Goal: Transaction & Acquisition: Book appointment/travel/reservation

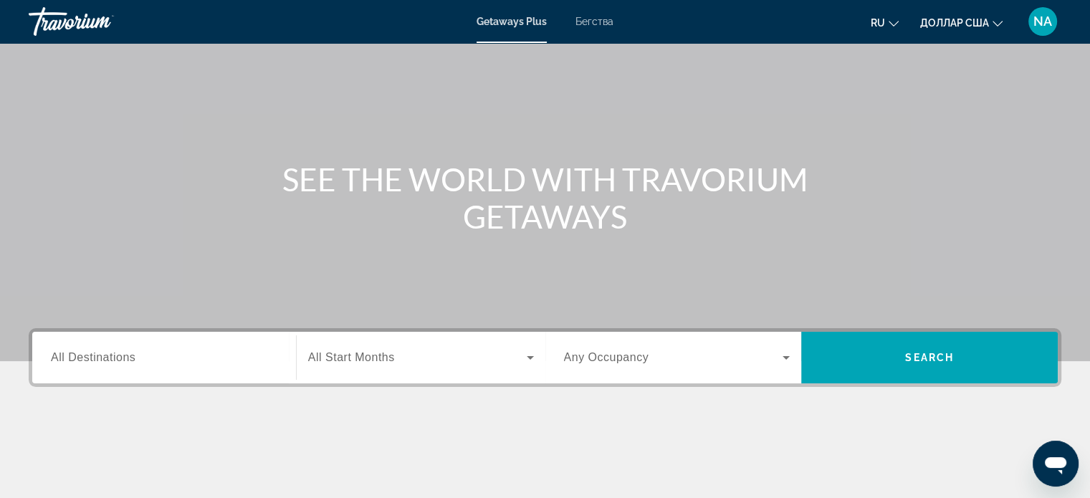
scroll to position [72, 0]
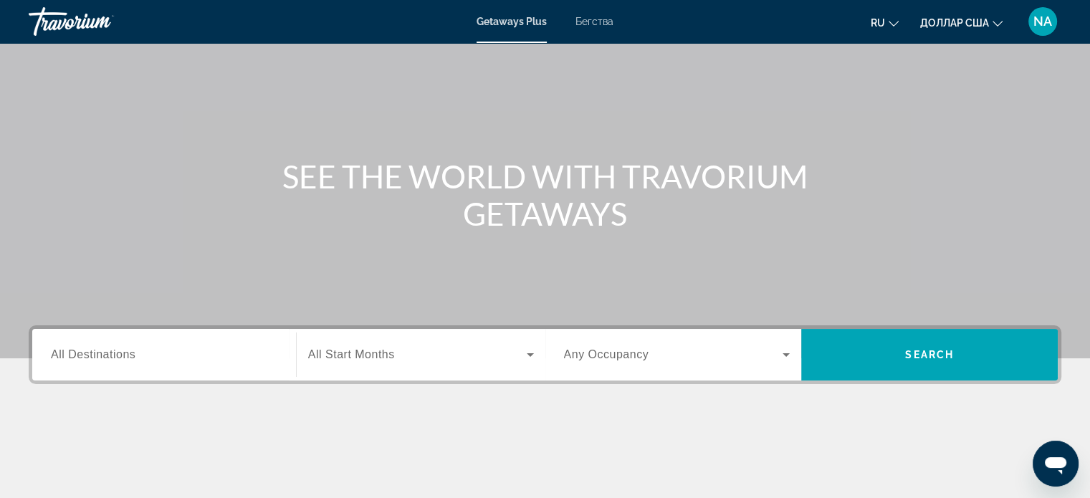
click at [107, 356] on span "All Destinations" at bounding box center [93, 354] width 85 height 12
click at [107, 356] on input "Destination All Destinations" at bounding box center [164, 355] width 226 height 17
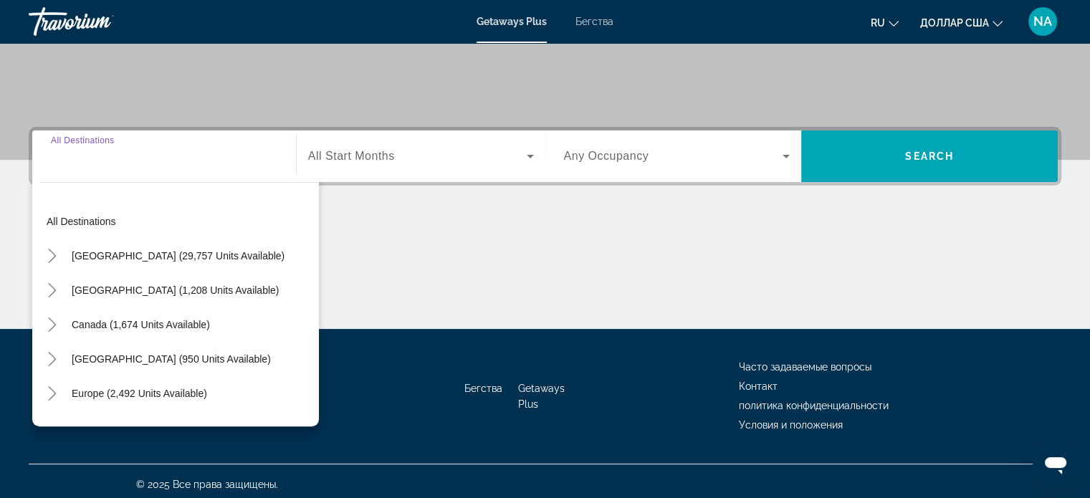
scroll to position [276, 0]
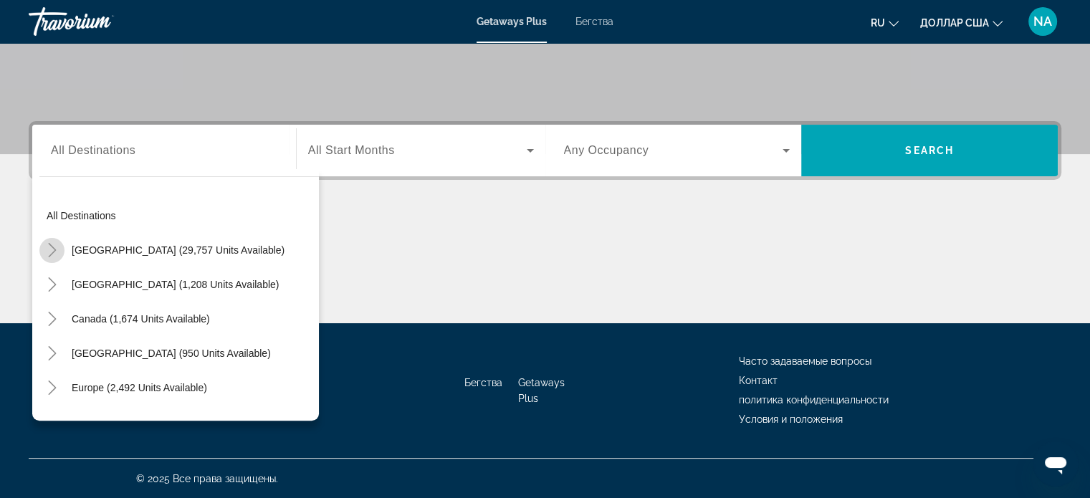
click at [52, 254] on icon "Toggle United States (29,757 units available)" at bounding box center [52, 250] width 14 height 14
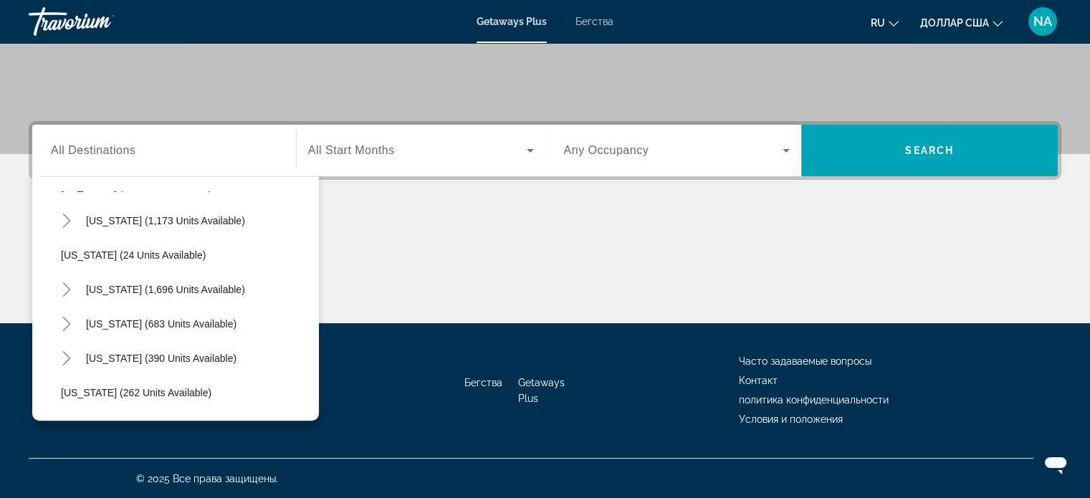
scroll to position [991, 0]
click at [95, 314] on span "Виджет поиска" at bounding box center [161, 324] width 165 height 34
type input "**********"
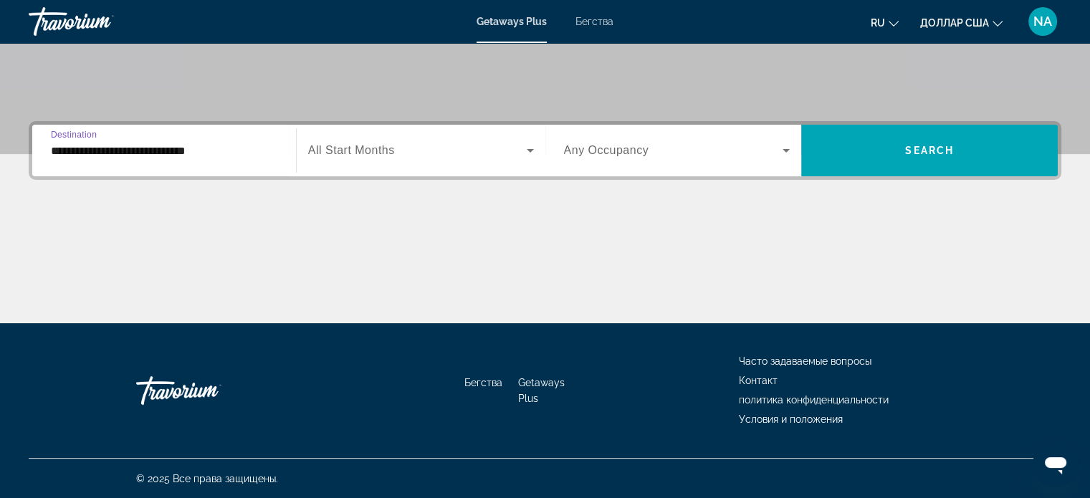
click at [239, 149] on input "**********" at bounding box center [164, 151] width 226 height 17
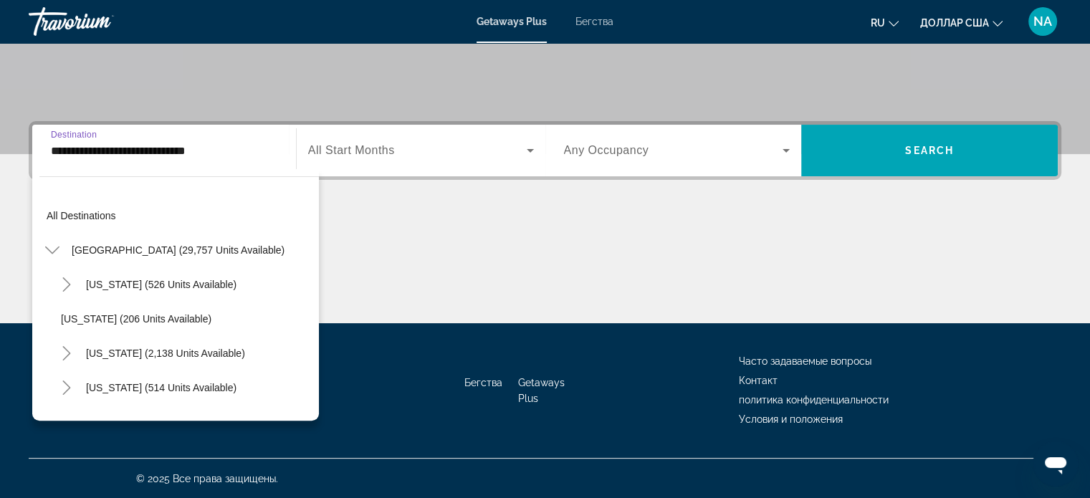
scroll to position [1014, 0]
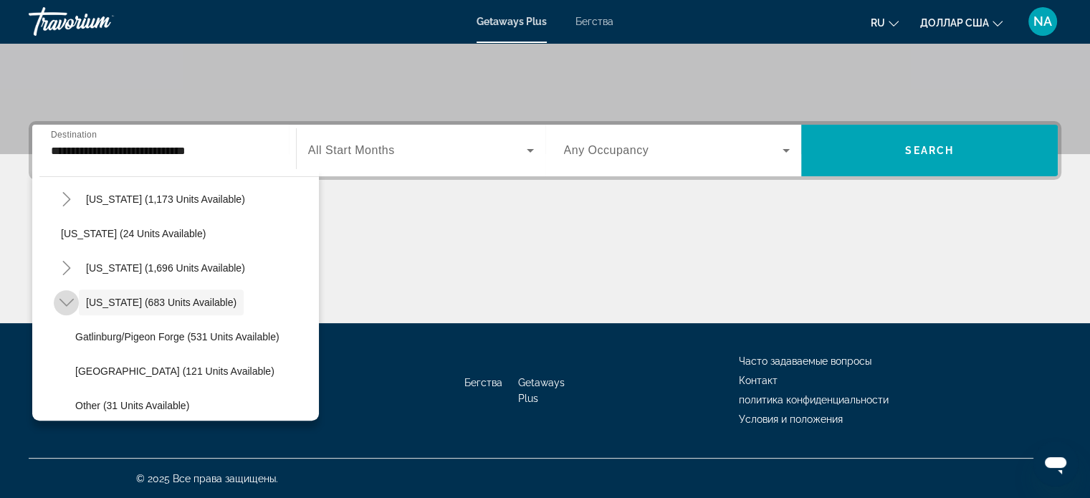
click at [63, 306] on icon "Toggle Tennessee (683 units available)" at bounding box center [66, 302] width 14 height 14
click at [69, 263] on icon "Toggle South Carolina (1,696 units available)" at bounding box center [66, 268] width 14 height 14
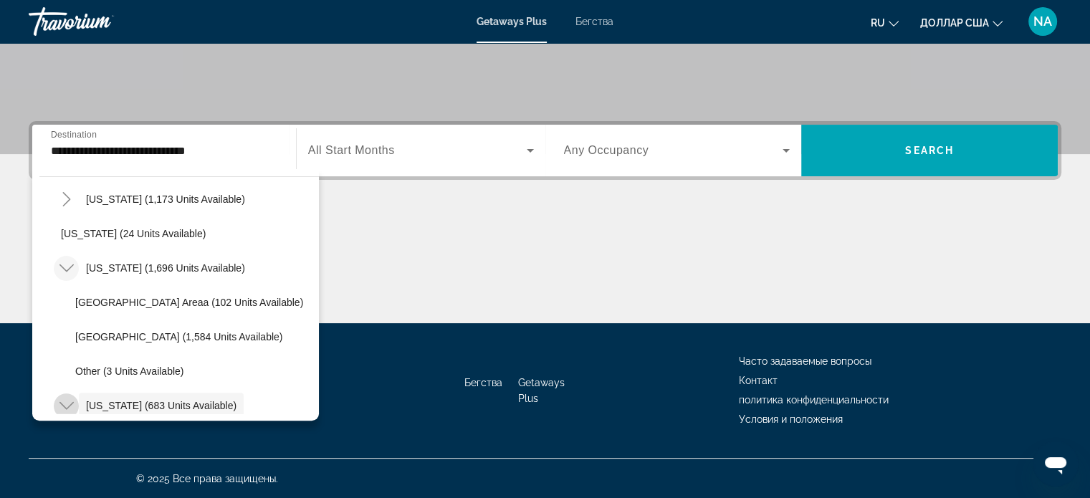
click at [66, 403] on icon "Toggle Tennessee (683 units available)" at bounding box center [66, 405] width 14 height 14
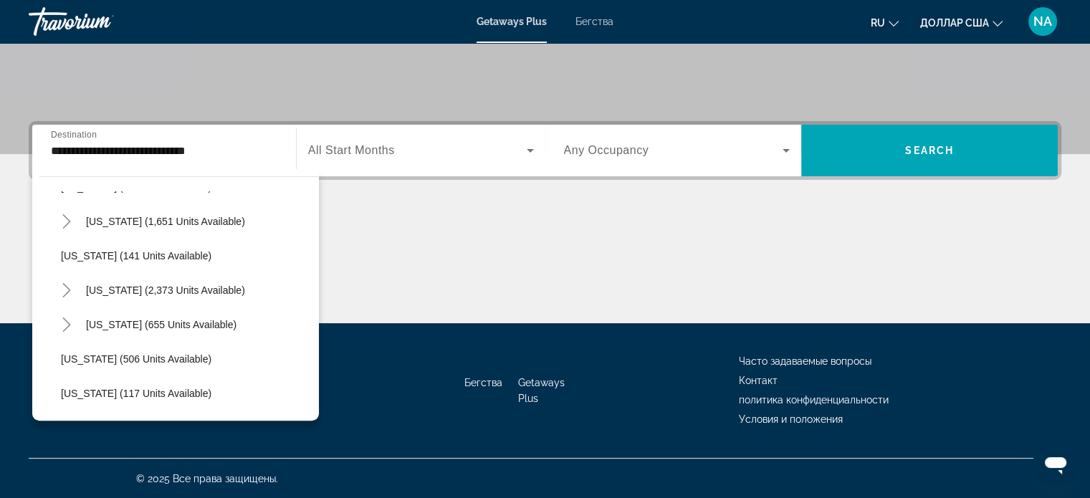
scroll to position [682, 0]
click at [231, 138] on div "**********" at bounding box center [164, 150] width 226 height 41
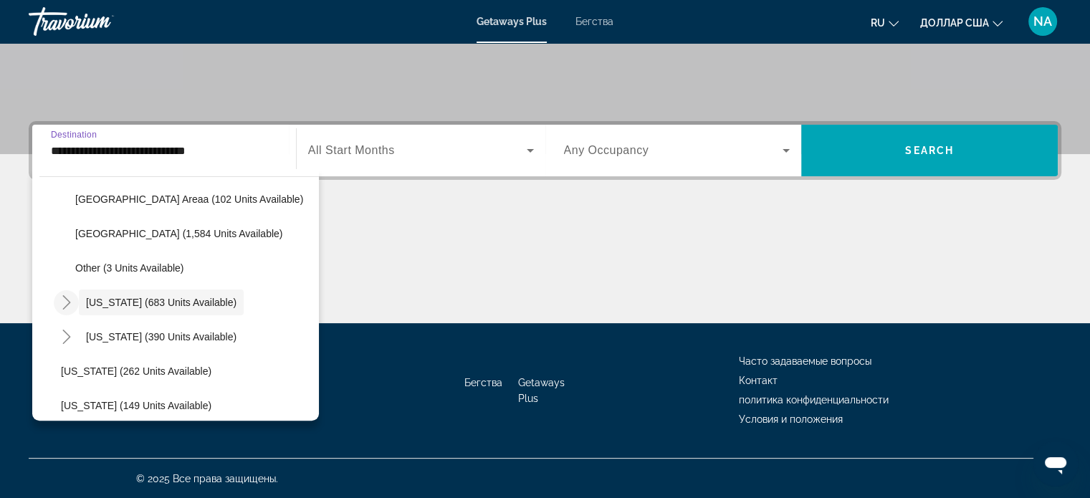
click at [233, 156] on input "**********" at bounding box center [164, 151] width 226 height 17
click at [377, 187] on div "**********" at bounding box center [545, 222] width 1090 height 202
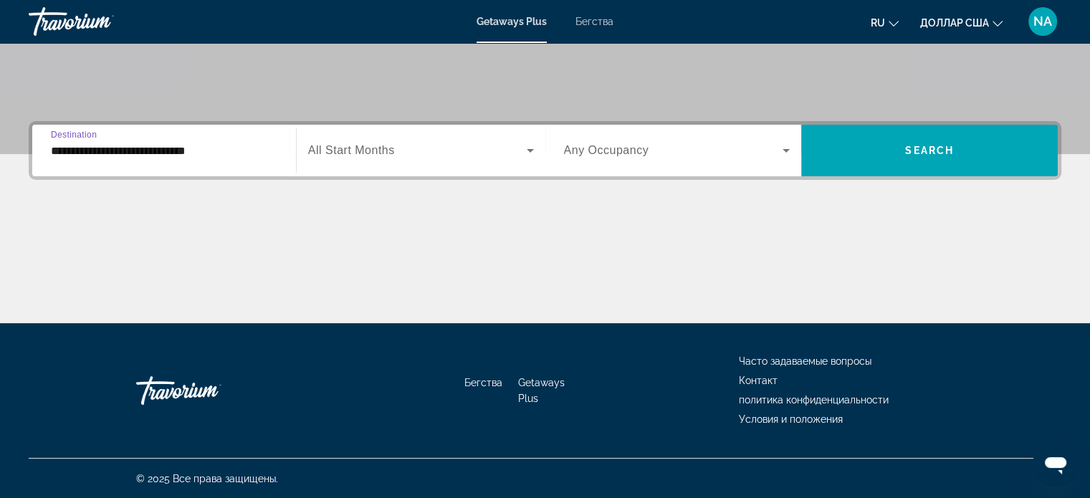
click at [272, 155] on input "**********" at bounding box center [164, 151] width 226 height 17
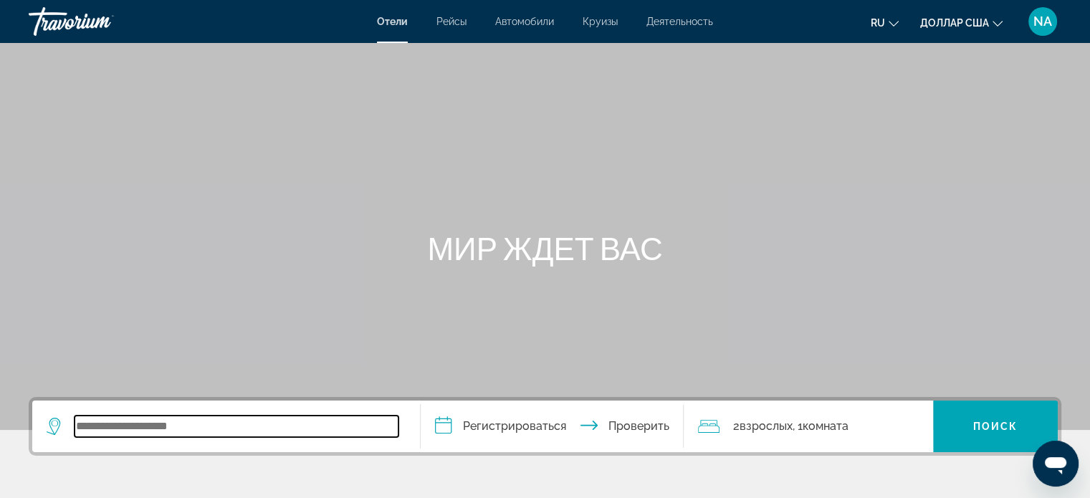
click at [203, 428] on input "Виджет поиска" at bounding box center [236, 425] width 324 height 21
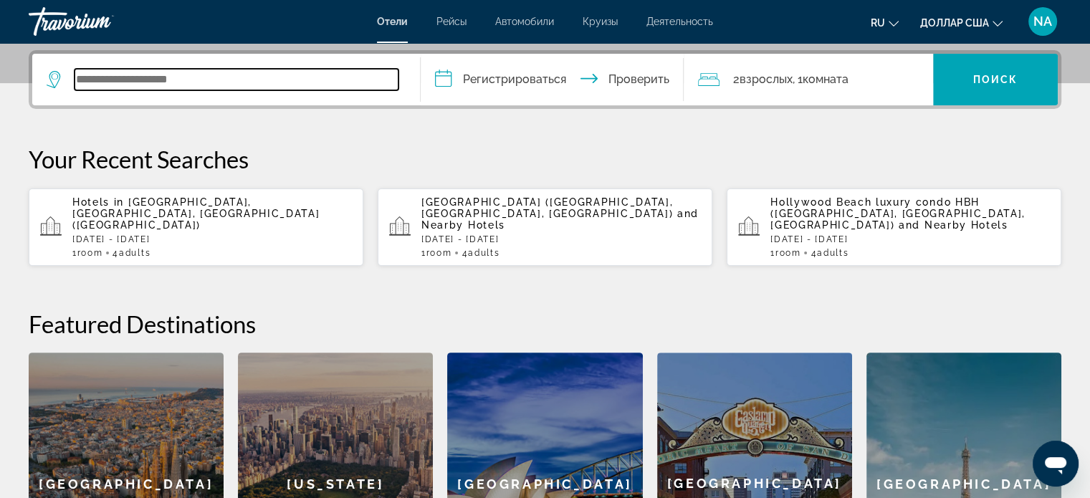
scroll to position [350, 0]
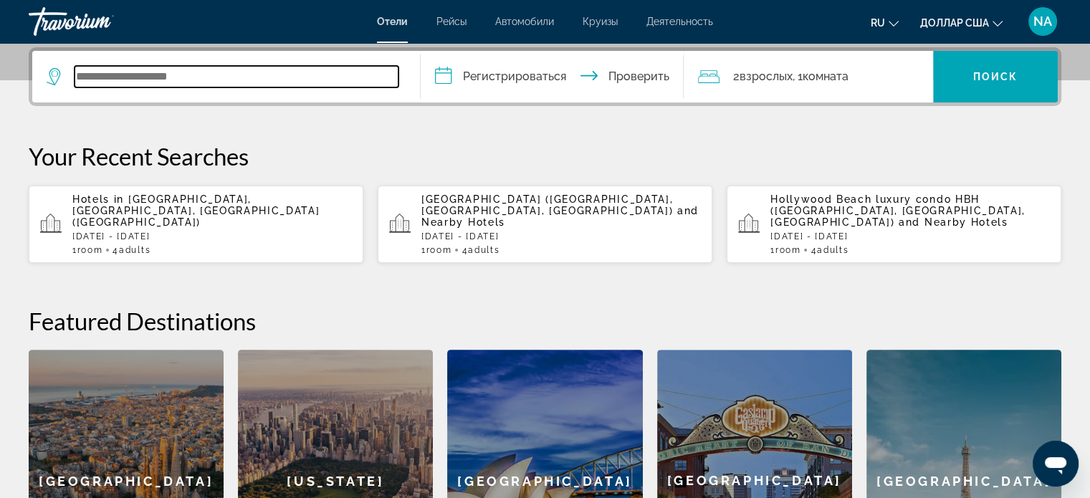
type input "*"
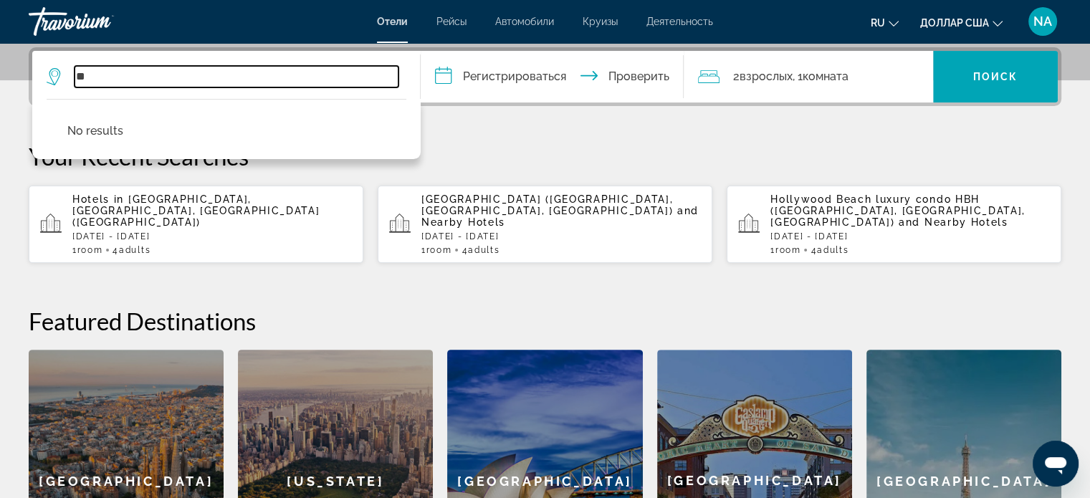
type input "*"
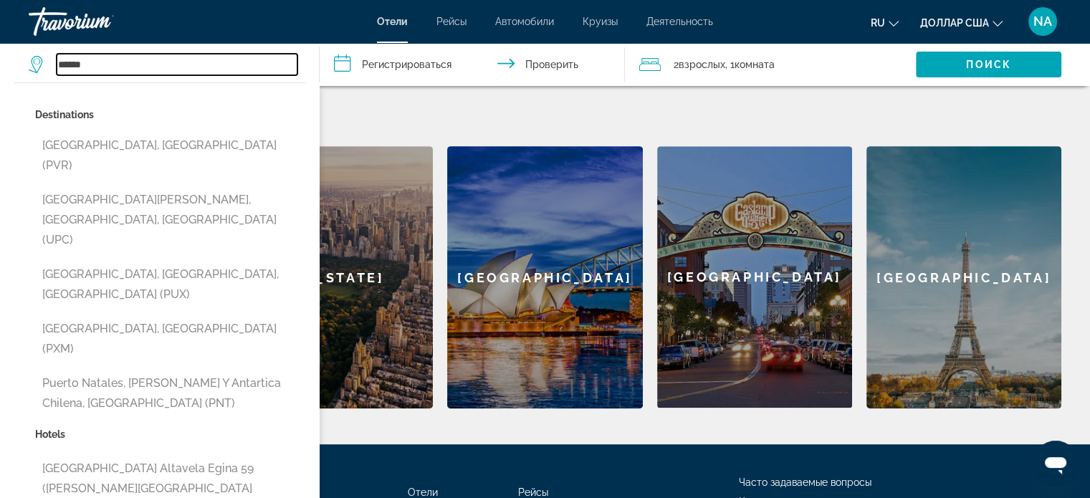
scroll to position [553, 0]
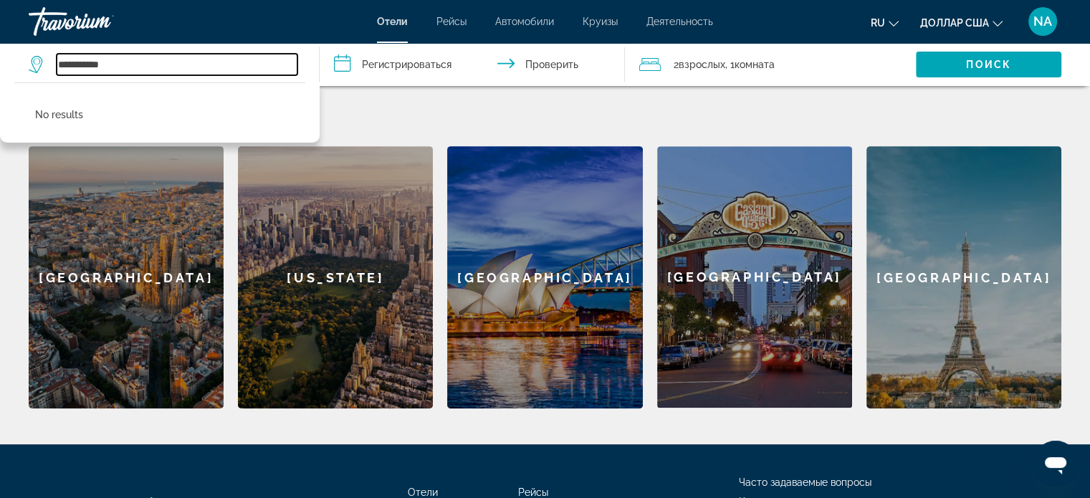
type input "**********"
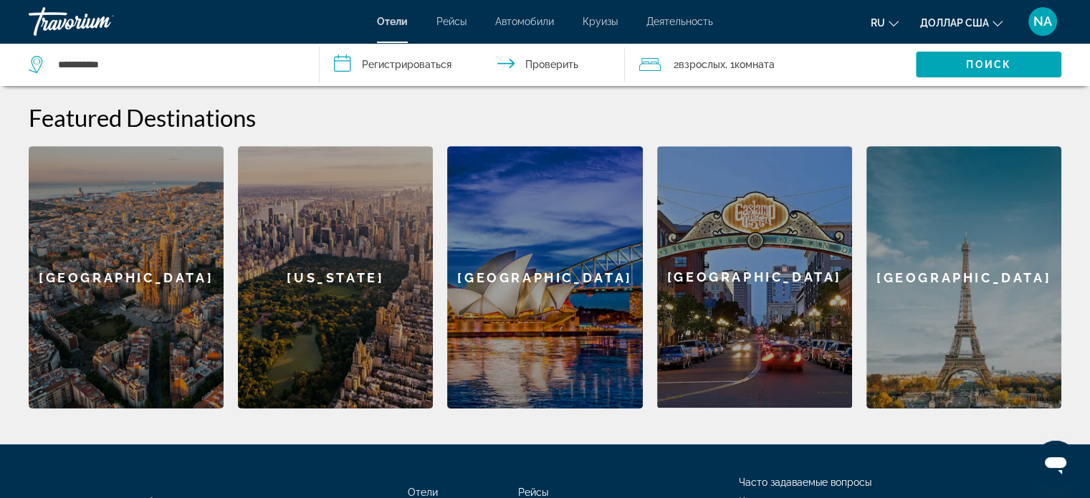
click at [460, 129] on div "Featured Destinations Sydney San Diego Paris Barcelona New York Sydney San Dieg…" at bounding box center [545, 255] width 1032 height 305
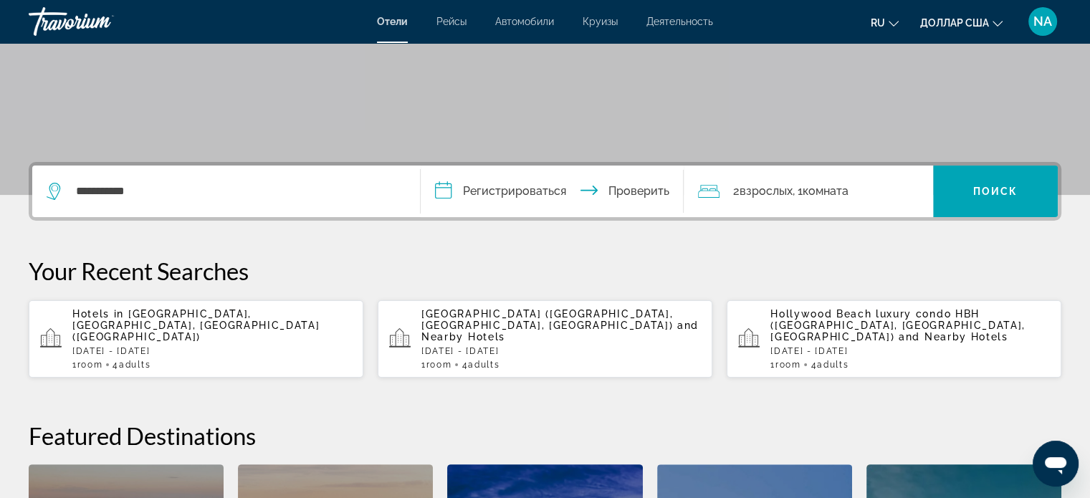
scroll to position [234, 0]
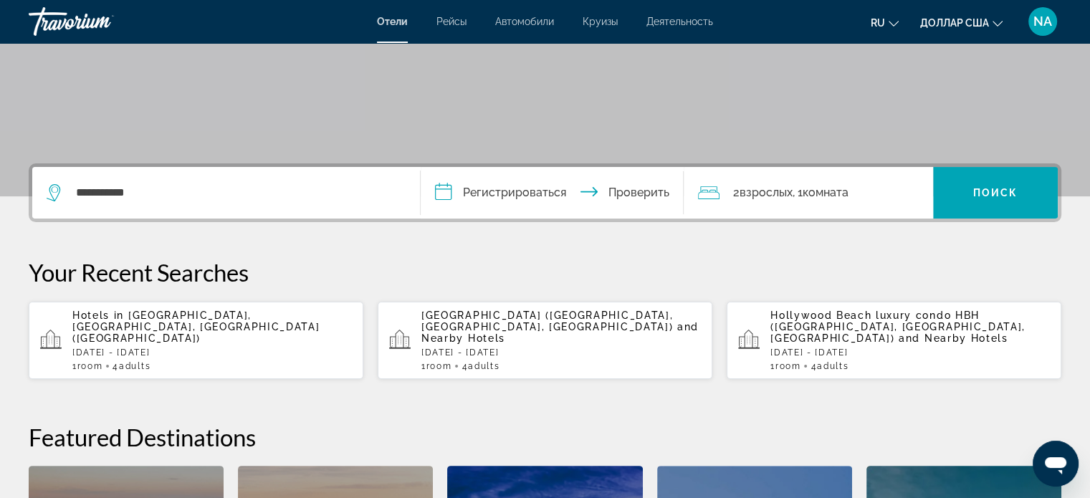
click at [542, 193] on input "**********" at bounding box center [554, 195] width 269 height 56
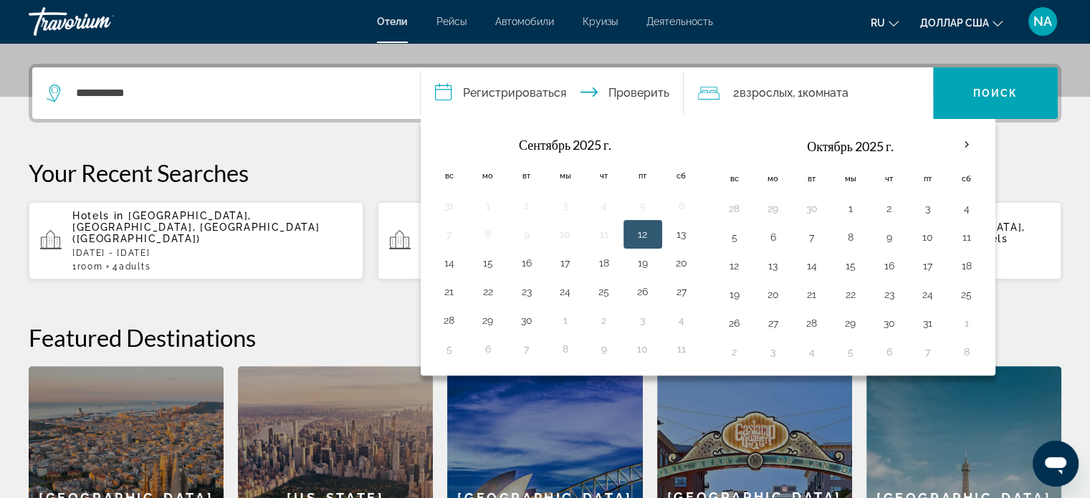
scroll to position [350, 0]
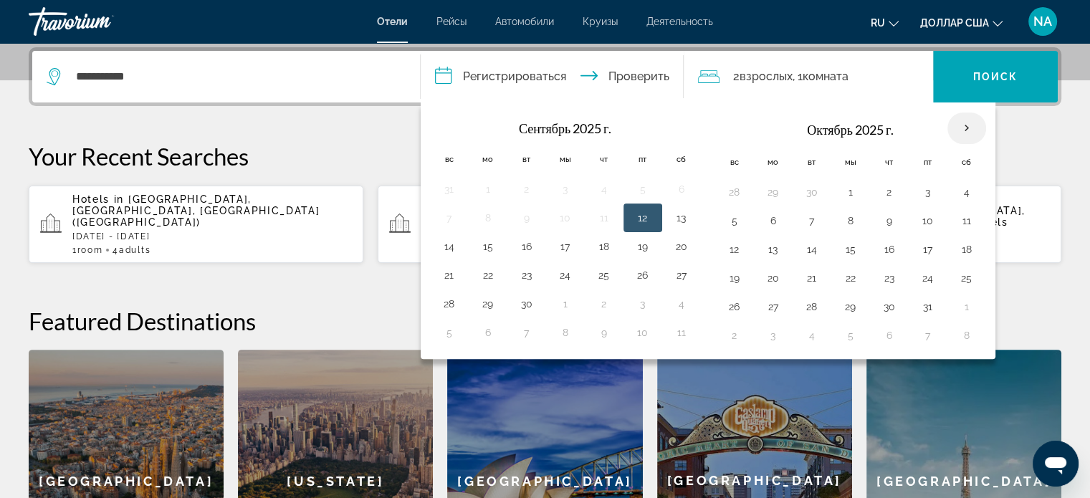
click at [962, 131] on th "В следующем месяце" at bounding box center [966, 128] width 39 height 32
click at [961, 133] on th "В следующем месяце" at bounding box center [966, 128] width 39 height 32
click at [954, 131] on th "В следующем месяце" at bounding box center [966, 128] width 39 height 32
click at [921, 123] on th "Октябрь 2025 г." at bounding box center [850, 129] width 193 height 34
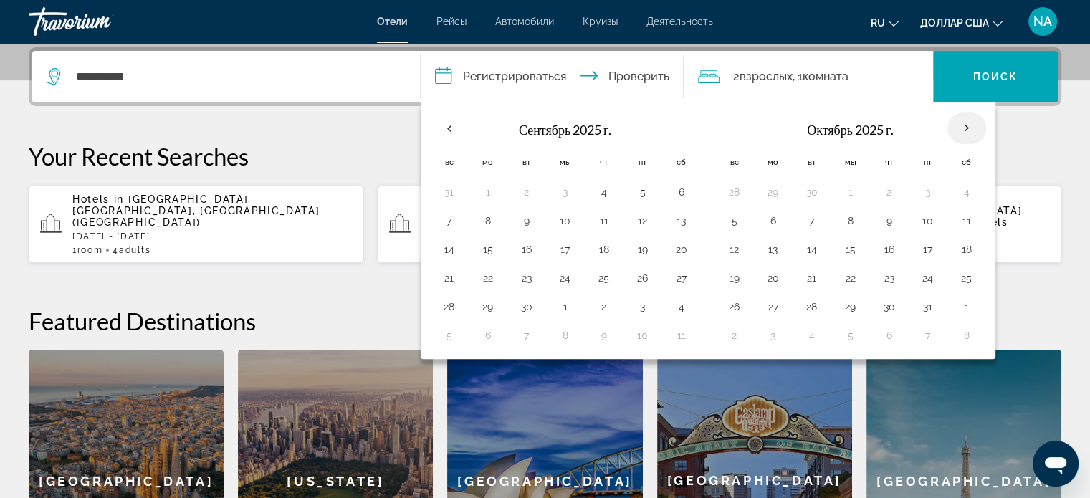
click at [963, 124] on th "В следующем месяце" at bounding box center [966, 128] width 39 height 32
click at [564, 72] on input "**********" at bounding box center [554, 79] width 269 height 56
click at [962, 128] on th "В следующем месяце" at bounding box center [966, 128] width 39 height 32
click at [892, 268] on button "23" at bounding box center [889, 278] width 23 height 20
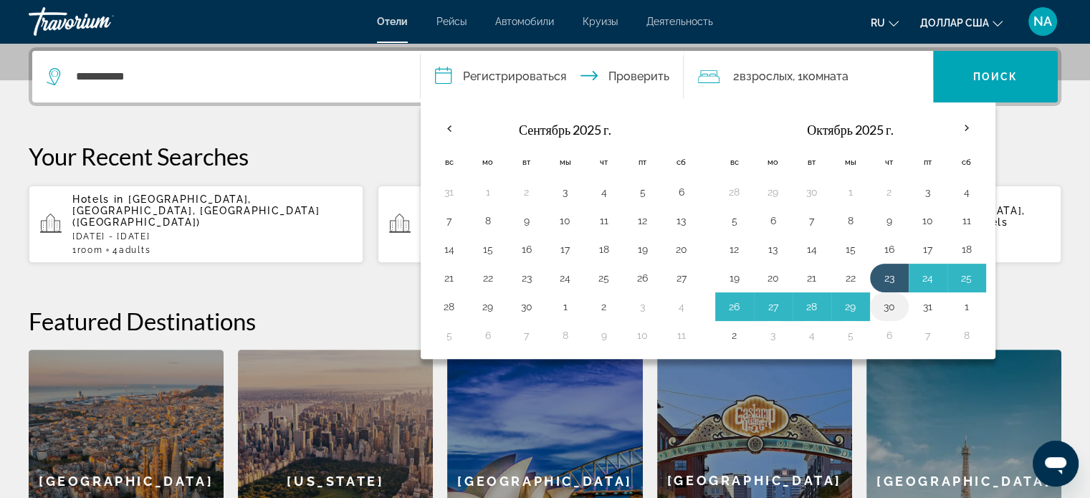
click at [884, 300] on button "30" at bounding box center [889, 307] width 23 height 20
type input "**********"
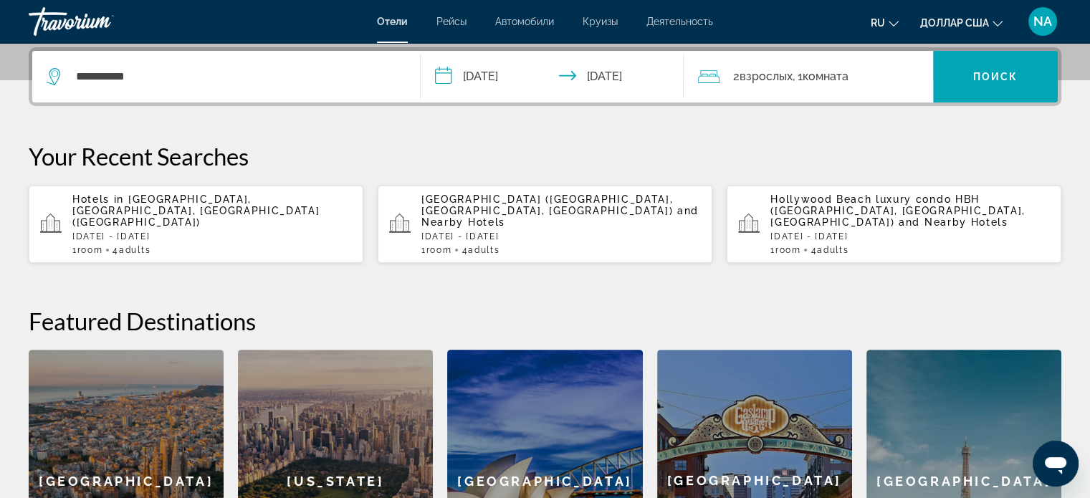
click at [865, 71] on div "2 взрослых Взрослый , 1 комната комнаты" at bounding box center [815, 77] width 235 height 20
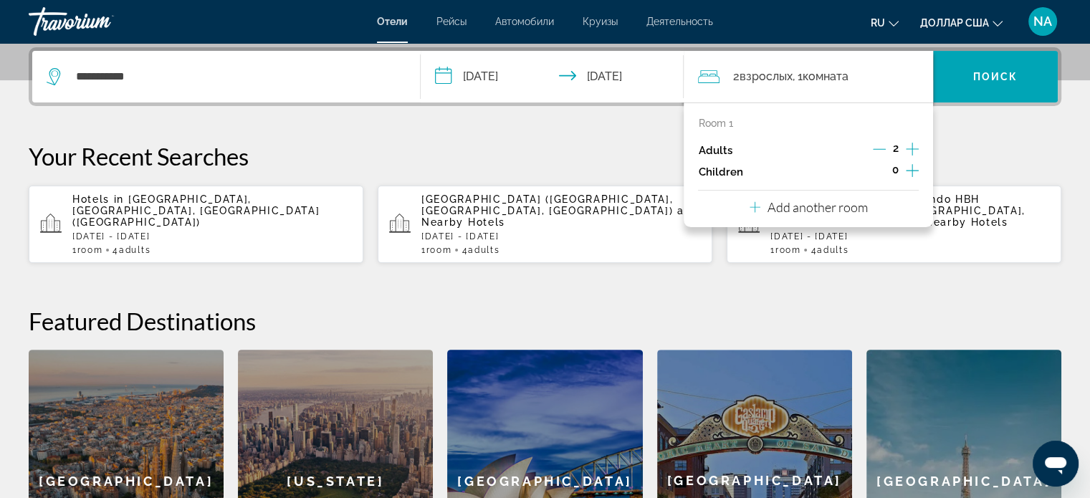
click at [913, 151] on icon "Increment adults" at bounding box center [911, 148] width 13 height 17
click at [981, 90] on span "Виджет поиска" at bounding box center [995, 76] width 125 height 34
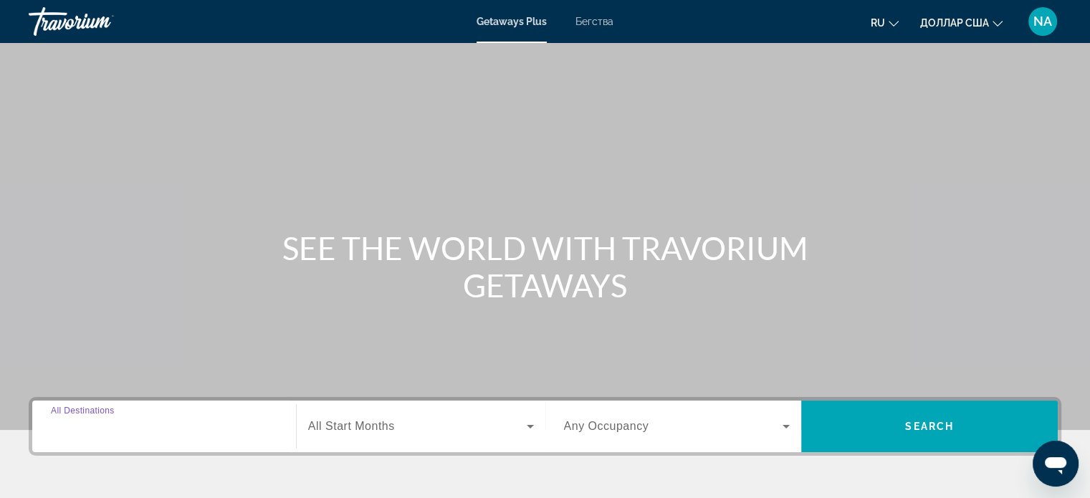
click at [188, 433] on input "Destination All Destinations" at bounding box center [164, 426] width 226 height 17
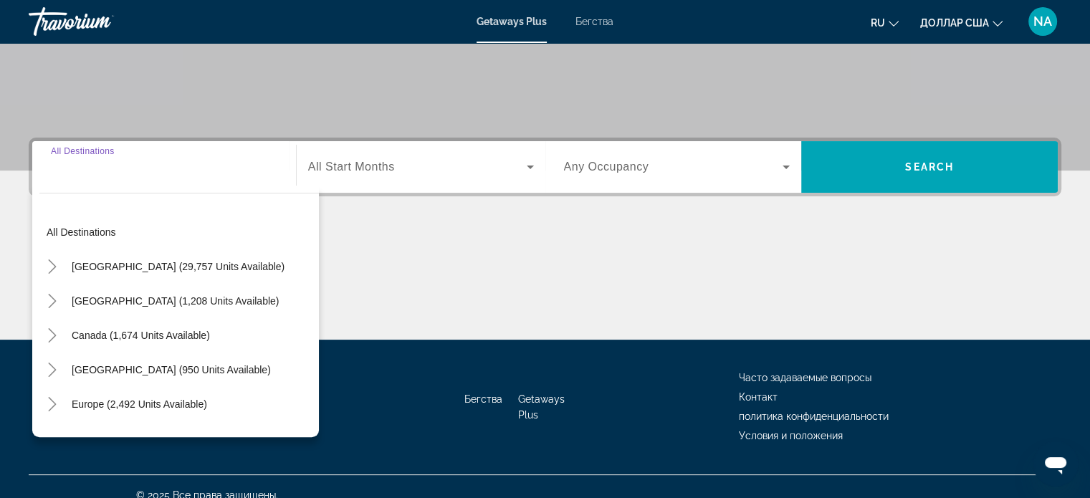
scroll to position [276, 0]
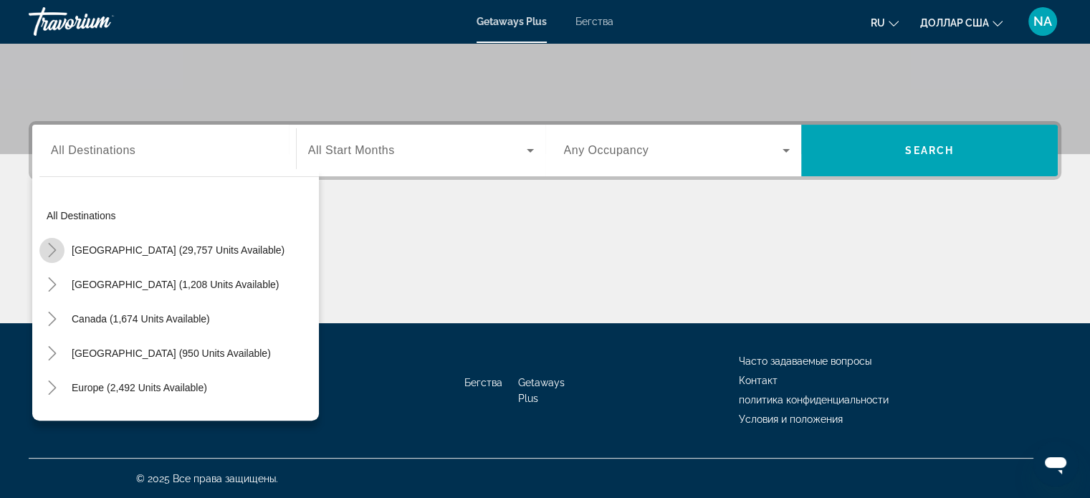
click at [54, 250] on icon "Toggle United States (29,757 units available)" at bounding box center [52, 250] width 8 height 14
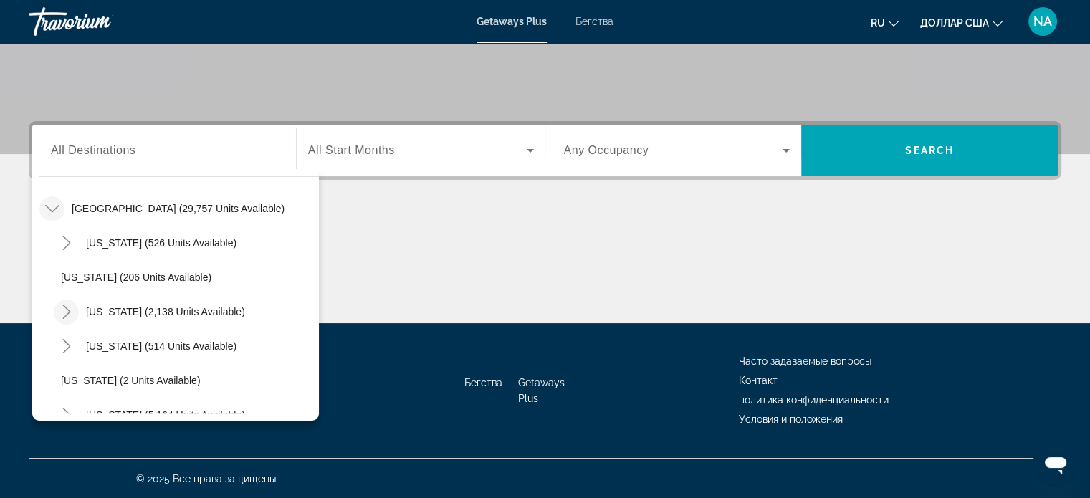
click at [67, 312] on icon "Toggle California (2,138 units available)" at bounding box center [66, 311] width 8 height 14
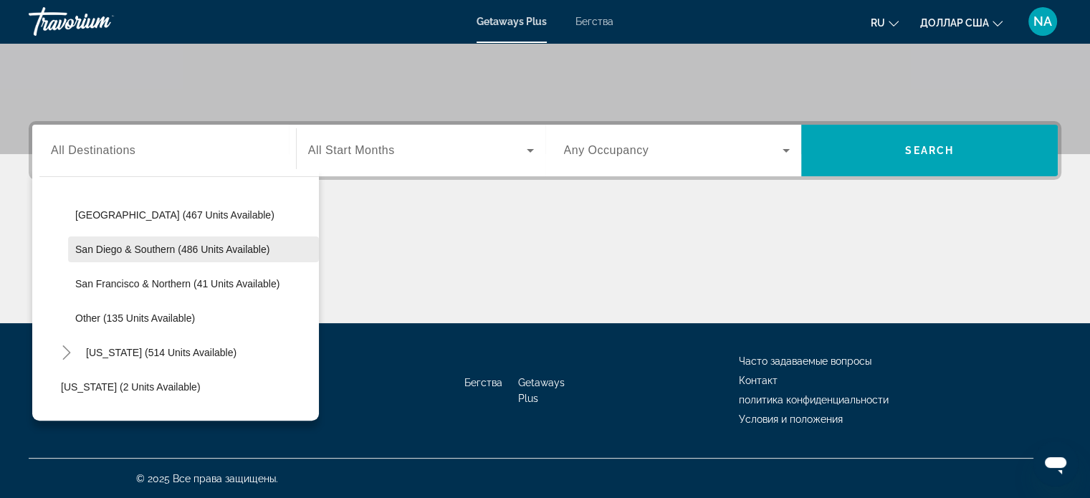
scroll to position [251, 0]
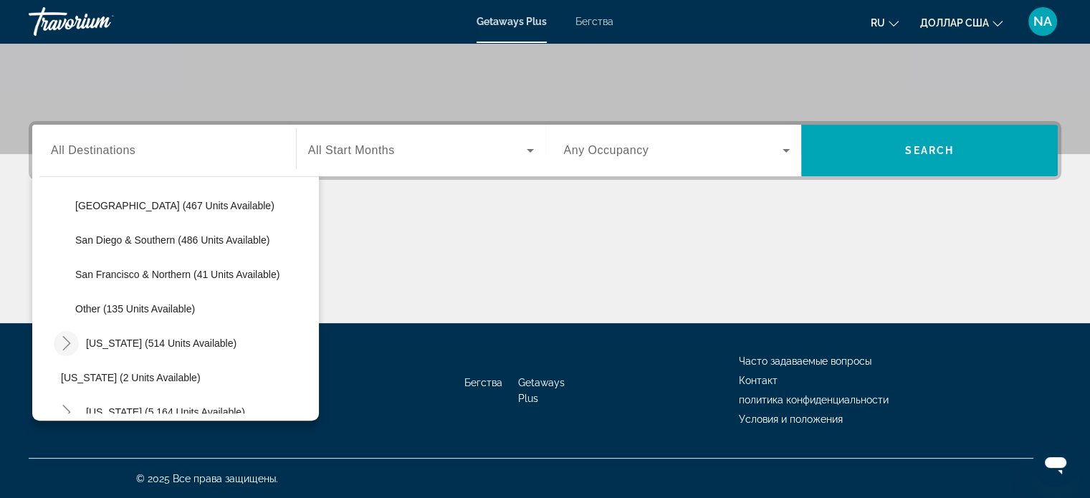
click at [66, 347] on icon "Toggle Colorado (514 units available)" at bounding box center [66, 343] width 14 height 14
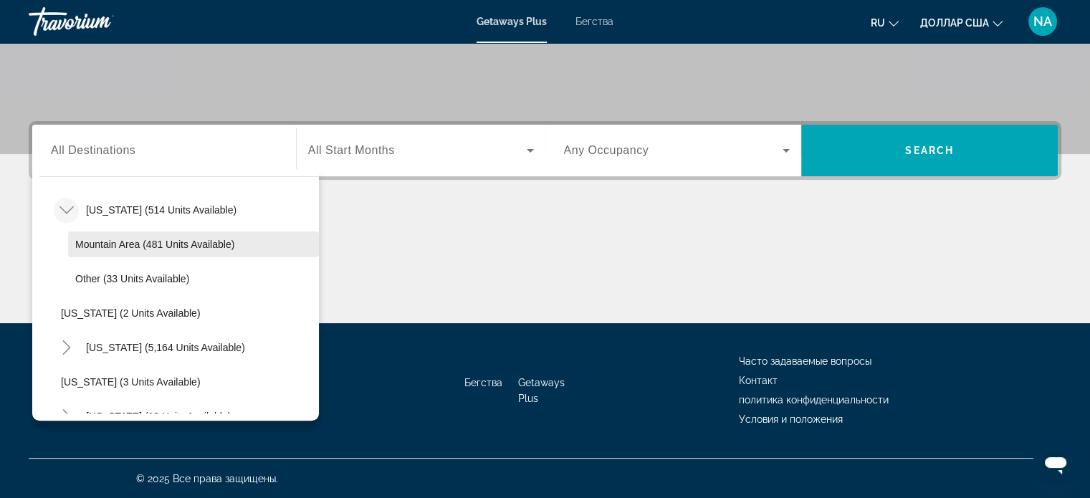
scroll to position [385, 0]
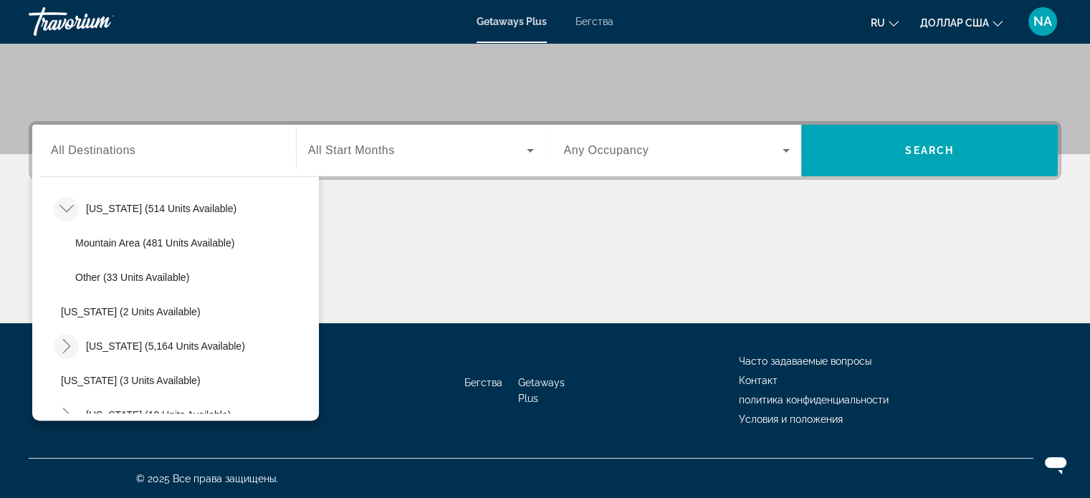
click at [66, 347] on icon "Toggle Florida (5,164 units available)" at bounding box center [66, 346] width 8 height 14
click at [65, 375] on icon "Toggle Hawaii (19 units available)" at bounding box center [66, 379] width 14 height 14
click at [69, 378] on icon "Toggle Maine (338 units available)" at bounding box center [66, 381] width 8 height 14
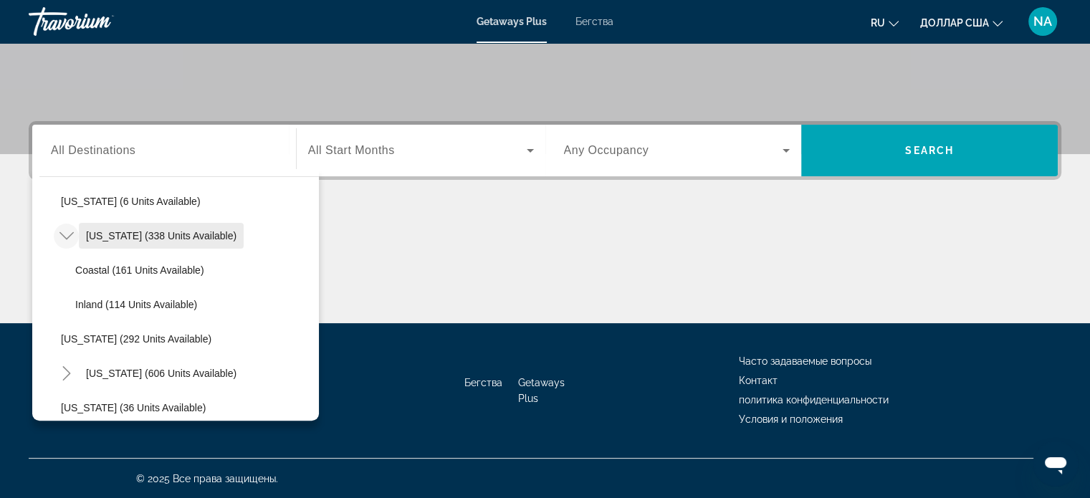
scroll to position [979, 0]
click at [64, 375] on icon "Toggle Massachusetts (606 units available)" at bounding box center [66, 372] width 8 height 14
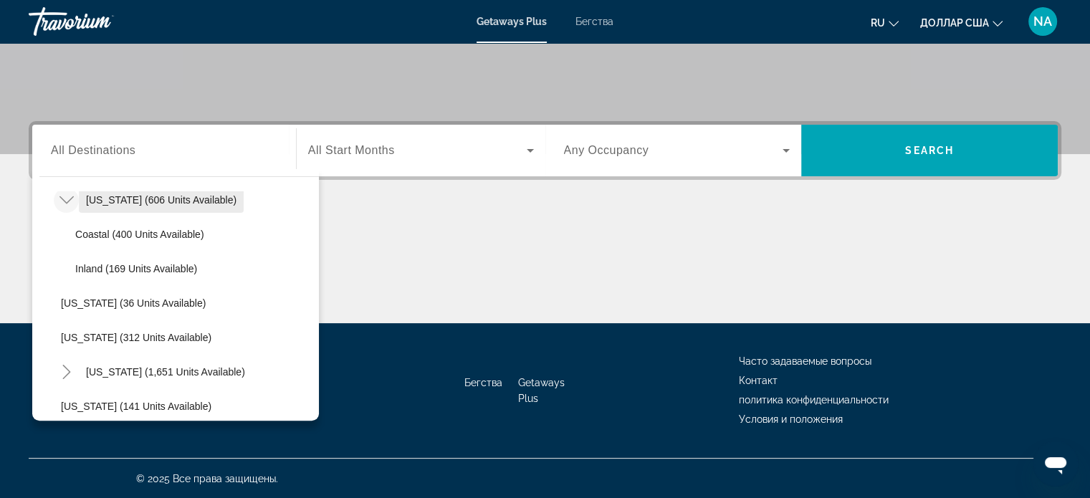
scroll to position [1155, 0]
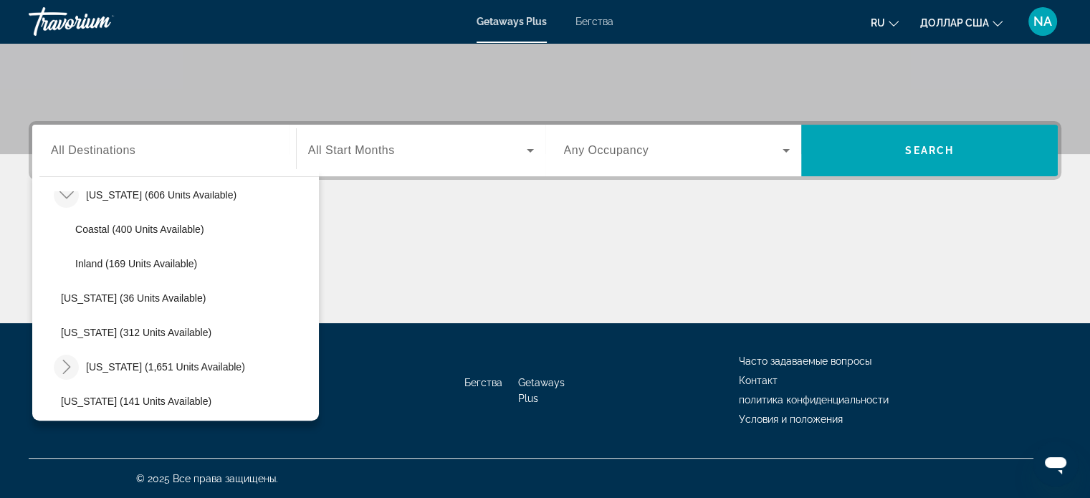
click at [64, 368] on icon "Toggle Missouri (1,651 units available)" at bounding box center [66, 367] width 14 height 14
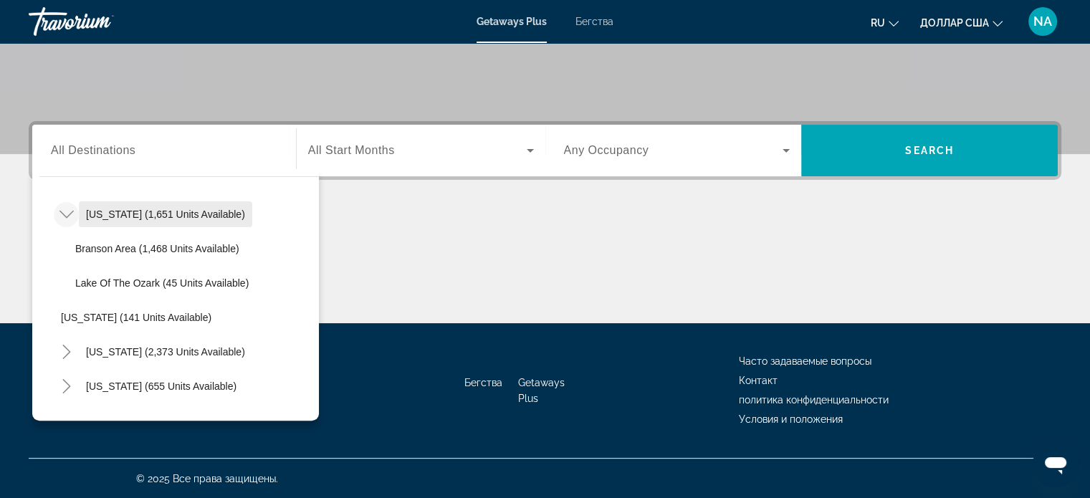
scroll to position [1309, 0]
click at [62, 352] on icon "Toggle Nevada (2,373 units available)" at bounding box center [66, 350] width 14 height 14
click at [69, 346] on icon "Toggle Nevada (2,373 units available)" at bounding box center [66, 350] width 14 height 14
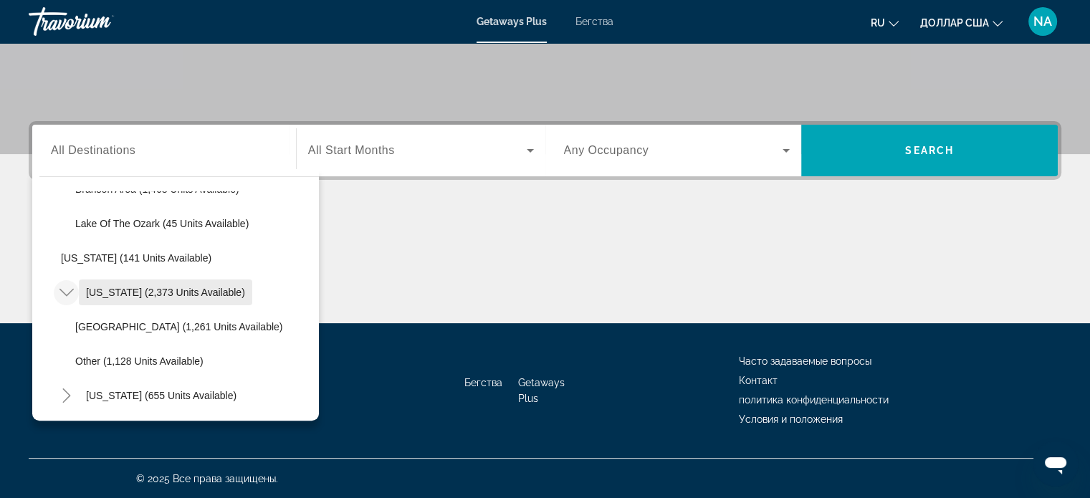
scroll to position [1378, 0]
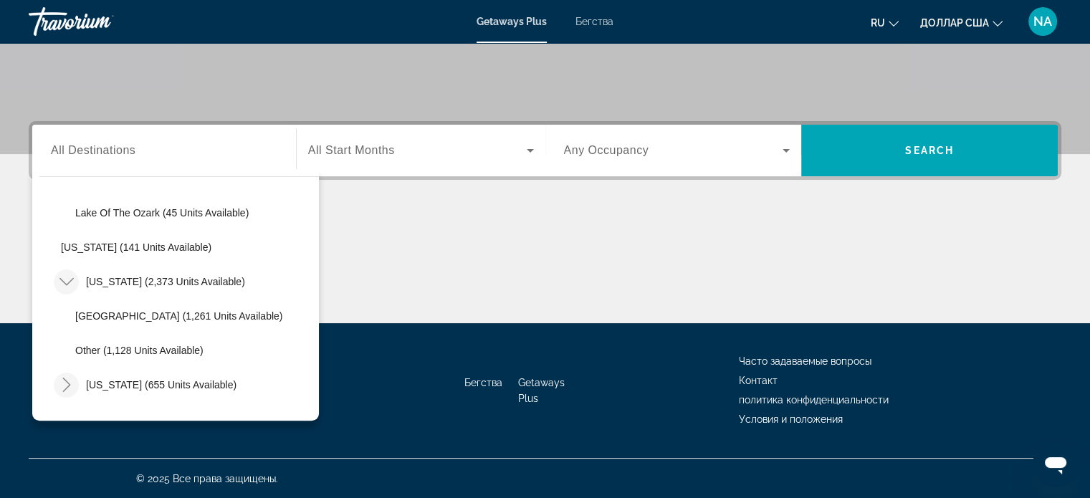
click at [66, 385] on icon "Toggle New Hampshire (655 units available)" at bounding box center [66, 385] width 14 height 14
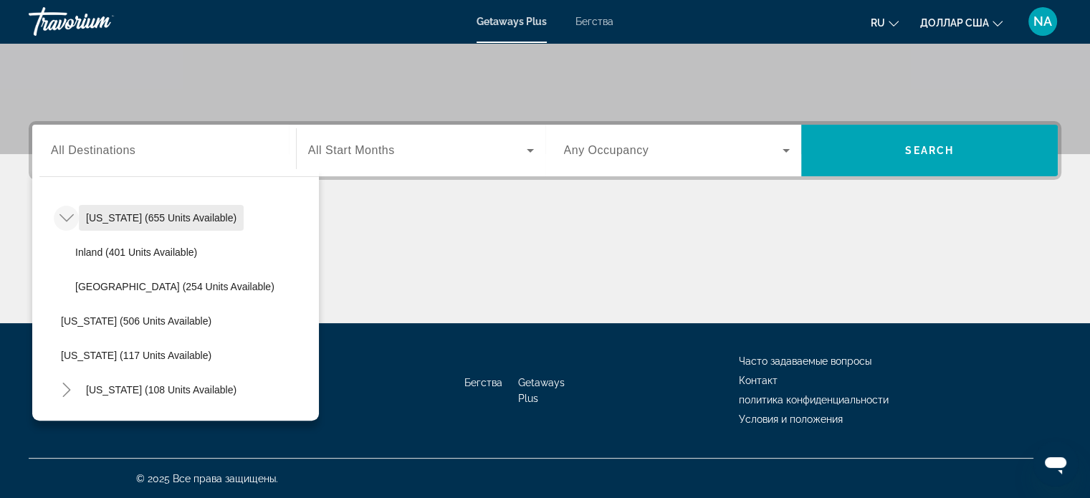
scroll to position [1549, 0]
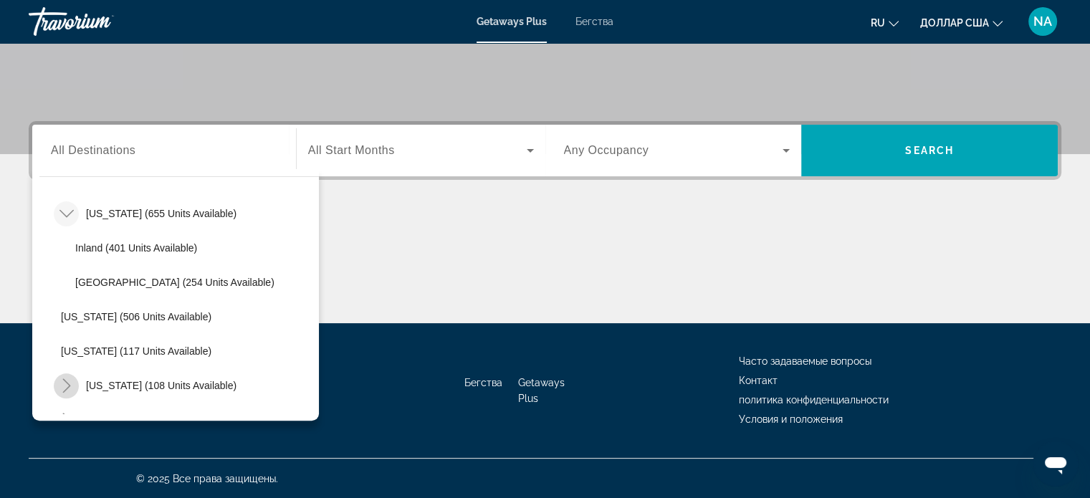
click at [70, 385] on icon "Toggle New York (108 units available)" at bounding box center [66, 385] width 14 height 14
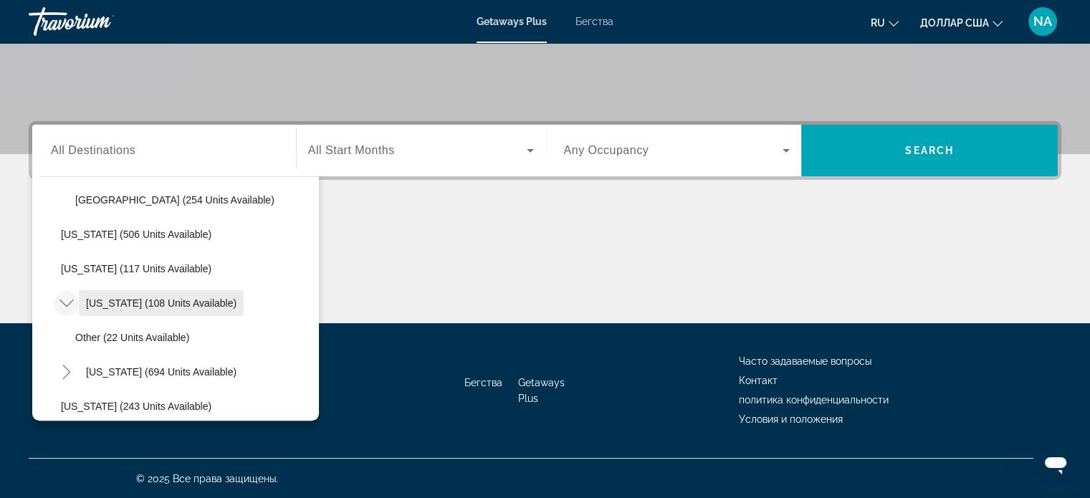
scroll to position [1633, 0]
click at [69, 365] on icon "Toggle North Carolina (694 units available)" at bounding box center [66, 370] width 14 height 14
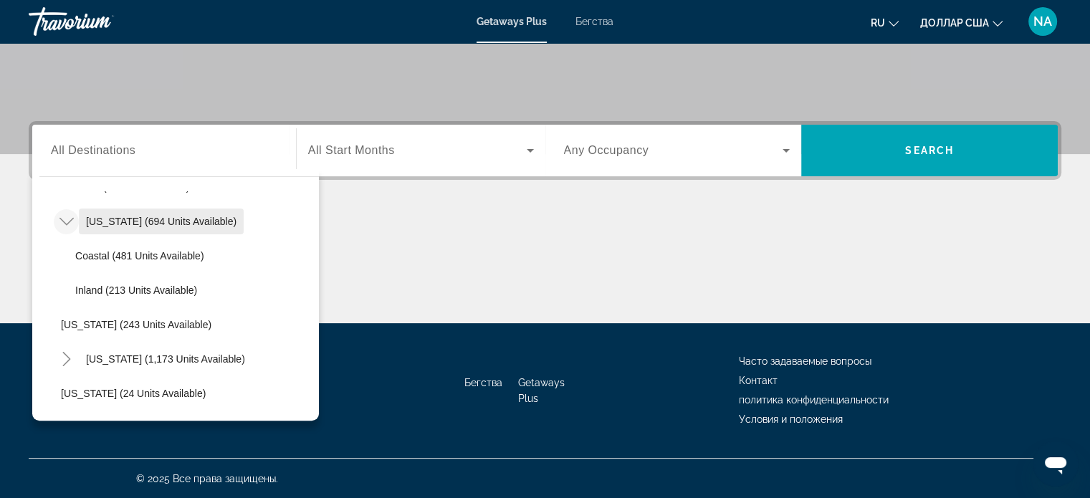
scroll to position [1786, 0]
drag, startPoint x: 107, startPoint y: 357, endPoint x: 66, endPoint y: 350, distance: 42.3
click at [66, 350] on div "[US_STATE] (1,173 units available)" at bounding box center [153, 355] width 198 height 26
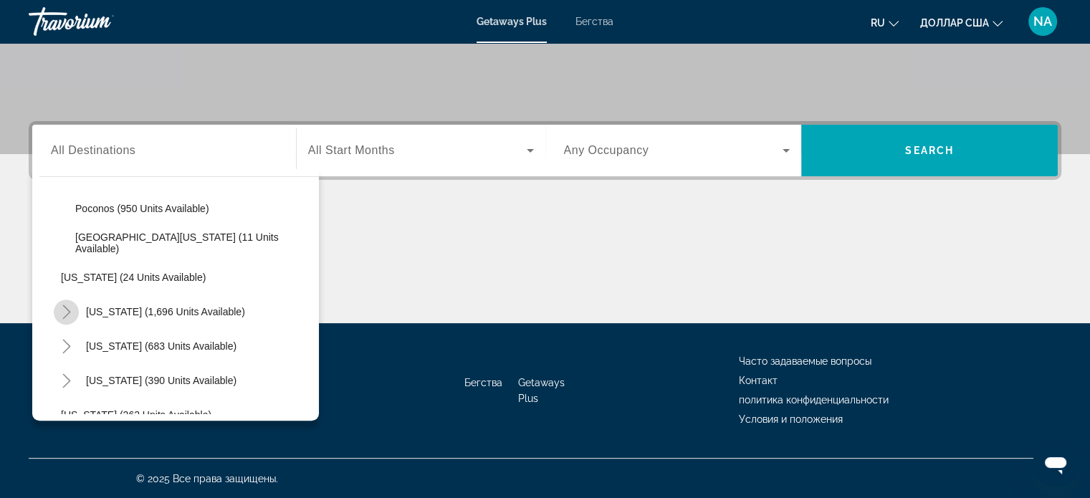
click at [63, 316] on icon "Toggle South Carolina (1,696 units available)" at bounding box center [66, 311] width 8 height 14
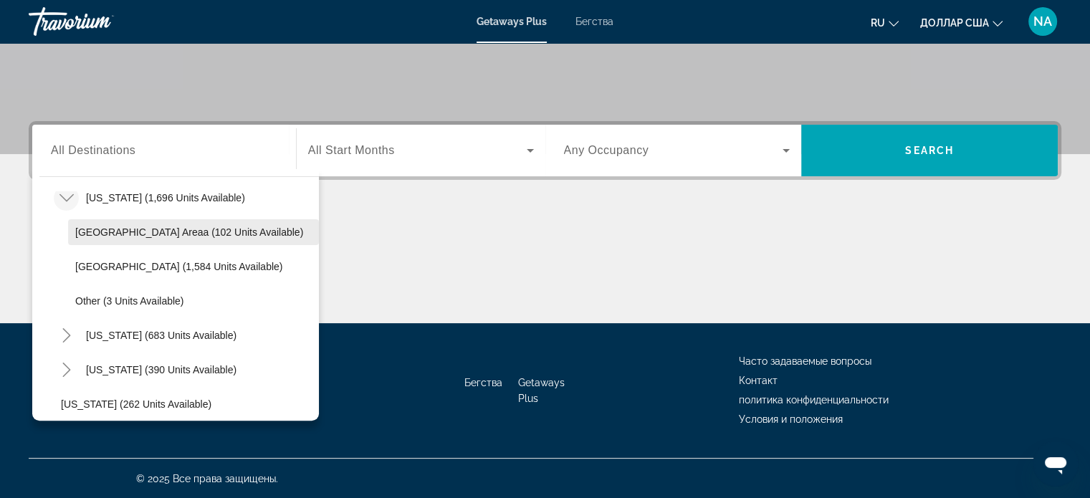
scroll to position [2082, 0]
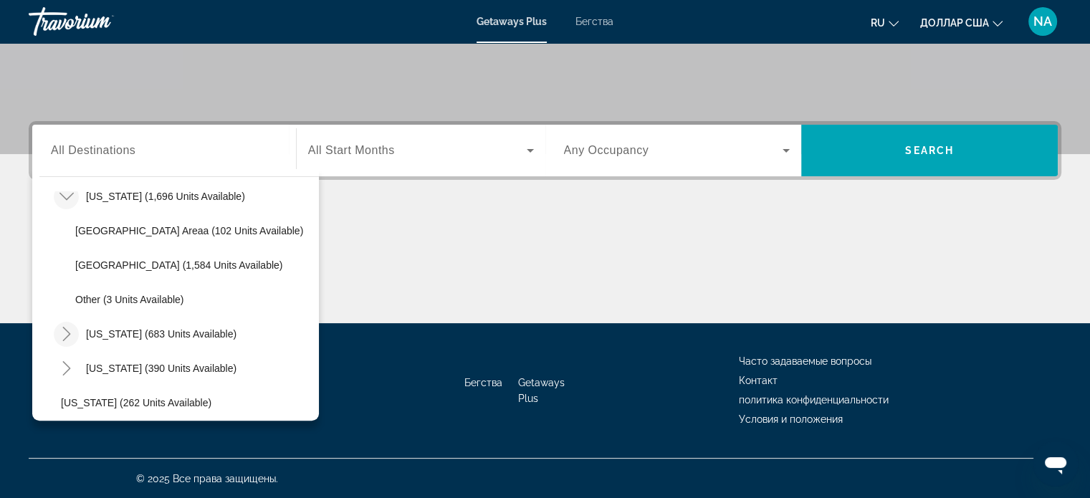
click at [66, 333] on icon "Toggle Tennessee (683 units available)" at bounding box center [66, 334] width 14 height 14
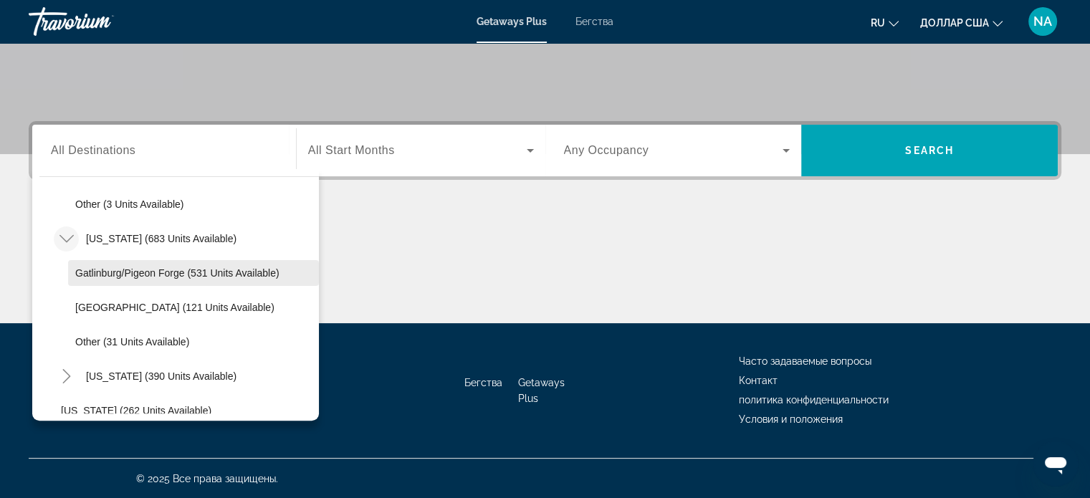
scroll to position [2178, 0]
click at [62, 380] on icon "Toggle Texas (390 units available)" at bounding box center [66, 375] width 14 height 14
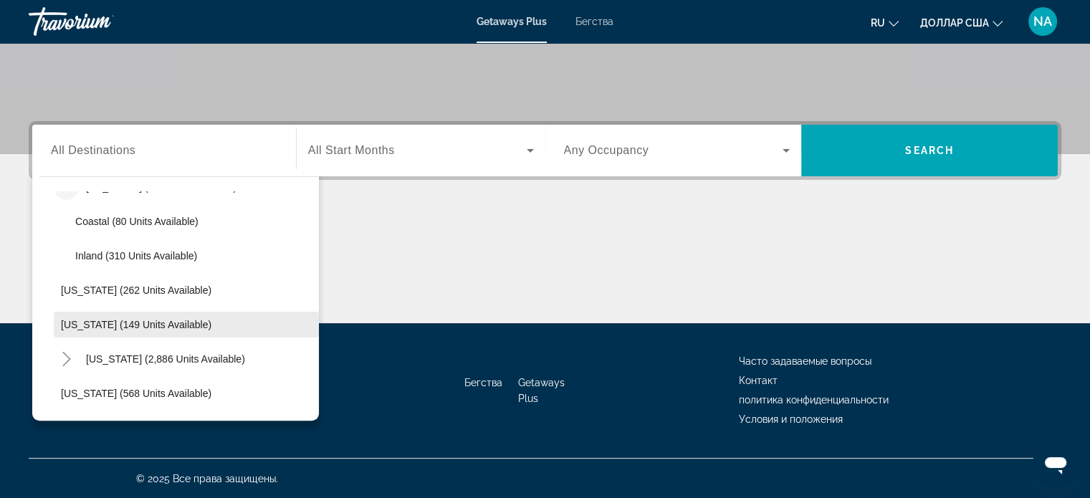
scroll to position [2366, 0]
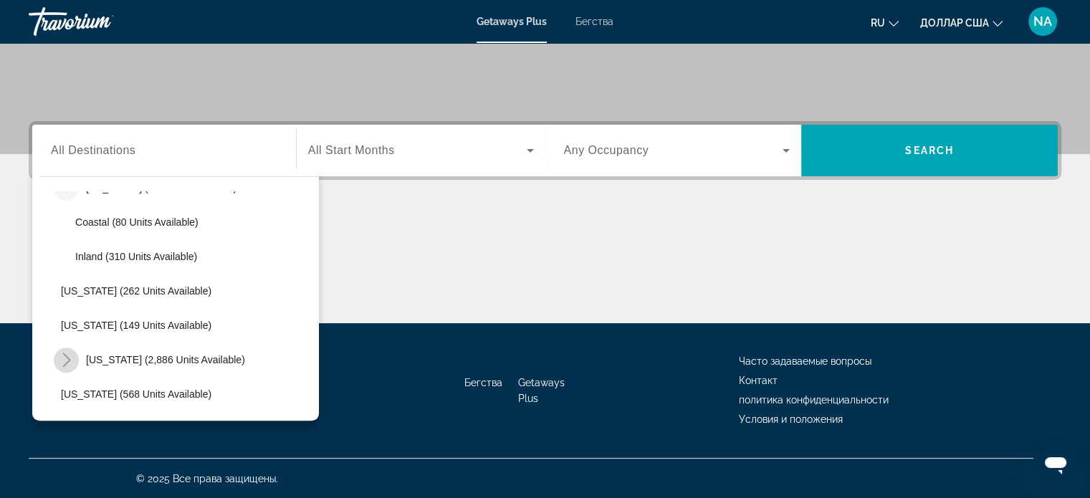
click at [66, 361] on icon "Toggle Virginia (2,886 units available)" at bounding box center [66, 359] width 8 height 14
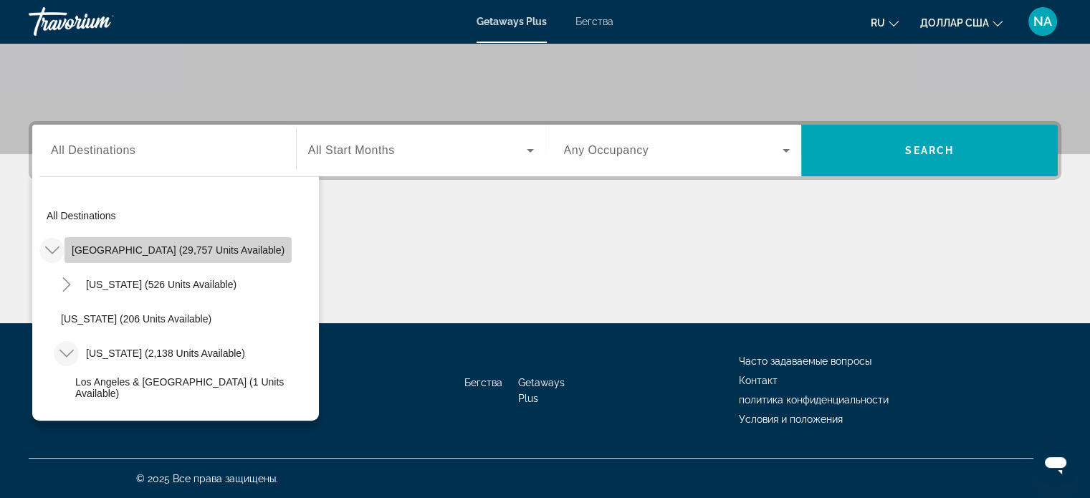
click at [206, 251] on span "[GEOGRAPHIC_DATA] (29,757 units available)" at bounding box center [178, 249] width 213 height 11
type input "**********"
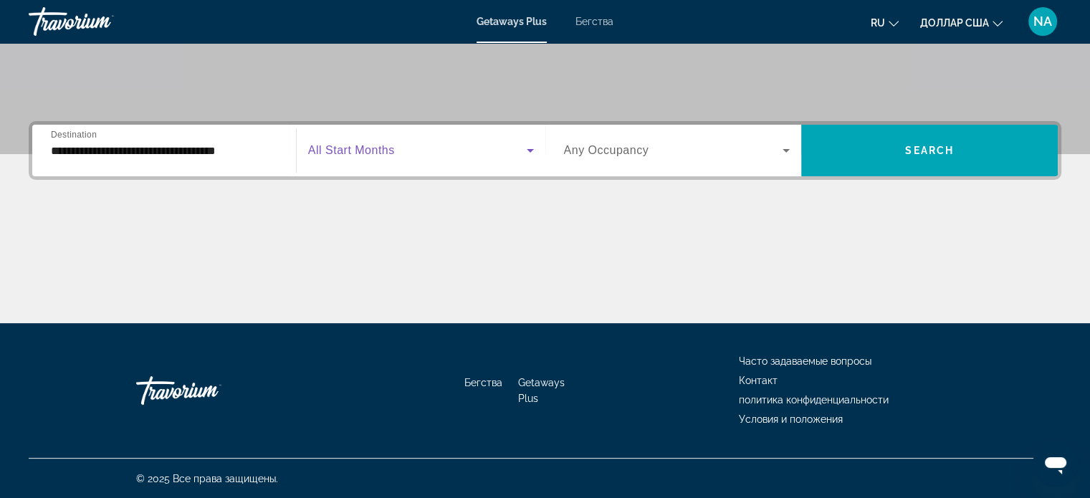
click at [533, 148] on icon "Виджет поиска" at bounding box center [529, 150] width 17 height 17
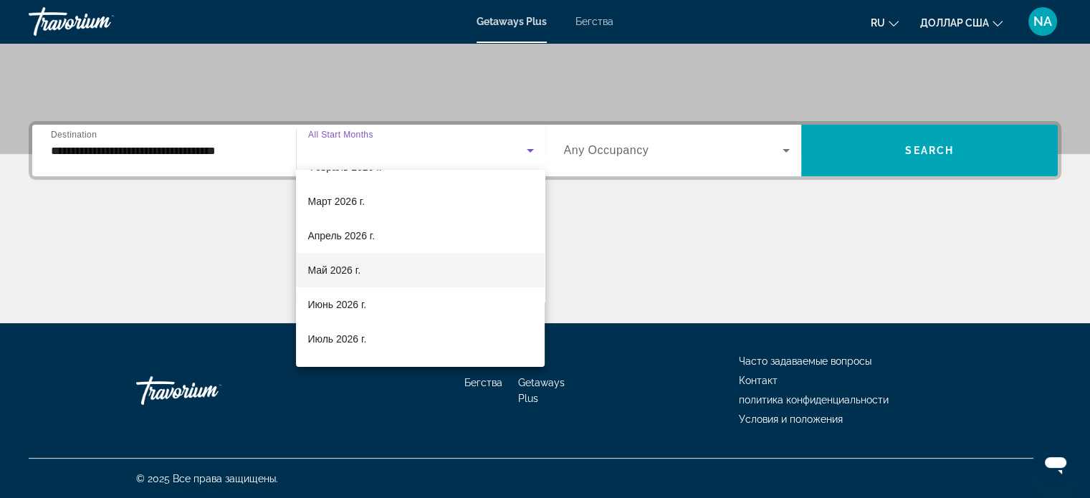
scroll to position [231, 0]
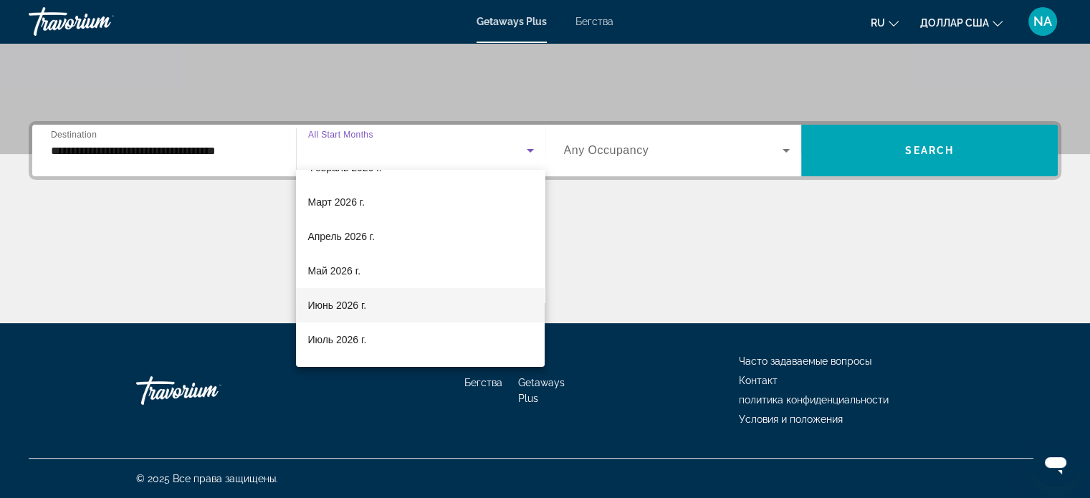
click at [434, 299] on mat-option "Июнь 2026 г." at bounding box center [420, 305] width 249 height 34
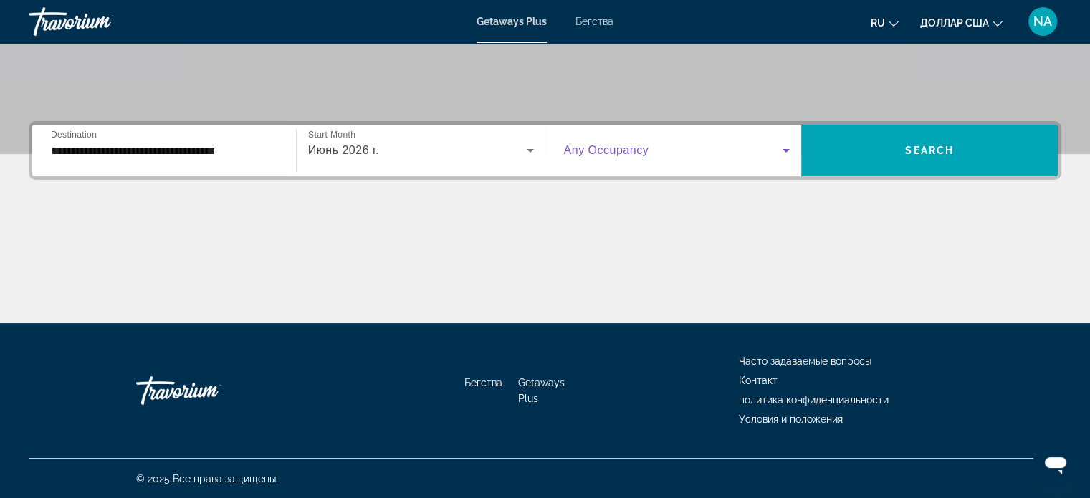
click at [788, 151] on icon "Виджет поиска" at bounding box center [785, 150] width 17 height 17
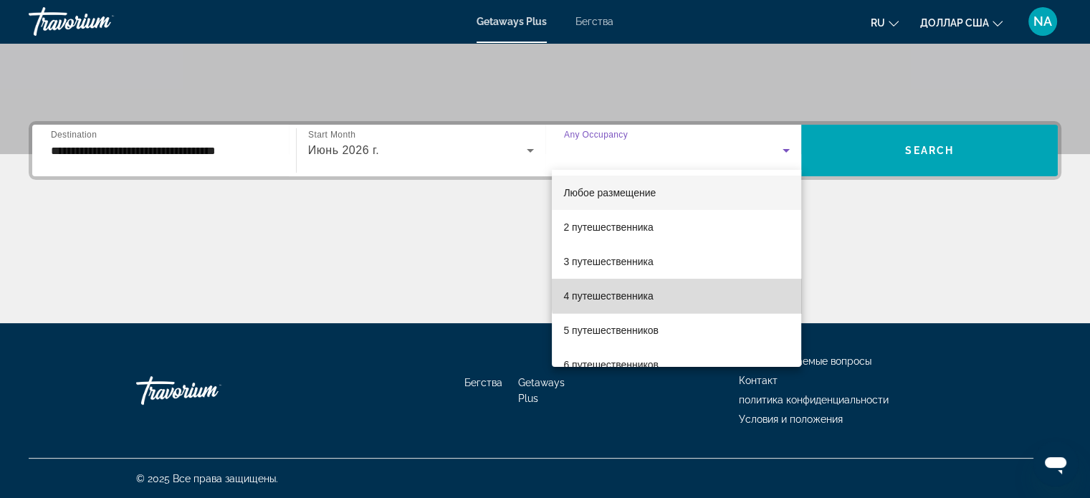
click at [756, 285] on mat-option "4 путешественника" at bounding box center [676, 296] width 249 height 34
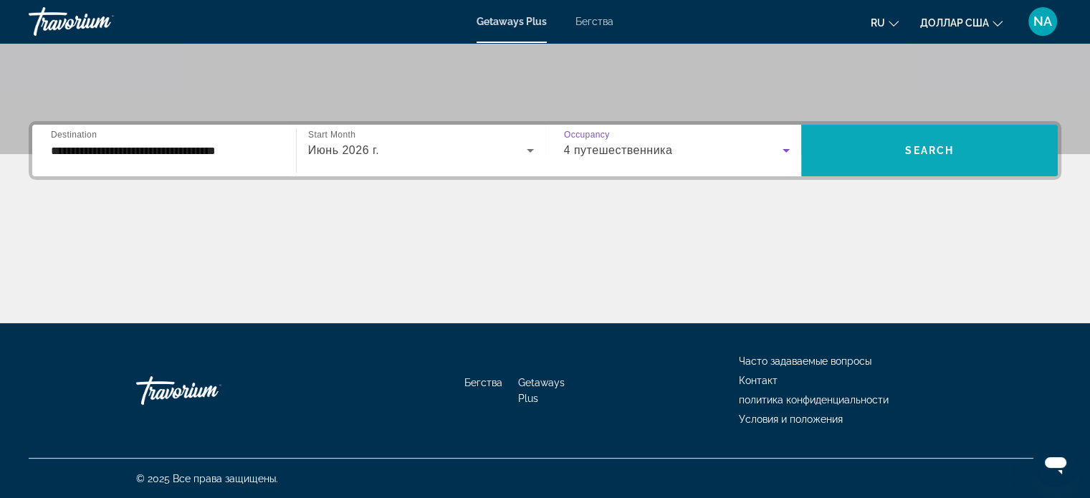
click at [898, 143] on span "Виджет поиска" at bounding box center [929, 150] width 256 height 34
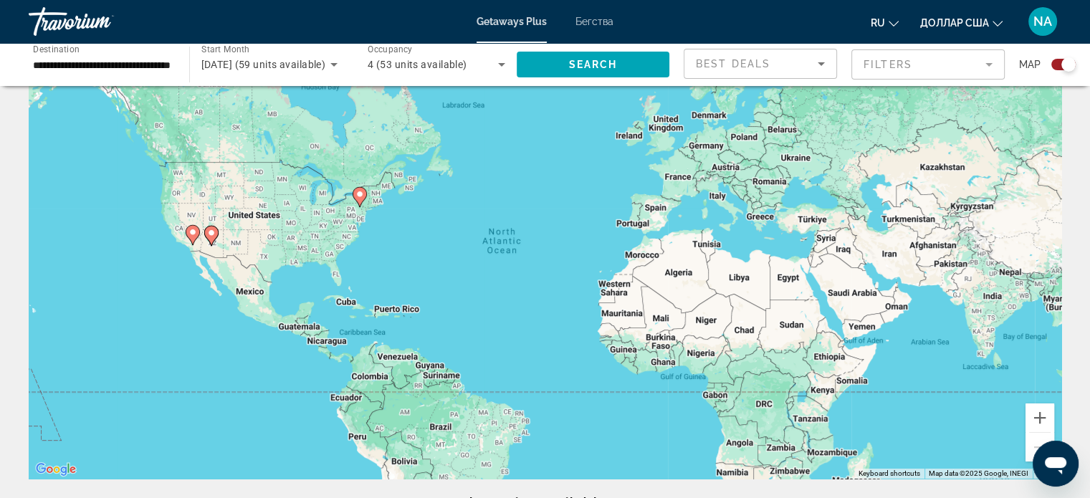
scroll to position [60, 0]
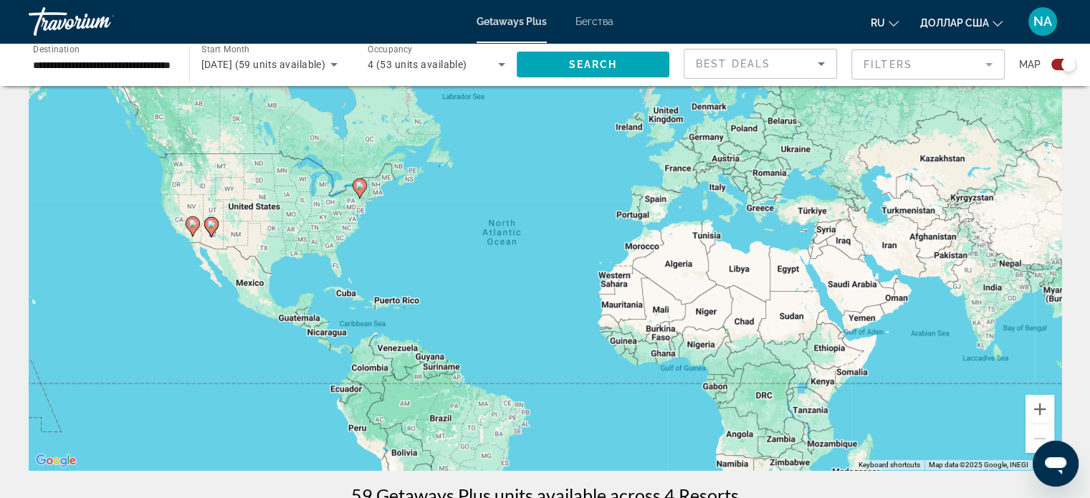
click at [358, 184] on image "Основное содержание" at bounding box center [359, 185] width 9 height 9
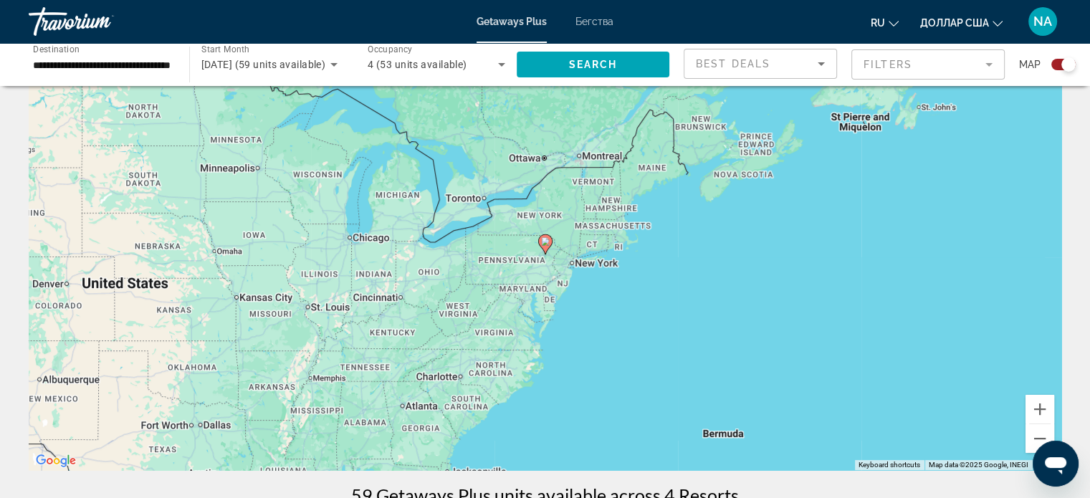
click at [550, 244] on icon "Основное содержание" at bounding box center [544, 244] width 13 height 19
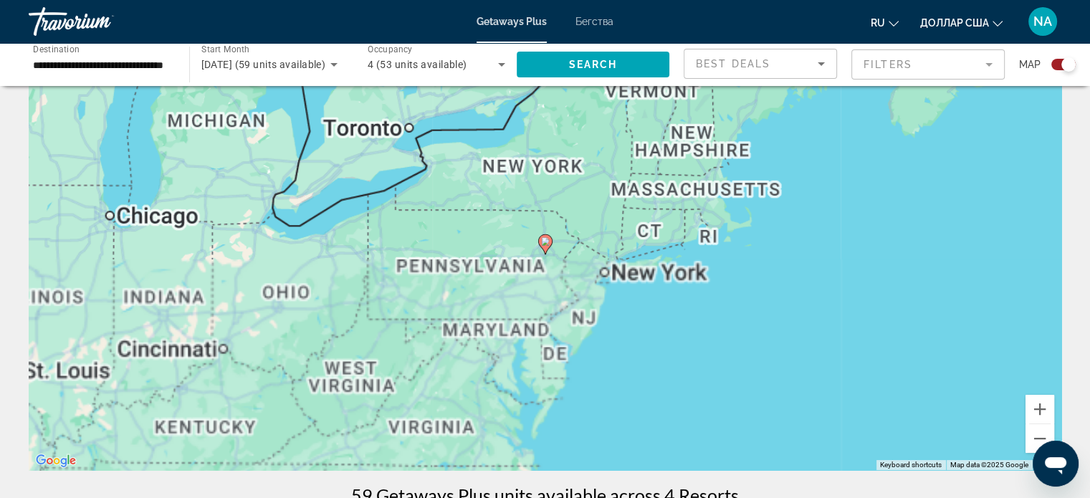
click at [550, 244] on icon "Основное содержание" at bounding box center [544, 244] width 13 height 19
type input "**********"
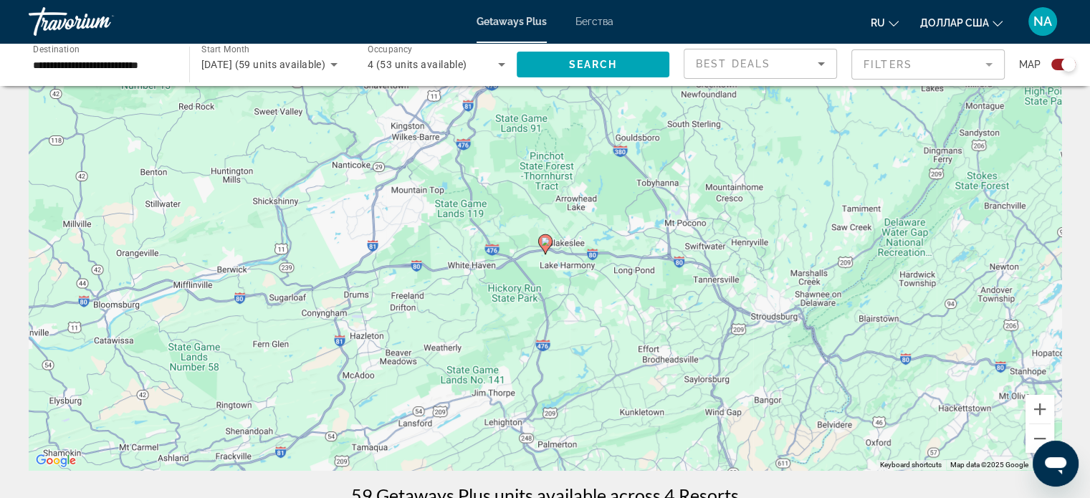
click at [550, 244] on icon "Основное содержание" at bounding box center [544, 244] width 13 height 19
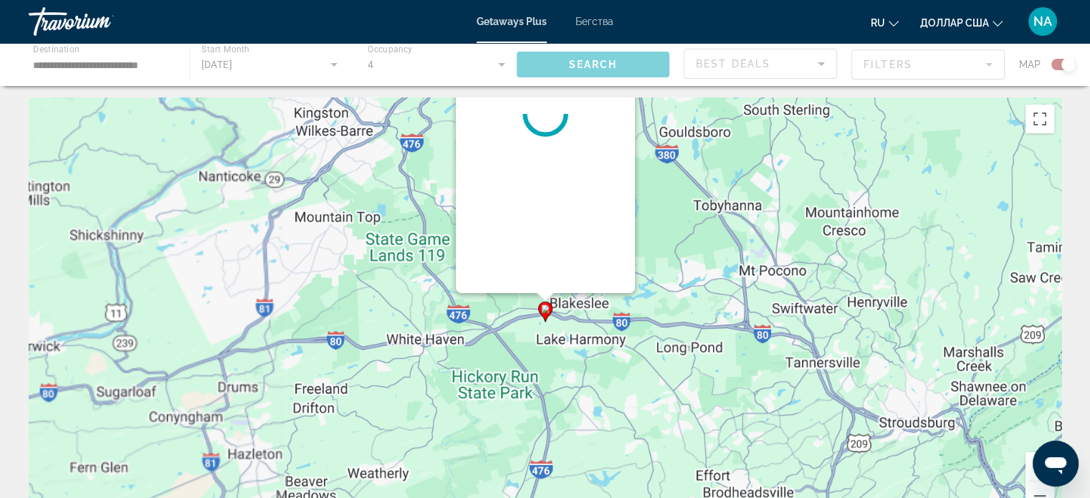
scroll to position [0, 0]
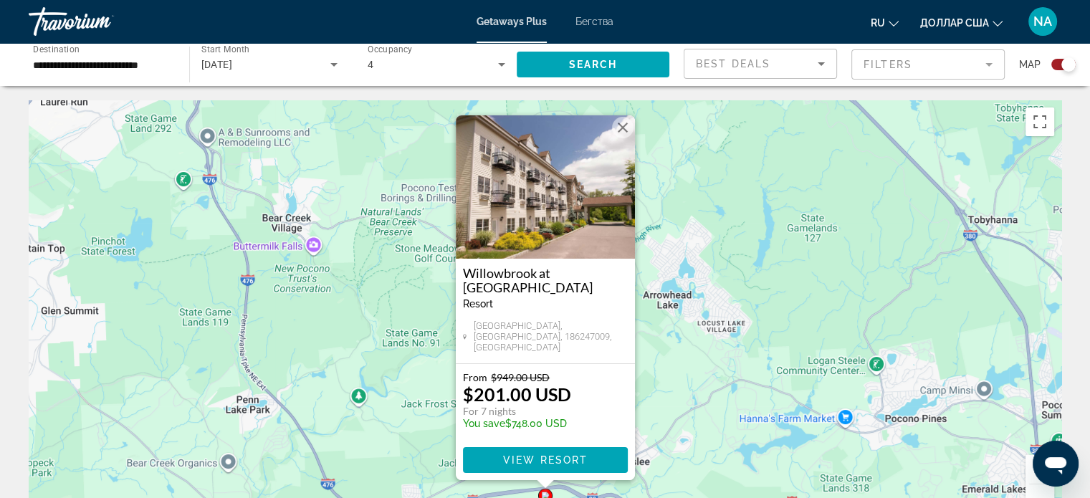
click at [623, 131] on button "Close" at bounding box center [622, 127] width 21 height 21
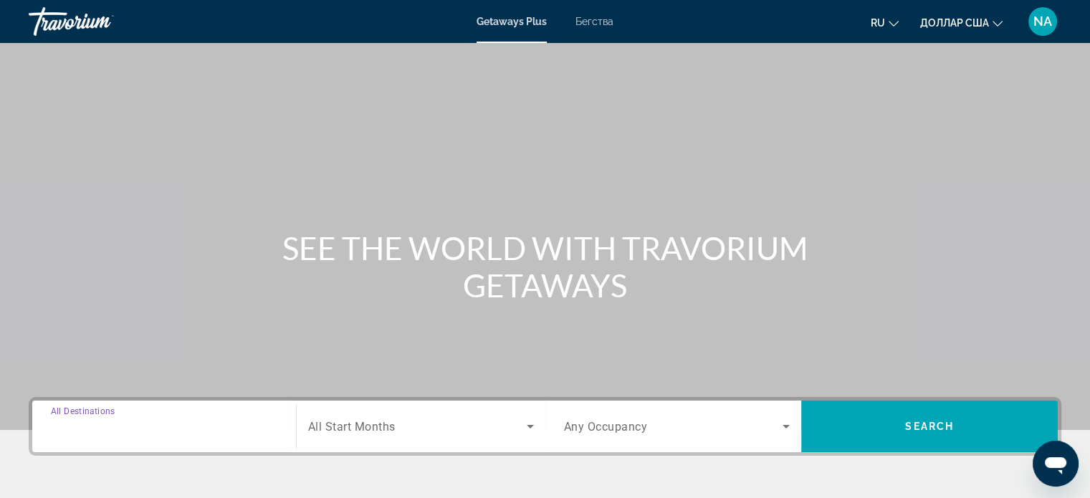
click at [172, 431] on input "Destination All Destinations" at bounding box center [164, 426] width 226 height 17
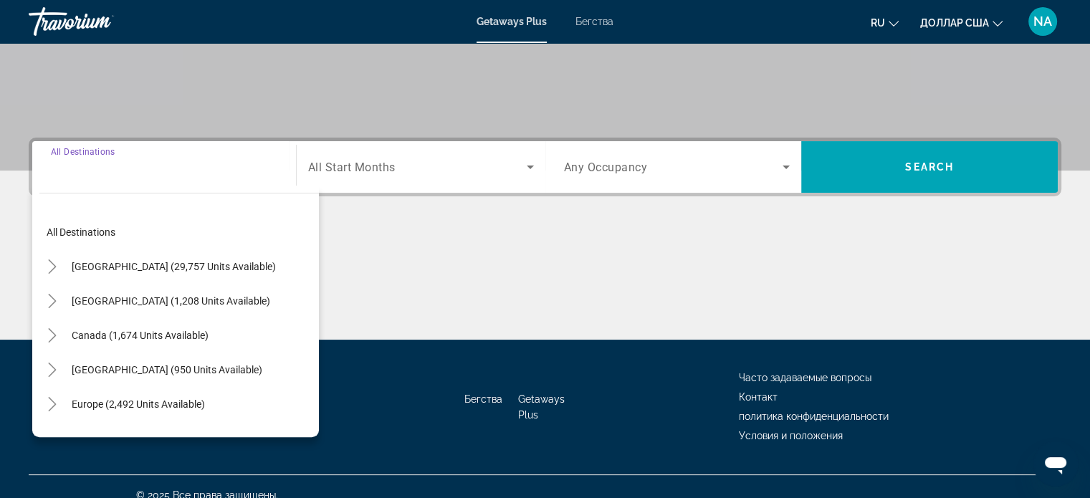
scroll to position [276, 0]
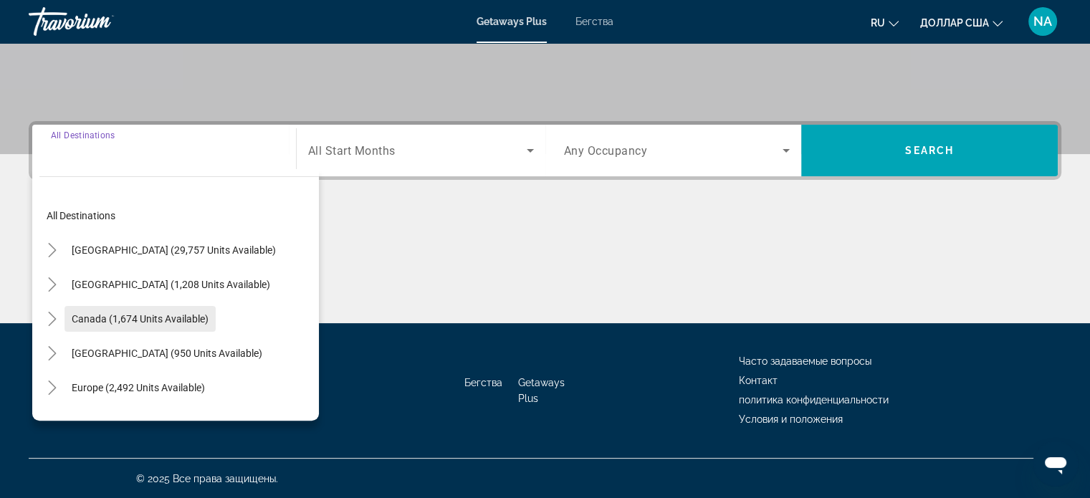
click at [107, 317] on span "Canada (1,674 units available)" at bounding box center [140, 318] width 137 height 11
type input "**********"
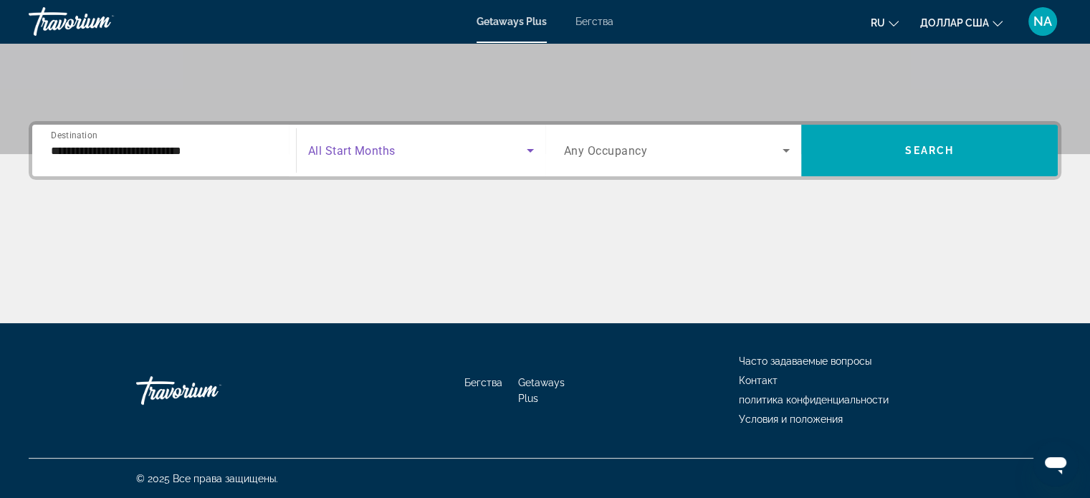
click at [527, 147] on icon "Search widget" at bounding box center [529, 150] width 17 height 17
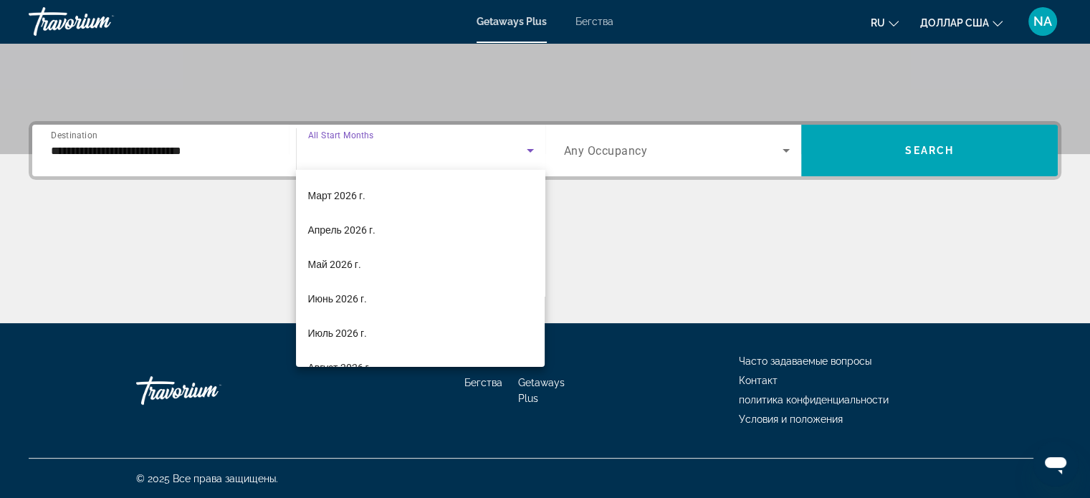
scroll to position [241, 0]
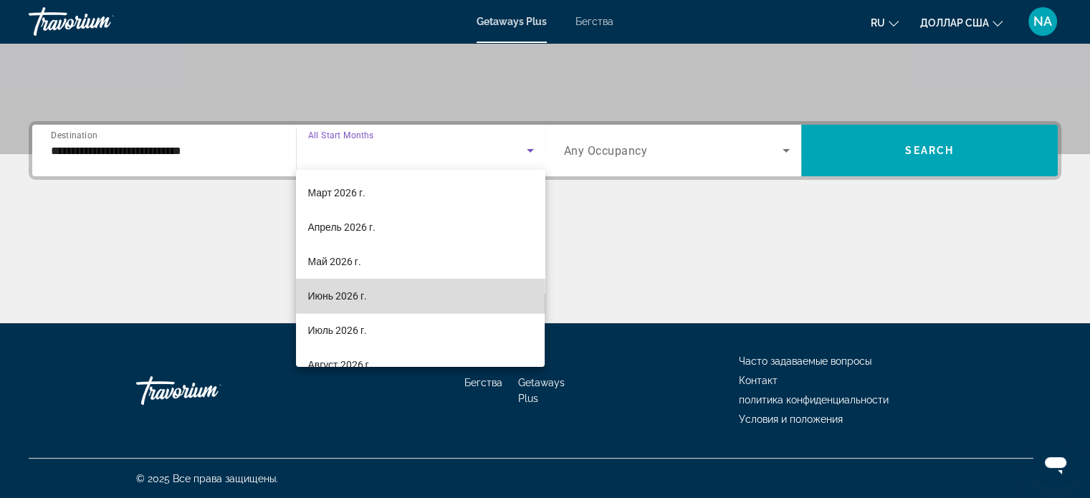
click at [496, 294] on mat-option "Июнь 2026 г." at bounding box center [420, 296] width 249 height 34
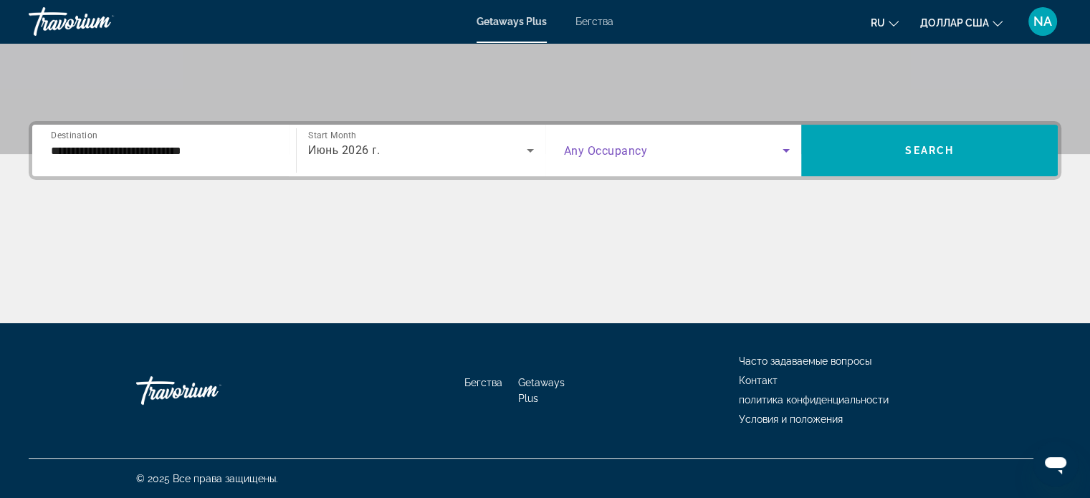
click at [787, 151] on icon "Search widget" at bounding box center [785, 151] width 7 height 4
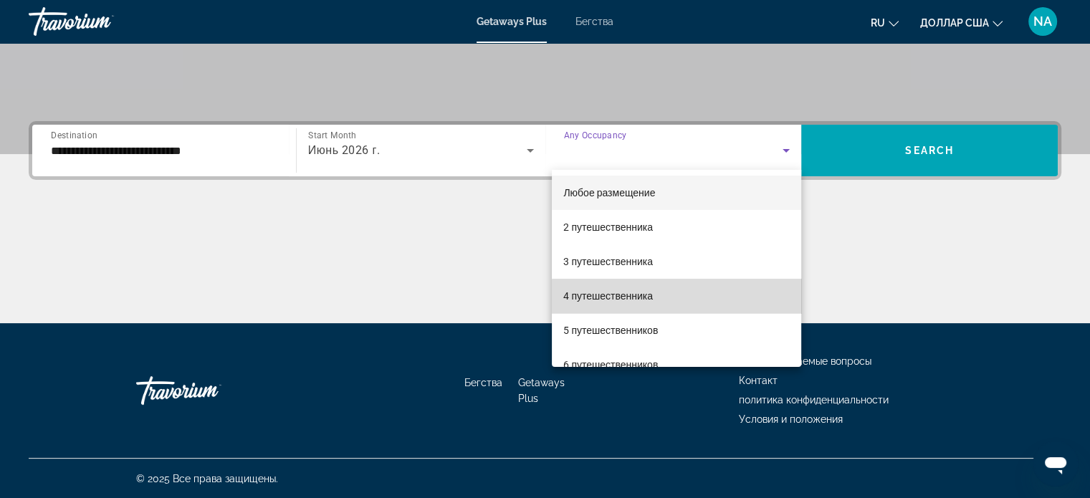
click at [747, 297] on mat-option "4 путешественника" at bounding box center [676, 296] width 249 height 34
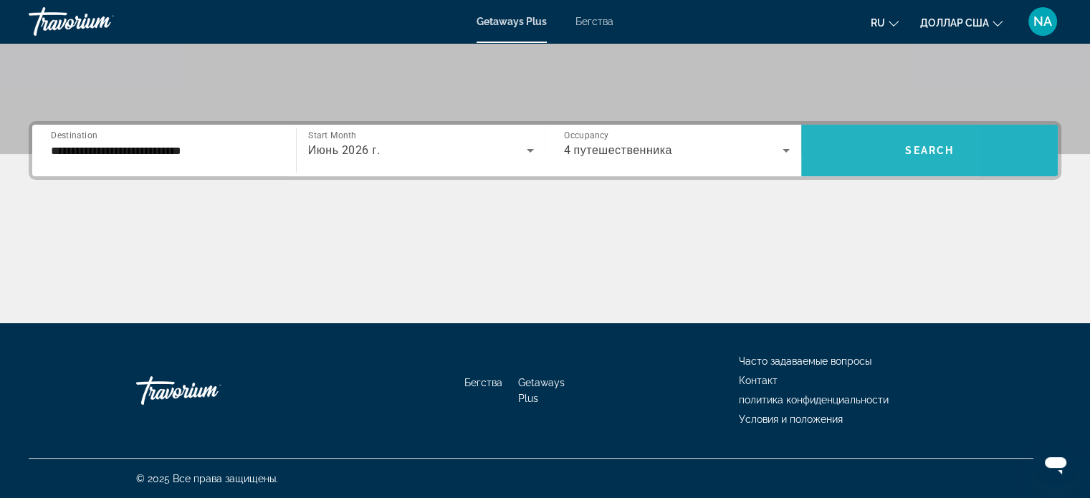
click at [837, 161] on span "Search widget" at bounding box center [929, 150] width 256 height 34
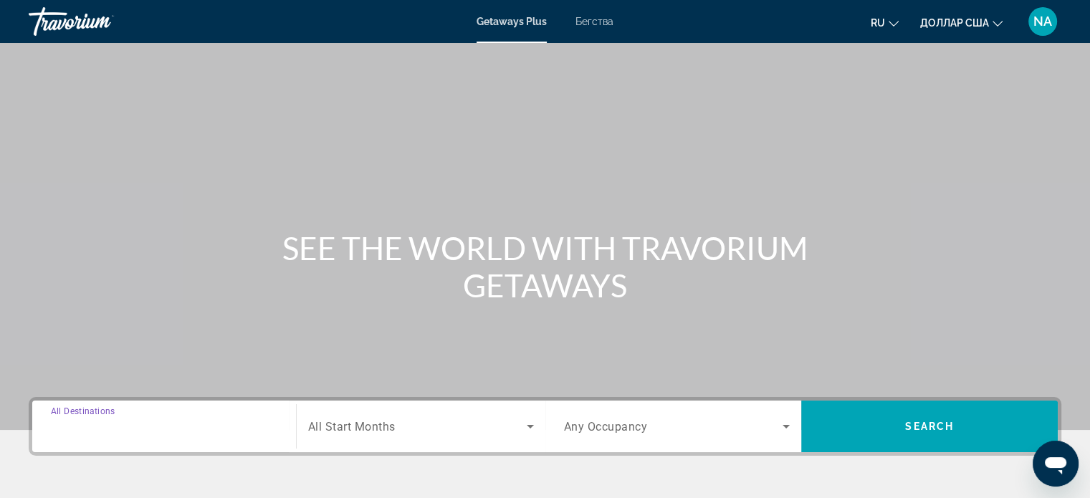
click at [175, 422] on input "Destination All Destinations" at bounding box center [164, 426] width 226 height 17
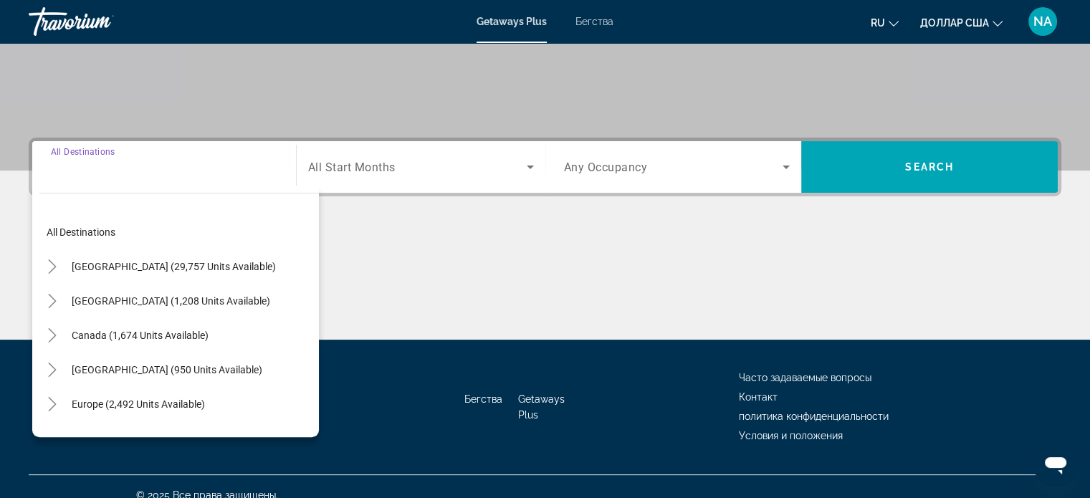
scroll to position [276, 0]
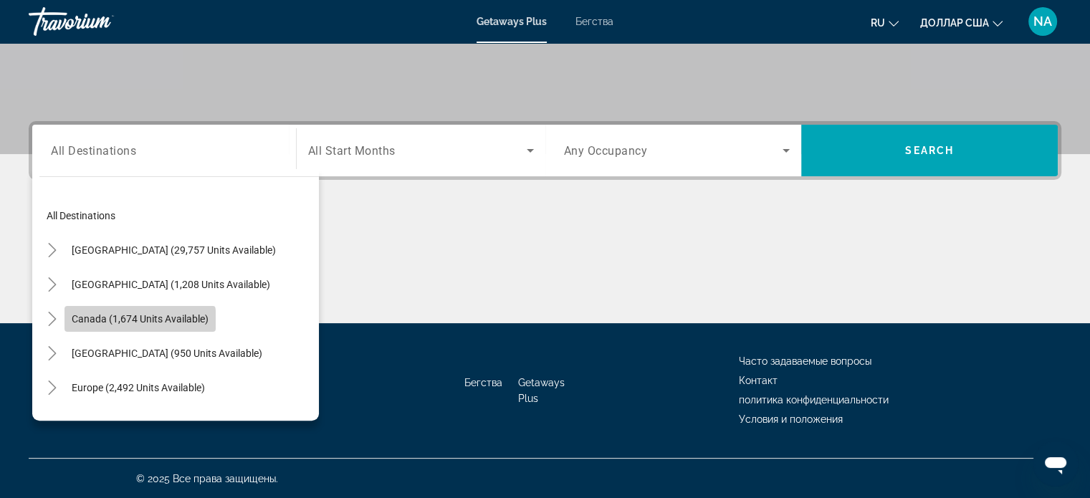
click at [120, 326] on span "Search widget" at bounding box center [139, 319] width 151 height 34
type input "**********"
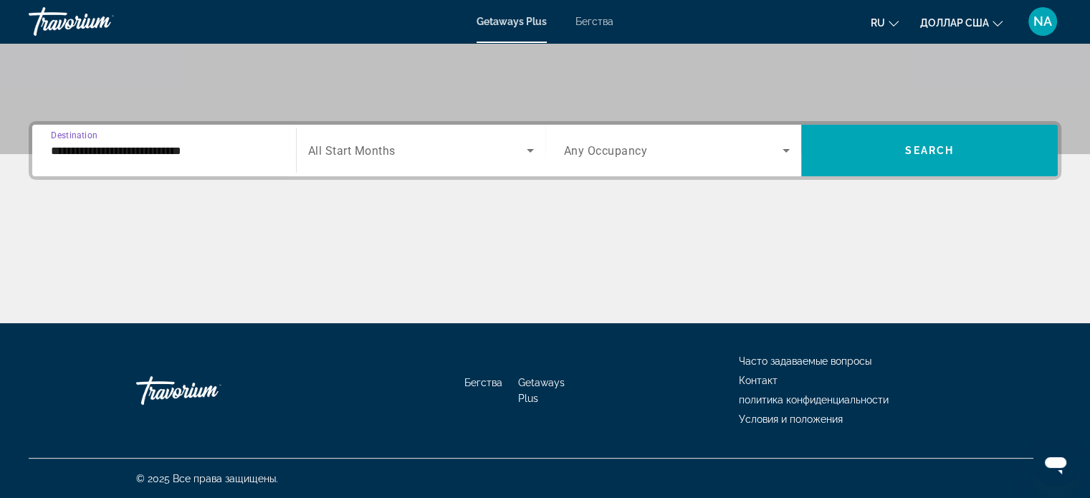
click at [527, 149] on icon "Search widget" at bounding box center [530, 151] width 7 height 4
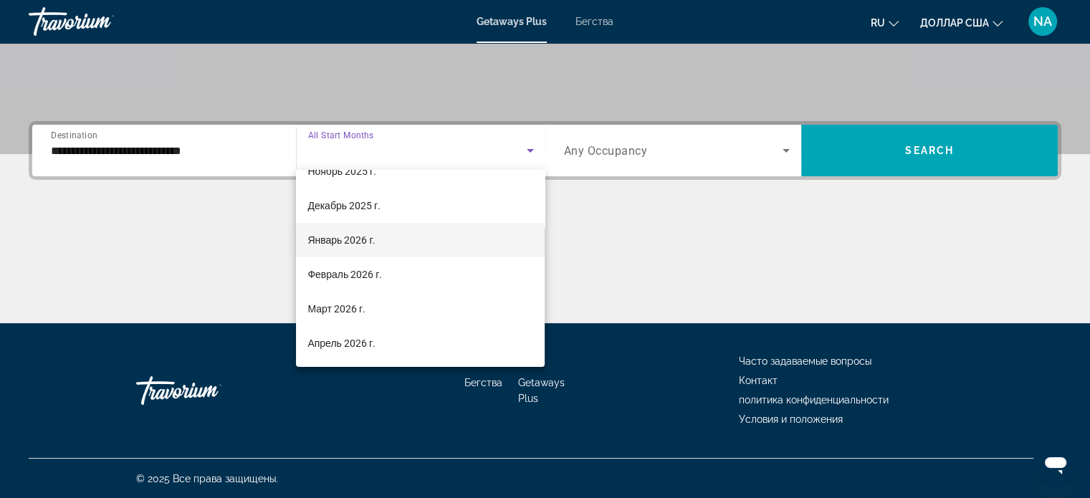
scroll to position [1, 0]
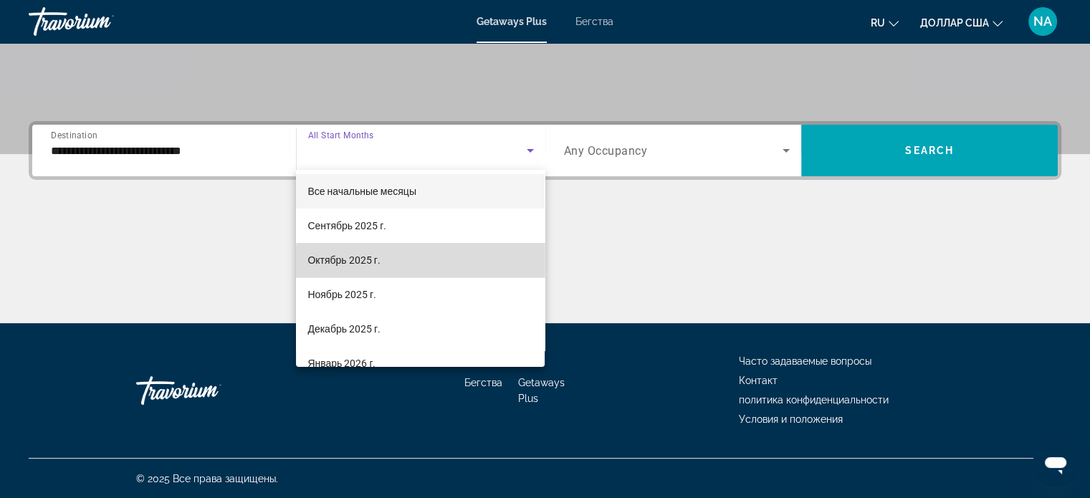
click at [457, 269] on mat-option "Октябрь 2025 г." at bounding box center [420, 260] width 249 height 34
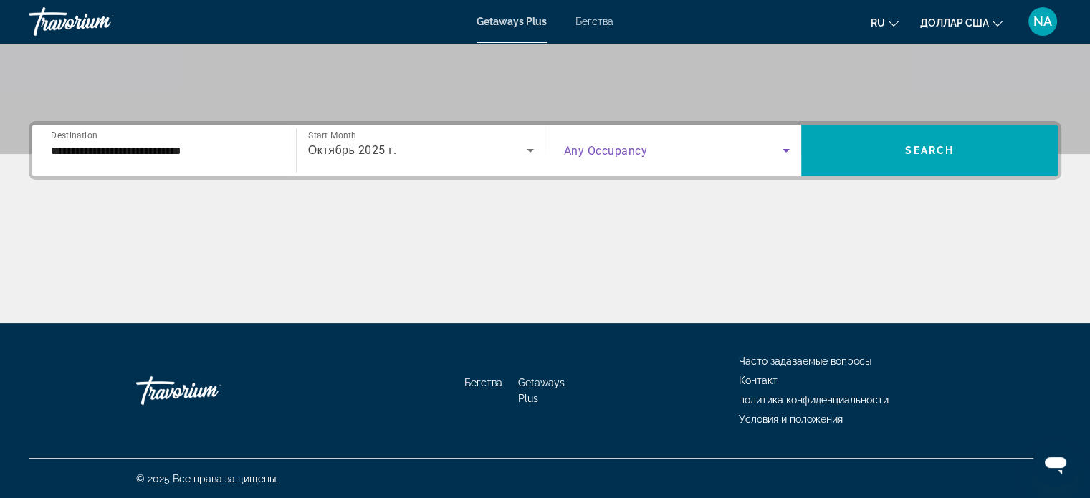
click at [791, 142] on icon "Search widget" at bounding box center [785, 150] width 17 height 17
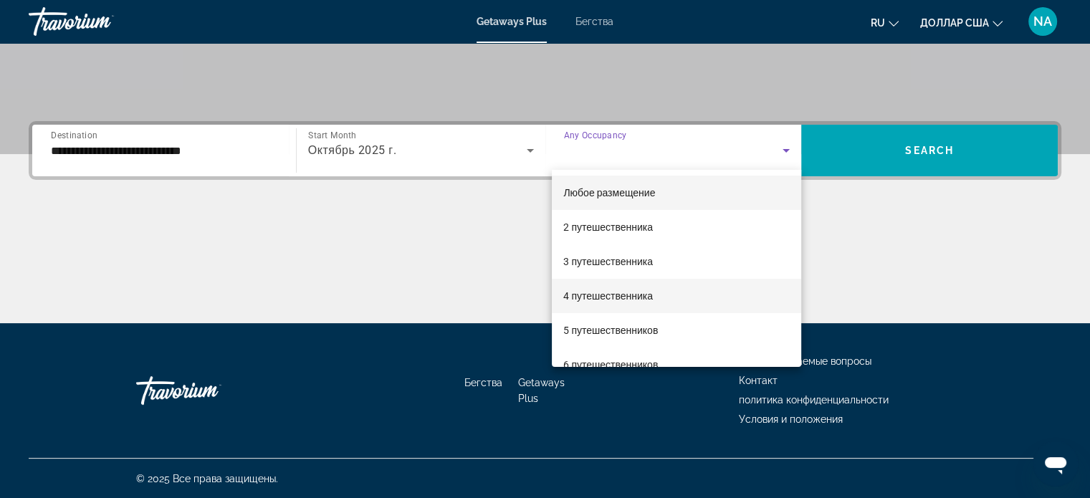
click at [736, 294] on mat-option "4 путешественника" at bounding box center [676, 296] width 249 height 34
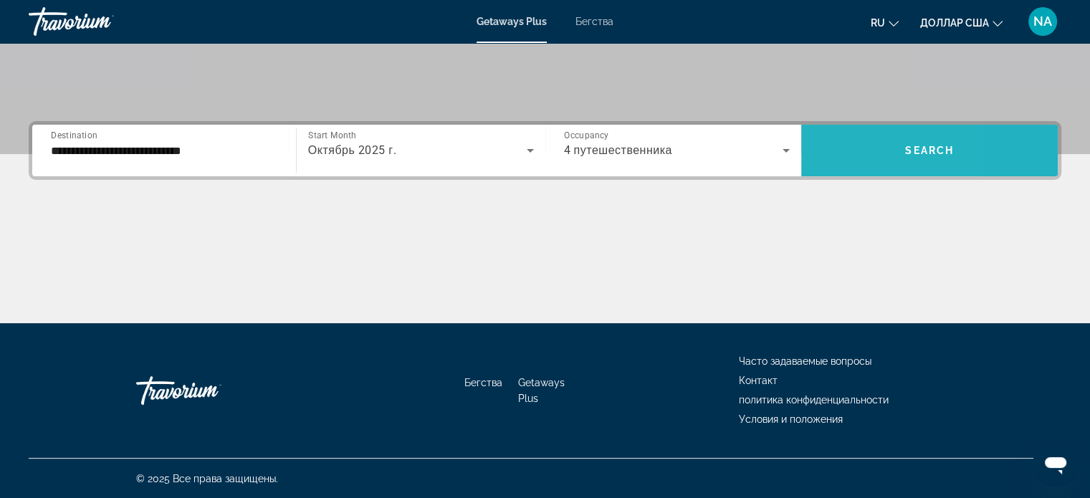
click at [840, 163] on span "Search widget" at bounding box center [929, 150] width 256 height 34
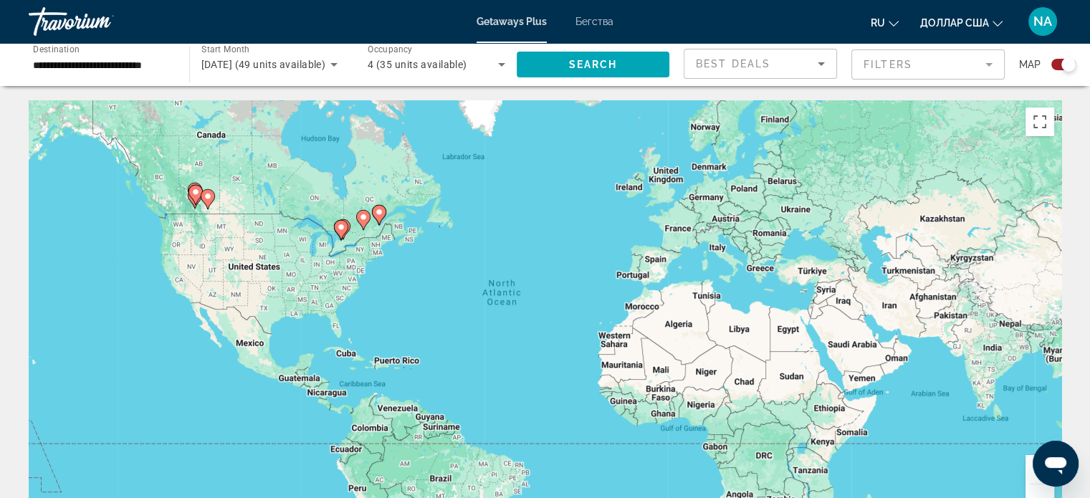
click at [342, 231] on icon "Основное содержание" at bounding box center [340, 230] width 13 height 19
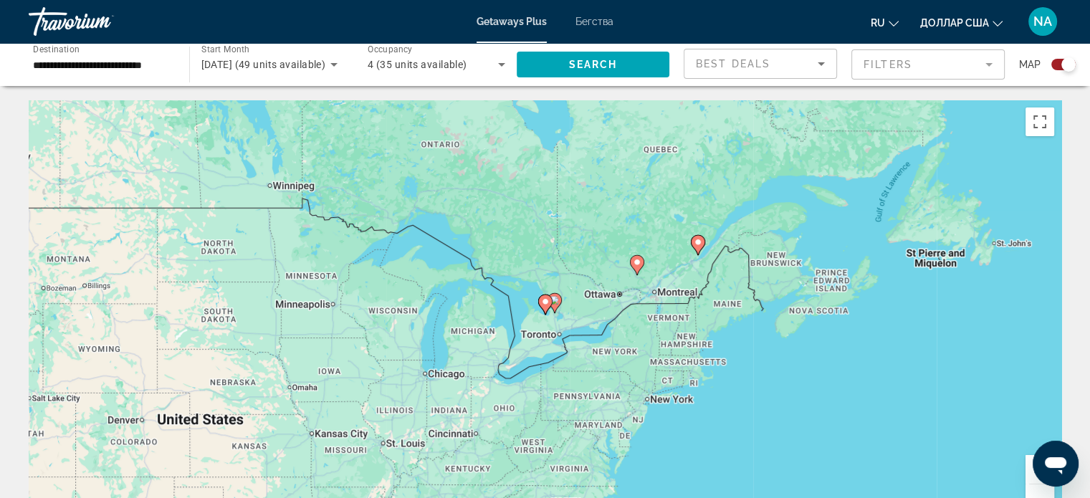
click at [540, 300] on icon "Основное содержание" at bounding box center [544, 304] width 13 height 19
type input "**********"
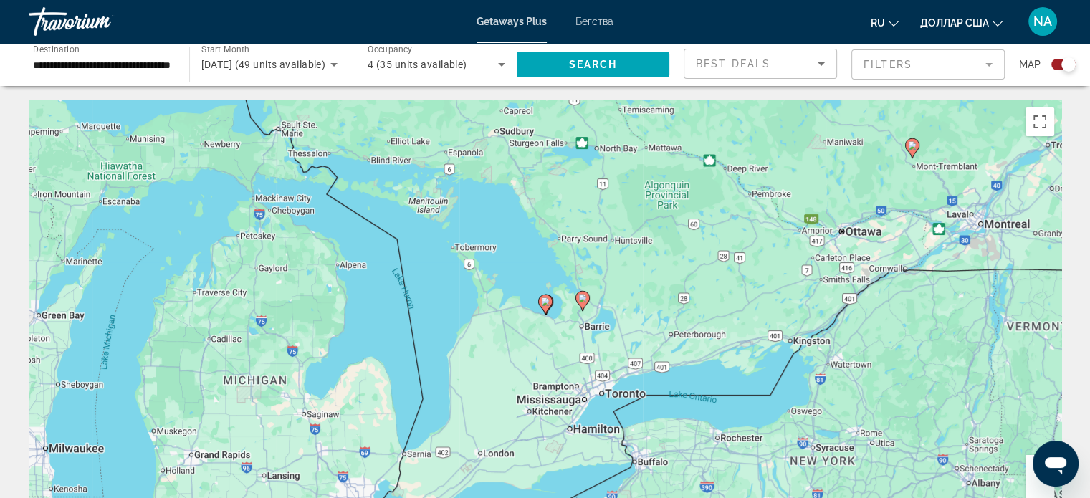
click at [540, 300] on icon "Основное содержание" at bounding box center [544, 304] width 13 height 19
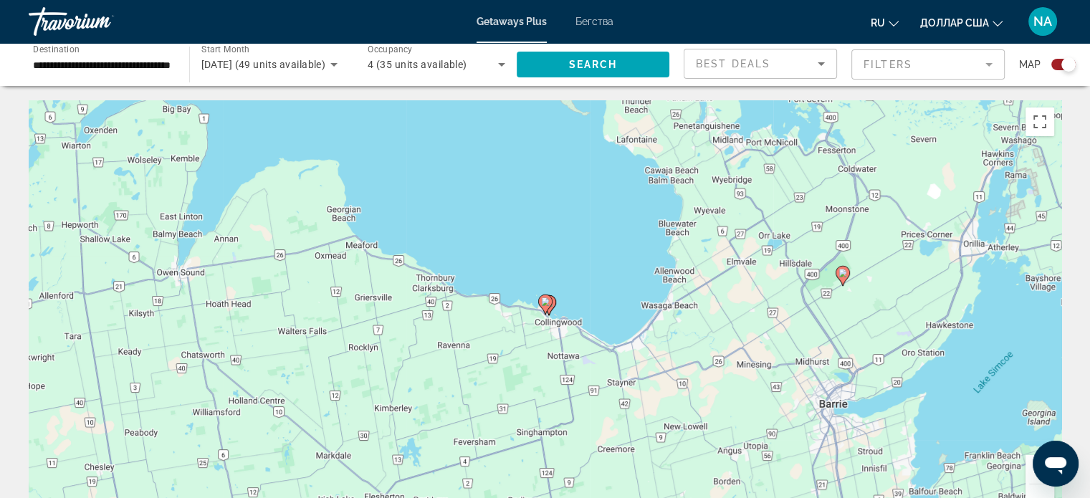
click at [540, 300] on icon "Основное содержание" at bounding box center [544, 304] width 13 height 19
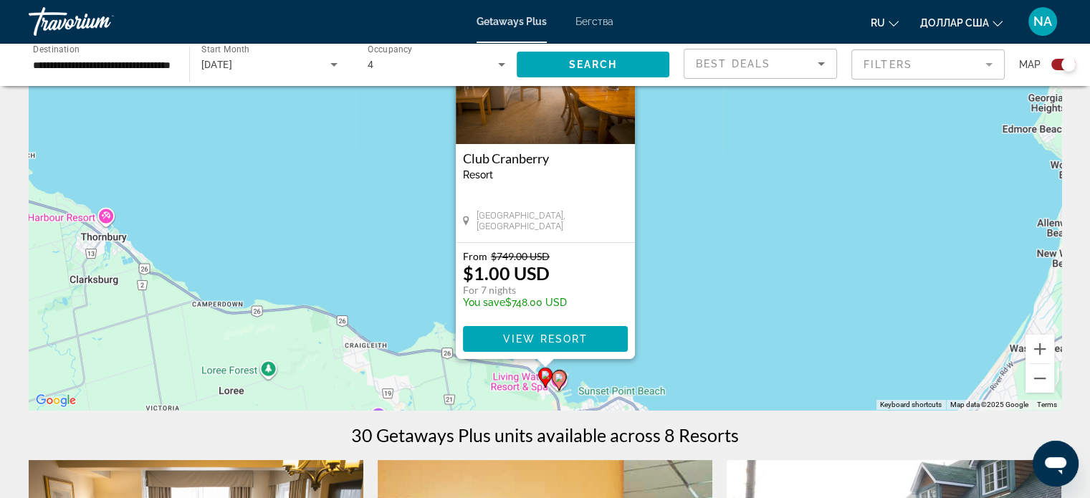
scroll to position [140, 0]
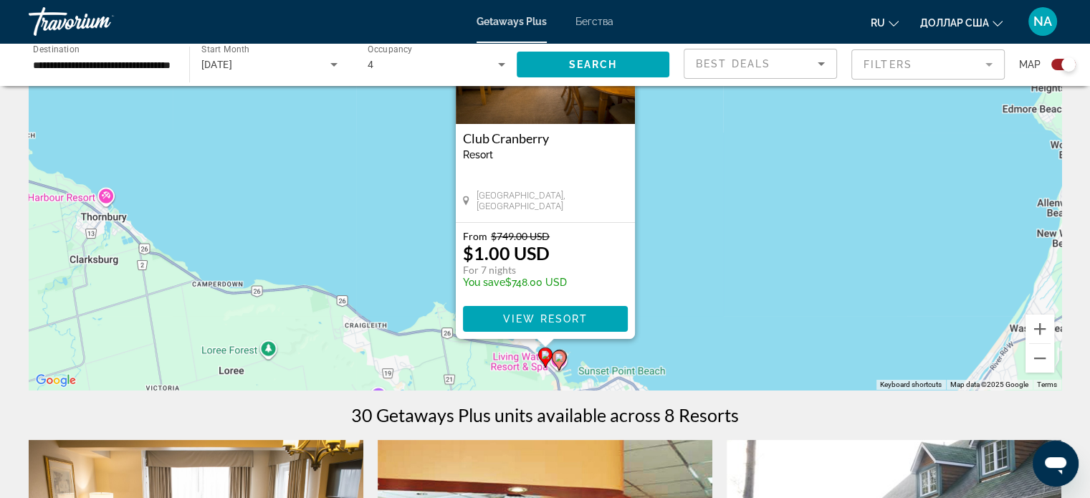
click at [556, 357] on image "Основное содержание" at bounding box center [558, 357] width 9 height 9
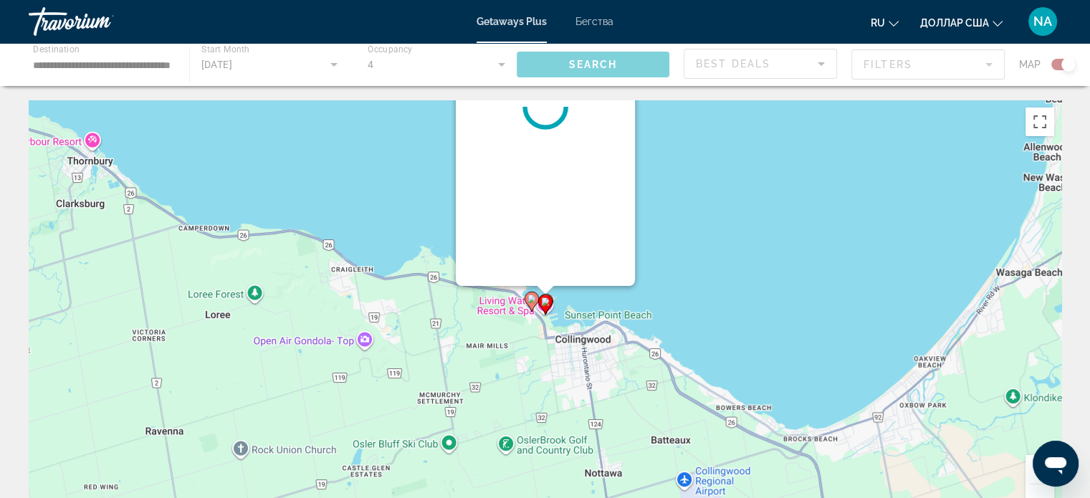
scroll to position [0, 0]
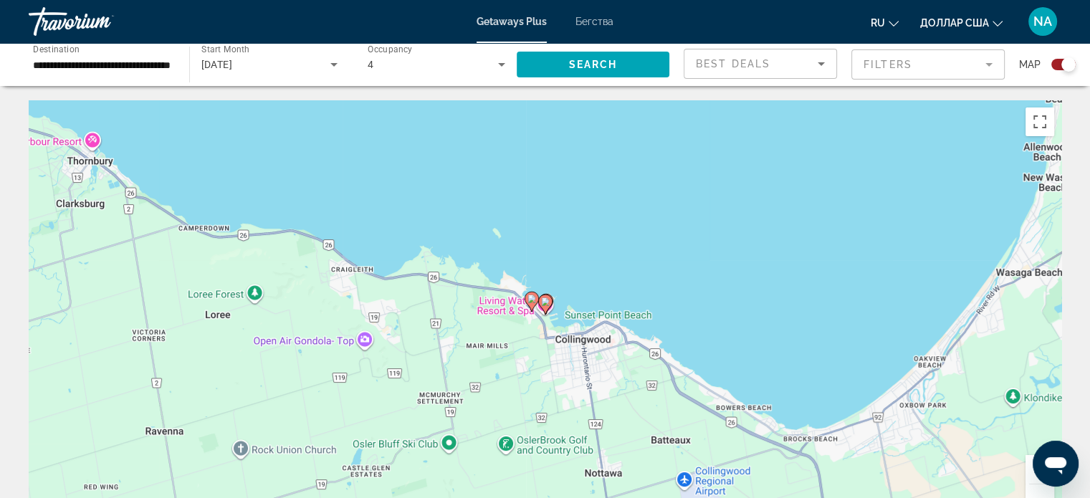
click at [544, 307] on icon "Основное содержание" at bounding box center [544, 304] width 13 height 19
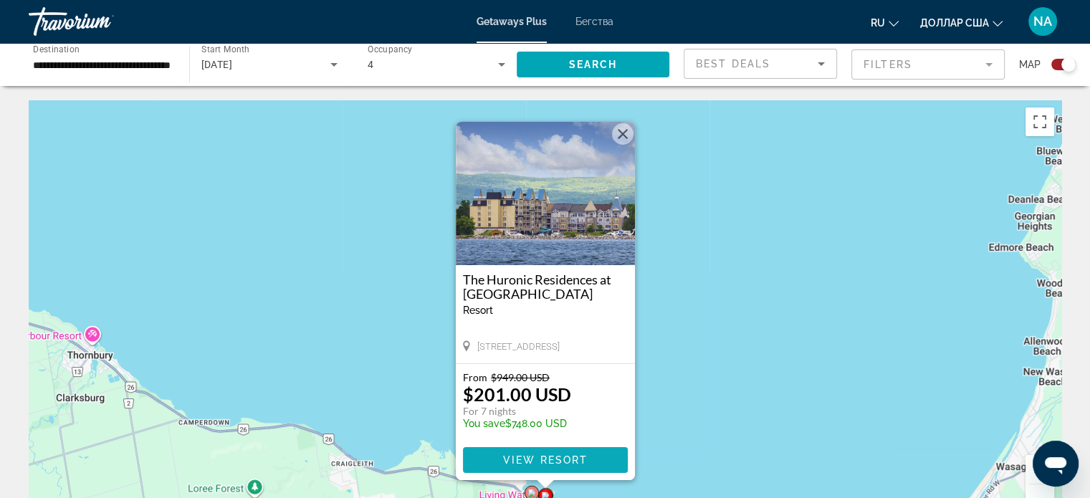
click at [539, 455] on span "View Resort" at bounding box center [544, 459] width 85 height 11
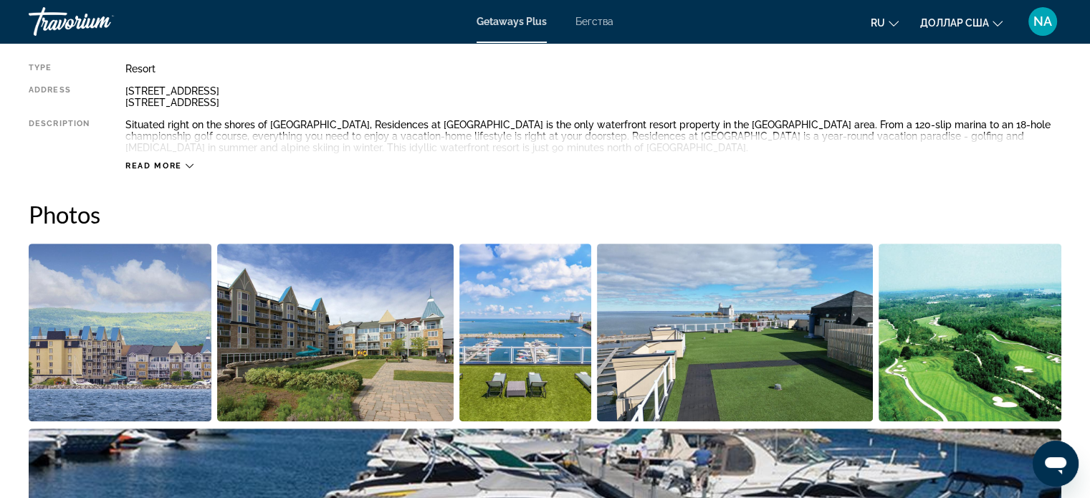
scroll to position [524, 0]
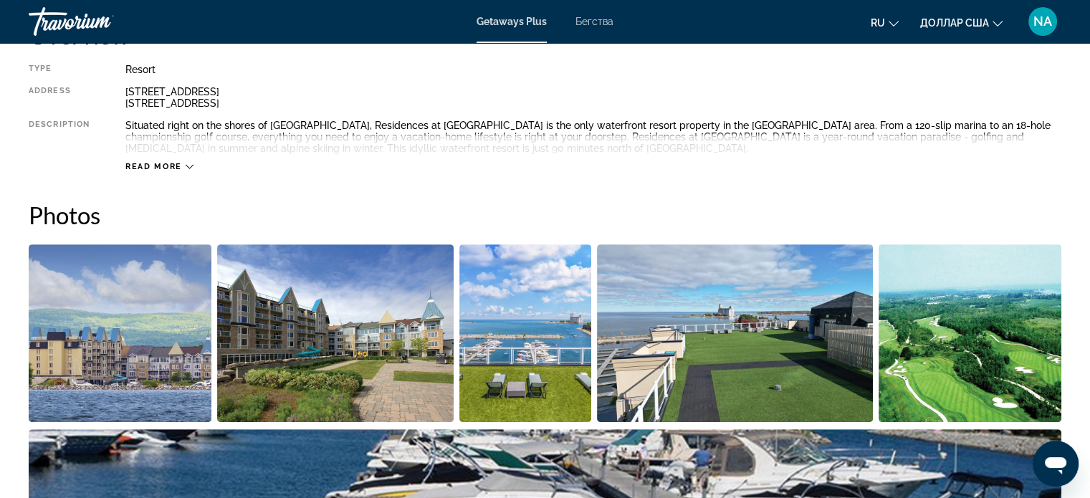
click at [154, 375] on img "Open full-screen image slider" at bounding box center [120, 333] width 183 height 178
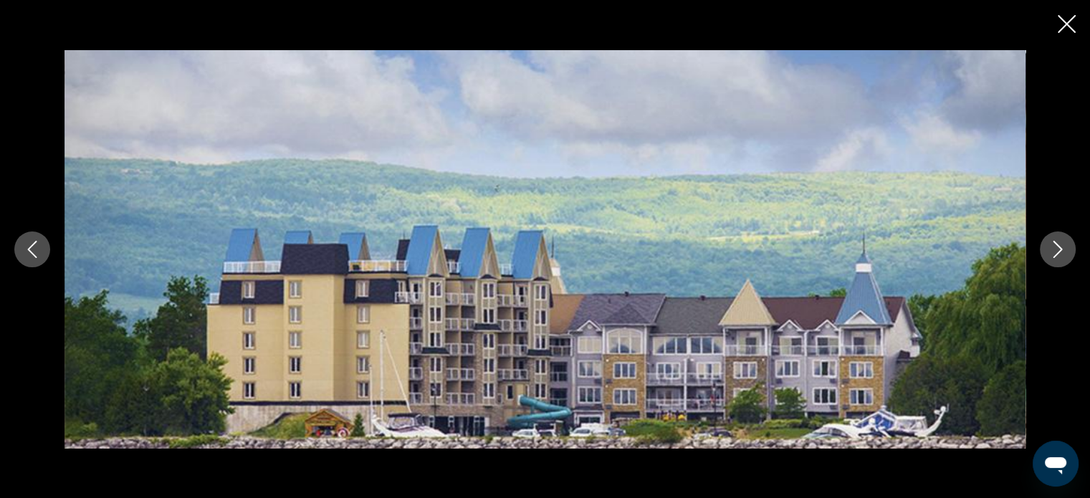
click at [1067, 246] on button "Next image" at bounding box center [1057, 249] width 36 height 36
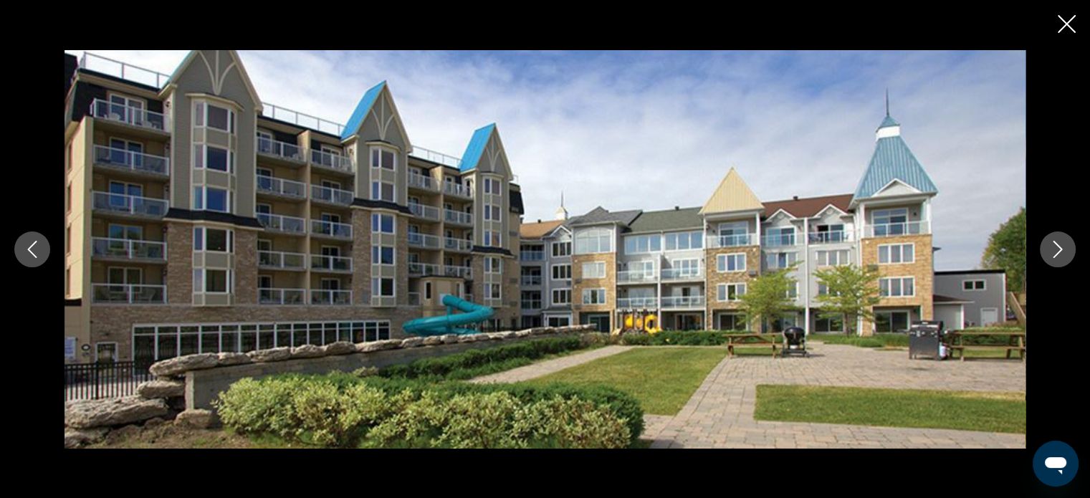
click at [1067, 246] on button "Next image" at bounding box center [1057, 249] width 36 height 36
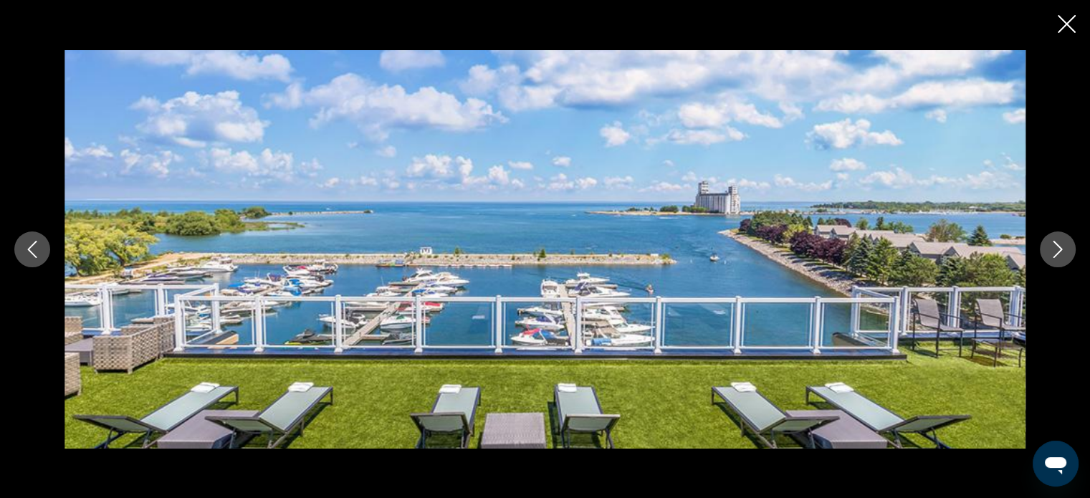
click at [1067, 246] on button "Next image" at bounding box center [1057, 249] width 36 height 36
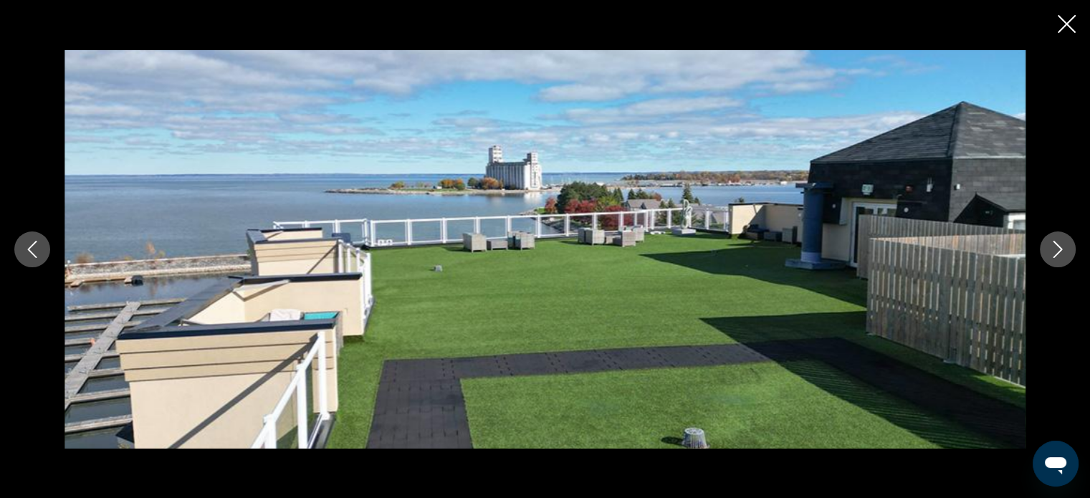
click at [1067, 246] on button "Next image" at bounding box center [1057, 249] width 36 height 36
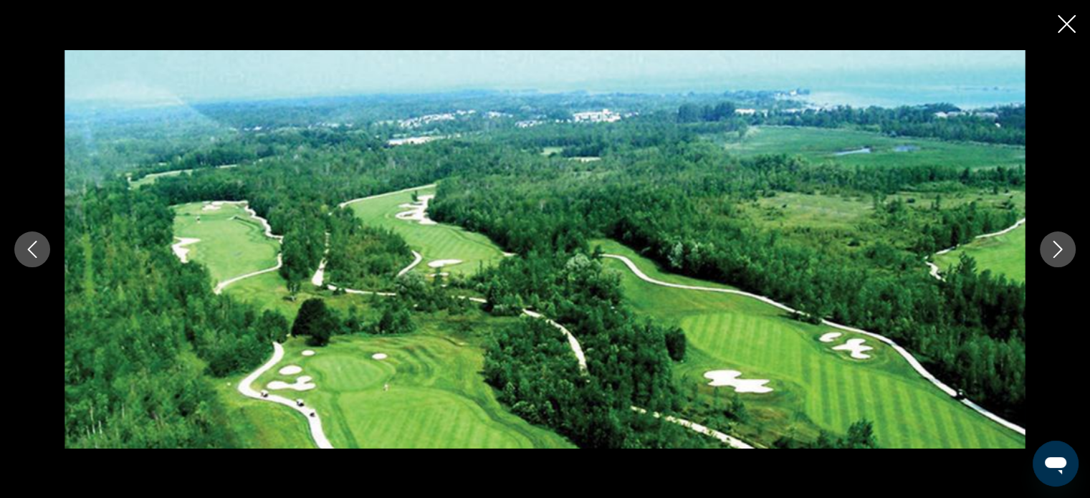
click at [1067, 246] on button "Next image" at bounding box center [1057, 249] width 36 height 36
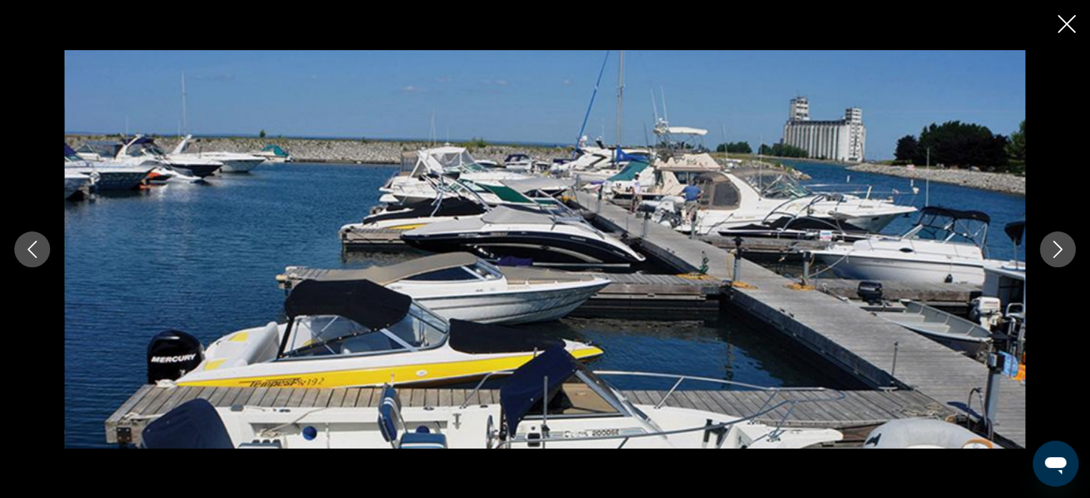
click at [1067, 246] on button "Next image" at bounding box center [1057, 249] width 36 height 36
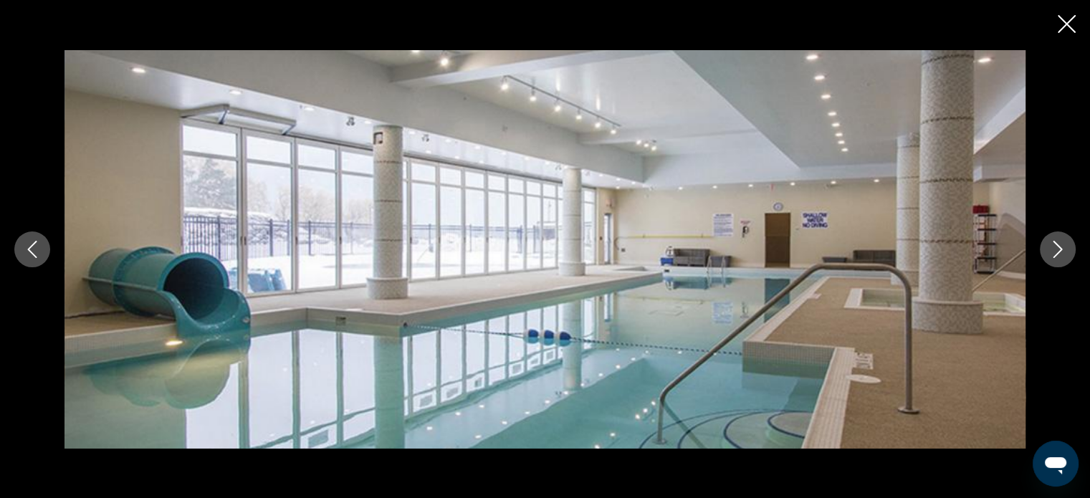
click at [1067, 246] on button "Next image" at bounding box center [1057, 249] width 36 height 36
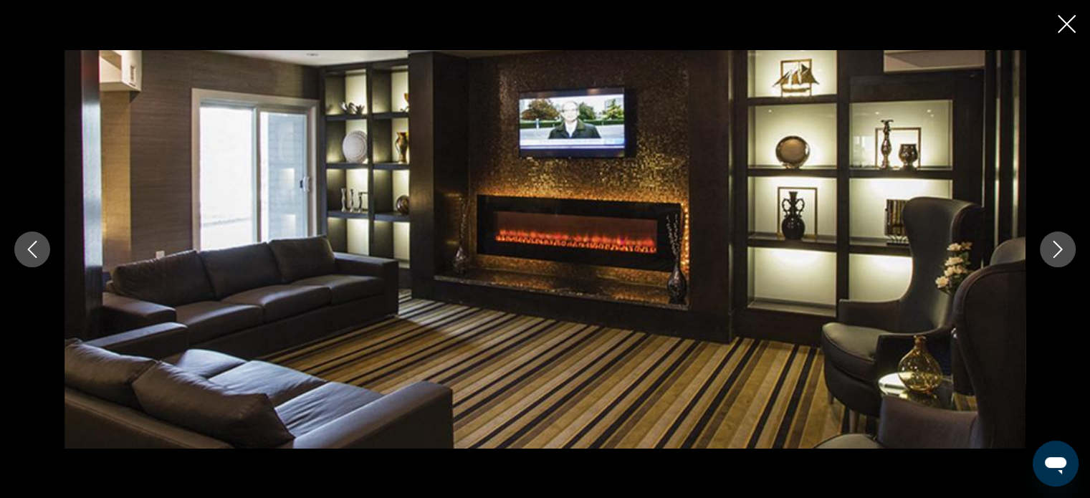
click at [1067, 246] on button "Next image" at bounding box center [1057, 249] width 36 height 36
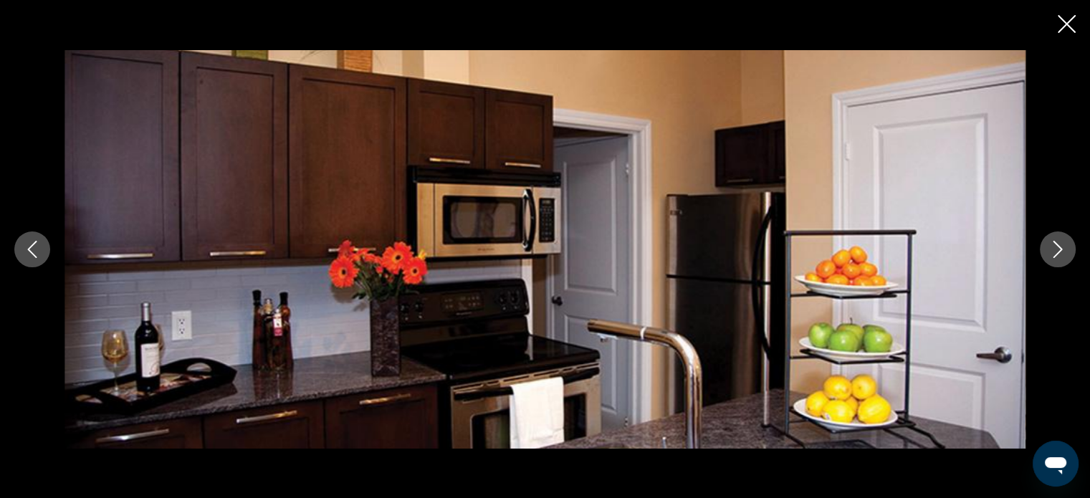
click at [1067, 246] on button "Next image" at bounding box center [1057, 249] width 36 height 36
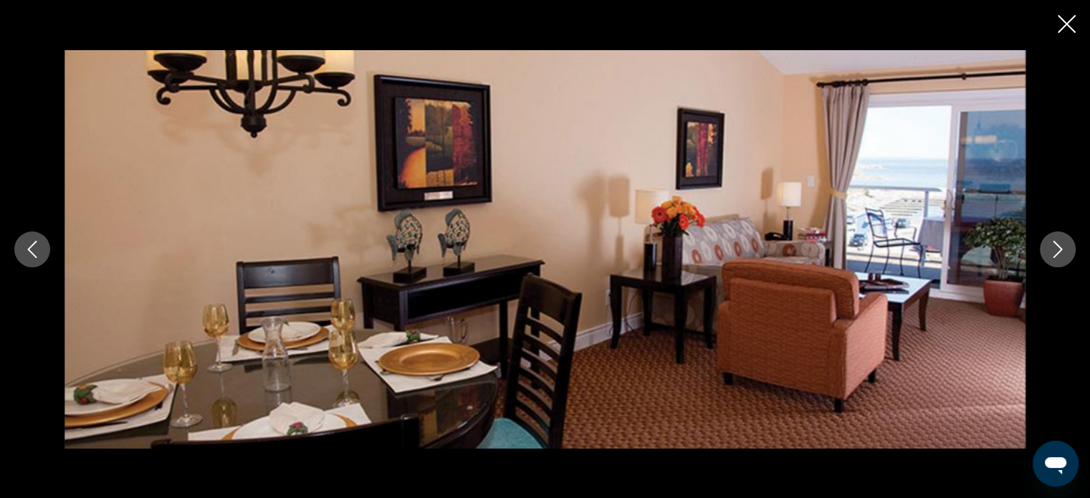
click at [1067, 246] on button "Next image" at bounding box center [1057, 249] width 36 height 36
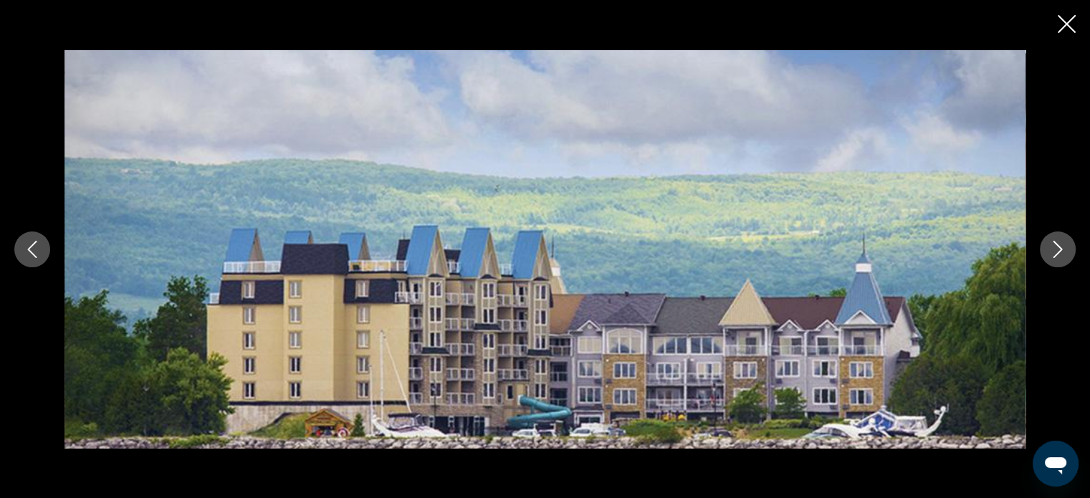
click at [1067, 246] on button "Next image" at bounding box center [1057, 249] width 36 height 36
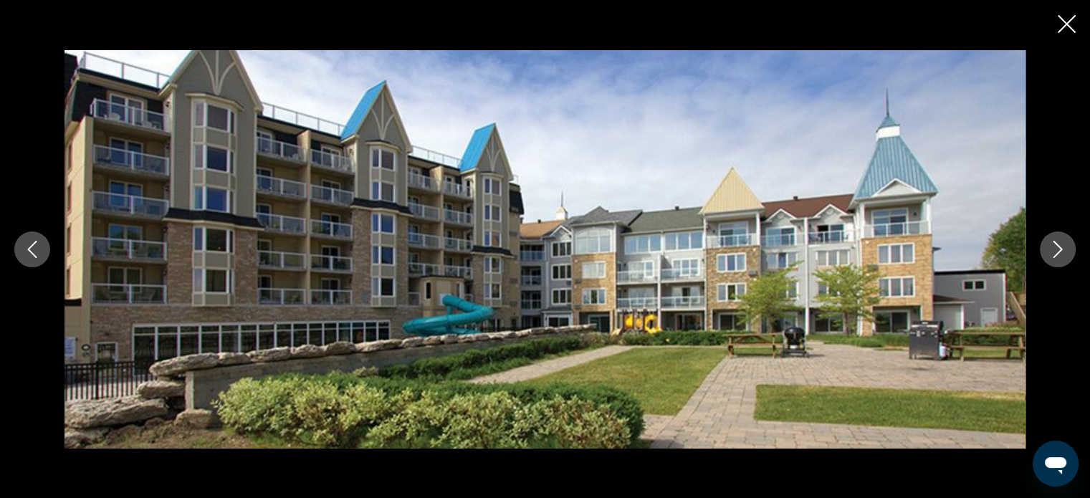
click at [1072, 33] on button "Close slideshow" at bounding box center [1066, 25] width 18 height 22
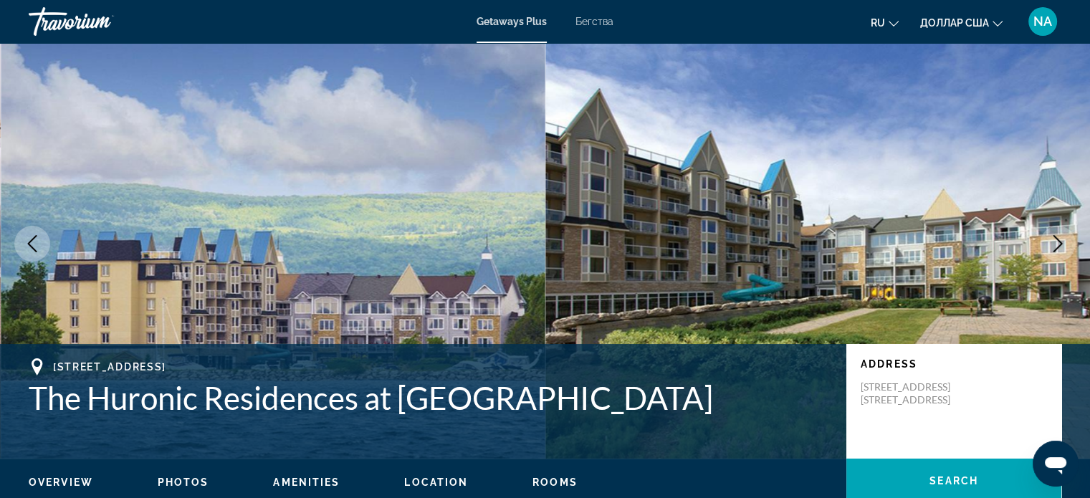
scroll to position [14, 0]
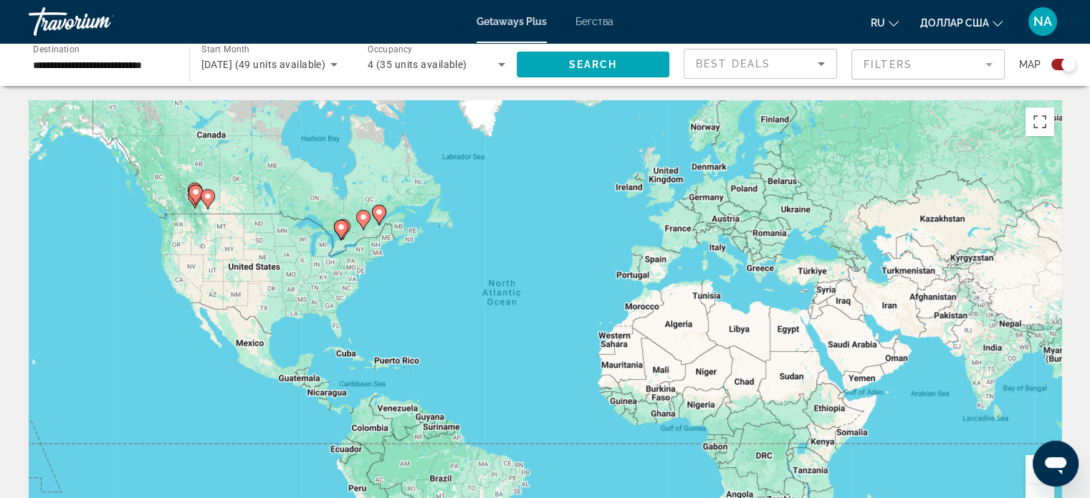
click at [342, 231] on image "Основное содержание" at bounding box center [341, 227] width 9 height 9
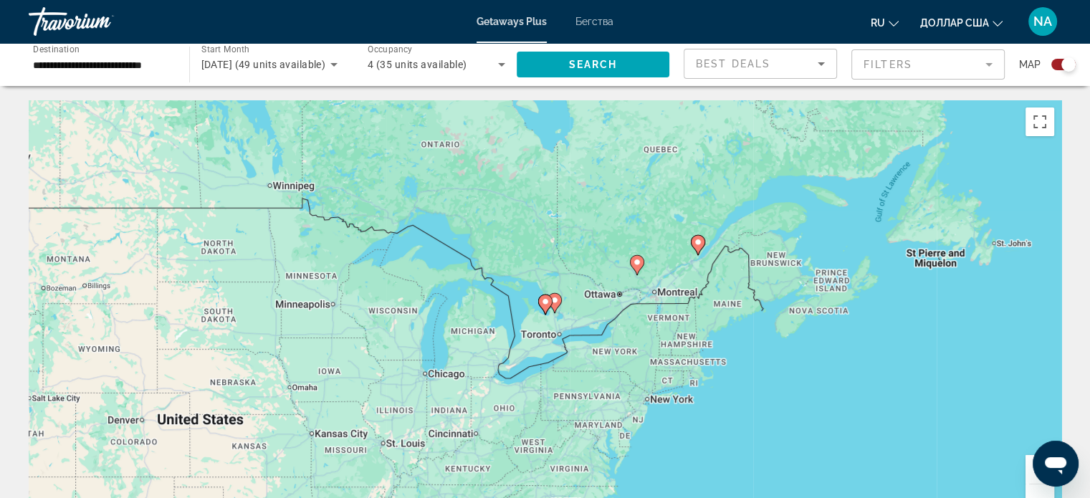
click at [542, 302] on image "Основное содержание" at bounding box center [545, 301] width 9 height 9
type input "**********"
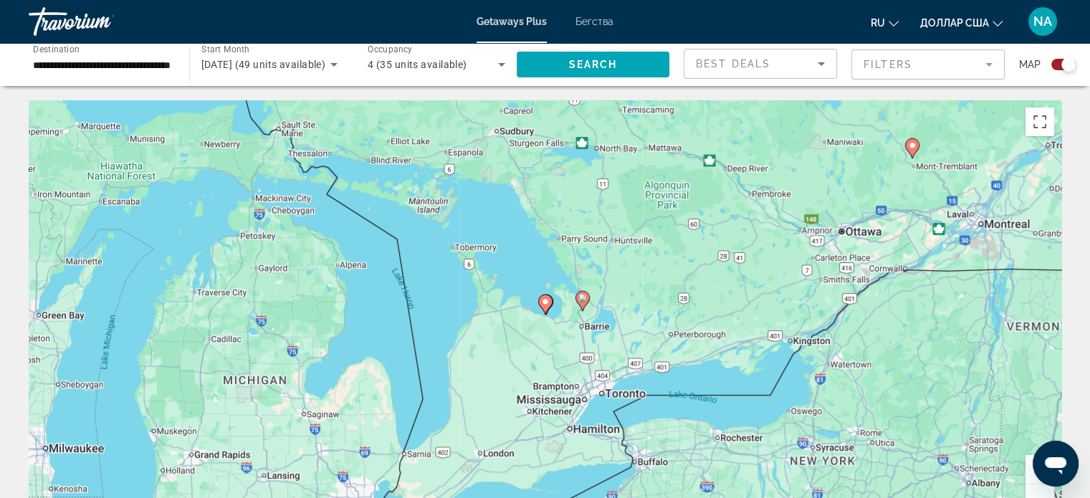
click at [545, 299] on image "Основное содержание" at bounding box center [545, 301] width 9 height 9
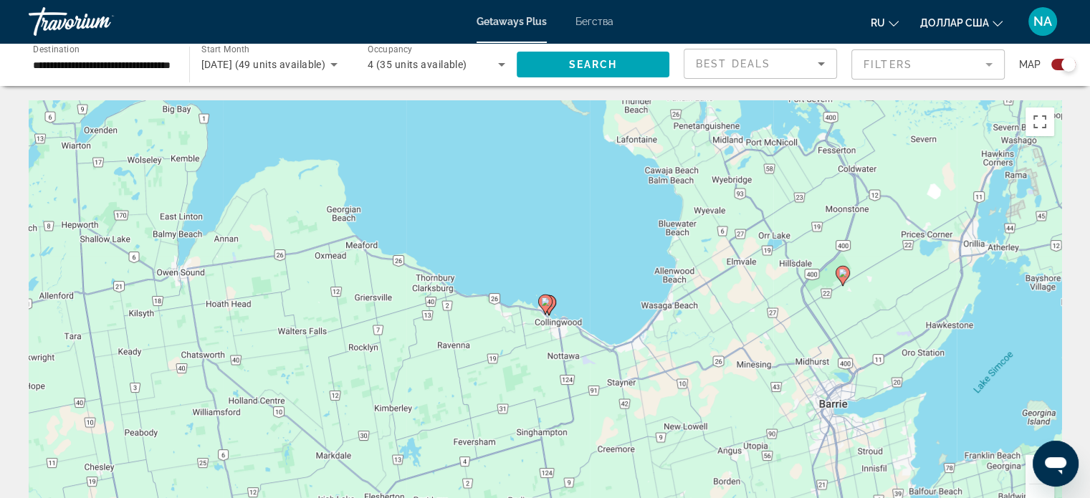
click at [544, 301] on image "Основное содержание" at bounding box center [545, 301] width 9 height 9
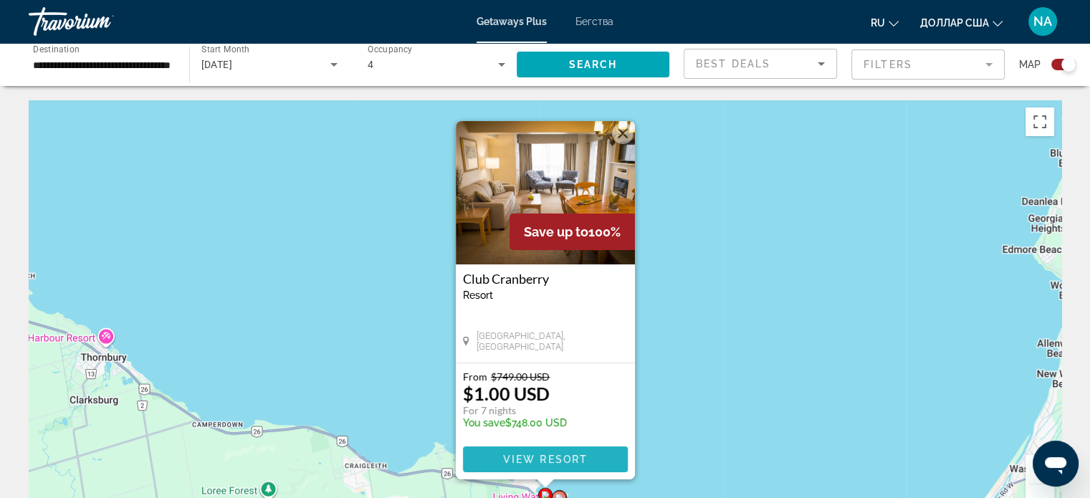
click at [563, 461] on span "View Resort" at bounding box center [544, 458] width 85 height 11
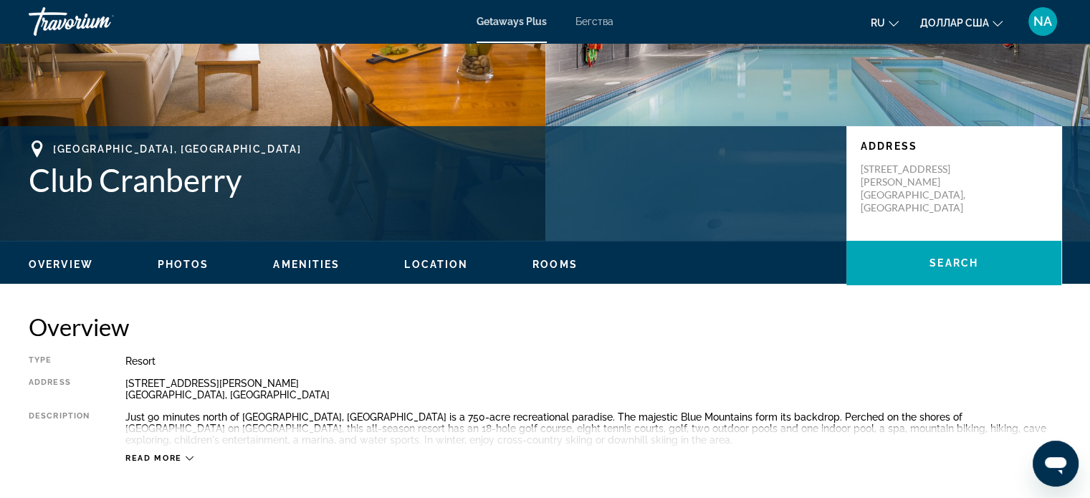
scroll to position [232, 0]
click at [183, 266] on span "Photos" at bounding box center [184, 264] width 52 height 11
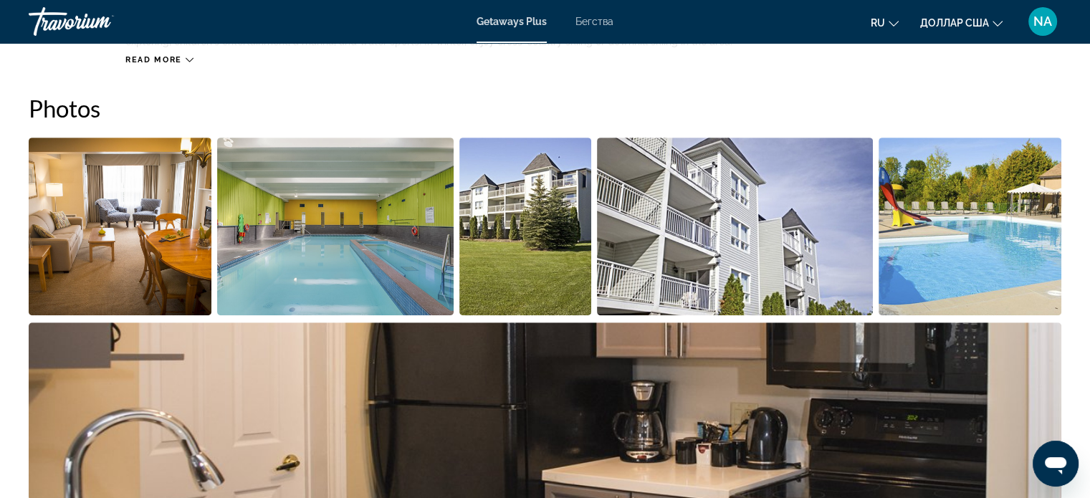
scroll to position [638, 0]
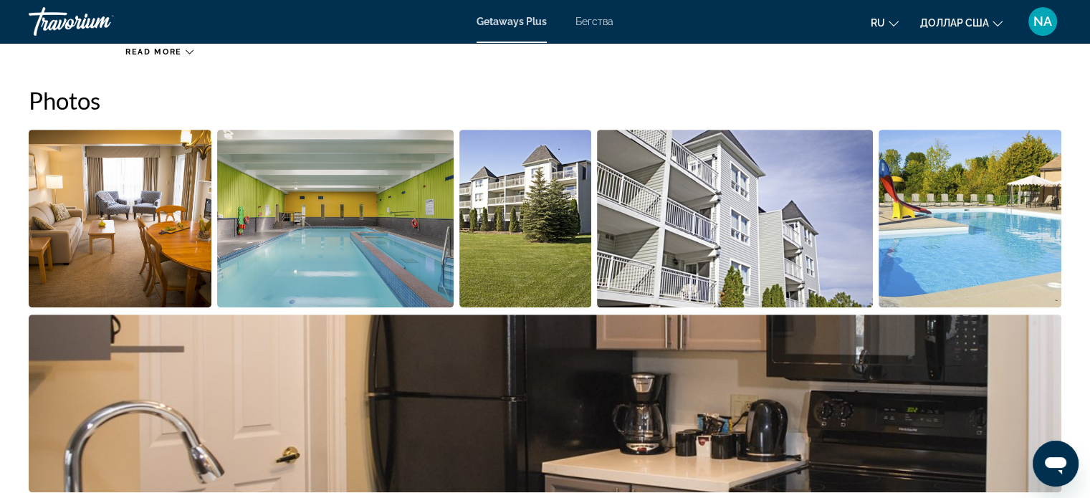
click at [188, 278] on img "Open full-screen image slider" at bounding box center [120, 219] width 183 height 178
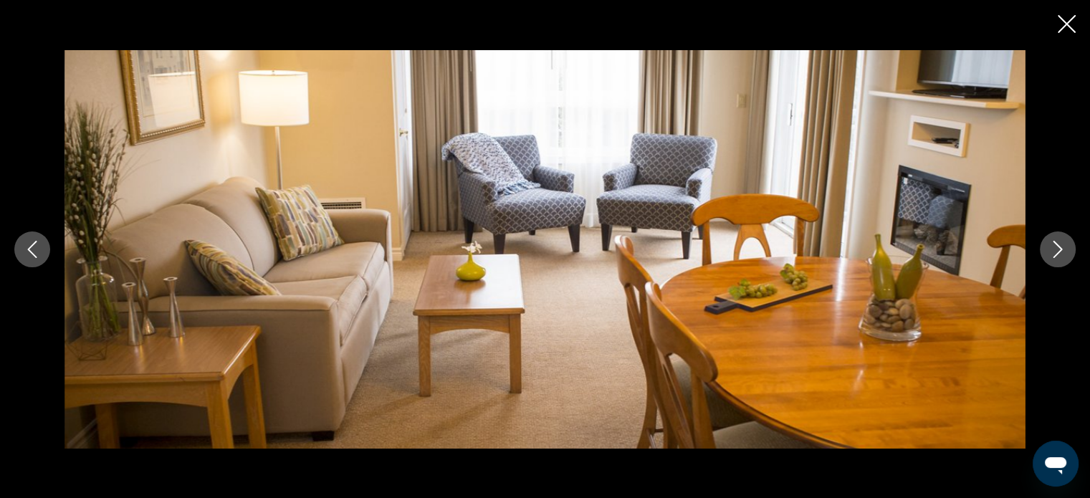
click at [1046, 264] on div "prev next" at bounding box center [545, 249] width 1090 height 398
click at [1052, 254] on icon "Next image" at bounding box center [1057, 249] width 17 height 17
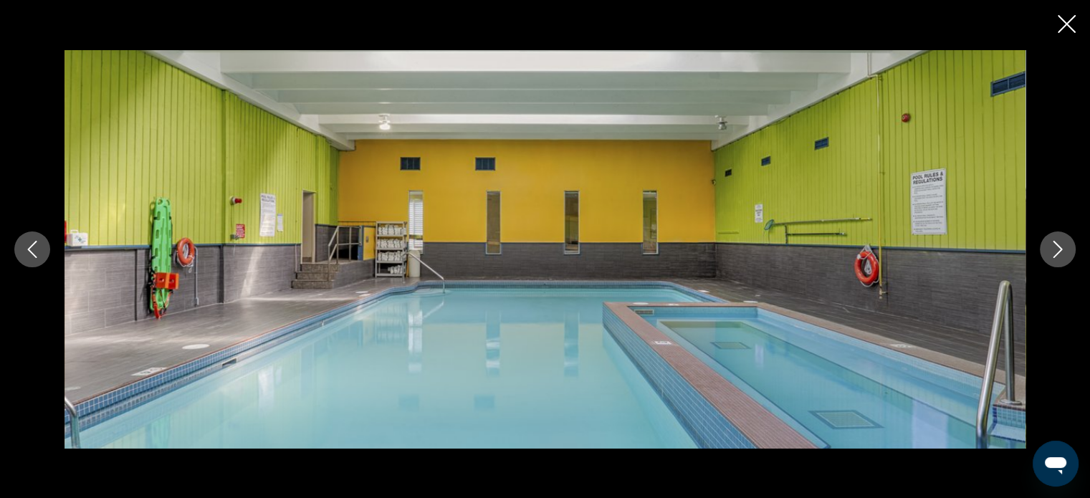
click at [1052, 256] on icon "Next image" at bounding box center [1057, 249] width 17 height 17
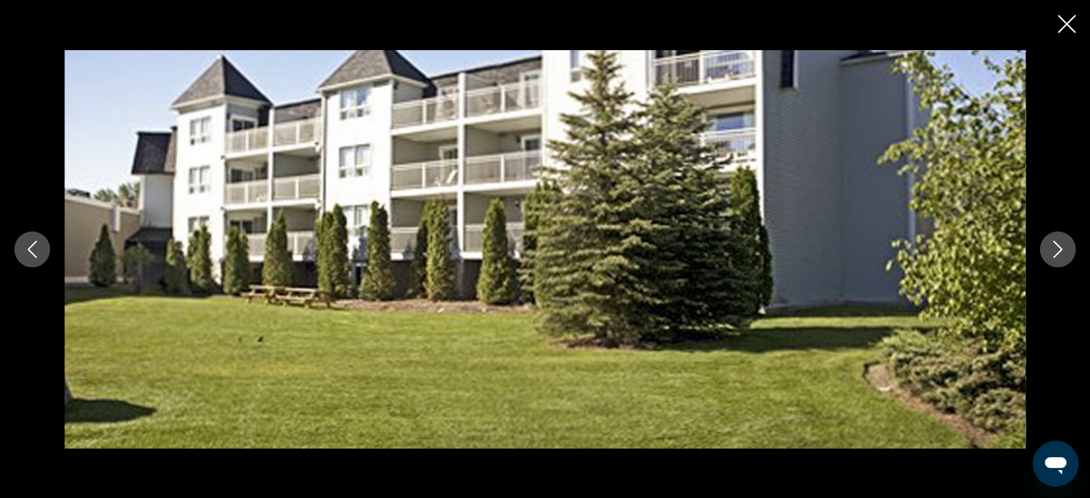
click at [1052, 259] on button "Next image" at bounding box center [1057, 249] width 36 height 36
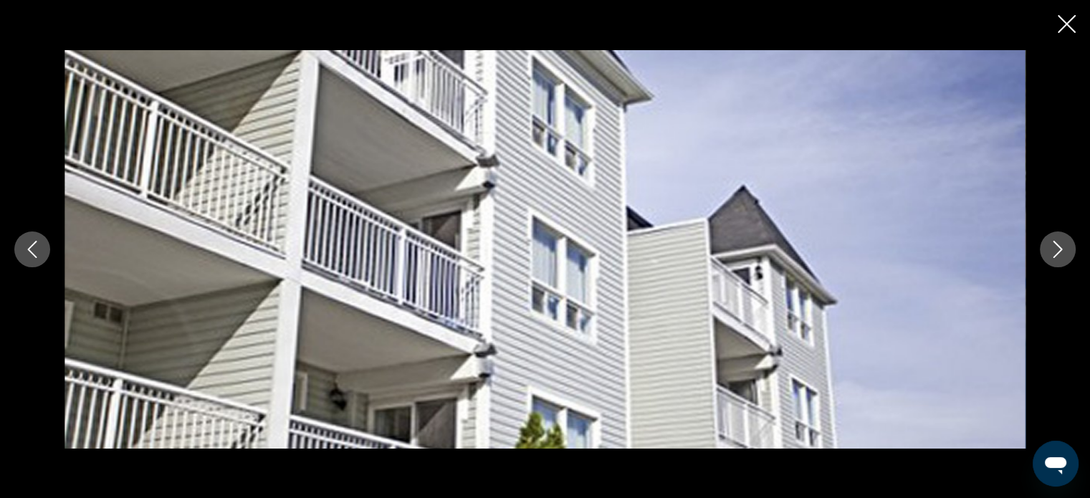
click at [1052, 263] on button "Next image" at bounding box center [1057, 249] width 36 height 36
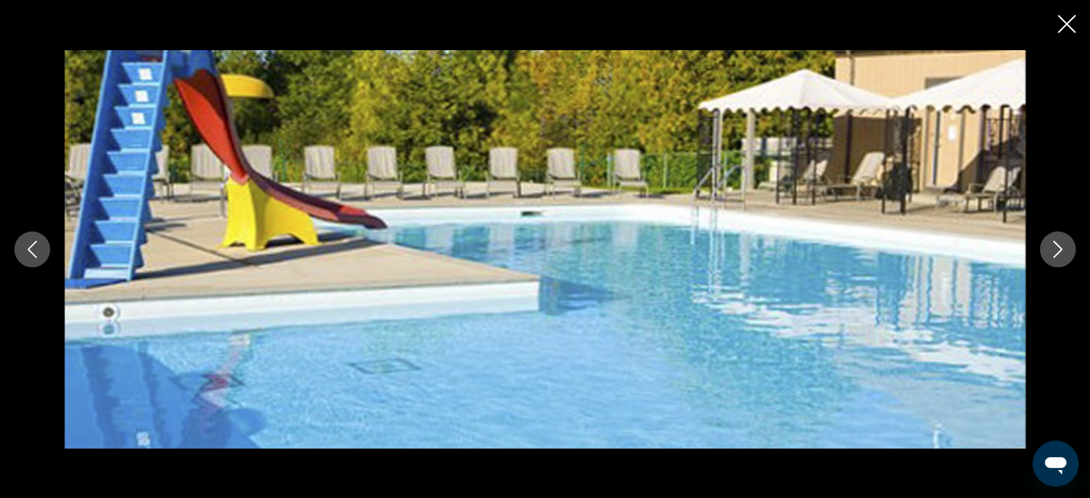
click at [1052, 264] on button "Next image" at bounding box center [1057, 249] width 36 height 36
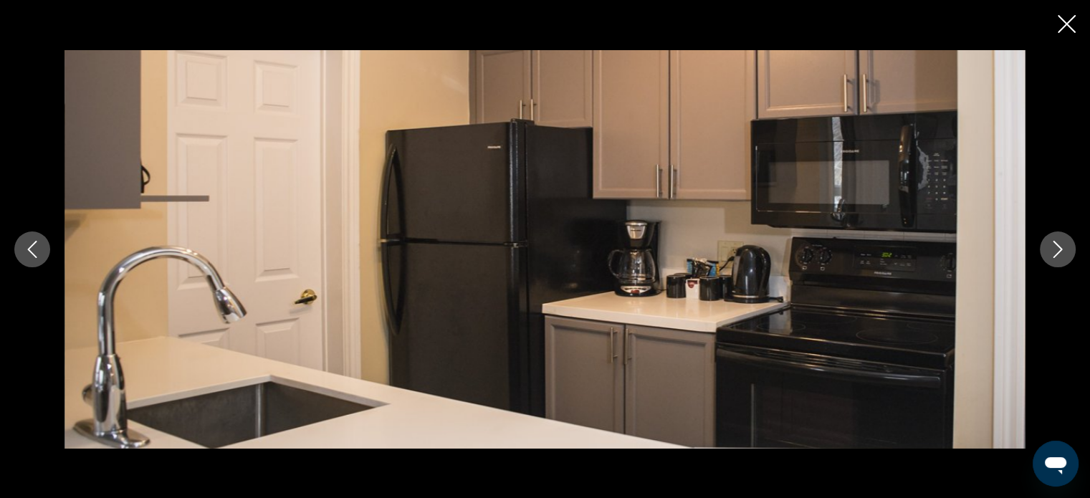
click at [1052, 265] on button "Next image" at bounding box center [1057, 249] width 36 height 36
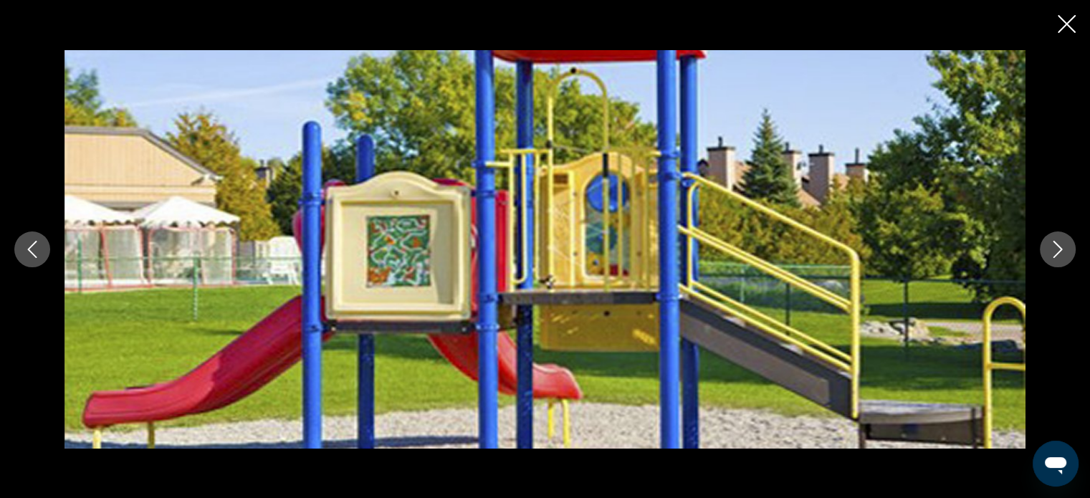
click at [1052, 269] on div "prev next" at bounding box center [545, 249] width 1090 height 398
click at [1049, 239] on button "Next image" at bounding box center [1057, 249] width 36 height 36
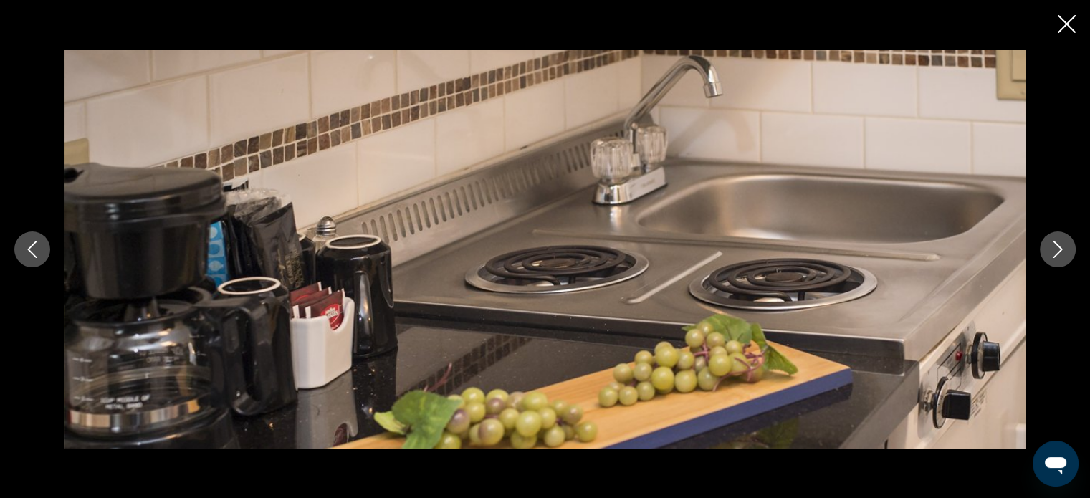
click at [1049, 241] on icon "Next image" at bounding box center [1057, 249] width 17 height 17
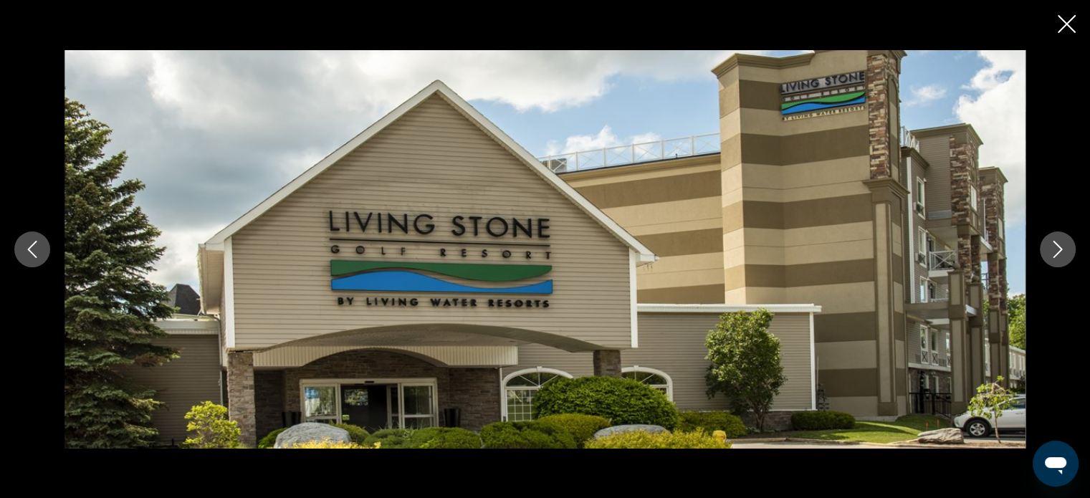
click at [1049, 241] on icon "Next image" at bounding box center [1057, 249] width 17 height 17
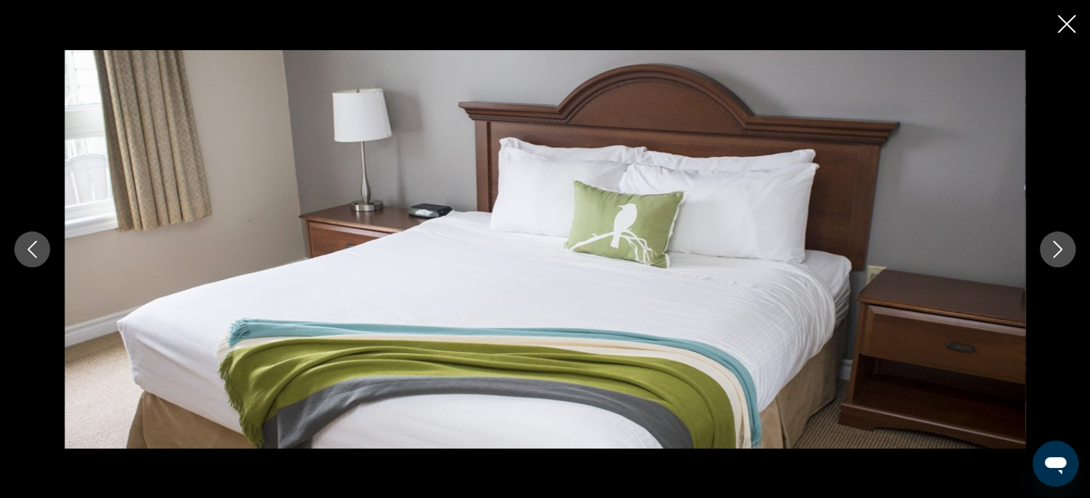
click at [1049, 241] on icon "Next image" at bounding box center [1057, 249] width 17 height 17
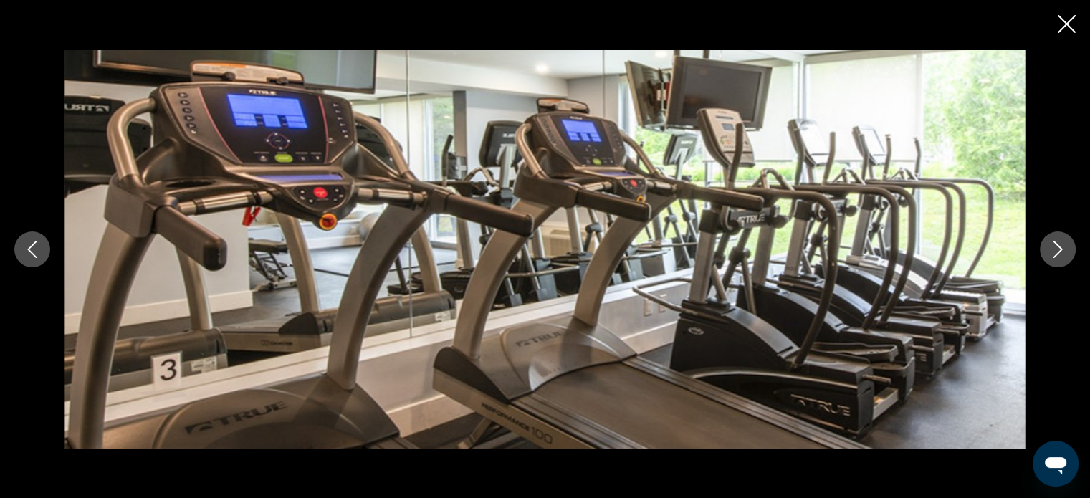
click at [1049, 241] on icon "Next image" at bounding box center [1057, 249] width 17 height 17
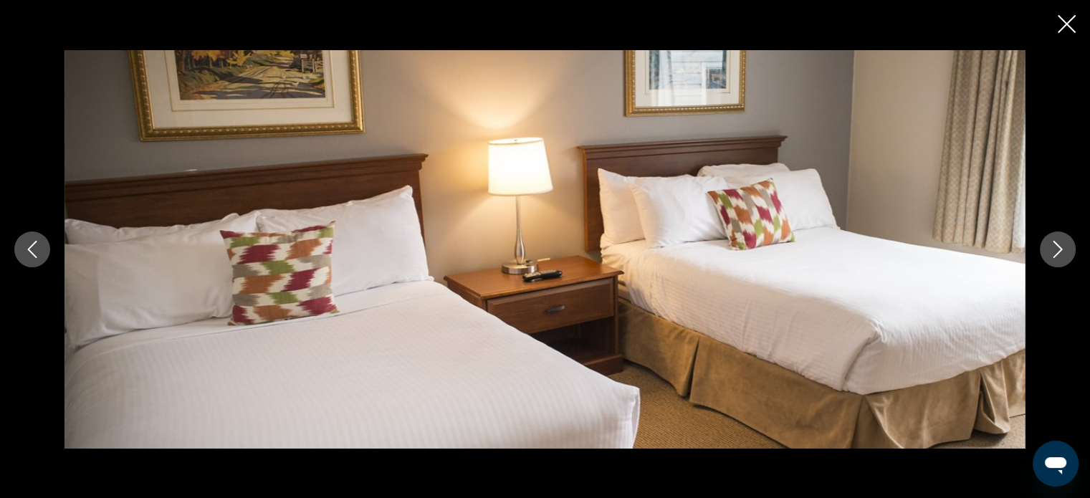
click at [1063, 22] on icon "Close slideshow" at bounding box center [1066, 24] width 18 height 18
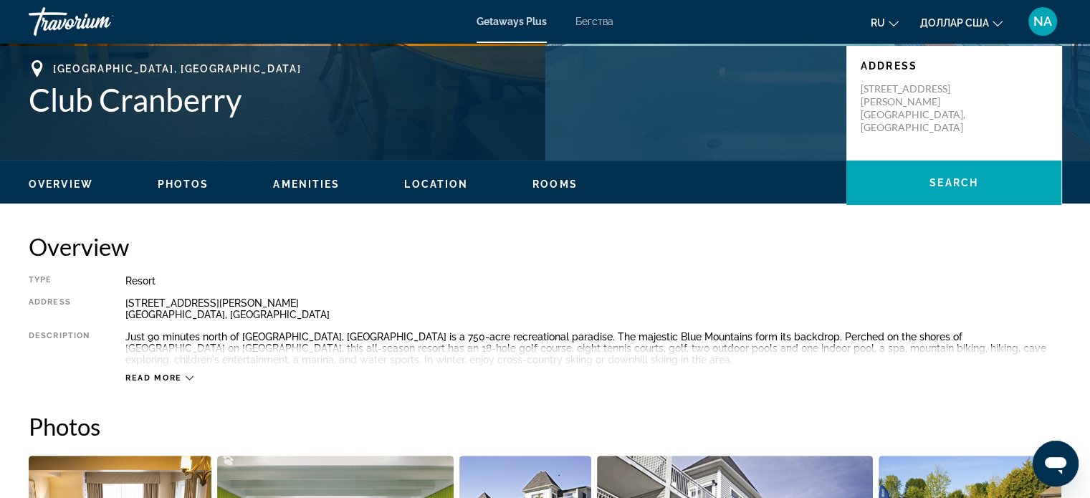
scroll to position [314, 0]
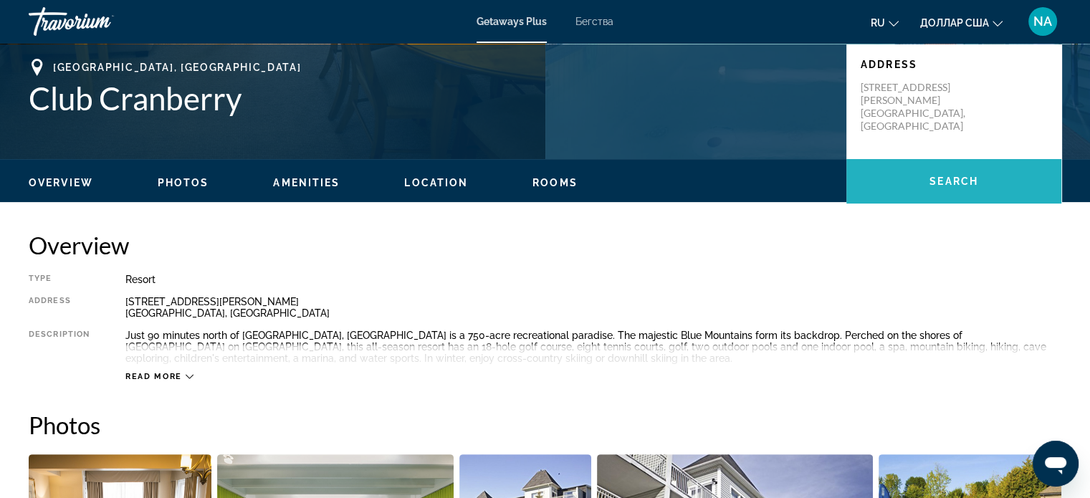
click at [970, 177] on span "Search" at bounding box center [953, 181] width 49 height 11
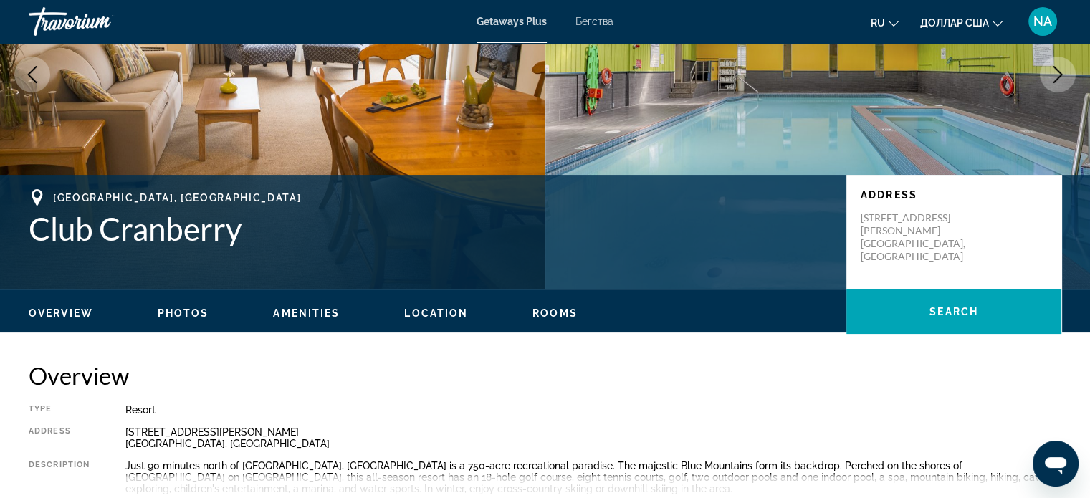
scroll to position [0, 0]
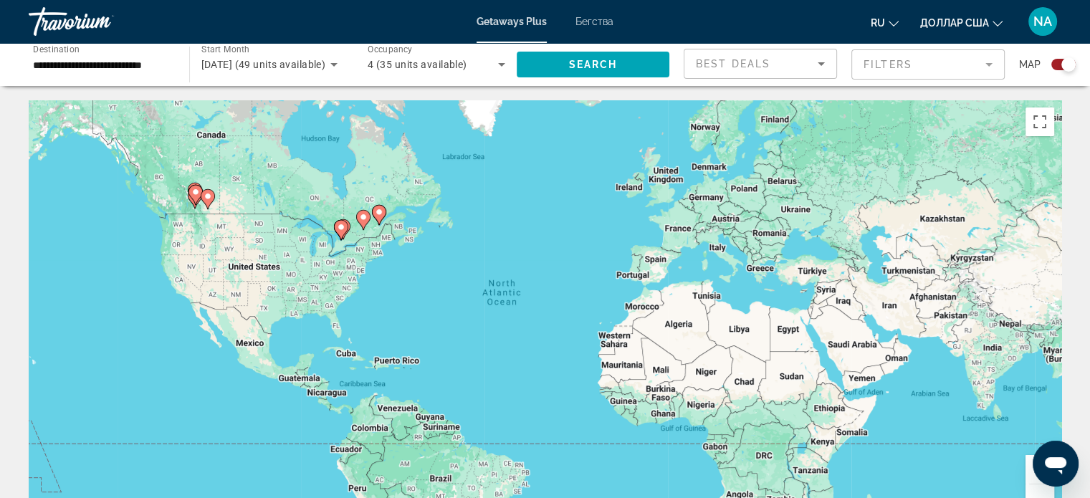
click at [341, 231] on image "Основное содержание" at bounding box center [341, 227] width 9 height 9
click at [340, 226] on image "Основное содержание" at bounding box center [340, 227] width 9 height 9
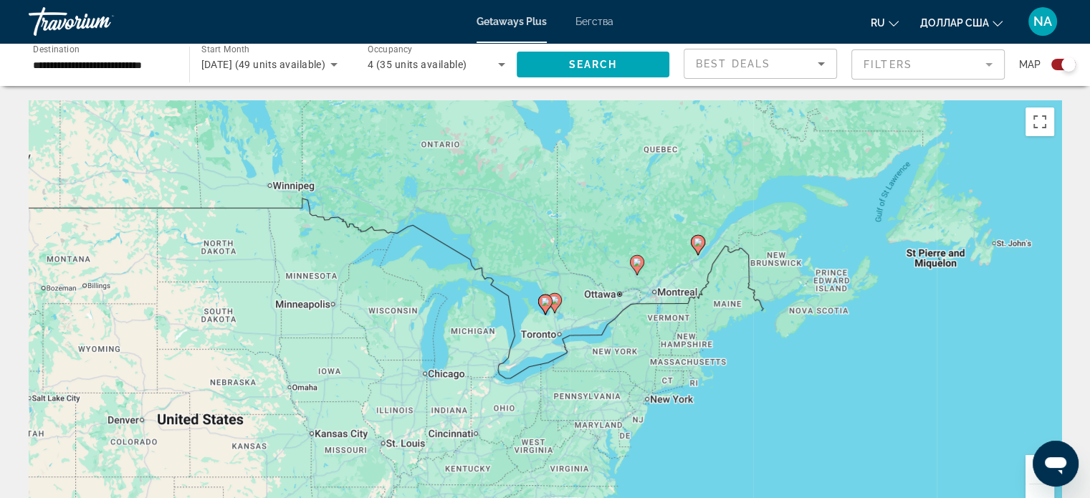
click at [557, 312] on gmp-advanced-marker "Основное содержание" at bounding box center [554, 302] width 14 height 21
type input "**********"
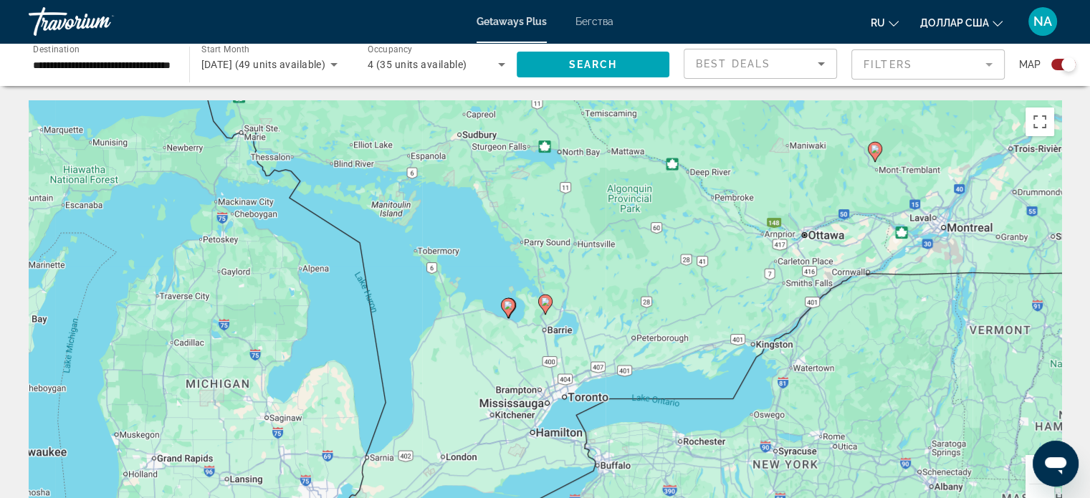
click at [544, 300] on image "Основное содержание" at bounding box center [545, 301] width 9 height 9
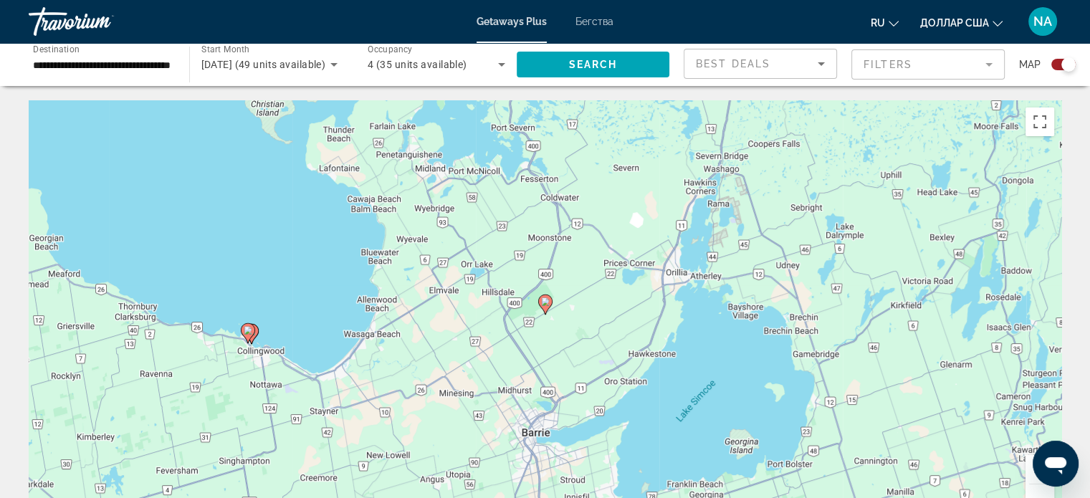
click at [547, 303] on image "Основное содержание" at bounding box center [545, 301] width 9 height 9
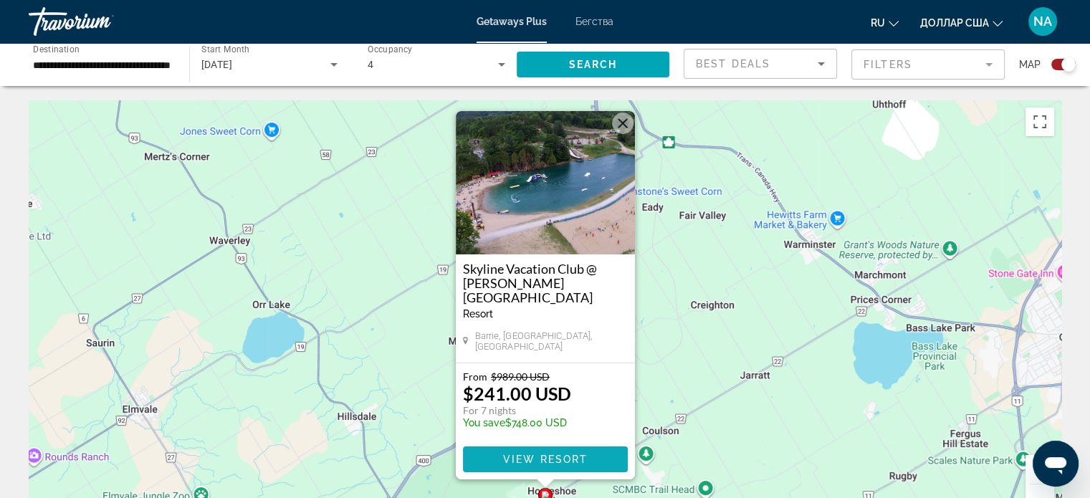
click at [562, 461] on span "View Resort" at bounding box center [544, 458] width 85 height 11
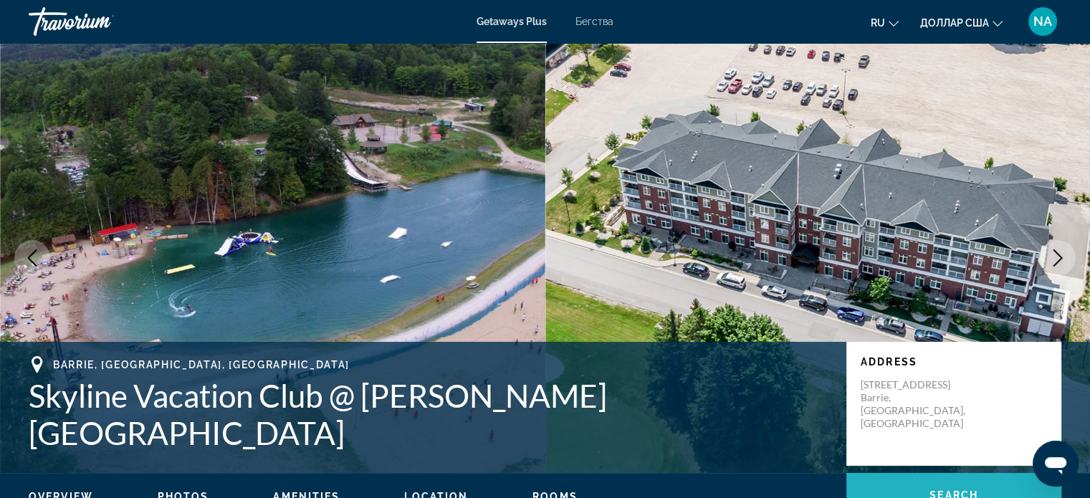
click at [859, 488] on span "Основное содержание" at bounding box center [953, 495] width 215 height 34
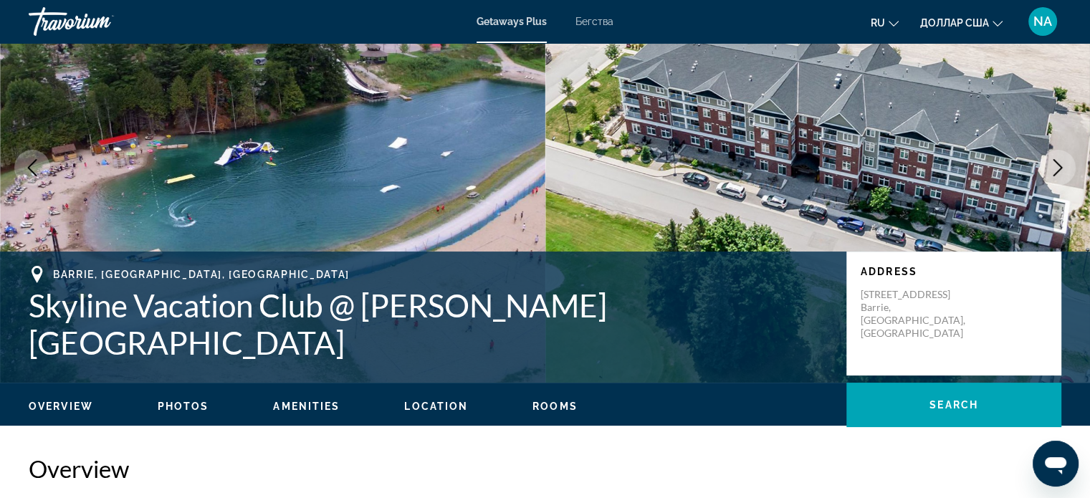
scroll to position [84, 0]
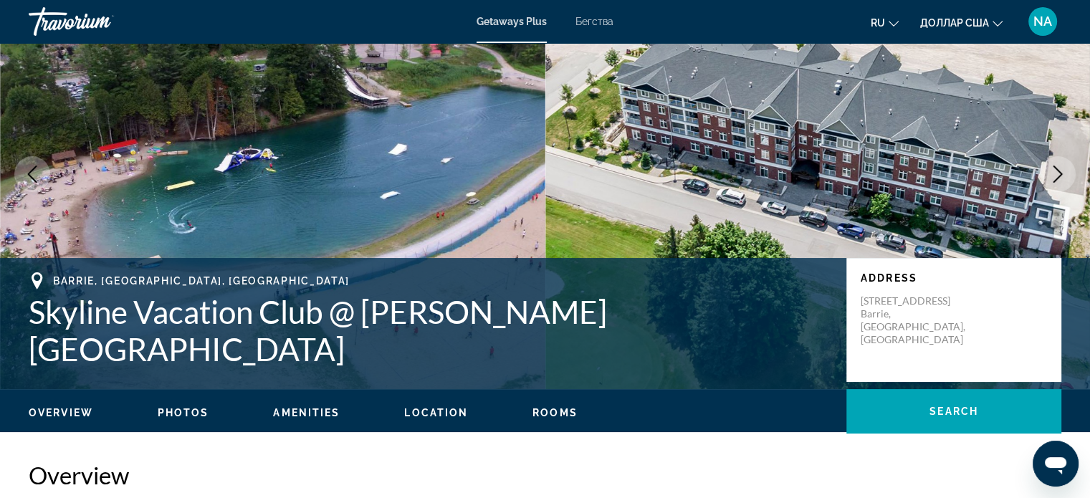
click at [181, 415] on span "Photos" at bounding box center [184, 412] width 52 height 11
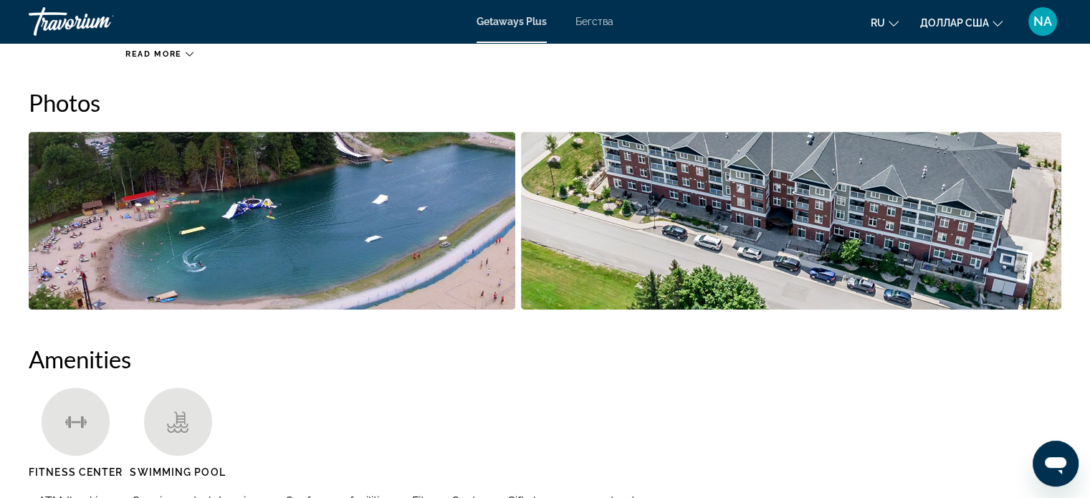
scroll to position [650, 0]
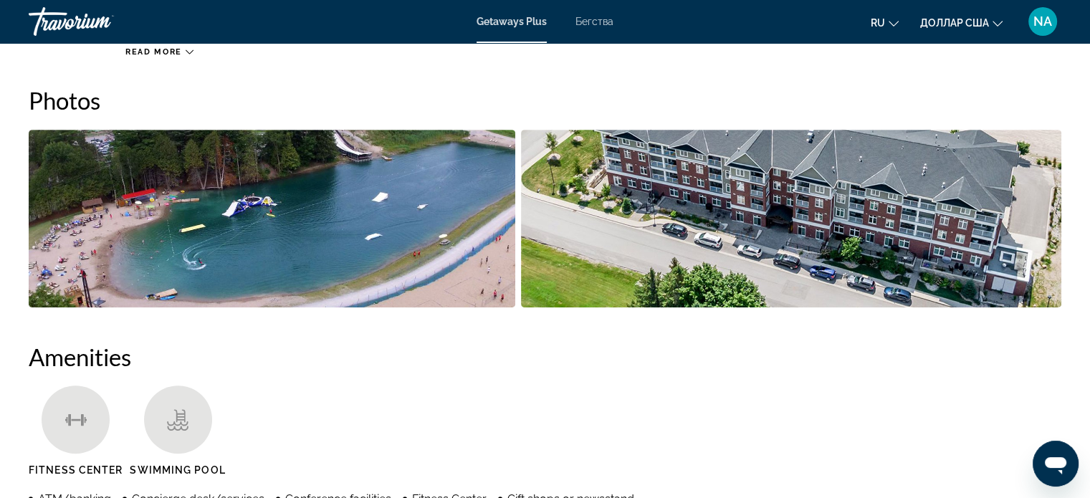
click at [384, 200] on img "Open full-screen image slider" at bounding box center [272, 219] width 486 height 178
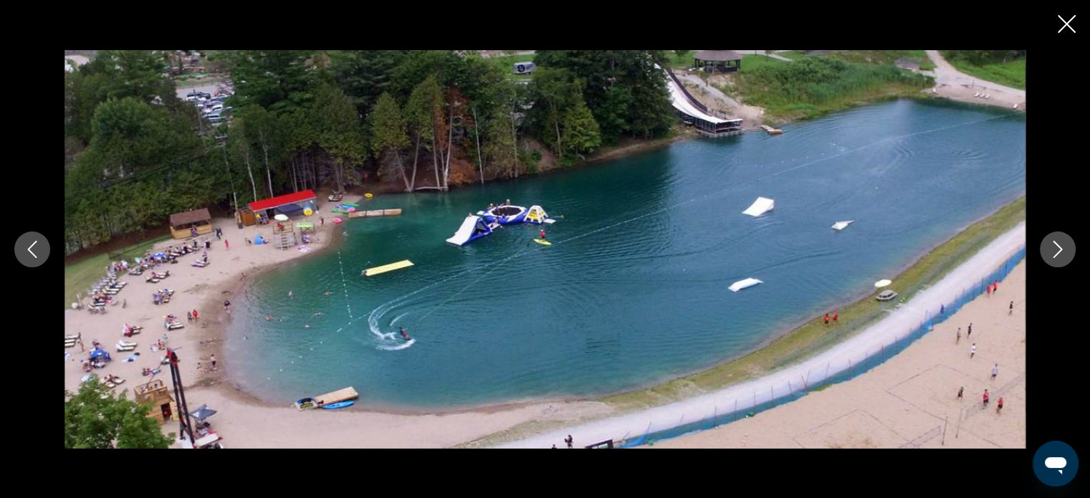
click at [1052, 251] on icon "Next image" at bounding box center [1057, 249] width 17 height 17
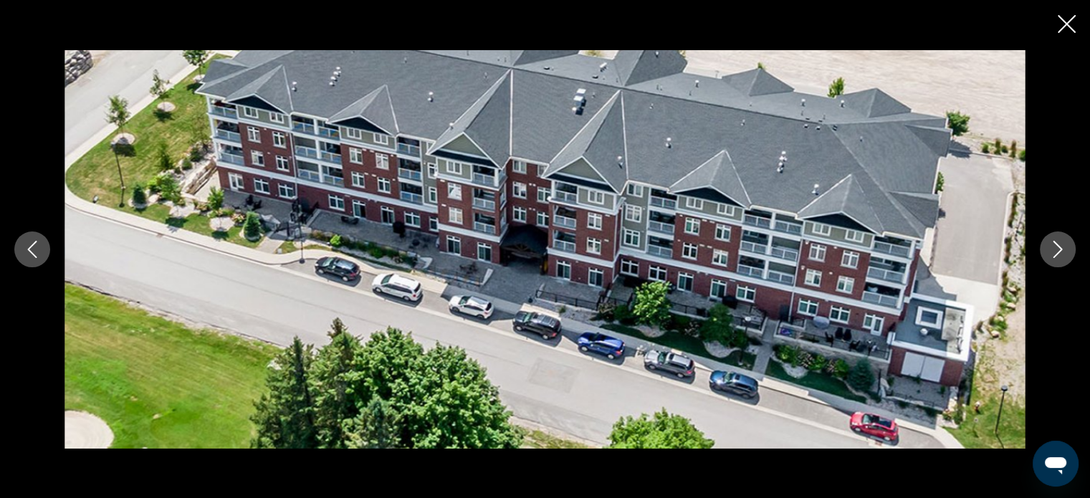
click at [1053, 249] on icon "Next image" at bounding box center [1057, 249] width 17 height 17
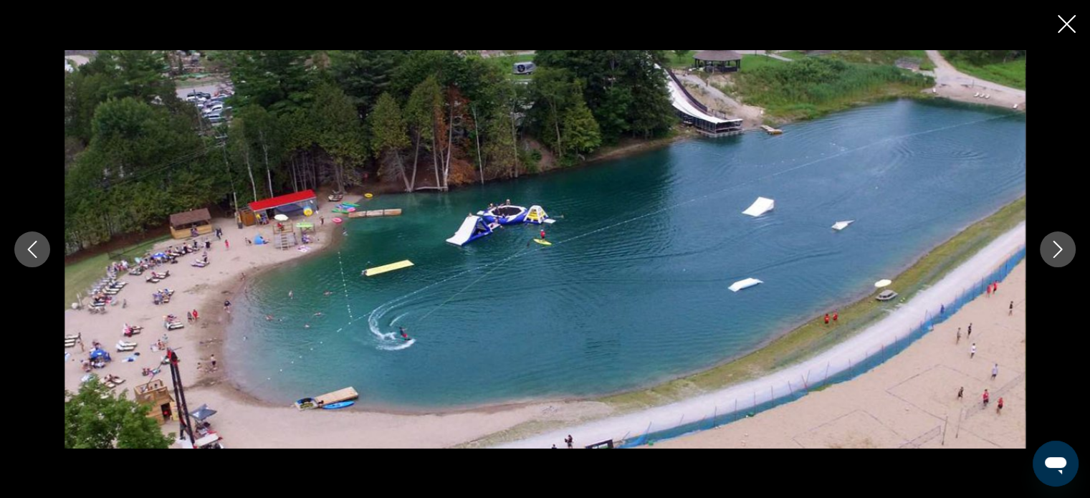
click at [1053, 249] on icon "Next image" at bounding box center [1057, 249] width 17 height 17
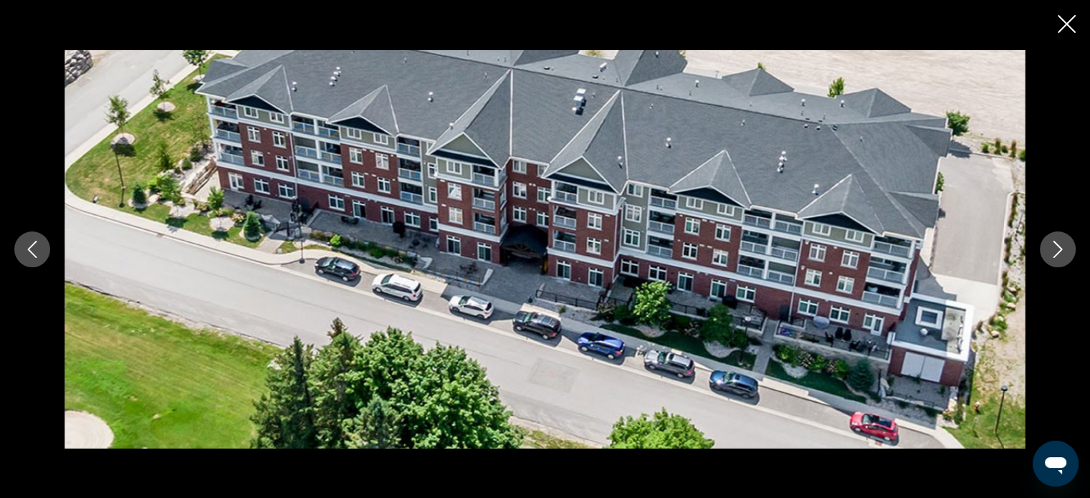
click at [1066, 25] on icon "Close slideshow" at bounding box center [1066, 24] width 18 height 18
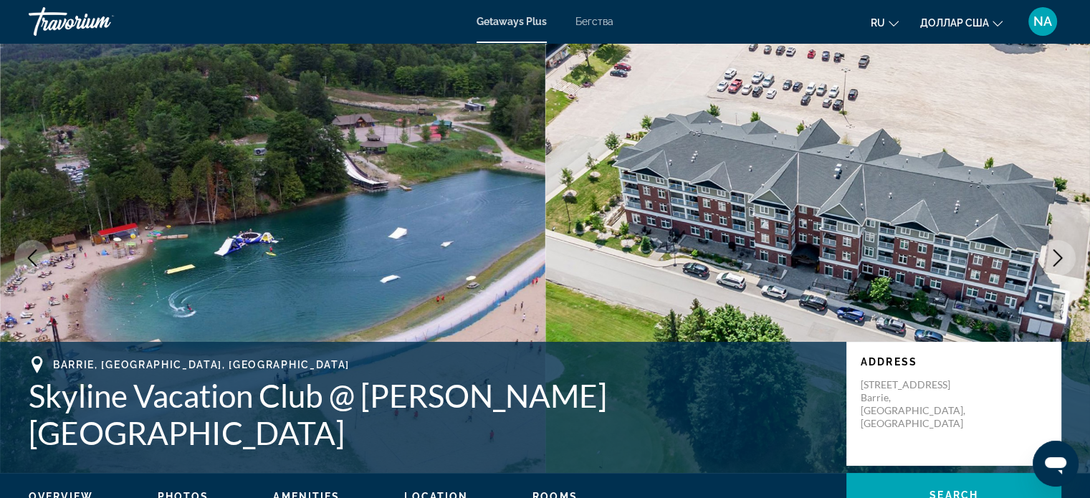
scroll to position [0, 0]
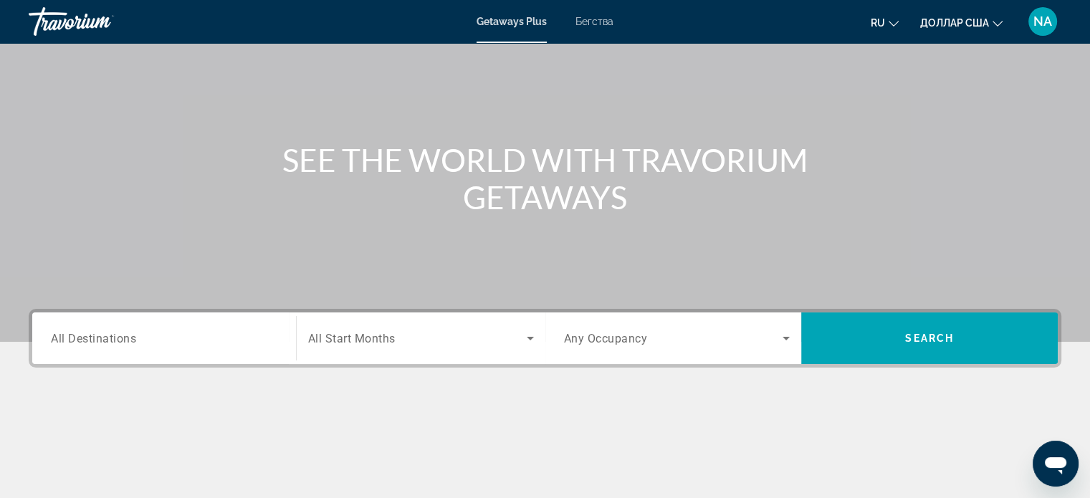
scroll to position [103, 0]
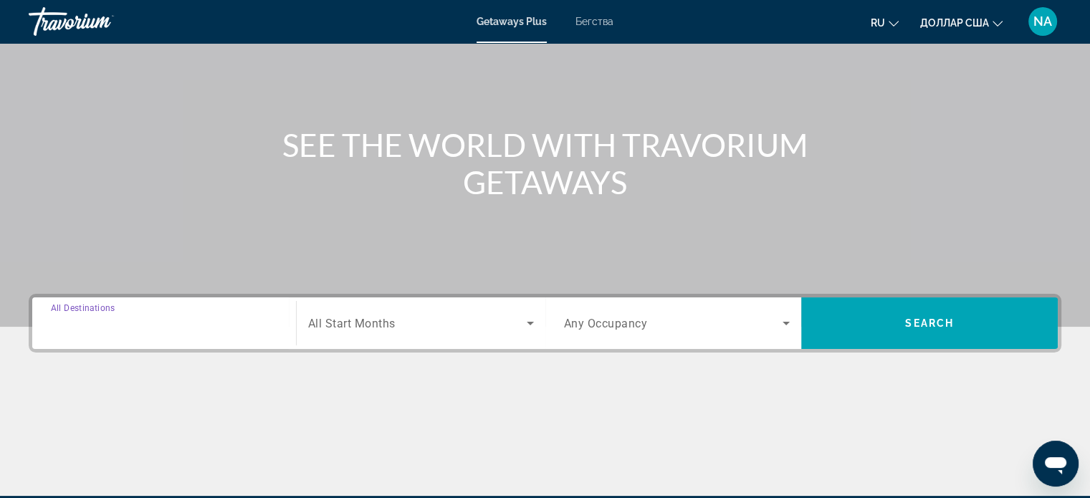
click at [196, 320] on input "Destination All Destinations" at bounding box center [164, 323] width 226 height 17
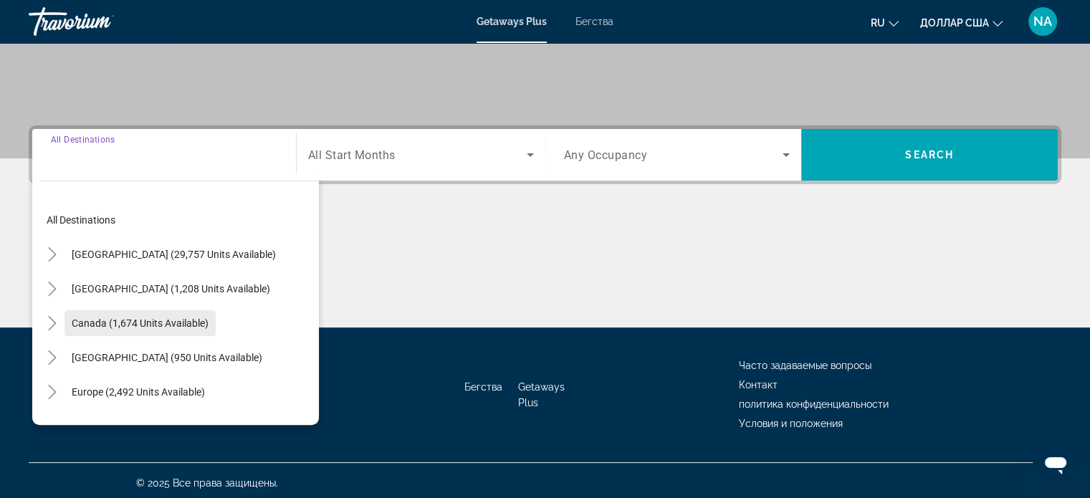
scroll to position [276, 0]
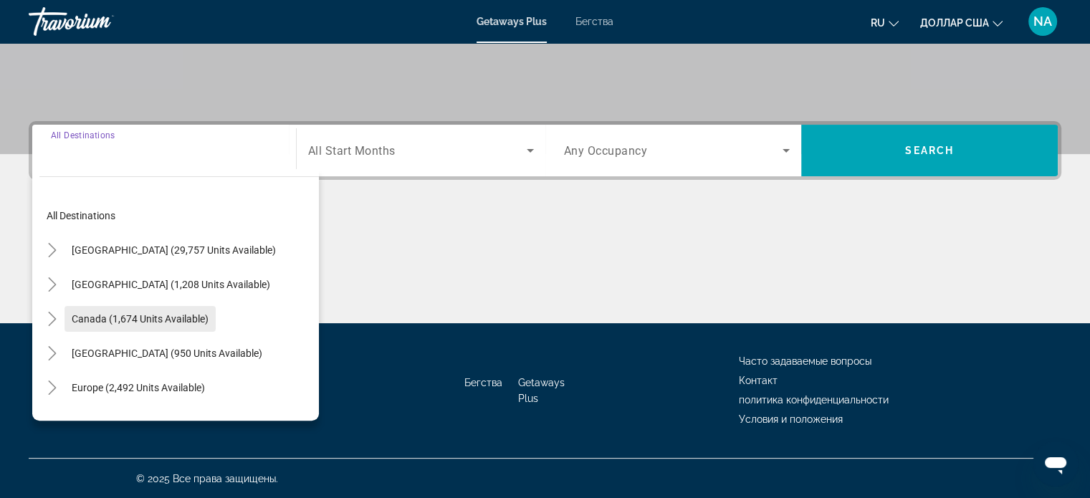
click at [163, 326] on span "Search widget" at bounding box center [139, 319] width 151 height 34
type input "**********"
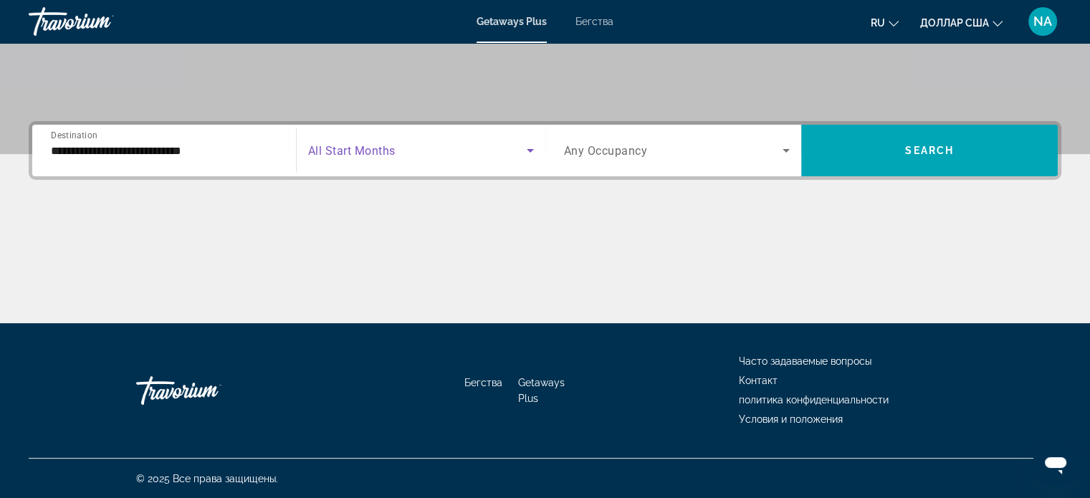
click at [524, 154] on icon "Search widget" at bounding box center [529, 150] width 17 height 17
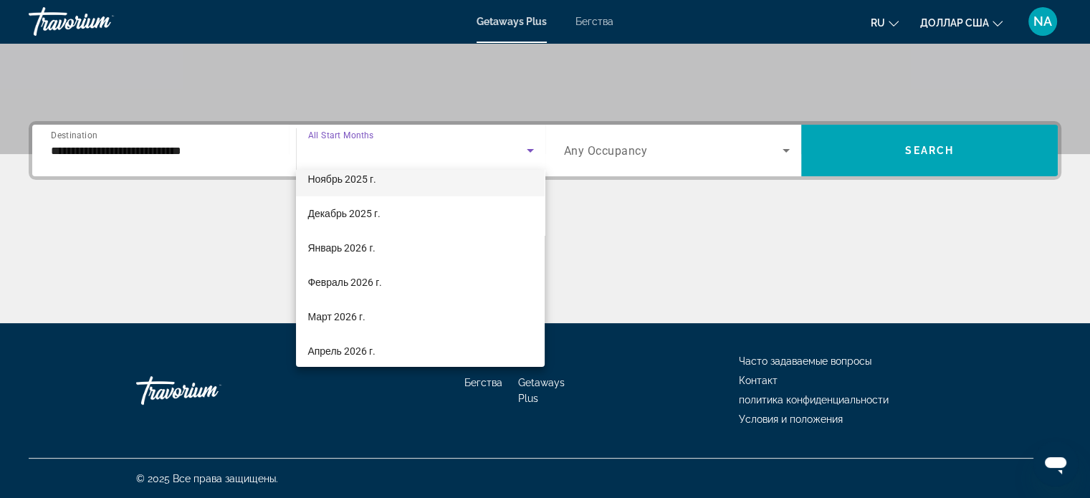
scroll to position [117, 0]
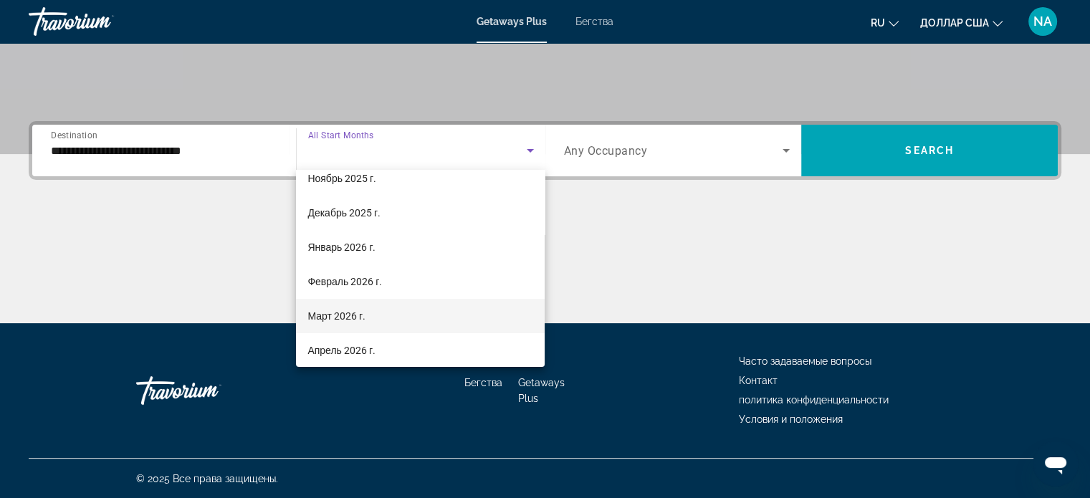
click at [479, 307] on mat-option "Март 2026 г." at bounding box center [420, 316] width 249 height 34
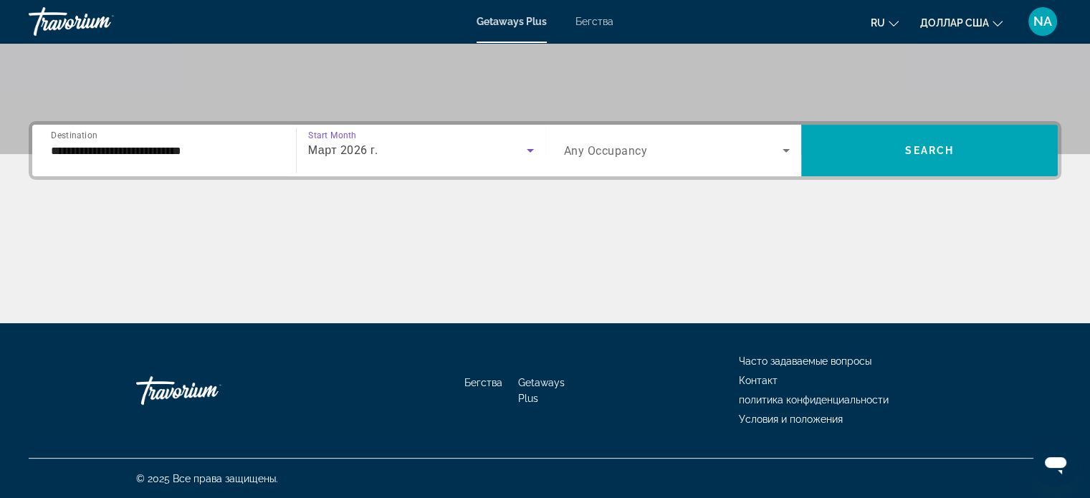
click at [783, 157] on icon "Search widget" at bounding box center [785, 150] width 17 height 17
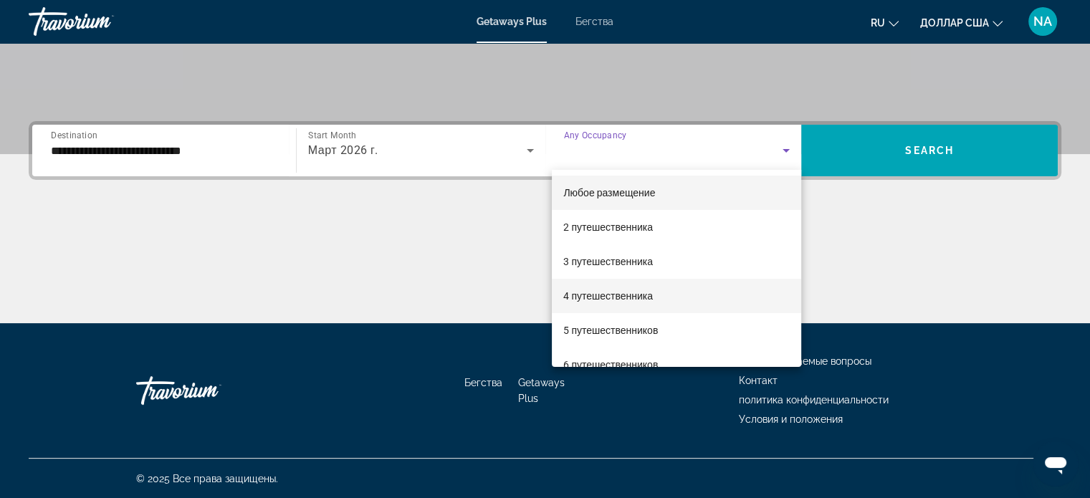
click at [725, 287] on mat-option "4 путешественника" at bounding box center [676, 296] width 249 height 34
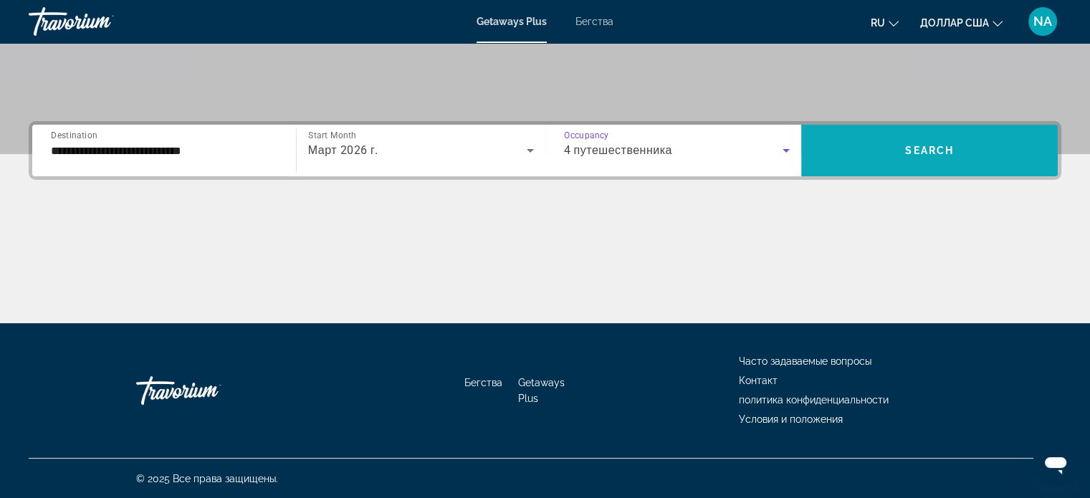
click at [842, 163] on span "Search widget" at bounding box center [929, 150] width 256 height 34
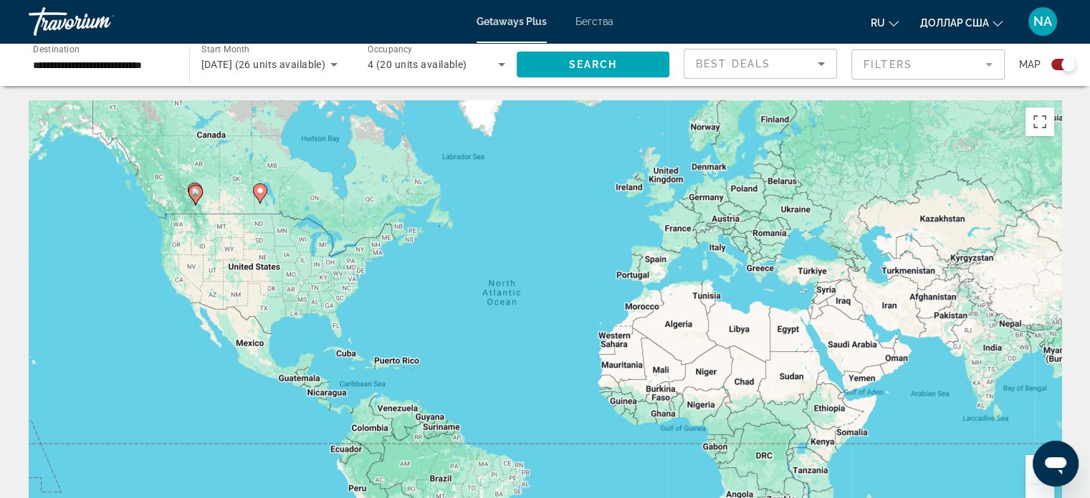
click at [265, 200] on gmp-advanced-marker "Основное содержание" at bounding box center [260, 193] width 14 height 21
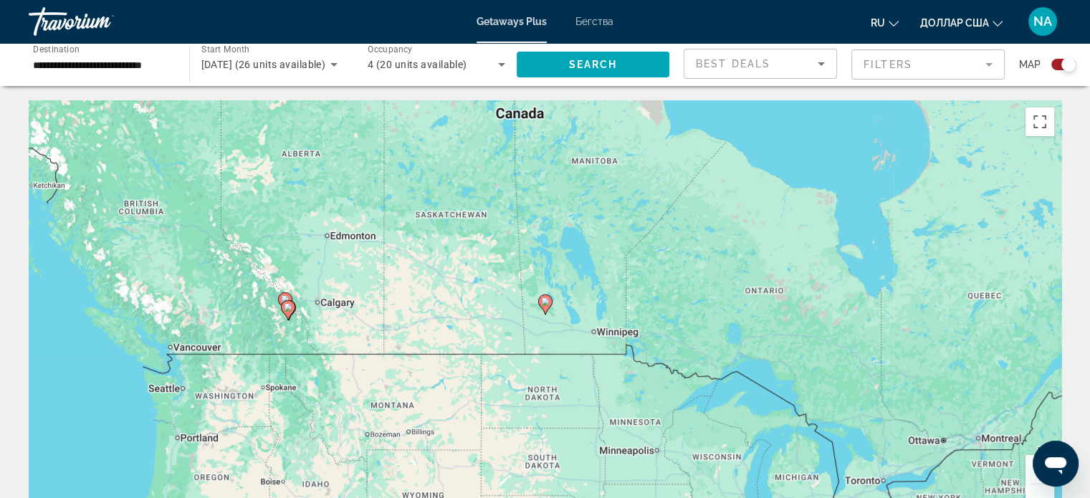
click at [544, 307] on icon "Основное содержание" at bounding box center [544, 304] width 13 height 19
type input "**********"
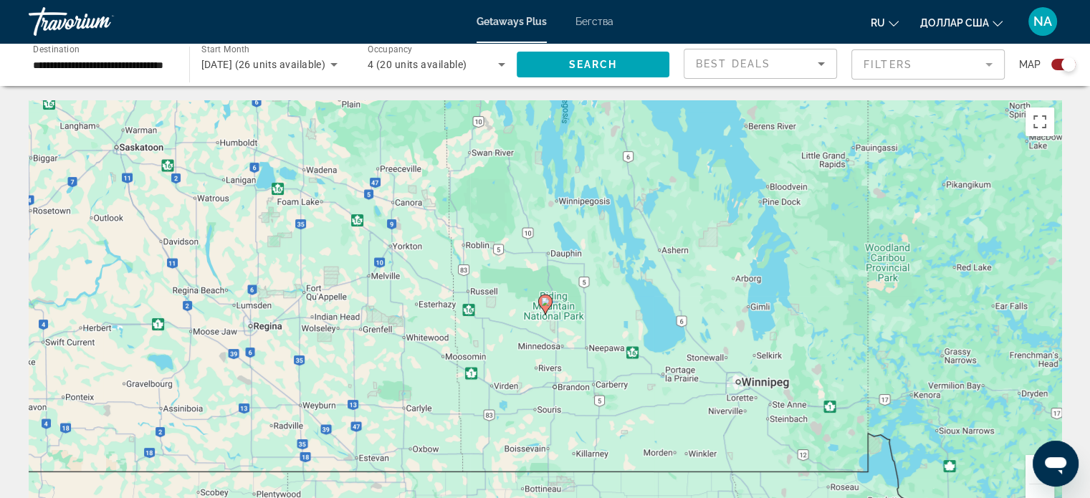
click at [544, 309] on icon "Основное содержание" at bounding box center [544, 304] width 13 height 19
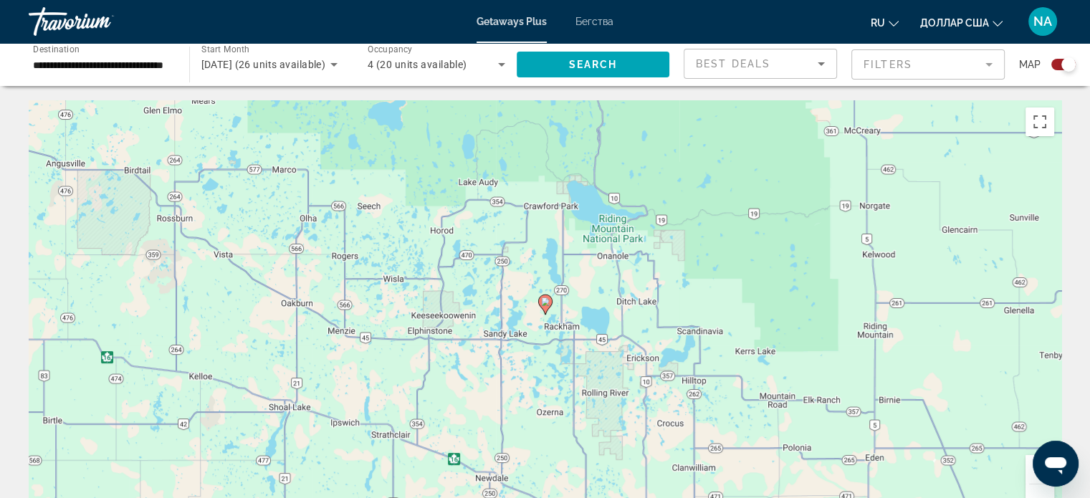
click at [544, 310] on icon "Основное содержание" at bounding box center [544, 304] width 13 height 19
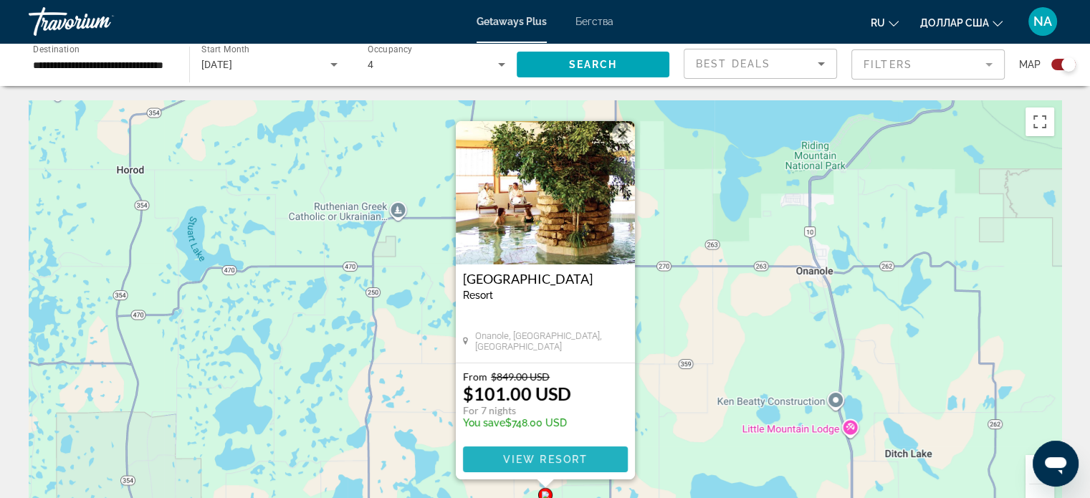
click at [544, 463] on span "View Resort" at bounding box center [544, 458] width 85 height 11
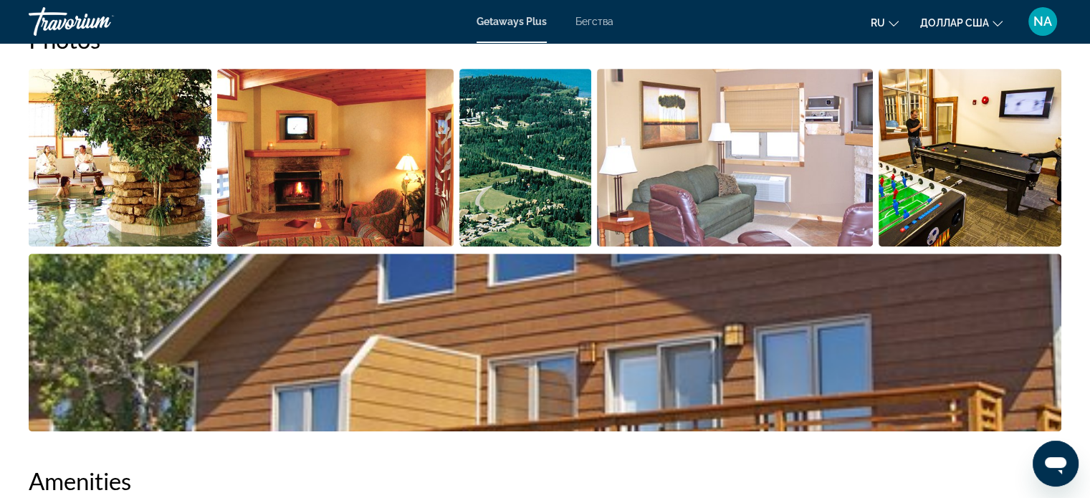
scroll to position [659, 0]
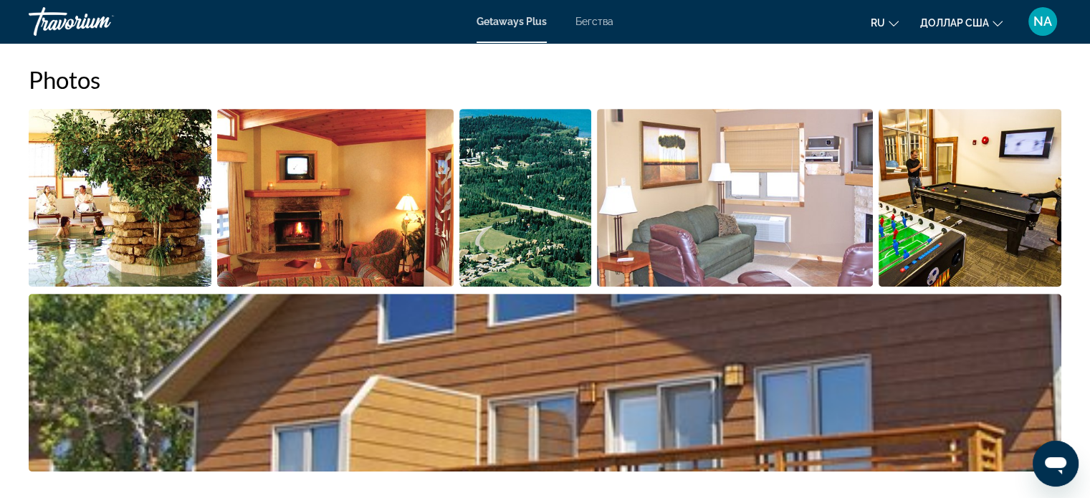
click at [193, 244] on img "Open full-screen image slider" at bounding box center [120, 198] width 183 height 178
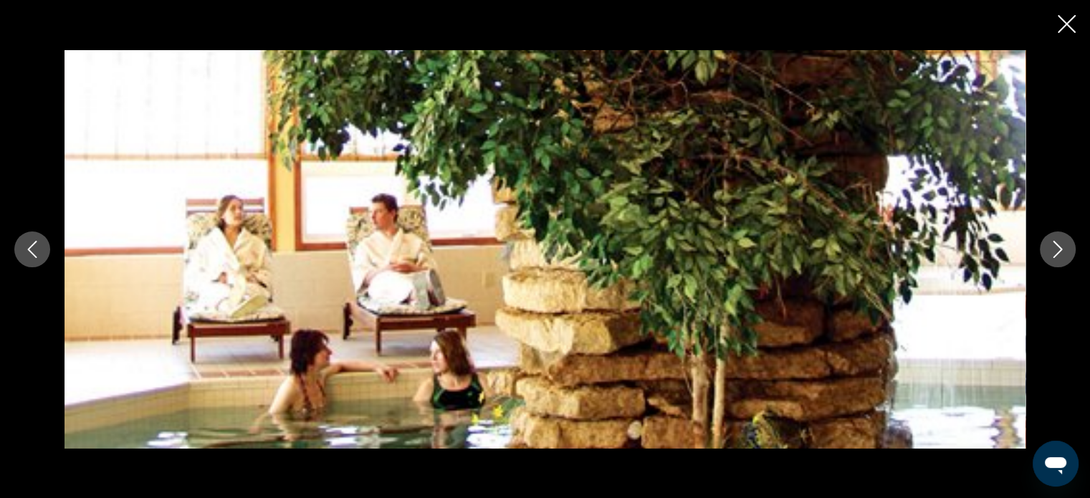
click at [1058, 249] on icon "Next image" at bounding box center [1057, 249] width 17 height 17
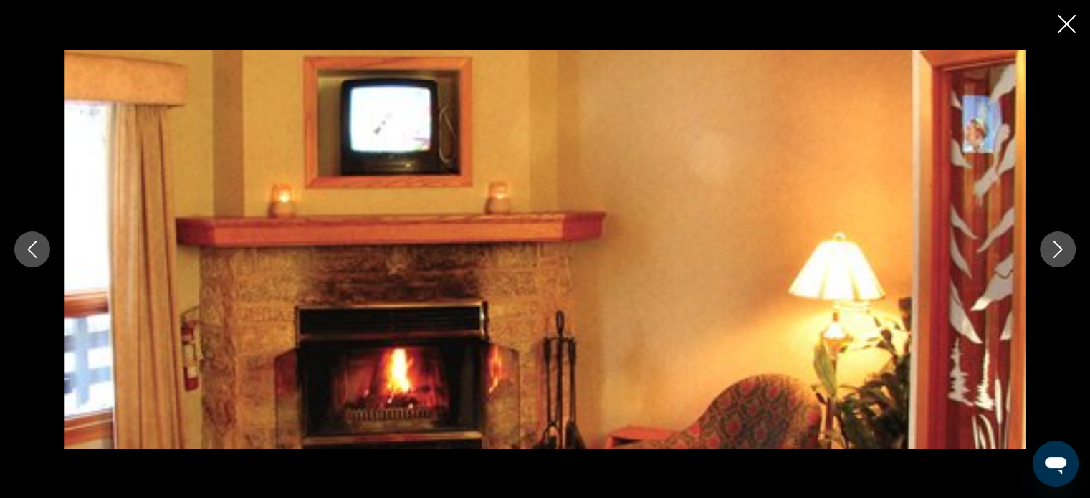
click at [1057, 252] on icon "Next image" at bounding box center [1057, 249] width 9 height 17
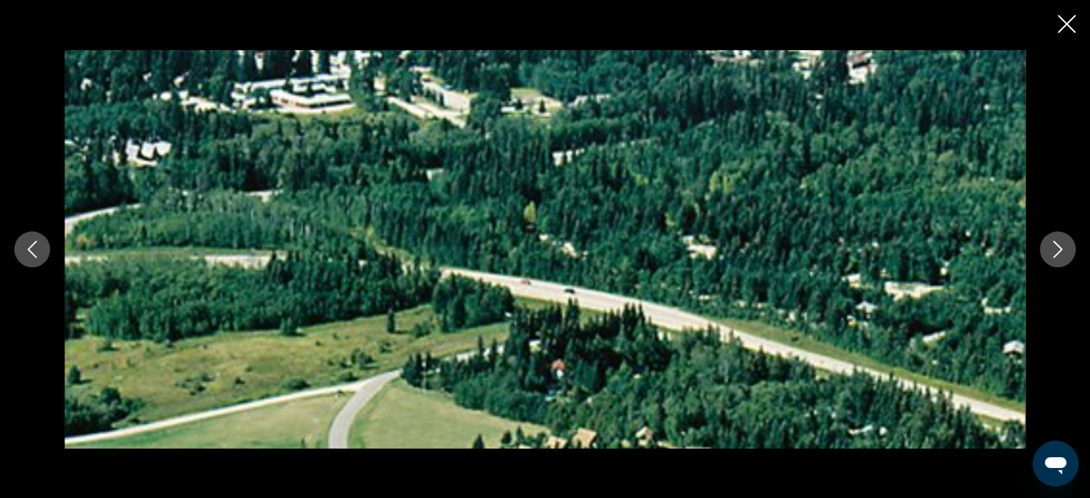
click at [1057, 251] on icon "Next image" at bounding box center [1057, 249] width 9 height 17
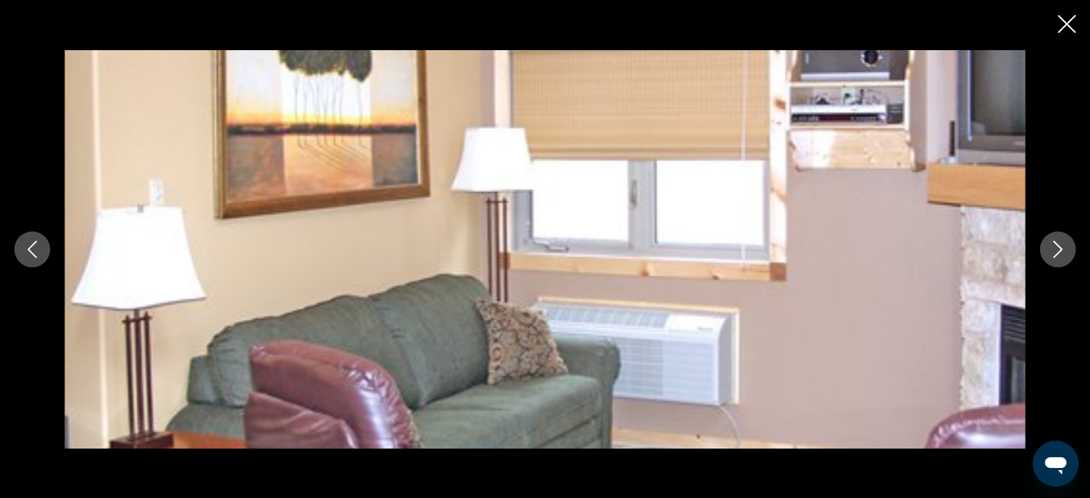
click at [1057, 251] on icon "Next image" at bounding box center [1057, 249] width 9 height 17
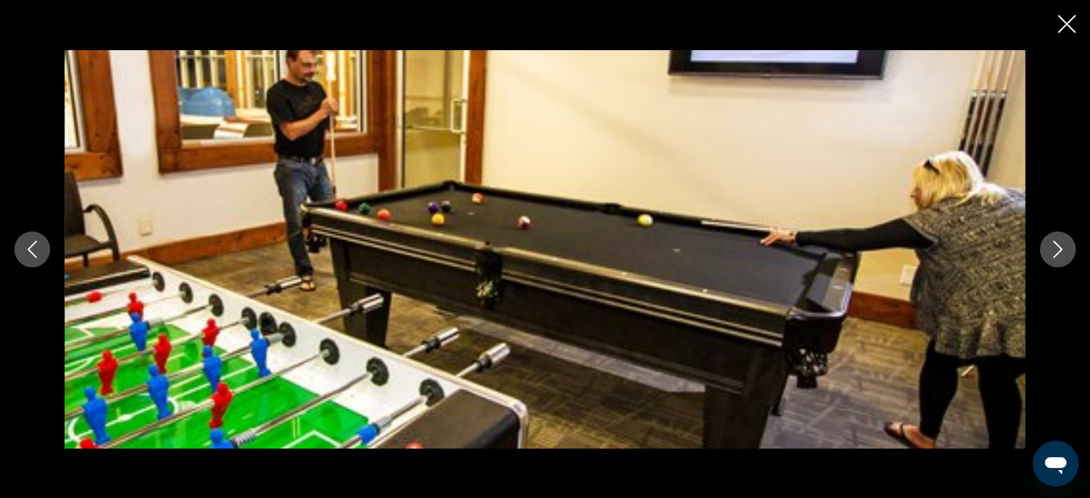
click at [1057, 251] on icon "Next image" at bounding box center [1057, 249] width 9 height 17
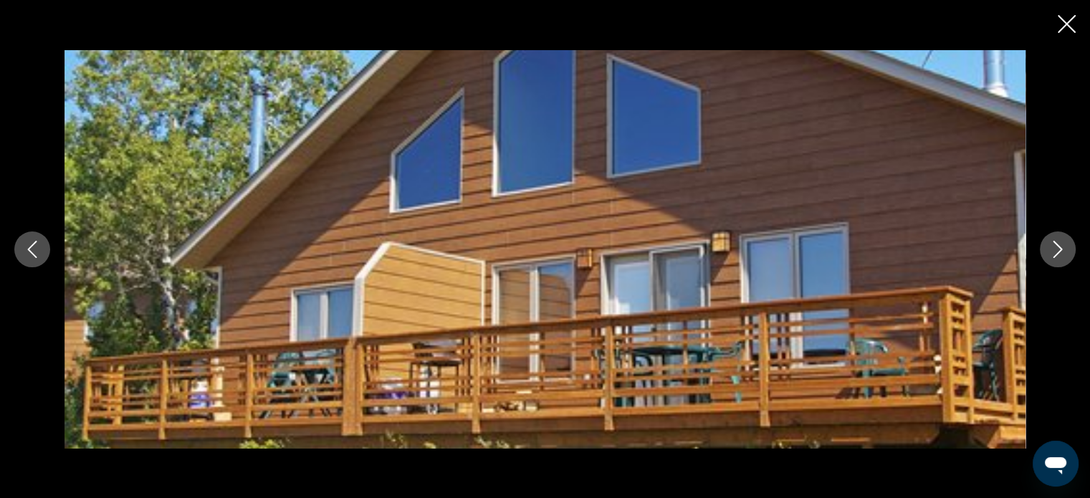
click at [1057, 251] on icon "Next image" at bounding box center [1057, 249] width 9 height 17
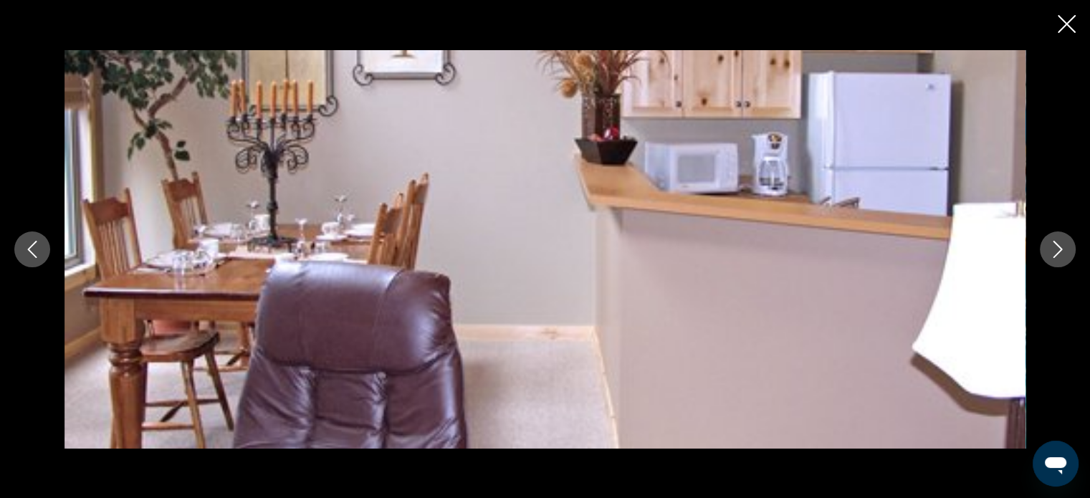
click at [1057, 251] on icon "Next image" at bounding box center [1057, 249] width 9 height 17
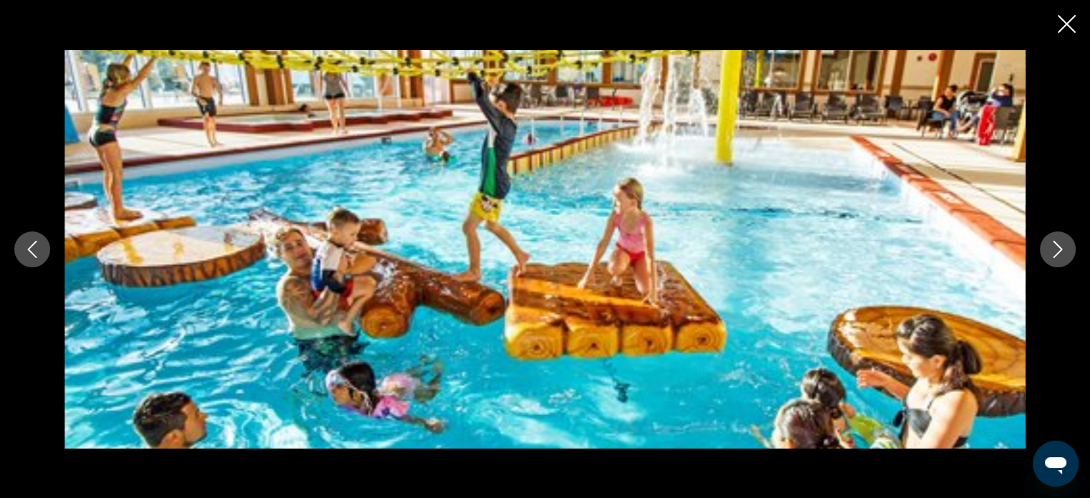
click at [1055, 258] on button "Next image" at bounding box center [1057, 249] width 36 height 36
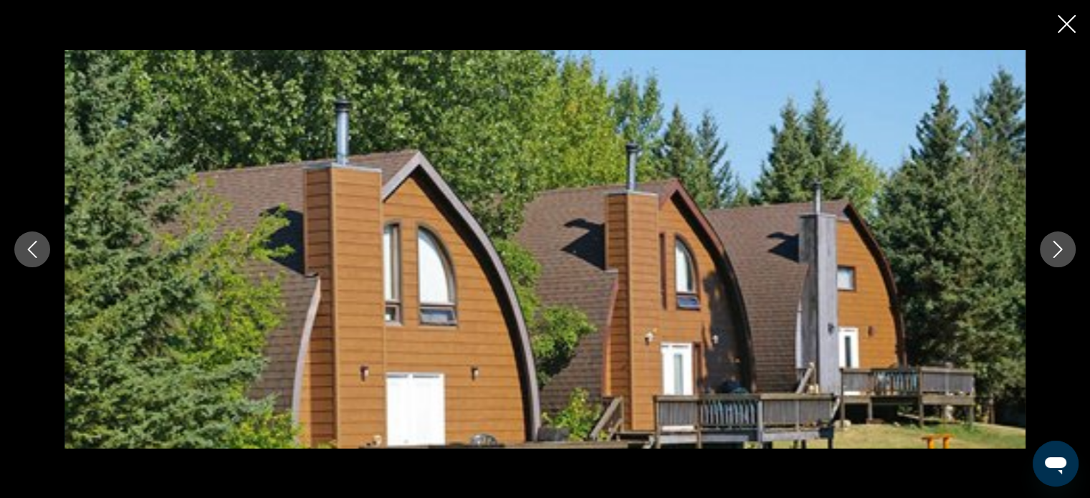
click at [1053, 264] on button "Next image" at bounding box center [1057, 249] width 36 height 36
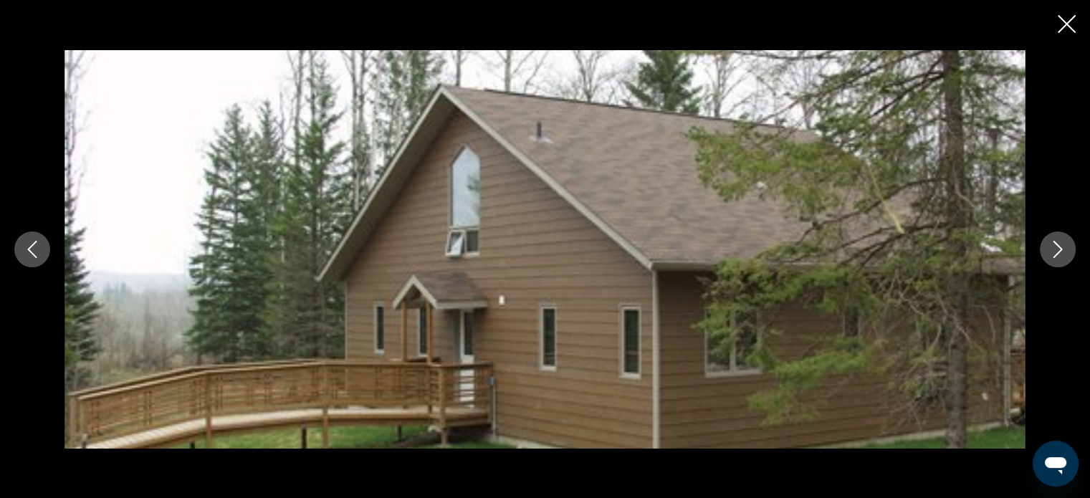
click at [1052, 269] on div "prev next" at bounding box center [545, 249] width 1090 height 398
click at [1054, 235] on button "Next image" at bounding box center [1057, 249] width 36 height 36
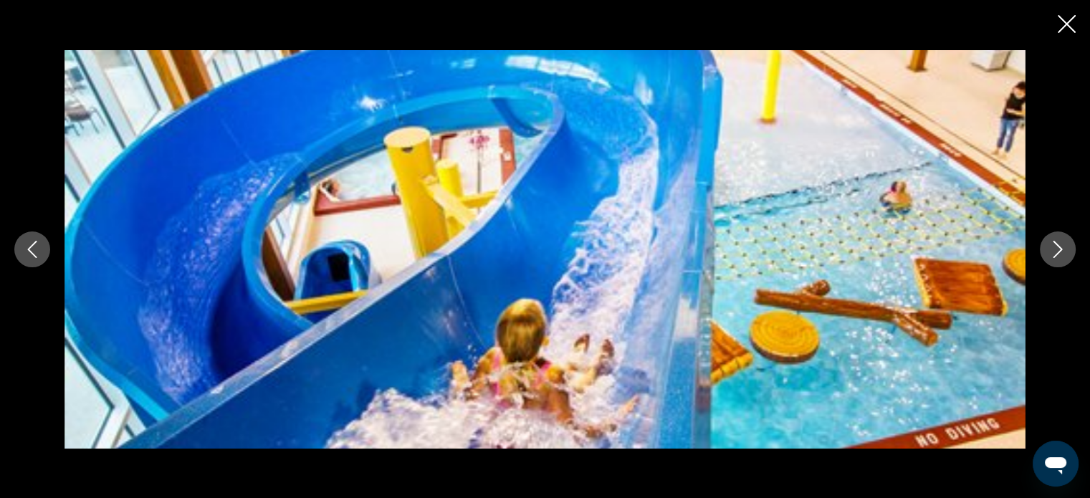
click at [1054, 235] on button "Next image" at bounding box center [1057, 249] width 36 height 36
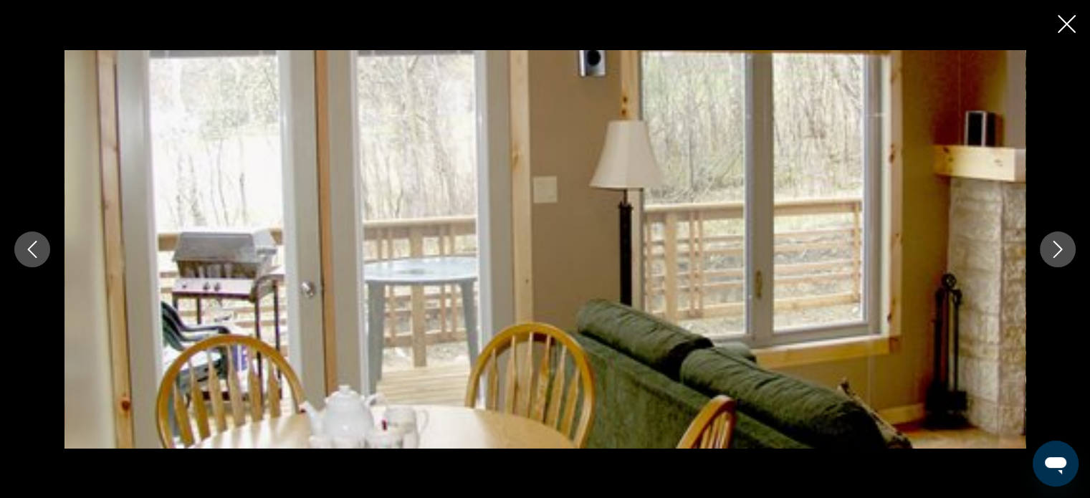
click at [1054, 235] on button "Next image" at bounding box center [1057, 249] width 36 height 36
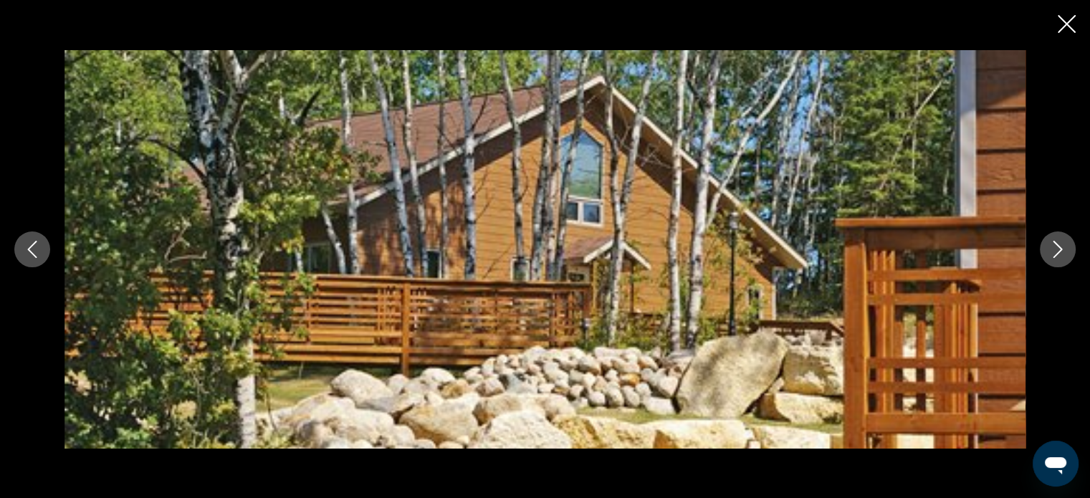
click at [1054, 235] on button "Next image" at bounding box center [1057, 249] width 36 height 36
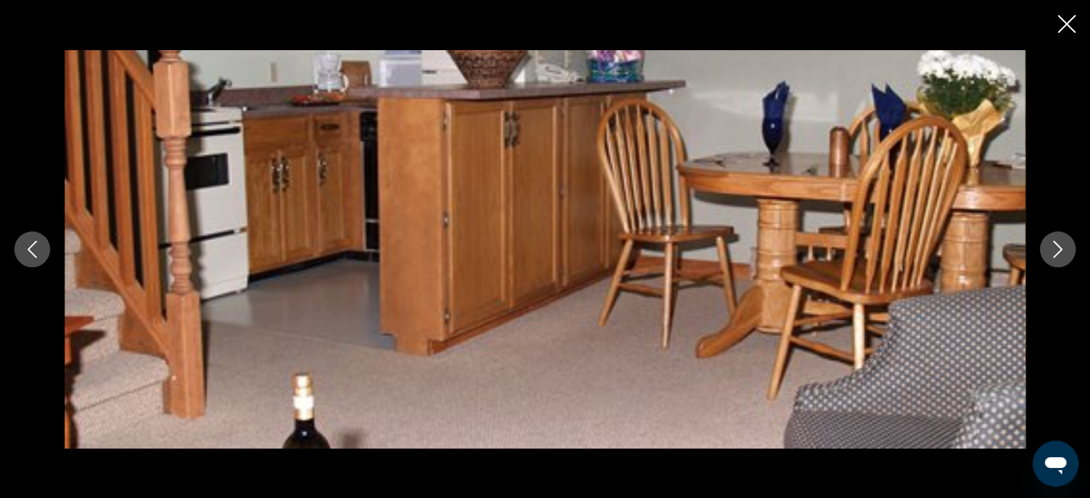
click at [1054, 236] on button "Next image" at bounding box center [1057, 249] width 36 height 36
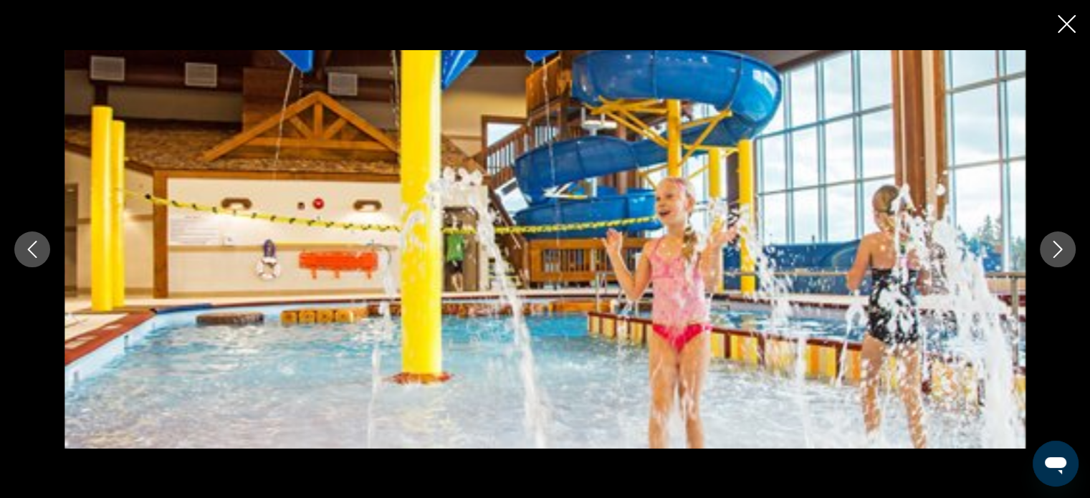
click at [1054, 236] on button "Next image" at bounding box center [1057, 249] width 36 height 36
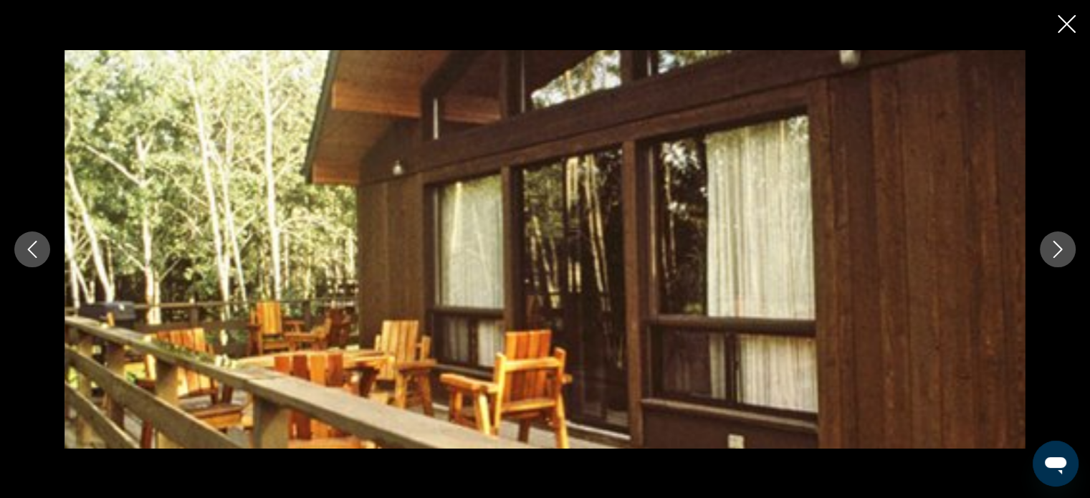
click at [1063, 24] on icon "Close slideshow" at bounding box center [1066, 24] width 18 height 18
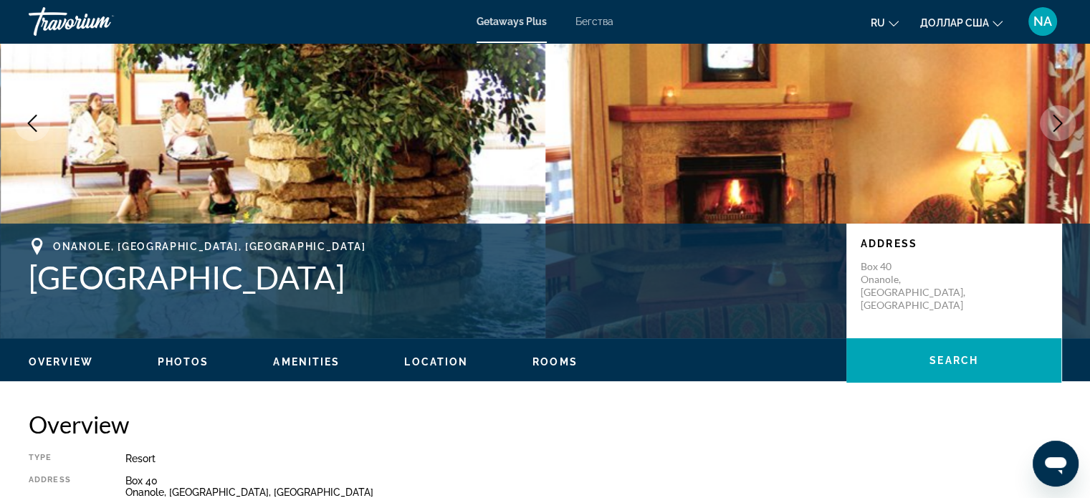
scroll to position [116, 0]
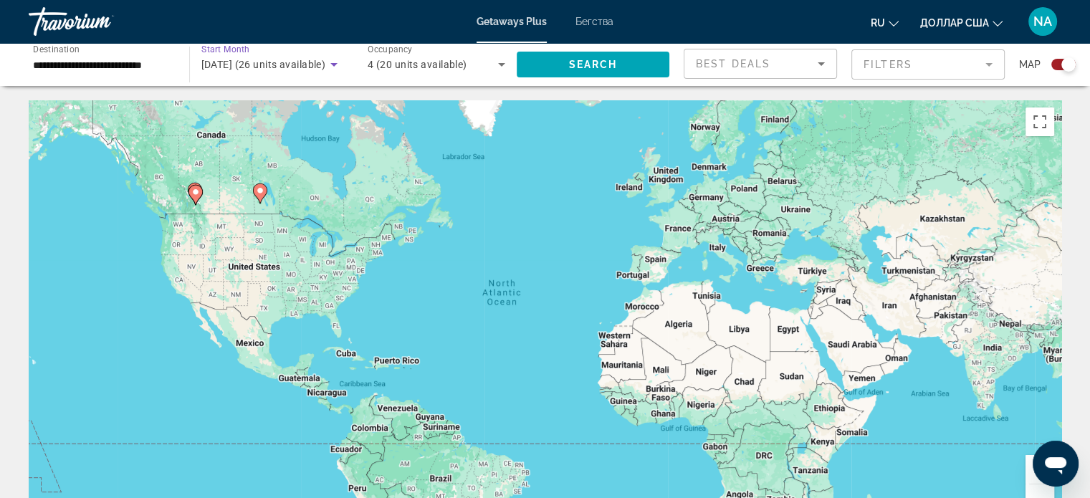
click at [333, 67] on icon "Search widget" at bounding box center [333, 64] width 17 height 17
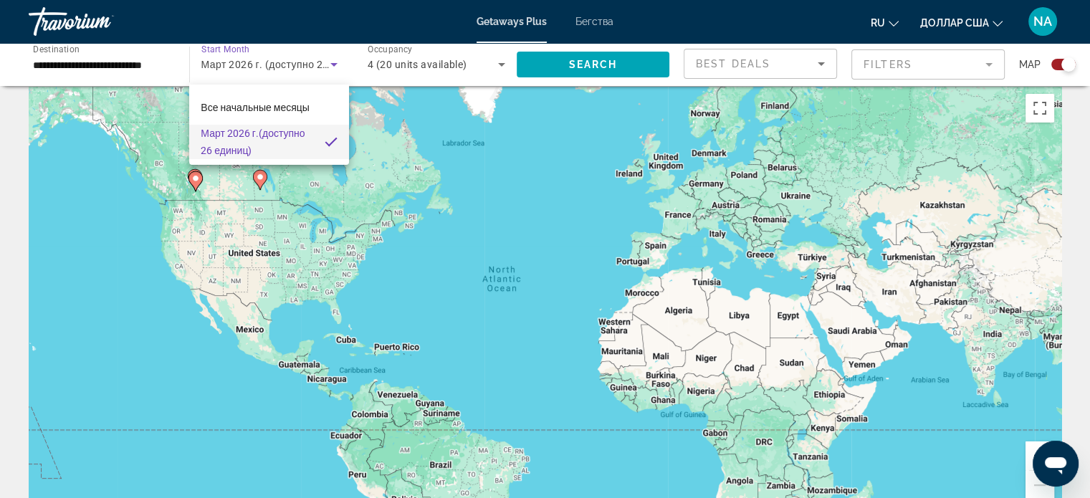
scroll to position [14, 0]
click at [322, 118] on mat-option "Все начальные месяцы" at bounding box center [269, 107] width 160 height 34
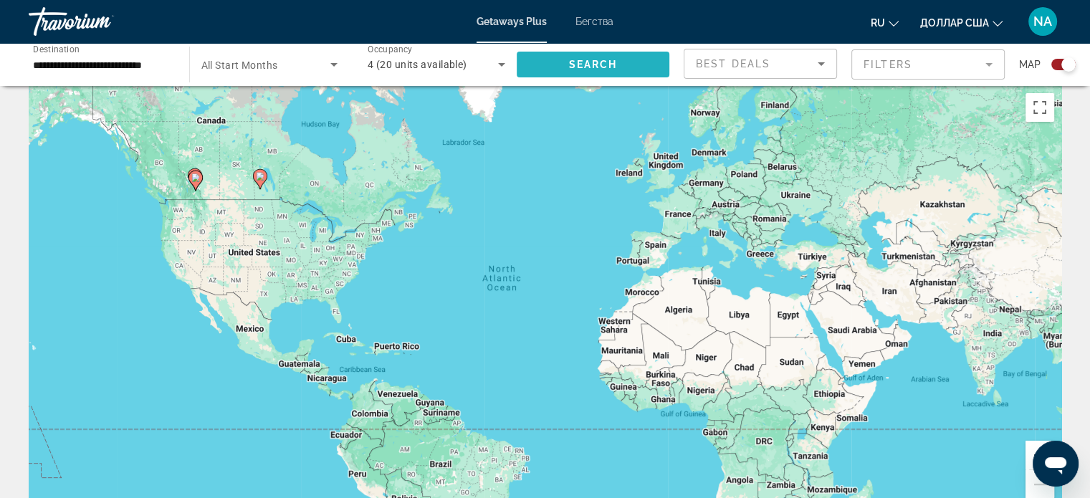
click at [556, 65] on span "Search widget" at bounding box center [592, 64] width 153 height 34
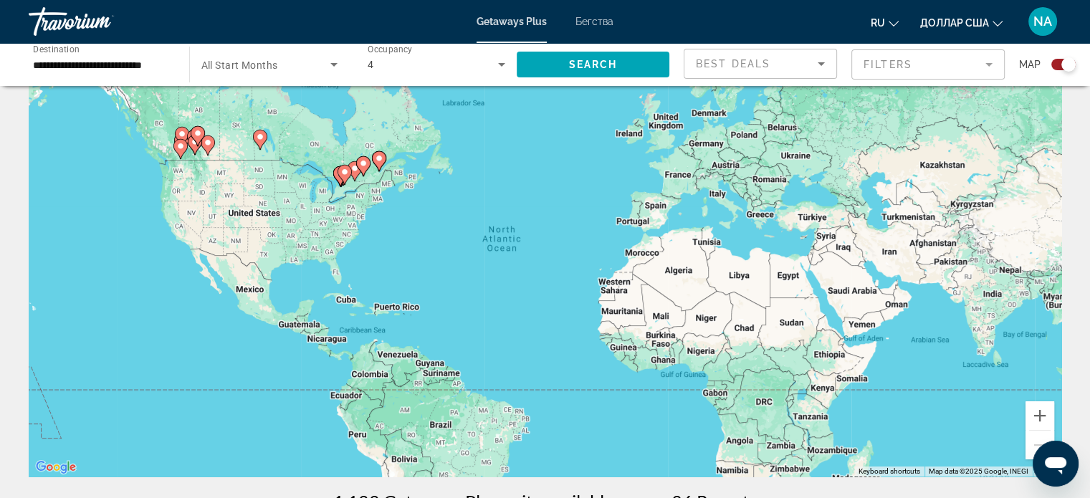
scroll to position [47, 0]
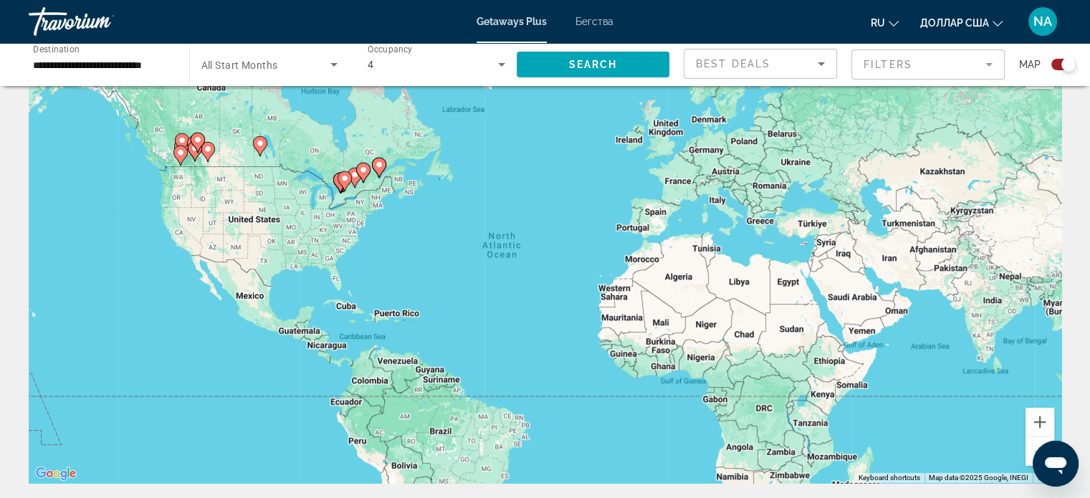
click at [340, 186] on gmp-advanced-marker "Основное содержание" at bounding box center [344, 180] width 14 height 21
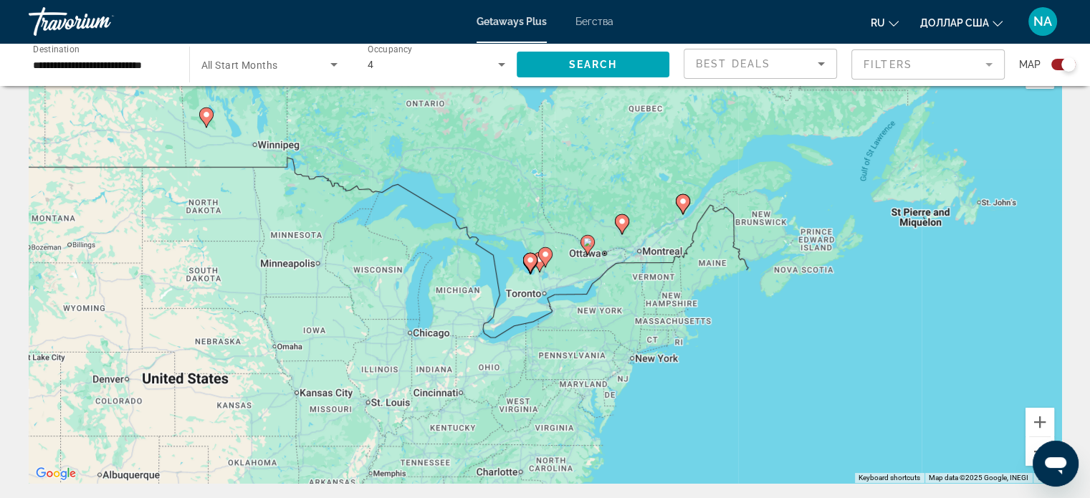
click at [529, 268] on icon "Основное содержание" at bounding box center [529, 263] width 13 height 19
type input "**********"
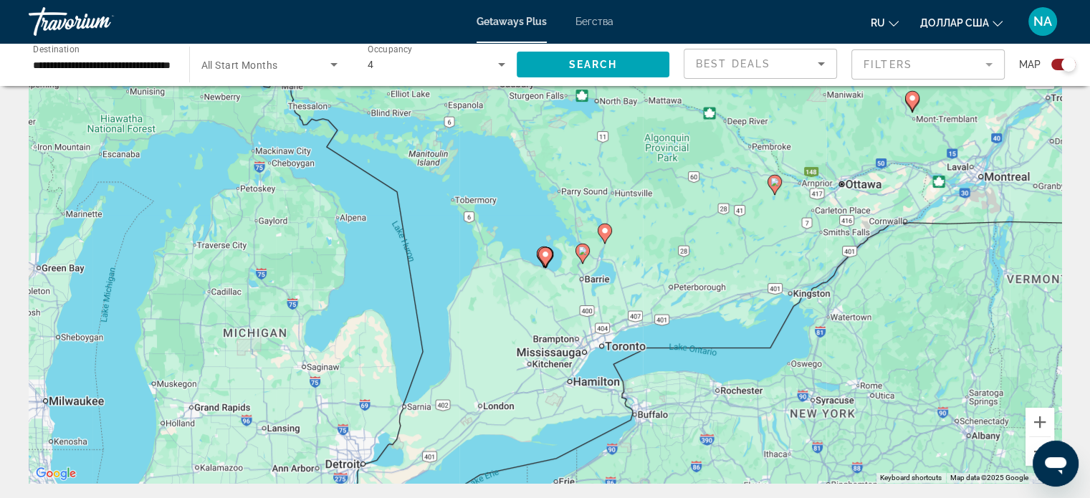
click at [544, 257] on image "Основное содержание" at bounding box center [545, 254] width 9 height 9
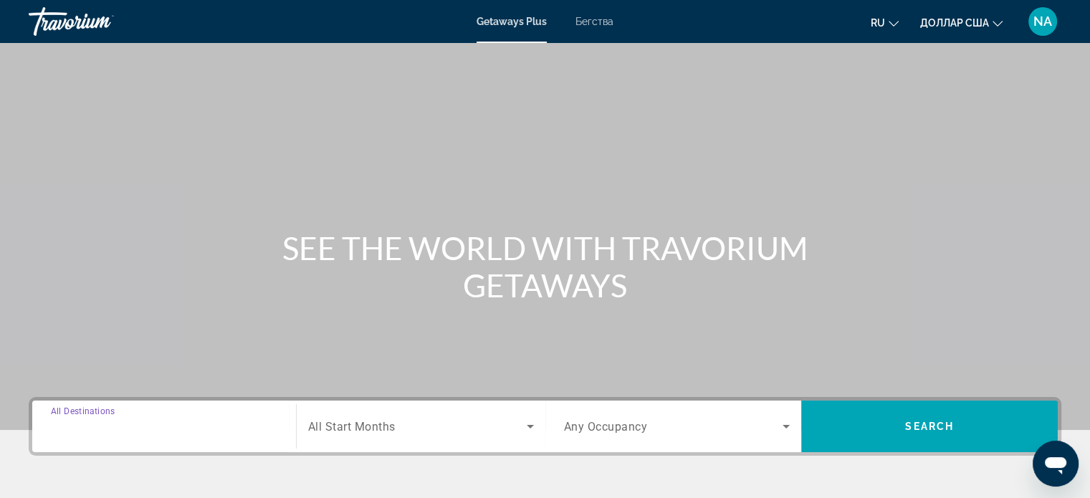
click at [269, 429] on input "Destination All Destinations" at bounding box center [164, 426] width 226 height 17
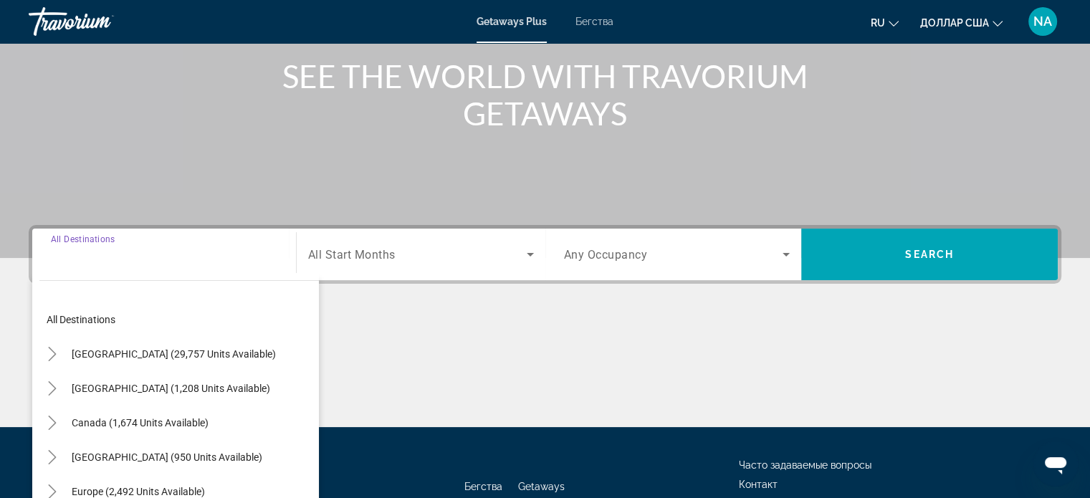
scroll to position [276, 0]
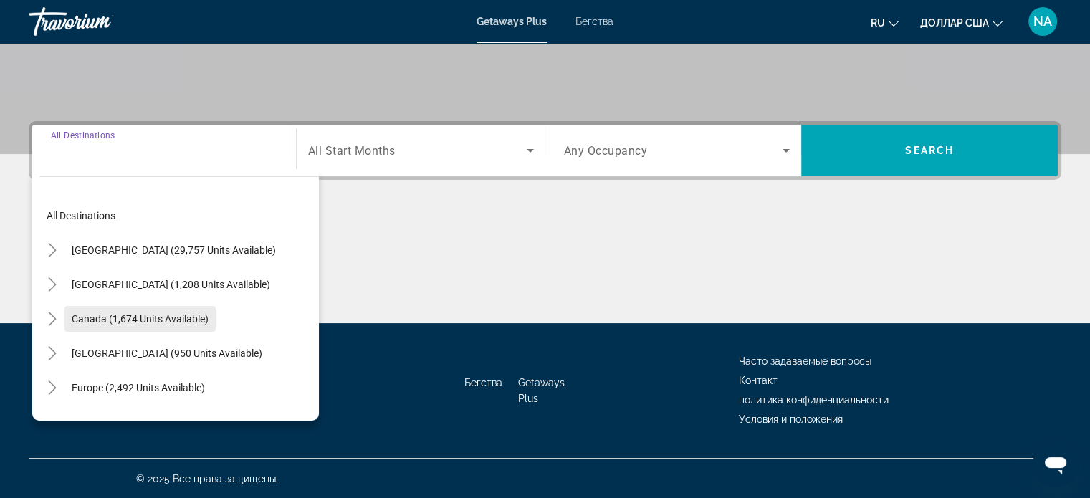
click at [148, 329] on span "Search widget" at bounding box center [139, 319] width 151 height 34
type input "**********"
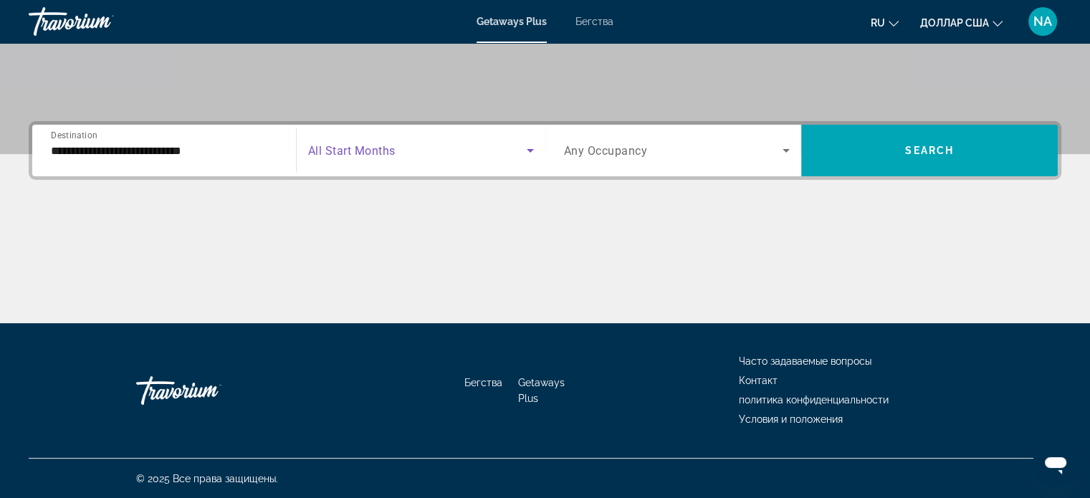
click at [527, 154] on icon "Search widget" at bounding box center [529, 150] width 17 height 17
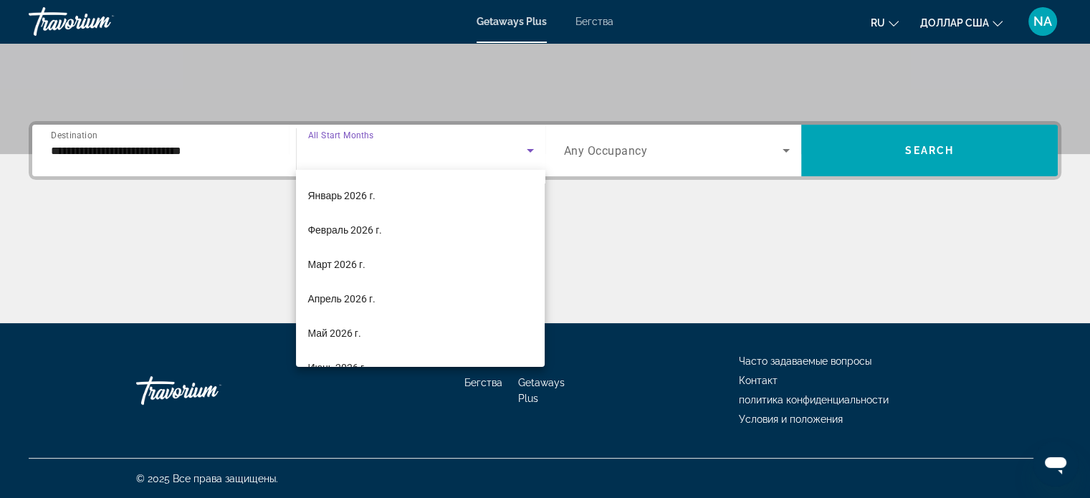
scroll to position [223, 0]
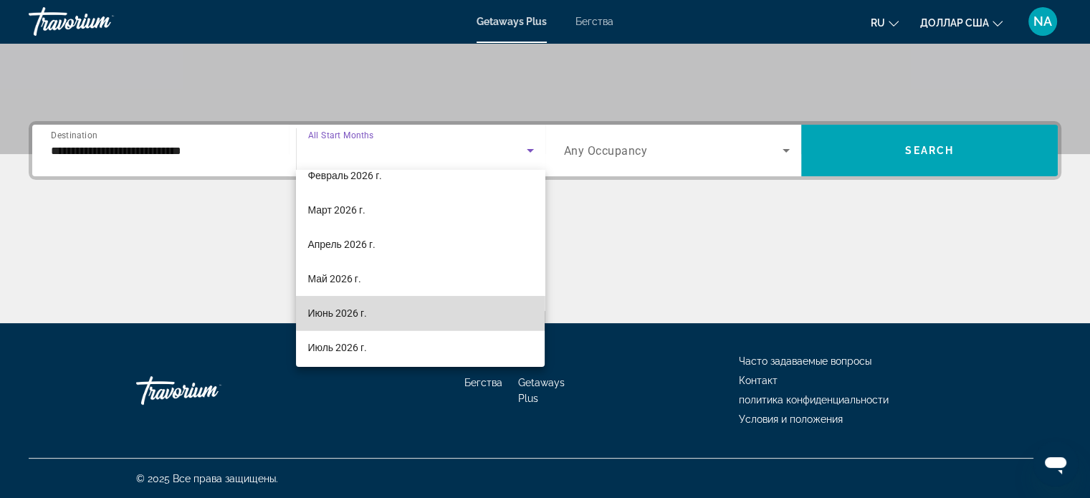
click at [495, 311] on mat-option "Июнь 2026 г." at bounding box center [420, 313] width 249 height 34
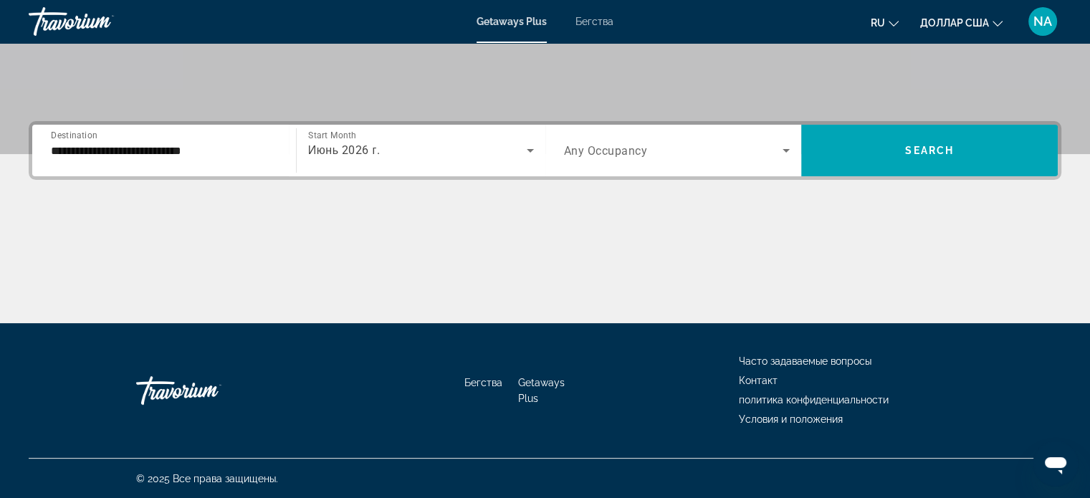
click at [782, 163] on div "Search widget" at bounding box center [677, 150] width 226 height 40
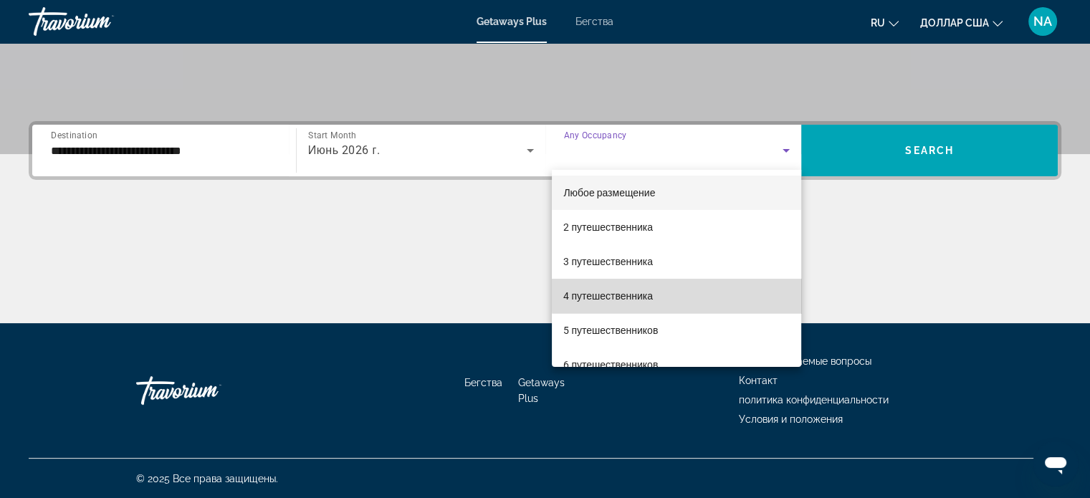
click at [771, 294] on mat-option "4 путешественника" at bounding box center [676, 296] width 249 height 34
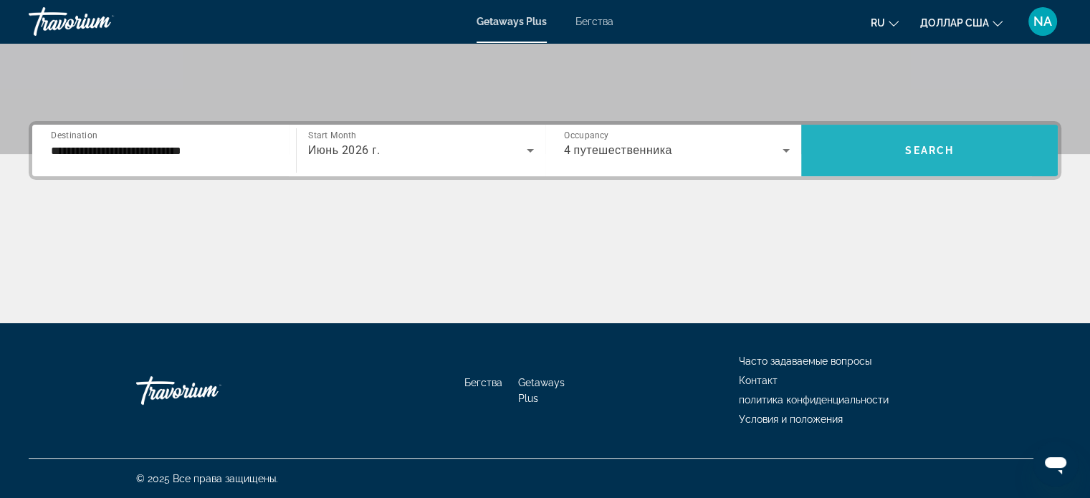
click at [864, 162] on span "Search widget" at bounding box center [929, 150] width 256 height 34
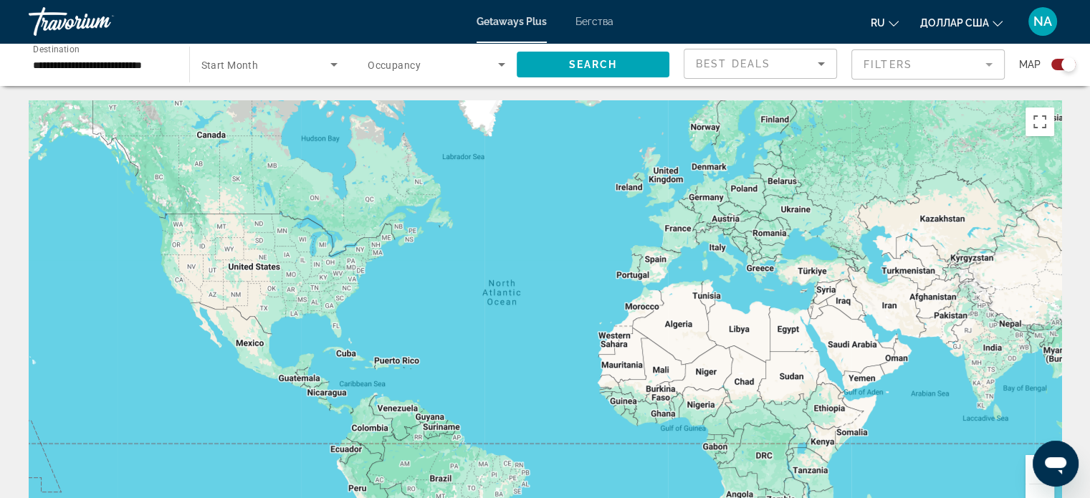
click at [332, 65] on icon "Search widget" at bounding box center [333, 64] width 17 height 17
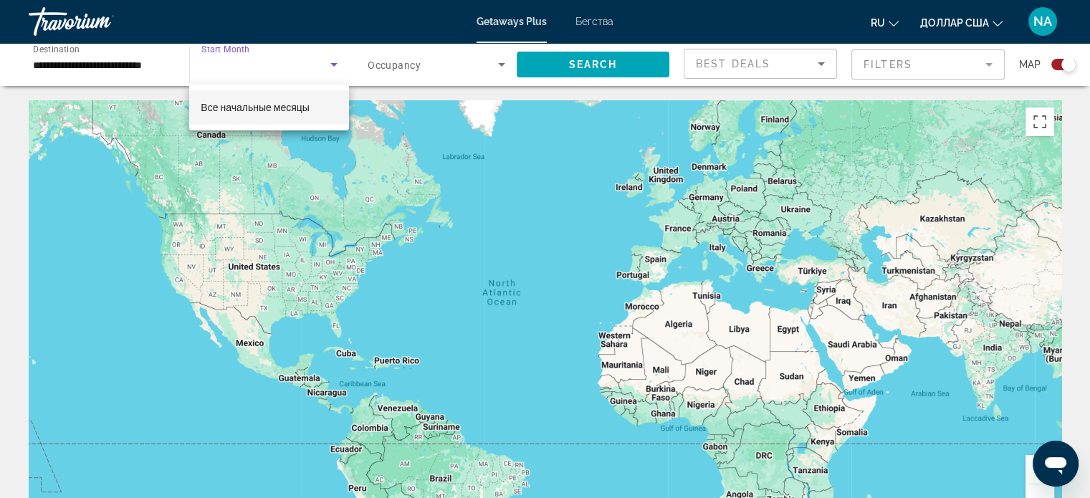
click at [337, 108] on mat-option "Все начальные месяцы" at bounding box center [269, 107] width 160 height 34
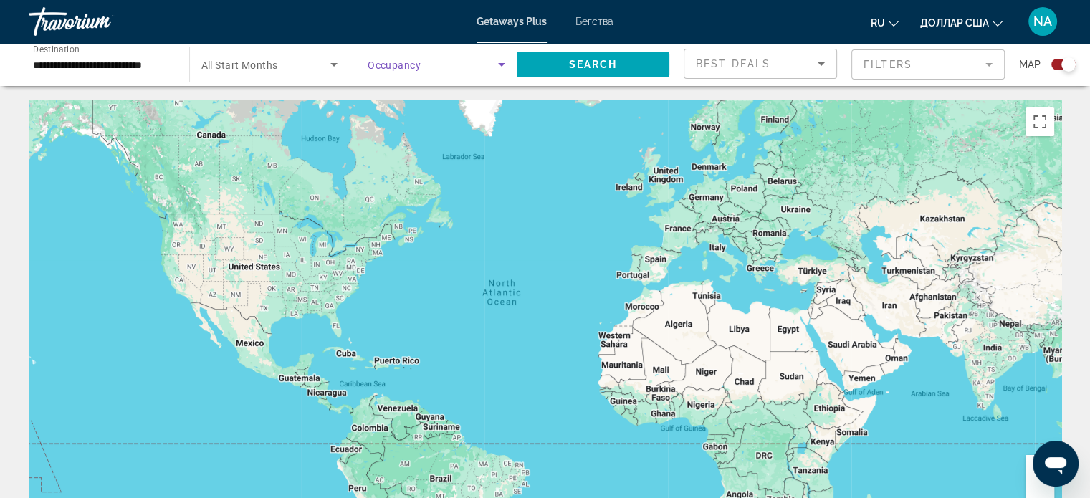
click at [496, 62] on icon "Search widget" at bounding box center [501, 64] width 17 height 17
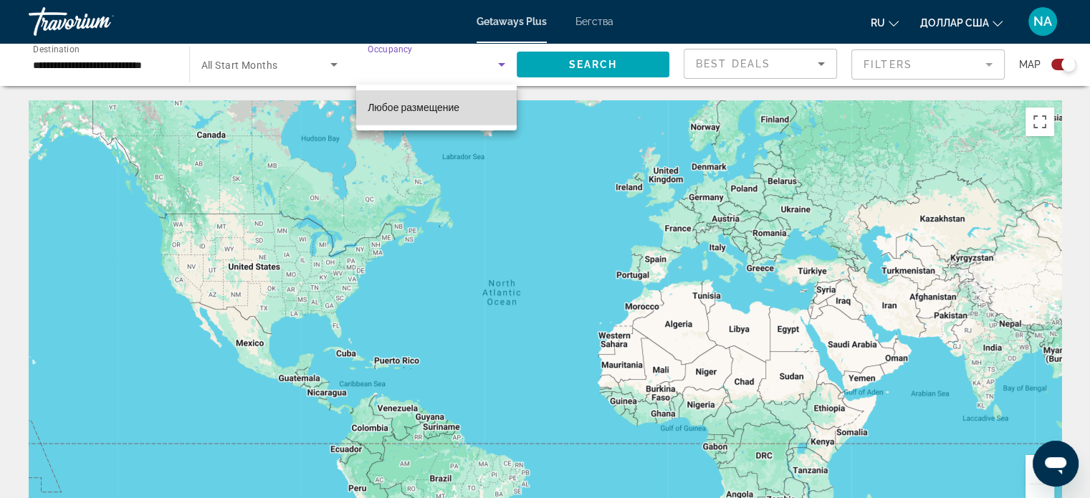
click at [492, 101] on mat-option "Любое размещение" at bounding box center [436, 107] width 160 height 34
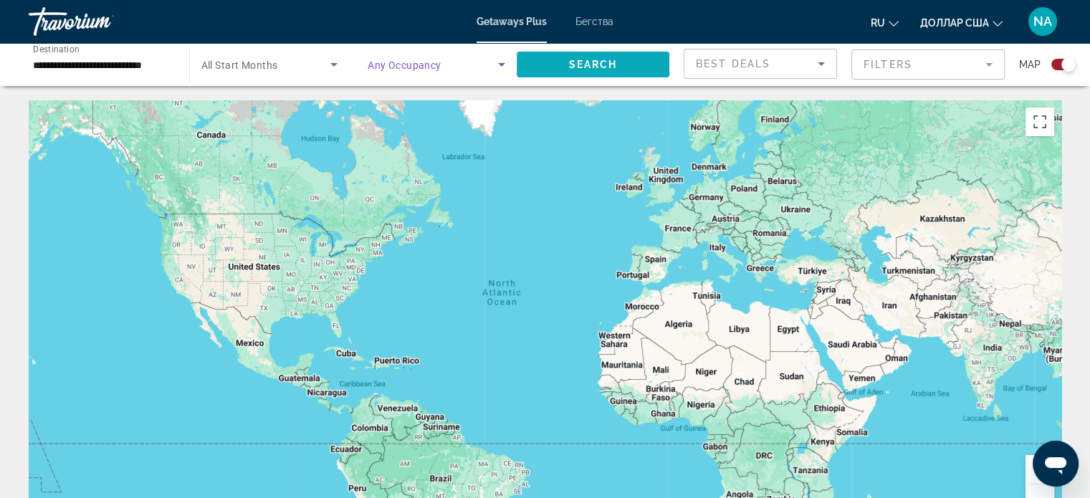
click at [555, 63] on span "Search widget" at bounding box center [592, 64] width 153 height 34
click at [340, 234] on icon "Основное содержание" at bounding box center [339, 230] width 13 height 19
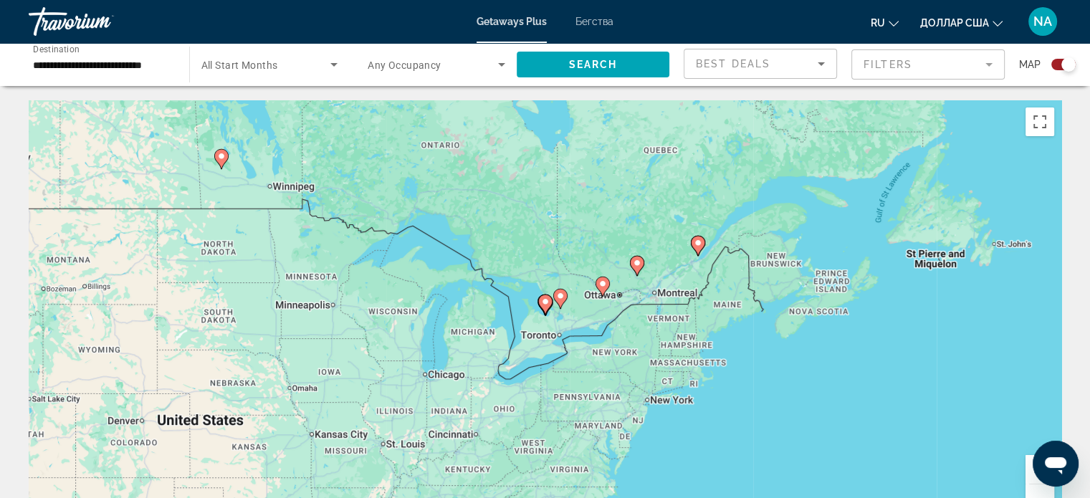
click at [546, 305] on image "Основное содержание" at bounding box center [545, 301] width 9 height 9
type input "**********"
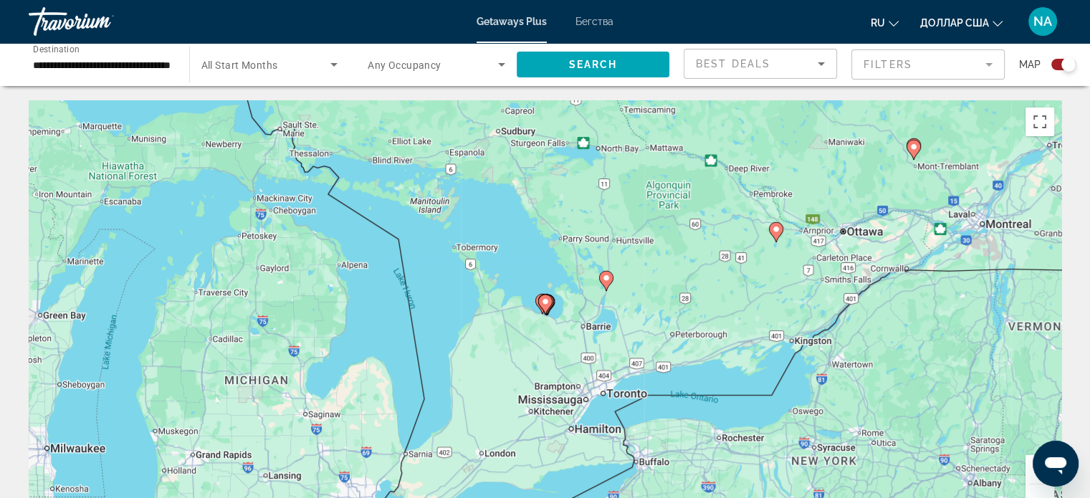
click at [546, 305] on image "Основное содержание" at bounding box center [545, 301] width 9 height 9
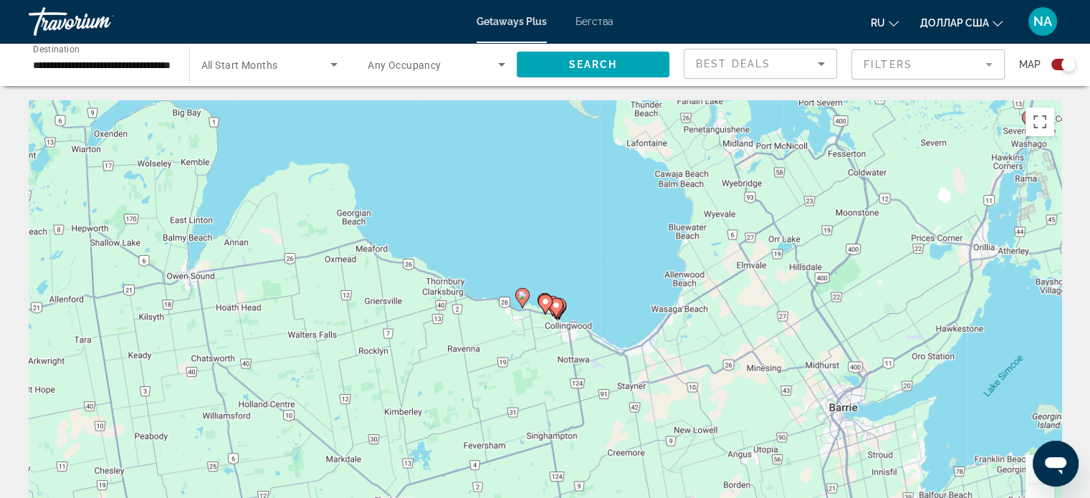
click at [552, 312] on gmp-advanced-marker "Основное содержание" at bounding box center [556, 307] width 14 height 21
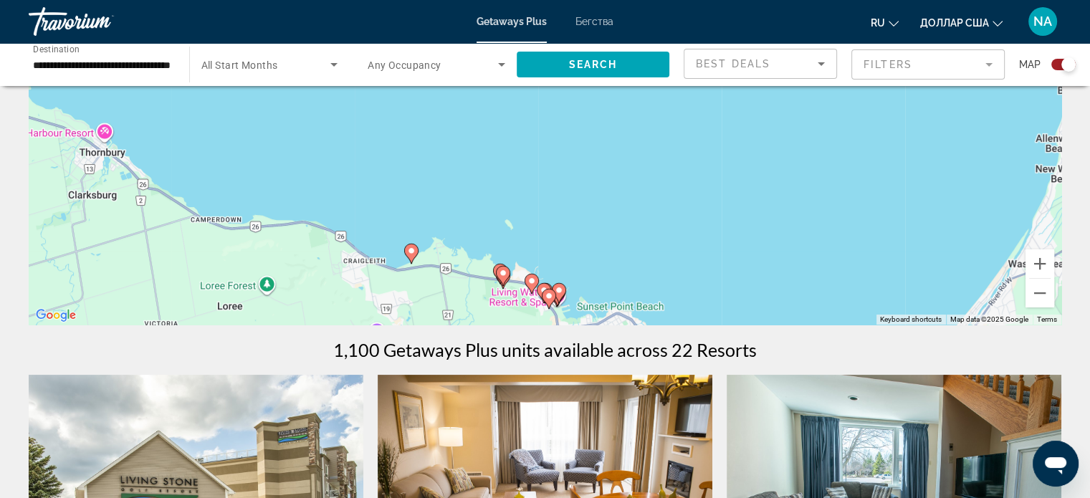
scroll to position [211, 0]
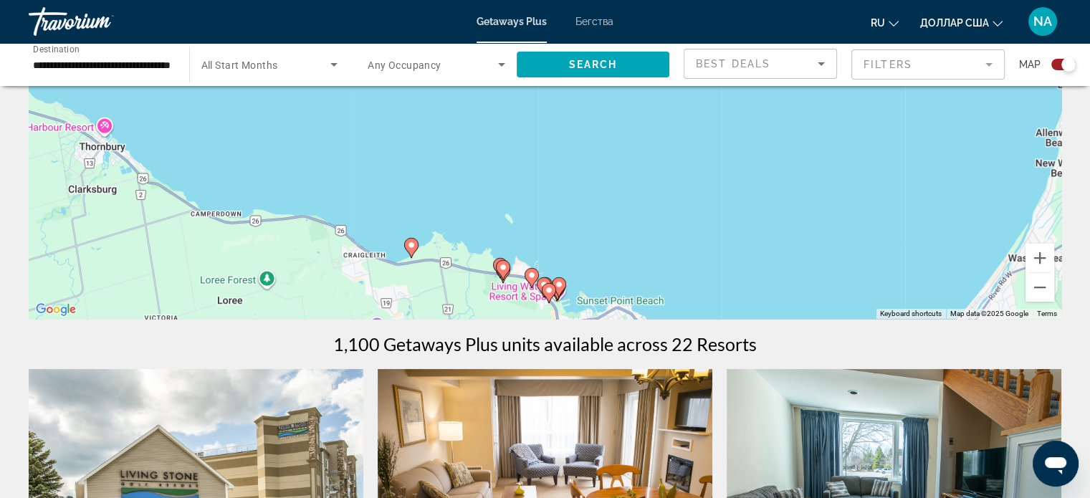
click at [562, 422] on img "Основное содержание" at bounding box center [545, 483] width 335 height 229
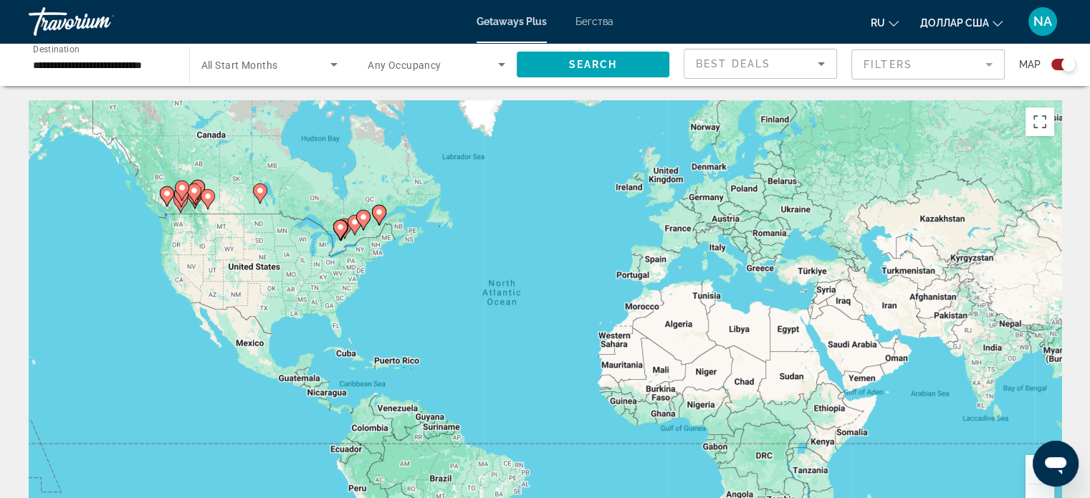
click at [378, 217] on icon "Основное содержание" at bounding box center [378, 215] width 13 height 19
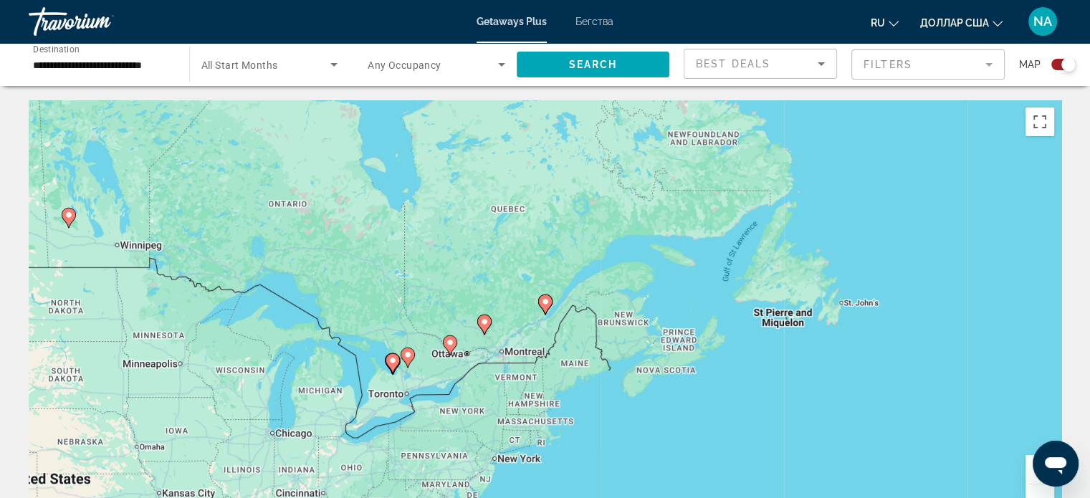
click at [545, 307] on icon "Основное содержание" at bounding box center [544, 304] width 13 height 19
type input "**********"
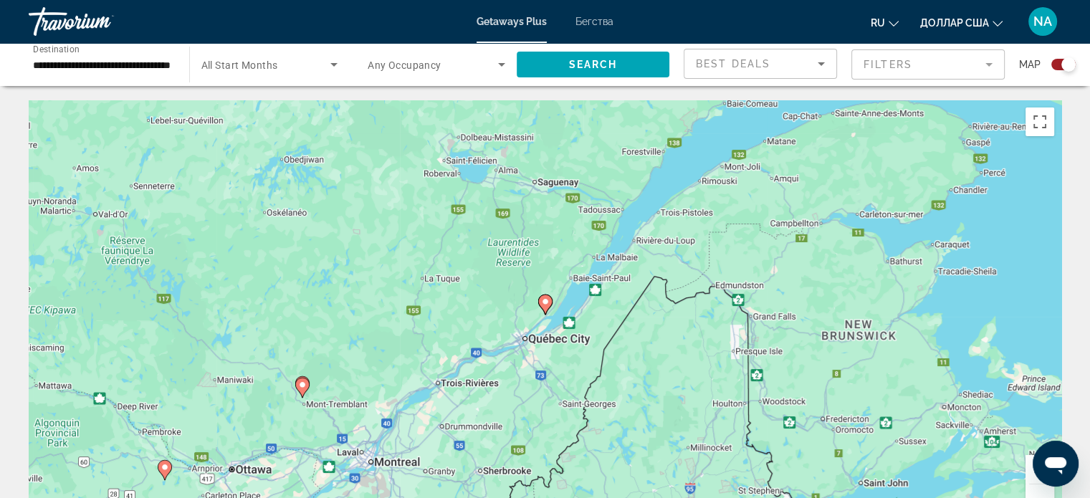
click at [545, 303] on image "Основное содержание" at bounding box center [545, 301] width 9 height 9
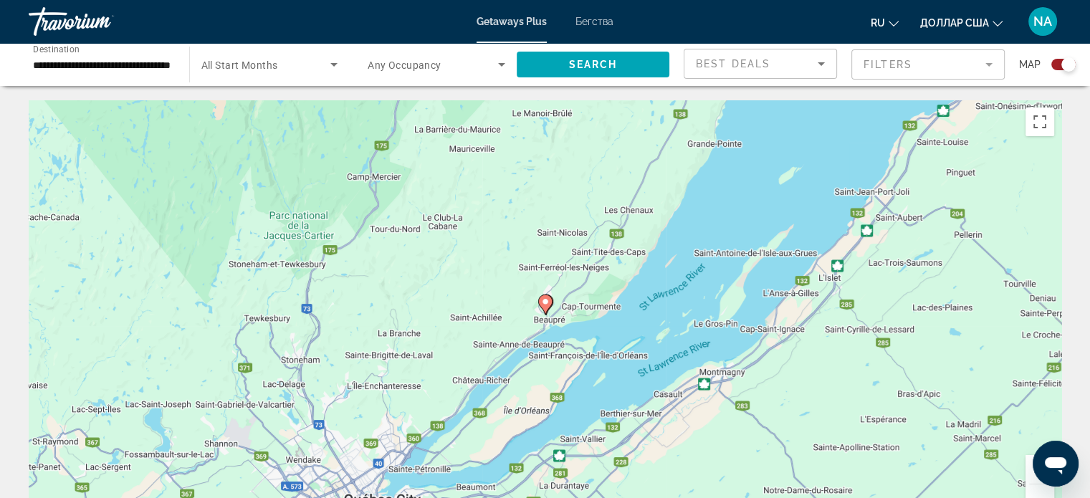
click at [544, 306] on icon "Основное содержание" at bounding box center [544, 304] width 13 height 19
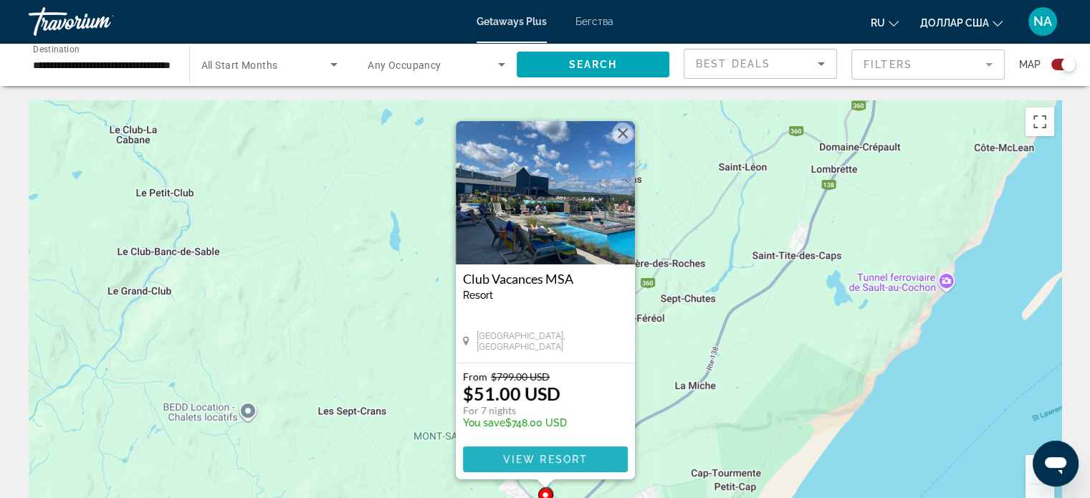
click at [572, 455] on span "View Resort" at bounding box center [544, 458] width 85 height 11
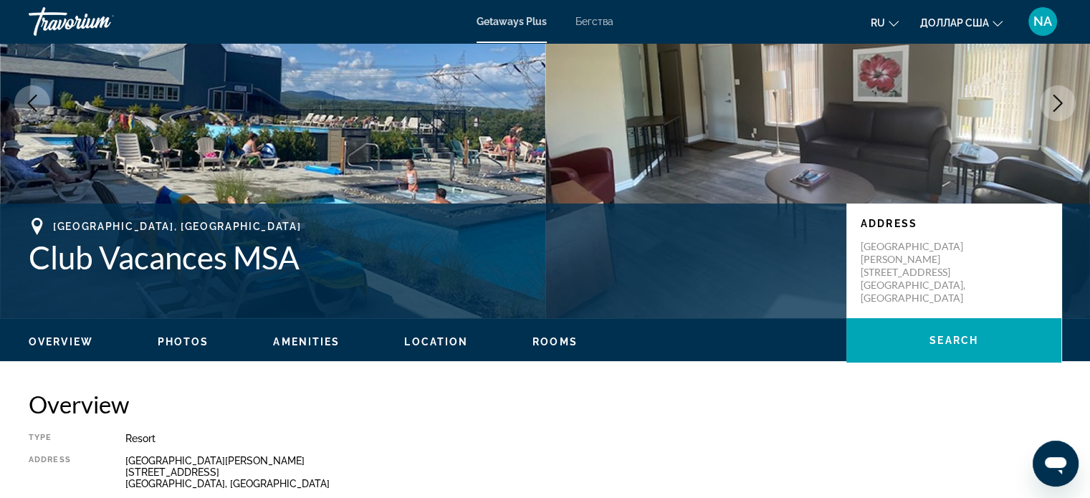
scroll to position [163, 0]
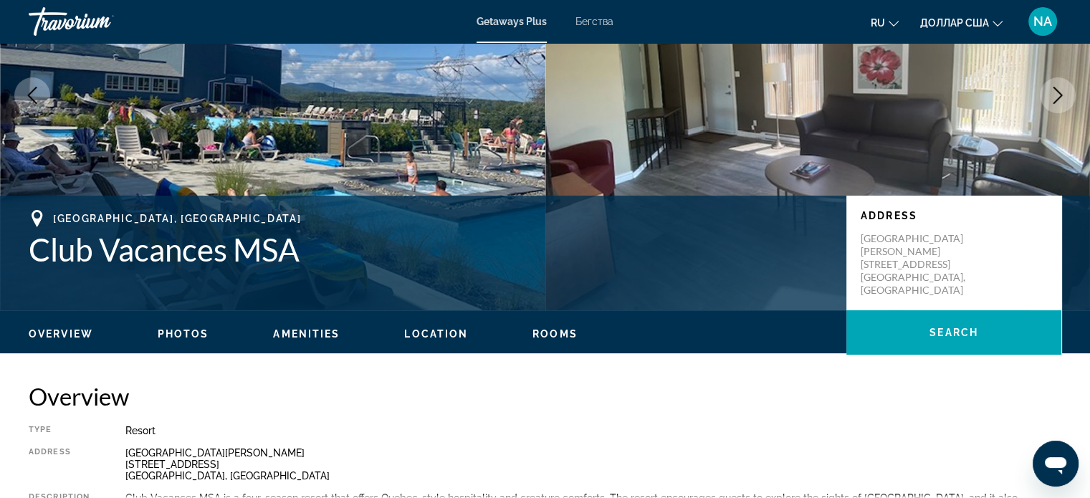
click at [192, 329] on span "Photos" at bounding box center [184, 333] width 52 height 11
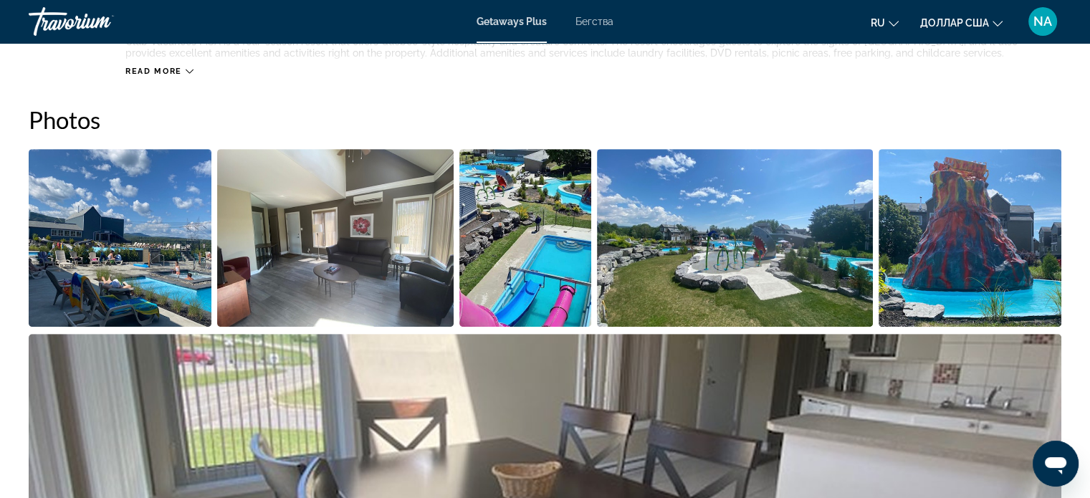
scroll to position [638, 0]
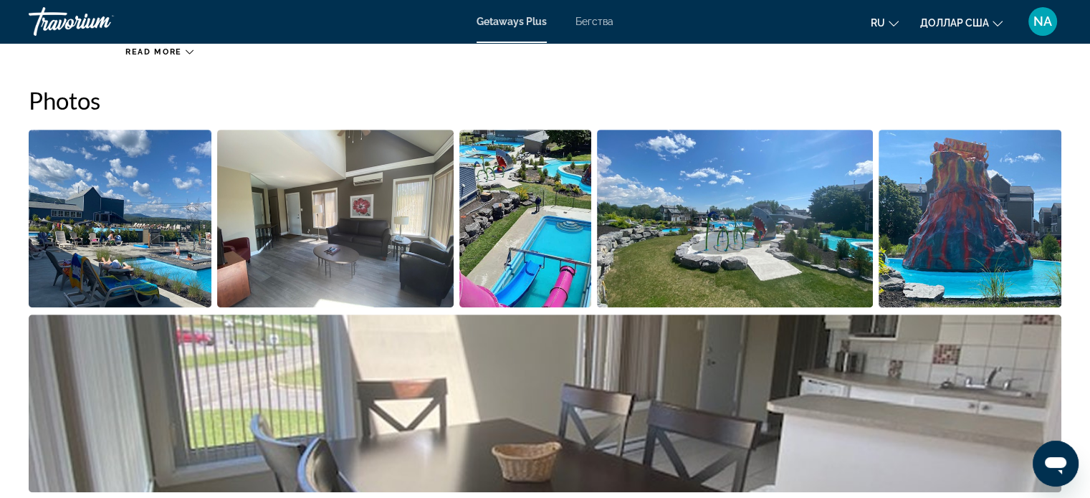
click at [178, 237] on img "Open full-screen image slider" at bounding box center [120, 219] width 183 height 178
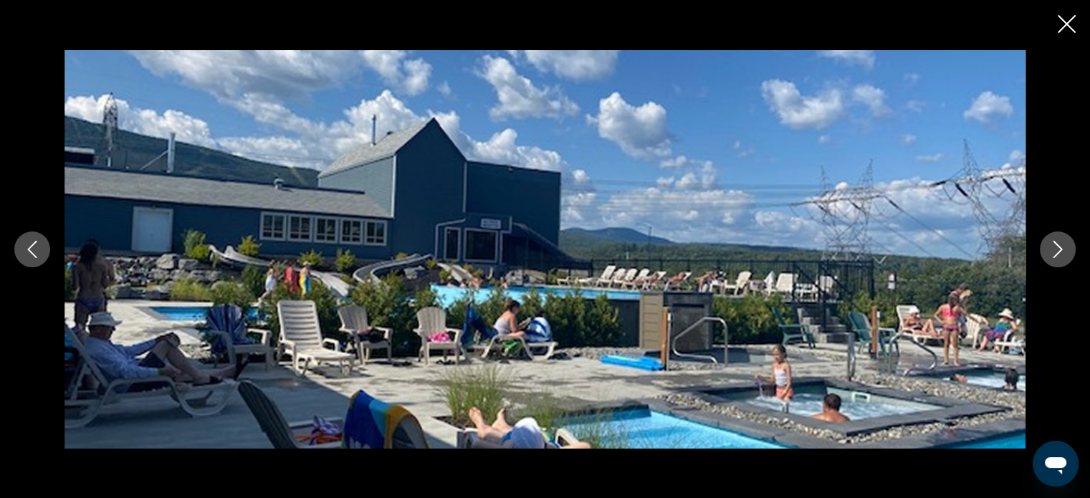
click at [1052, 245] on icon "Next image" at bounding box center [1057, 249] width 17 height 17
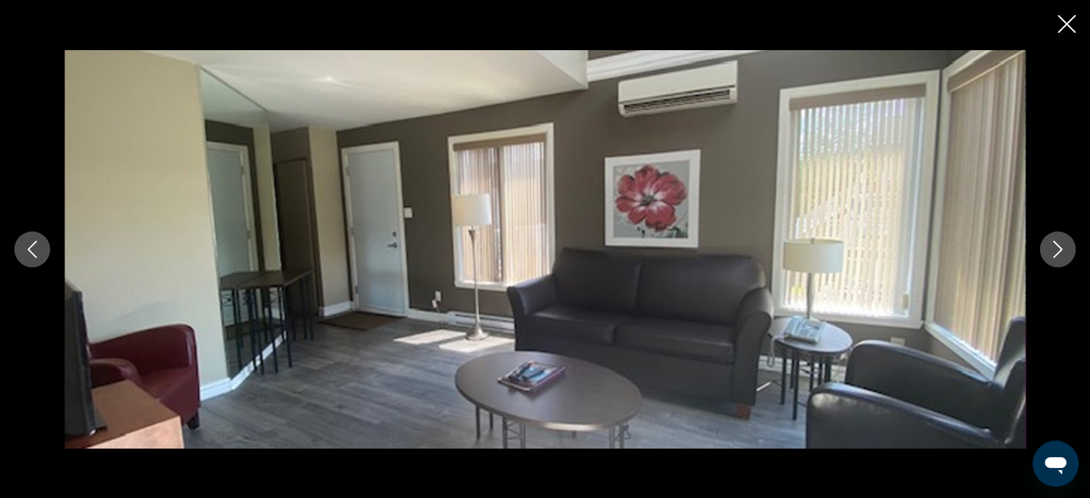
click at [1052, 245] on icon "Next image" at bounding box center [1057, 249] width 17 height 17
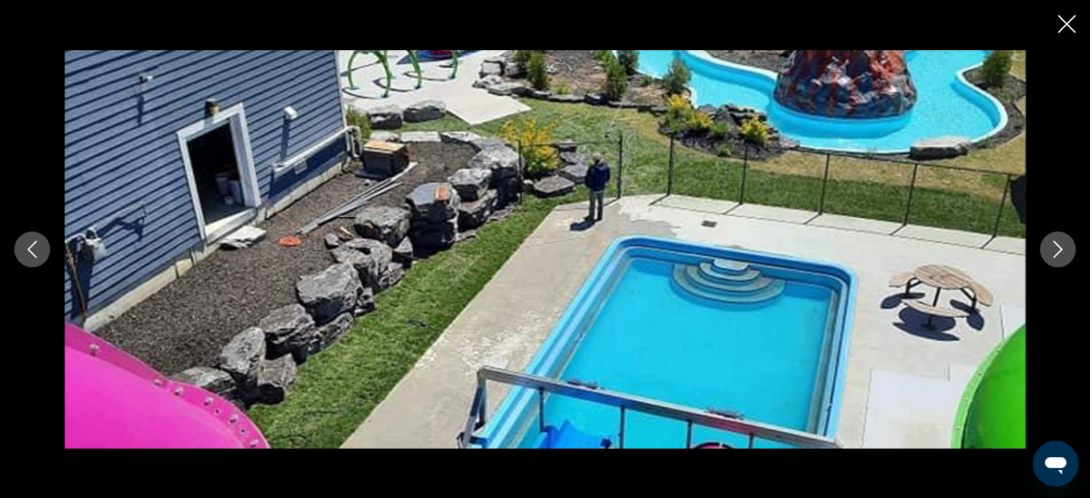
click at [1052, 245] on icon "Next image" at bounding box center [1057, 249] width 17 height 17
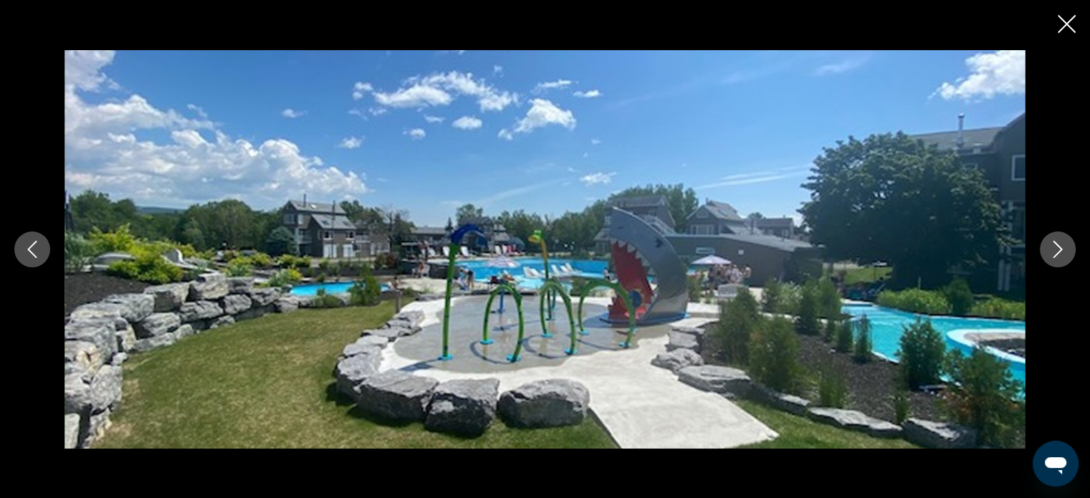
click at [1052, 245] on icon "Next image" at bounding box center [1057, 249] width 17 height 17
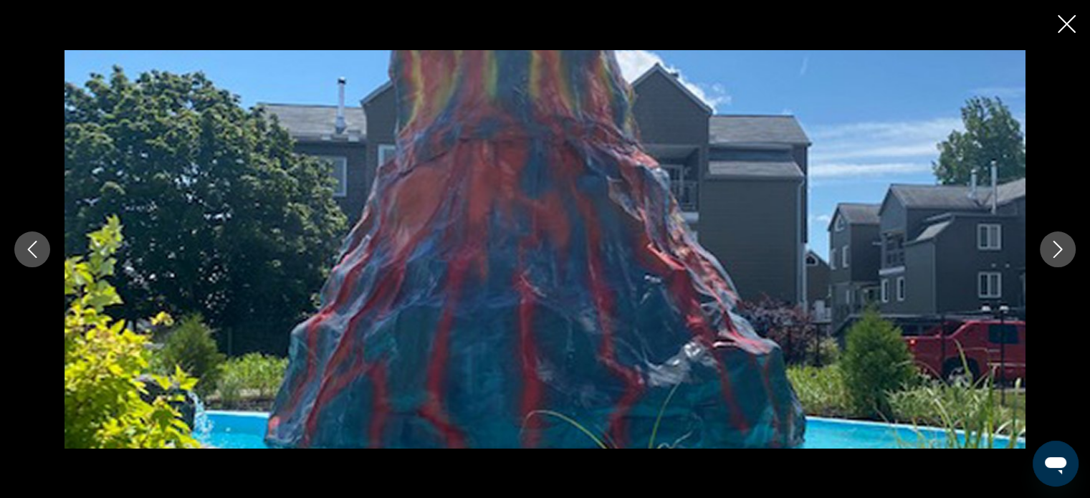
click at [1052, 245] on icon "Next image" at bounding box center [1057, 249] width 17 height 17
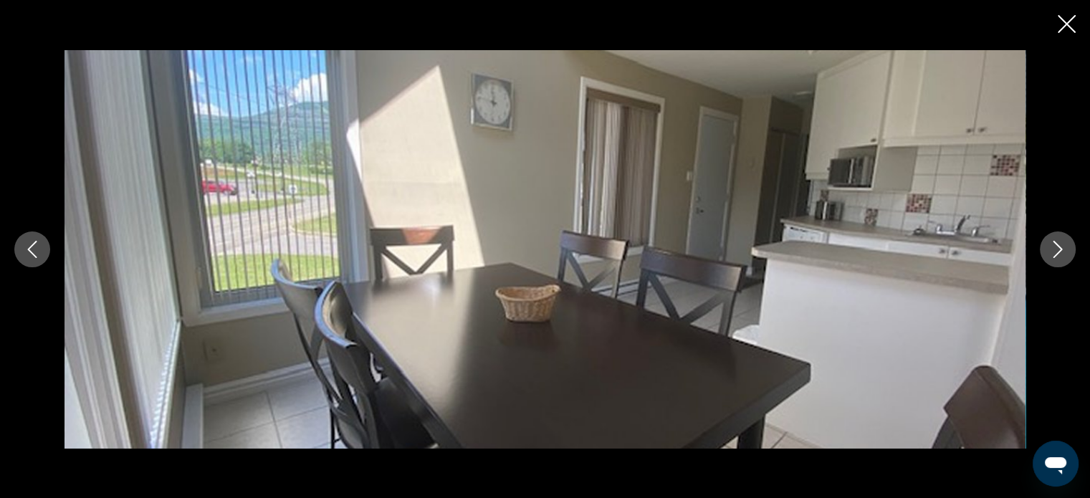
click at [1052, 245] on icon "Next image" at bounding box center [1057, 249] width 17 height 17
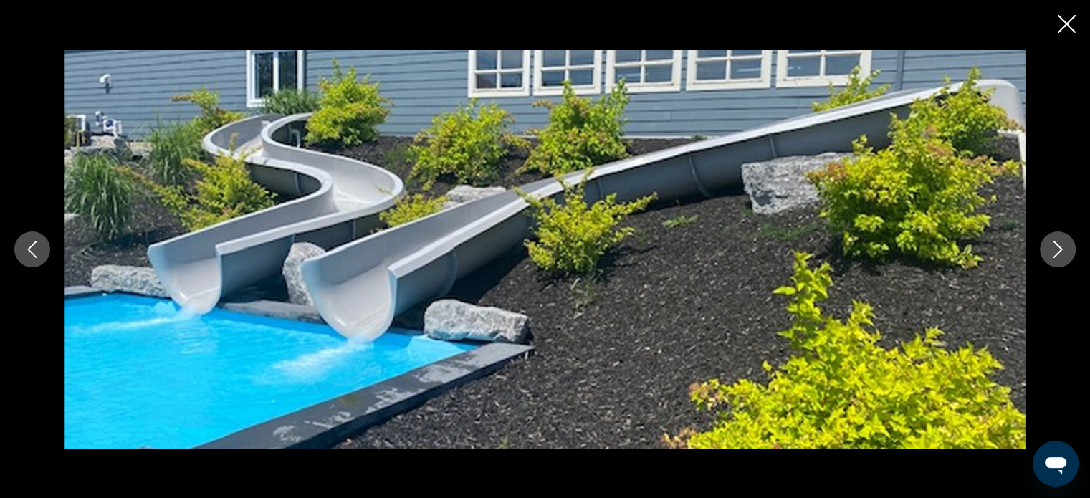
click at [1052, 245] on icon "Next image" at bounding box center [1057, 249] width 17 height 17
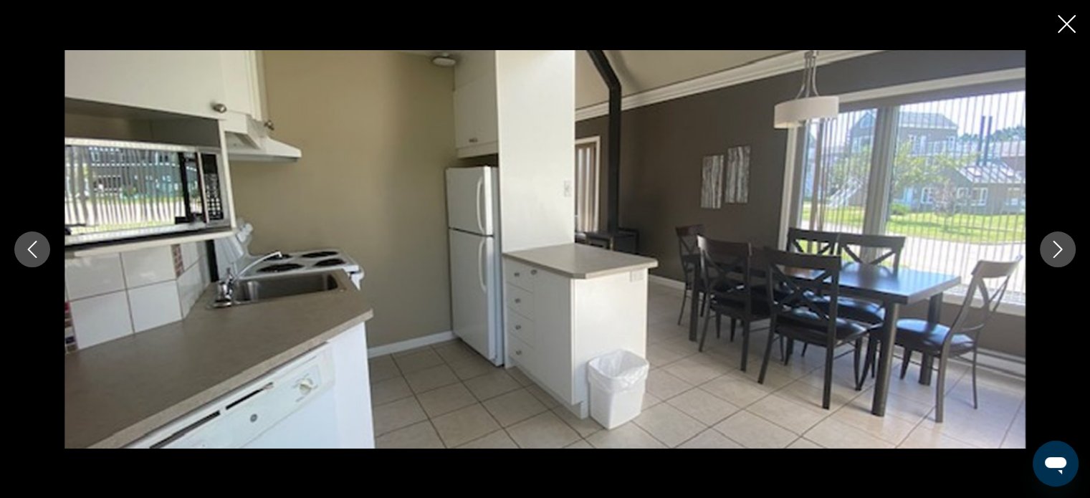
click at [1052, 245] on icon "Next image" at bounding box center [1057, 249] width 17 height 17
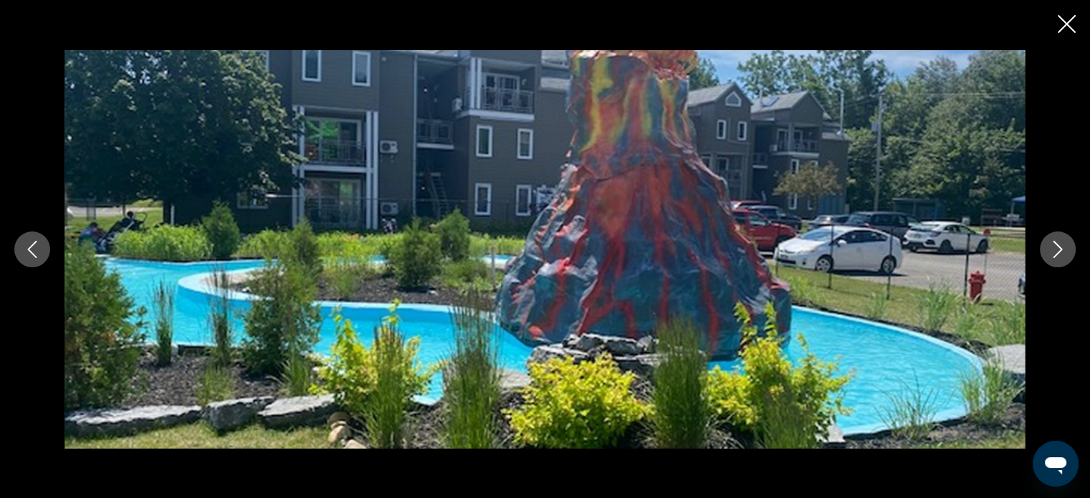
click at [1052, 244] on icon "Next image" at bounding box center [1057, 249] width 17 height 17
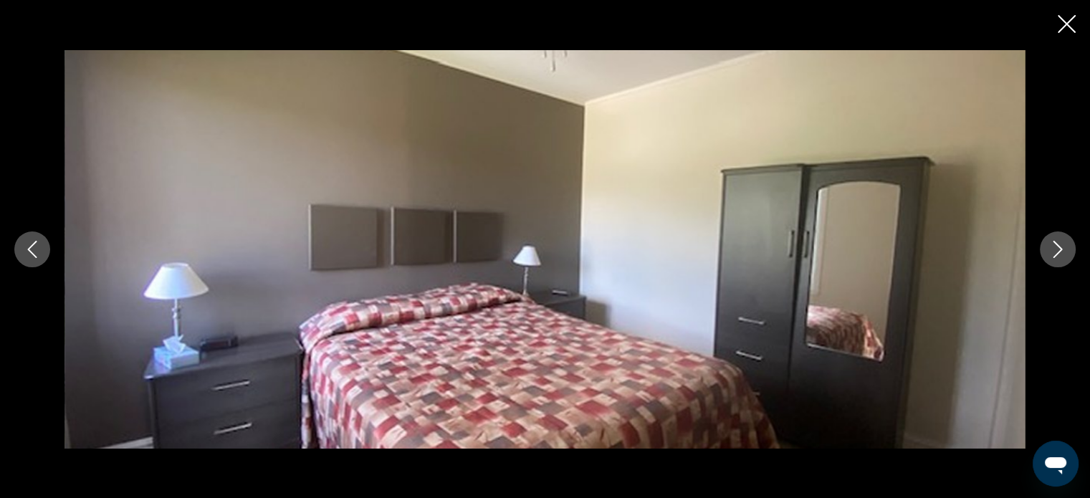
click at [1052, 244] on icon "Next image" at bounding box center [1057, 249] width 17 height 17
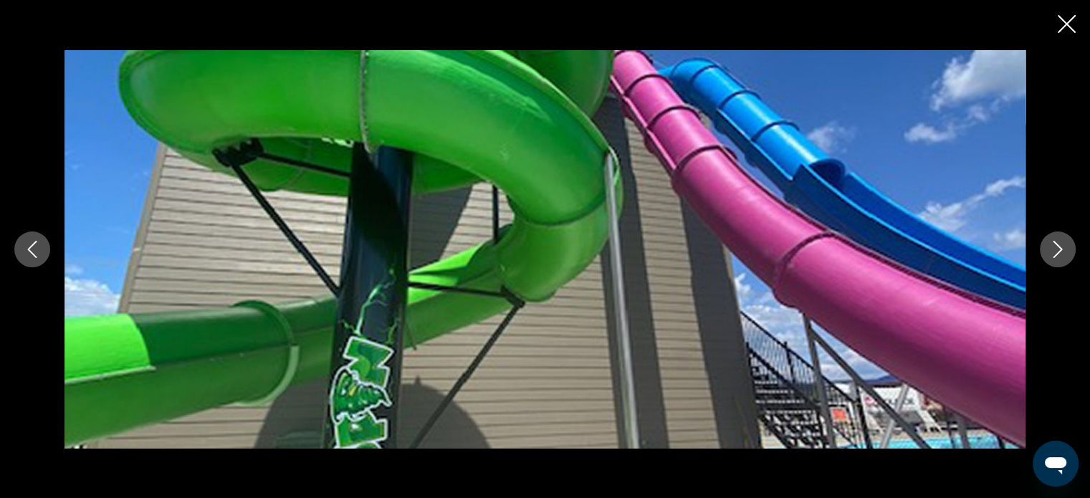
click at [1052, 244] on icon "Next image" at bounding box center [1057, 249] width 17 height 17
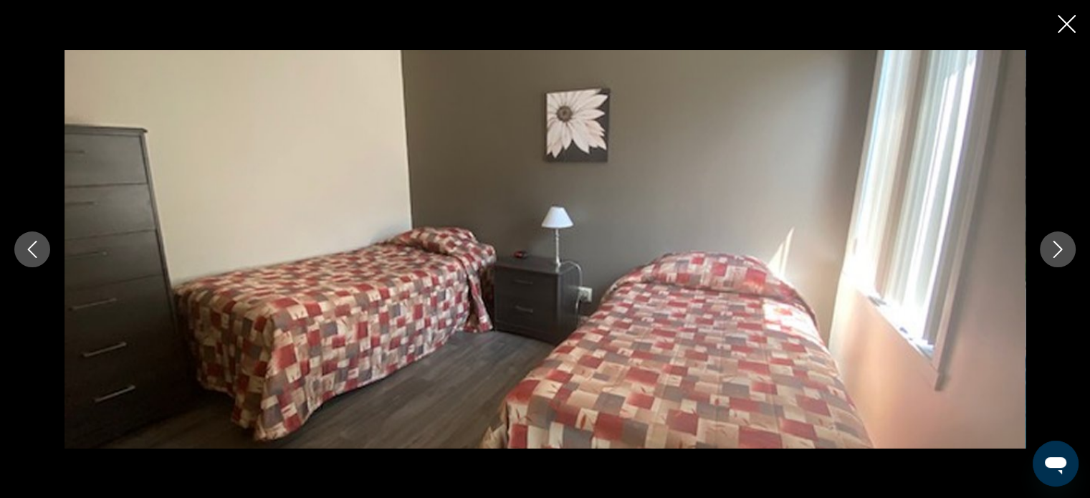
click at [1052, 244] on icon "Next image" at bounding box center [1057, 249] width 17 height 17
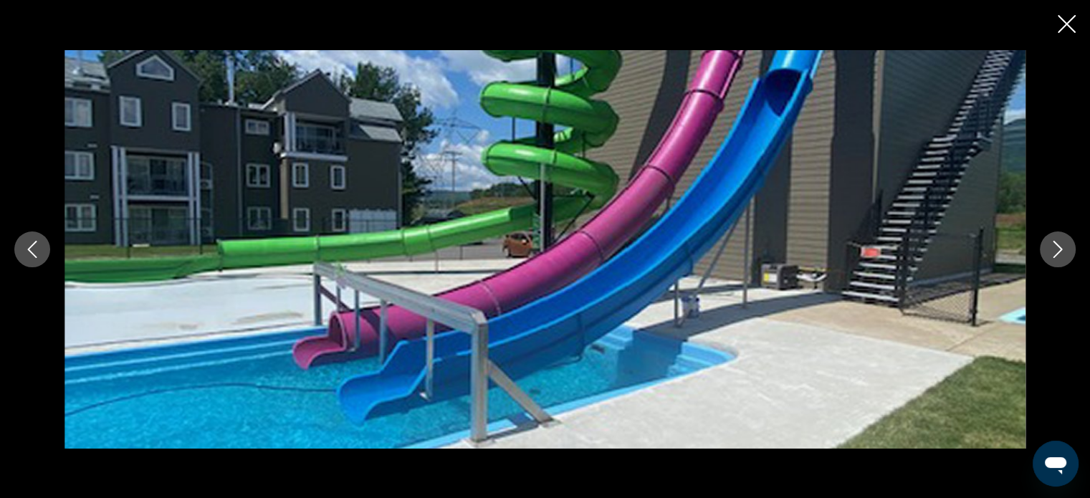
click at [1065, 20] on icon "Close slideshow" at bounding box center [1066, 24] width 18 height 18
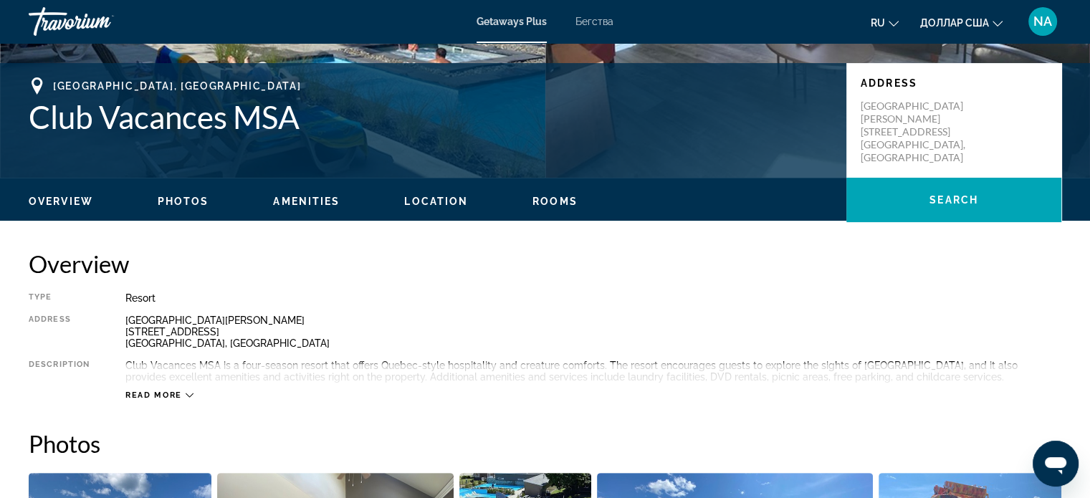
scroll to position [285, 0]
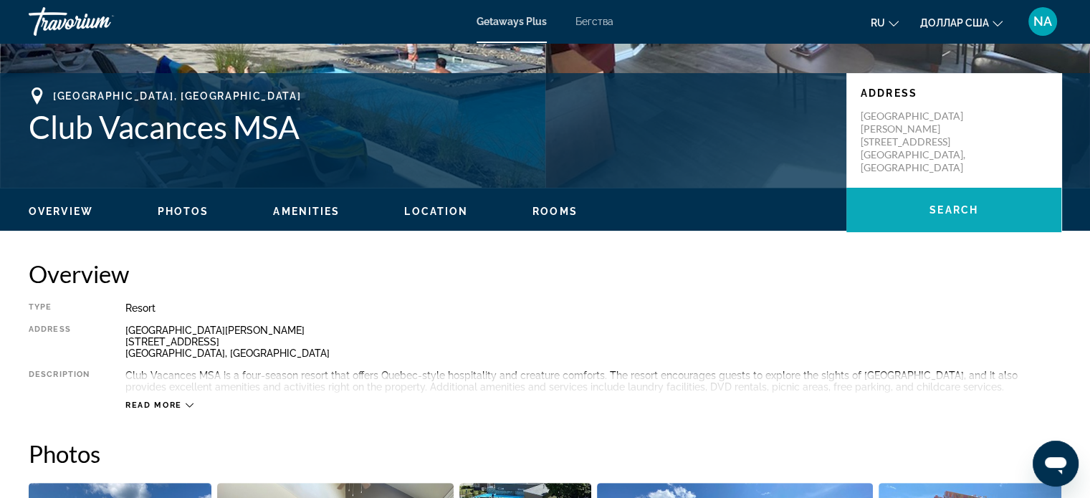
click at [937, 209] on span "Search" at bounding box center [953, 209] width 49 height 11
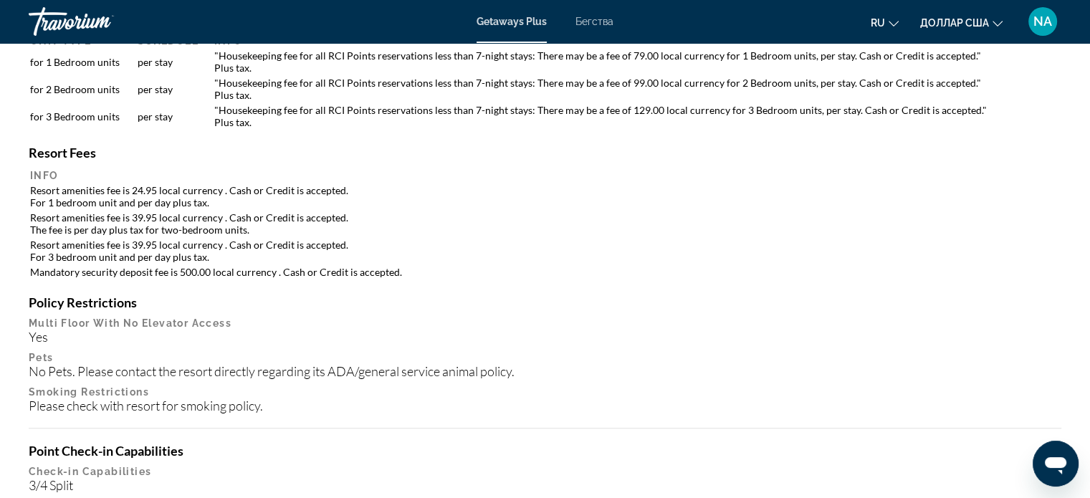
scroll to position [1403, 0]
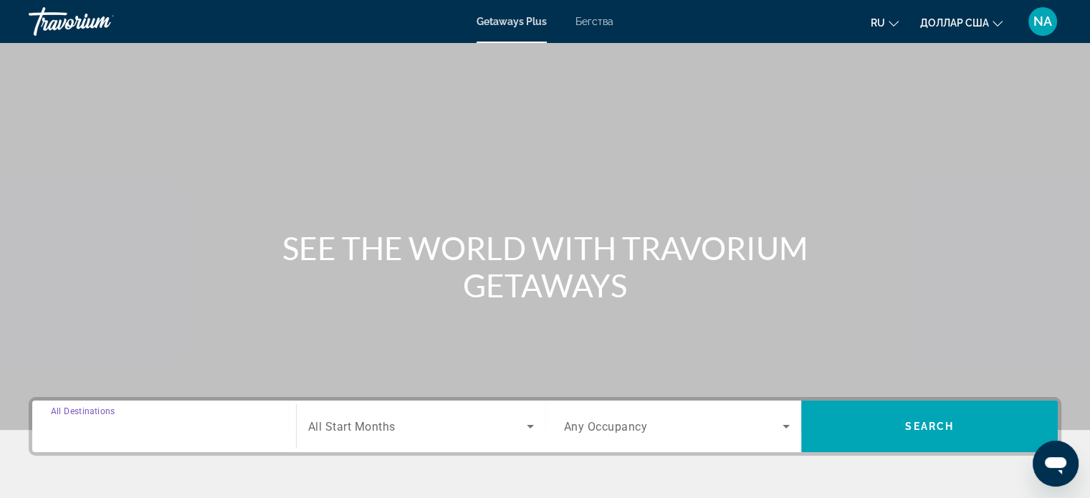
click at [213, 427] on input "Destination All Destinations" at bounding box center [164, 426] width 226 height 17
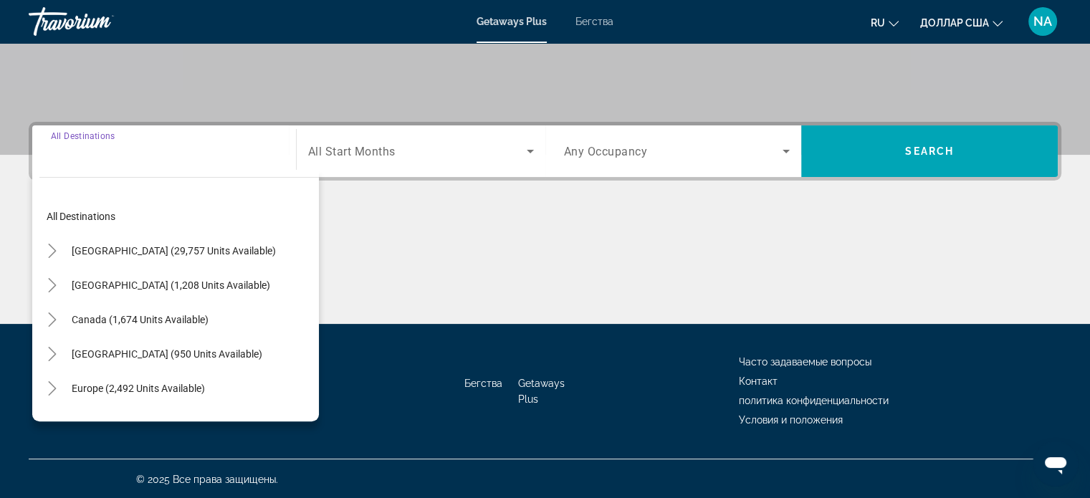
scroll to position [276, 0]
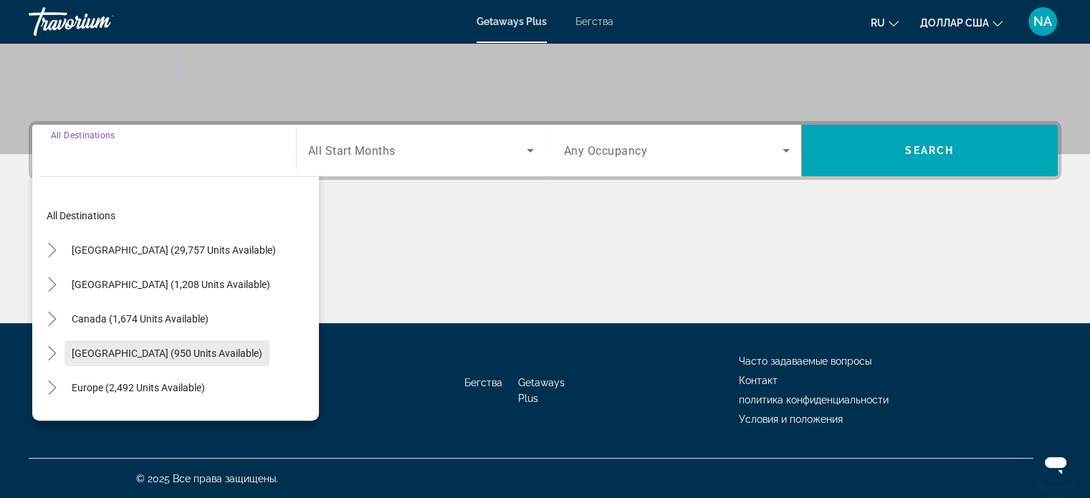
click at [200, 349] on span "[GEOGRAPHIC_DATA] (950 units available)" at bounding box center [167, 352] width 191 height 11
type input "**********"
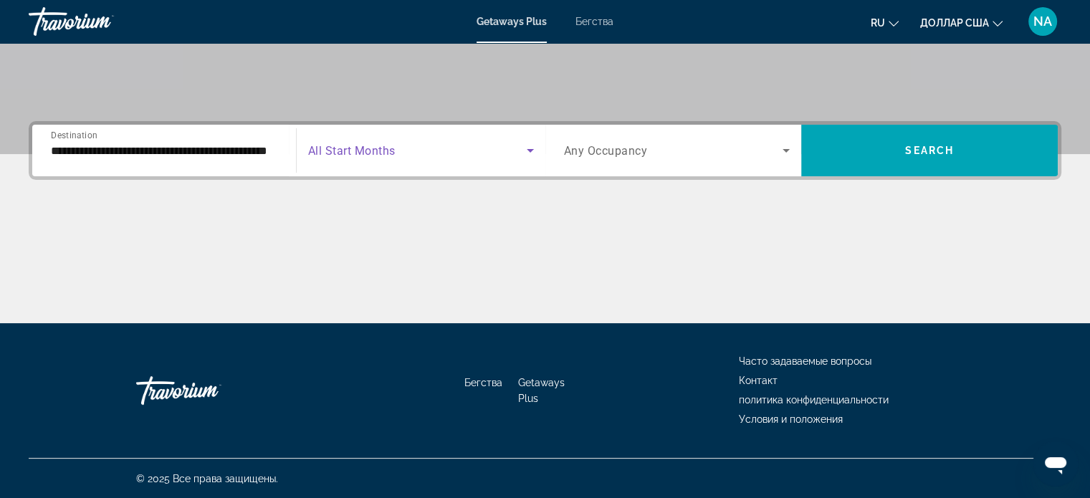
click at [529, 152] on icon "Search widget" at bounding box center [529, 150] width 17 height 17
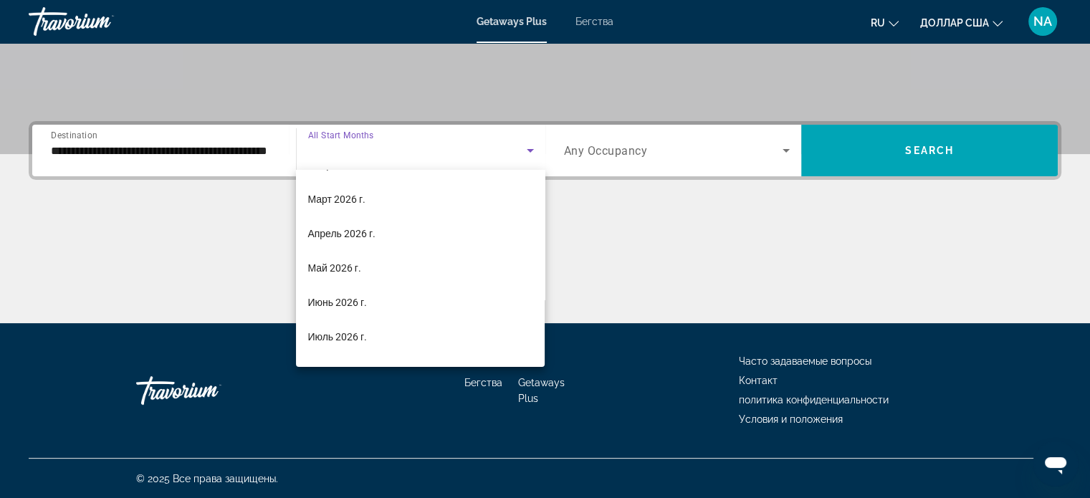
scroll to position [235, 0]
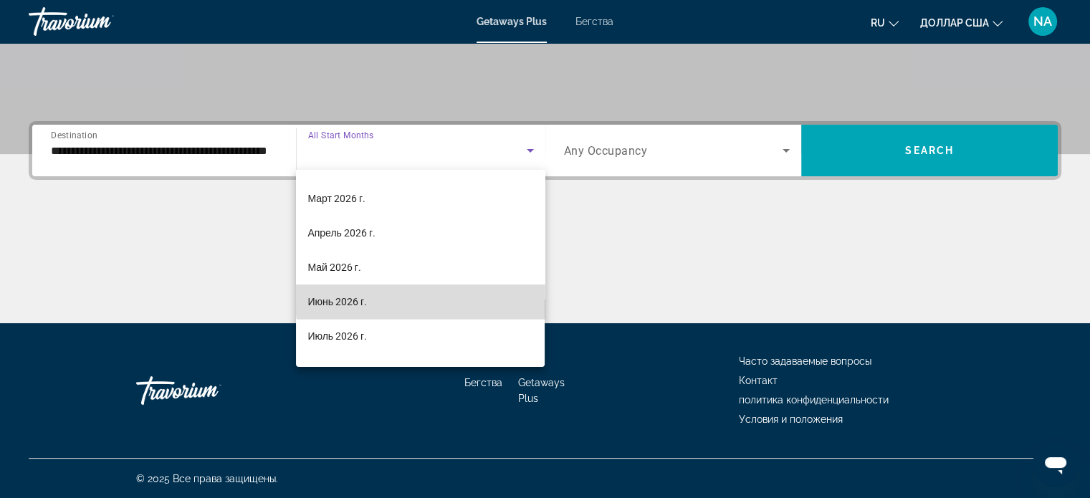
click at [441, 294] on mat-option "Июнь 2026 г." at bounding box center [420, 301] width 249 height 34
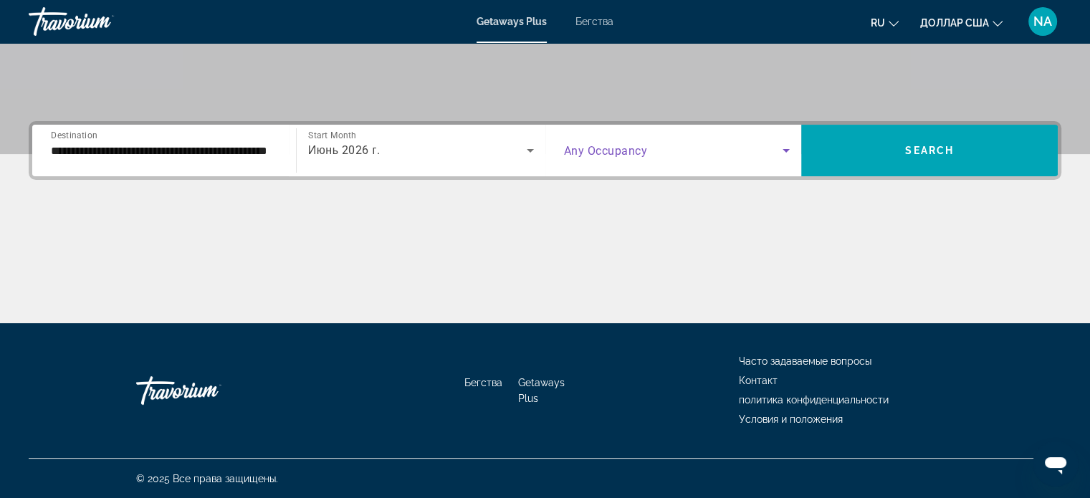
click at [789, 155] on icon "Search widget" at bounding box center [785, 150] width 17 height 17
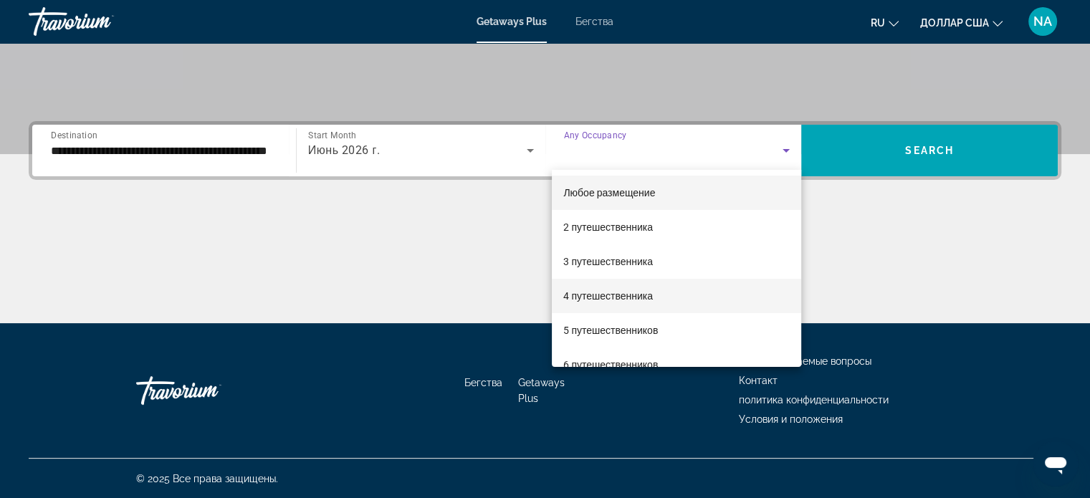
click at [624, 295] on font "4 путешественника" at bounding box center [608, 295] width 90 height 11
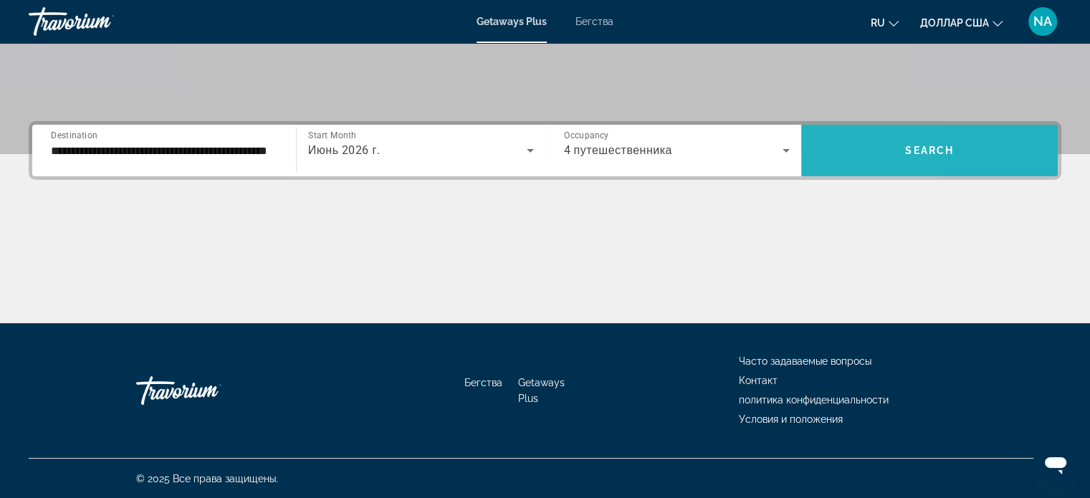
click at [818, 150] on span "Search widget" at bounding box center [929, 150] width 256 height 34
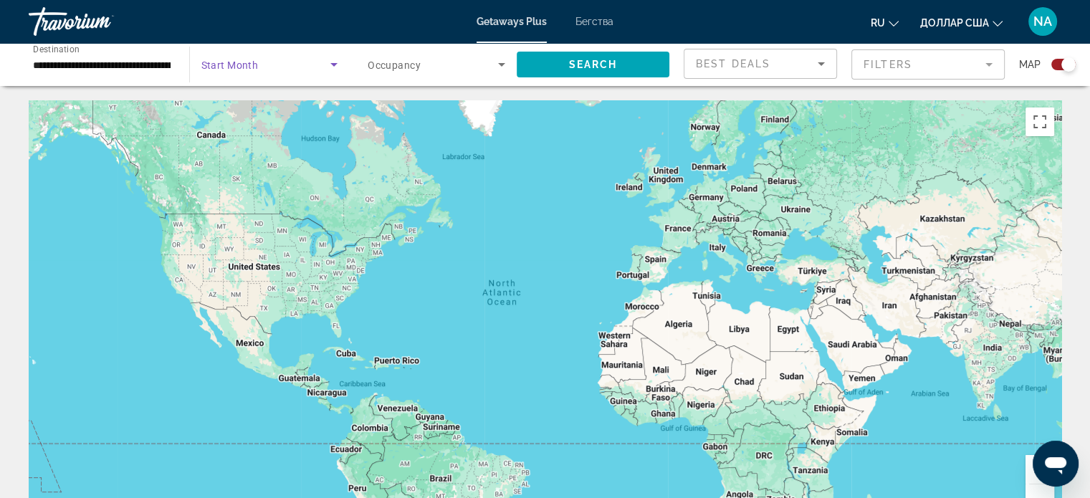
click at [335, 64] on icon "Search widget" at bounding box center [333, 65] width 7 height 4
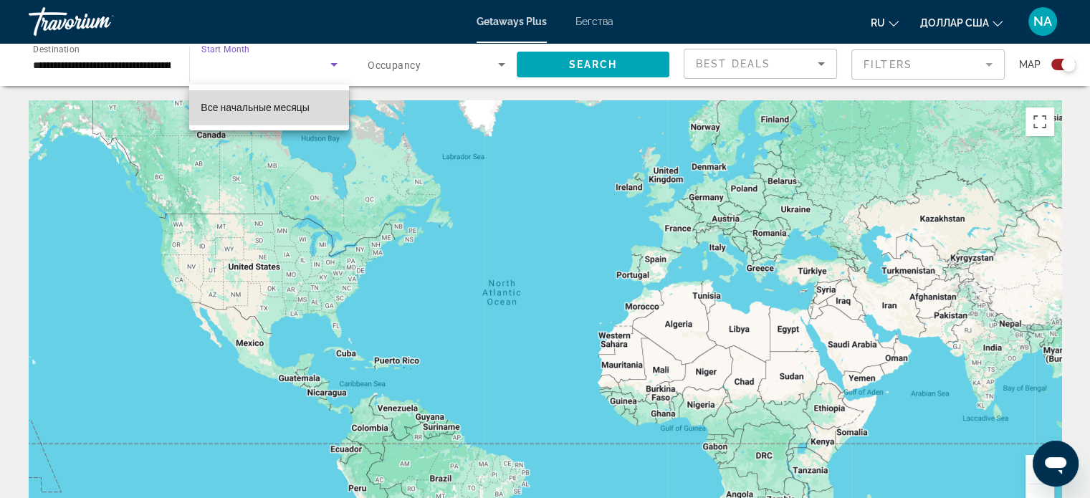
click at [327, 102] on mat-option "Все начальные месяцы" at bounding box center [269, 107] width 160 height 34
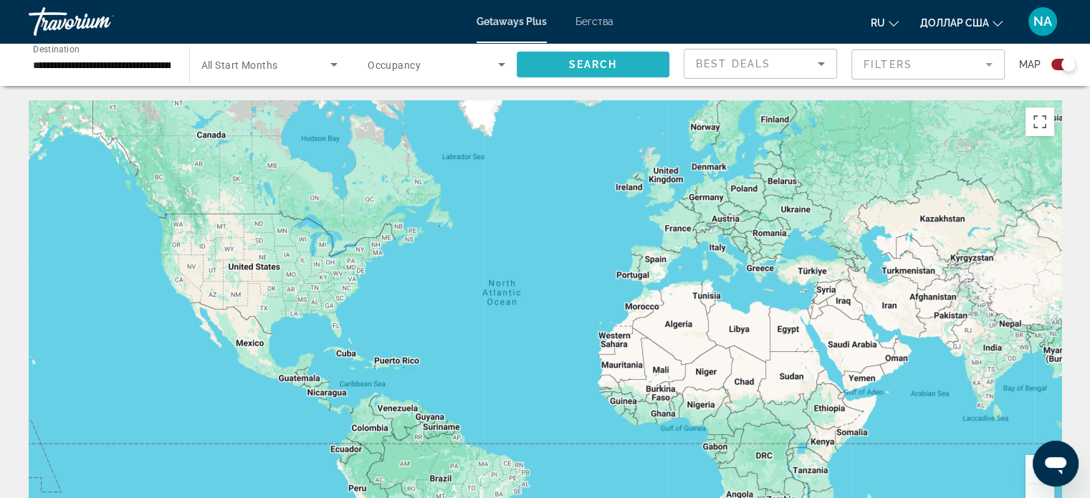
click at [539, 58] on span "Search widget" at bounding box center [592, 64] width 153 height 34
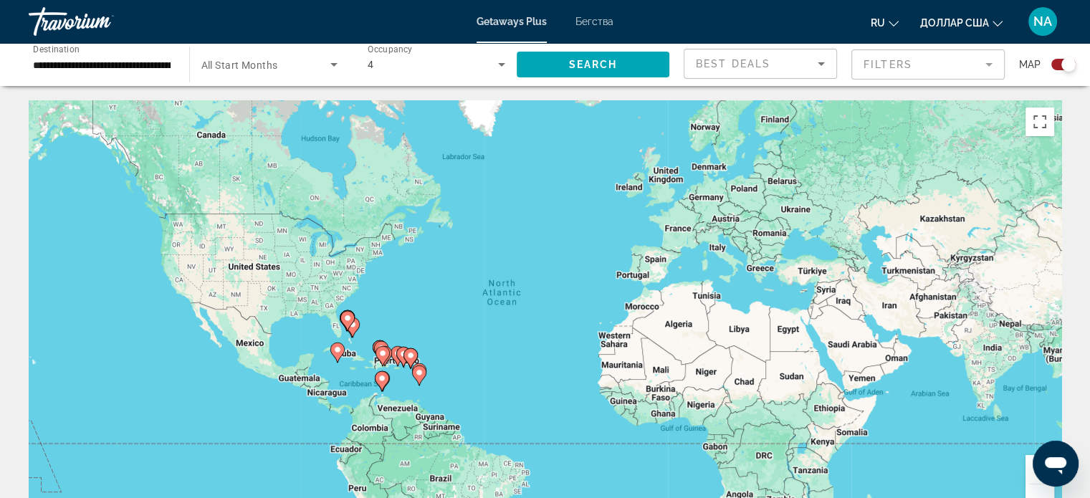
click at [176, 64] on div "**********" at bounding box center [101, 64] width 160 height 41
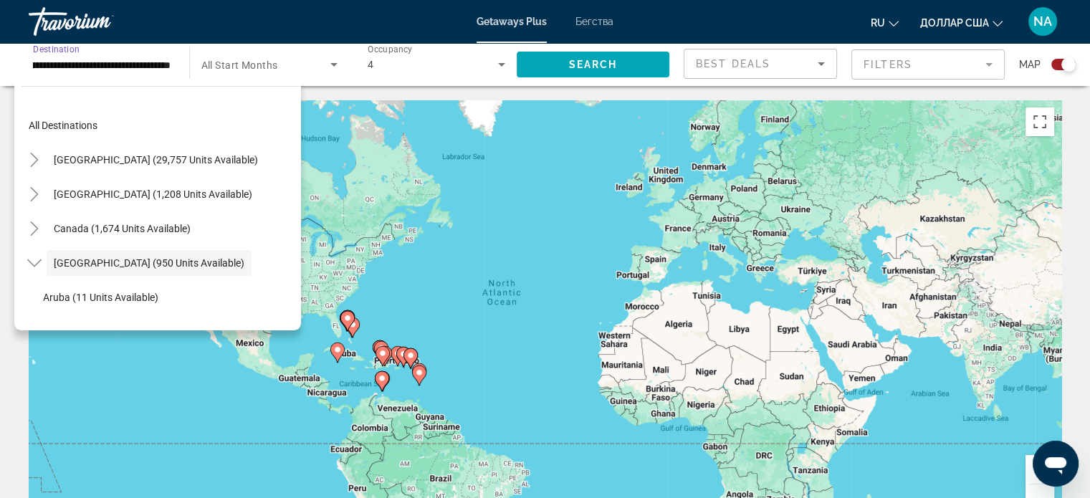
scroll to position [51, 0]
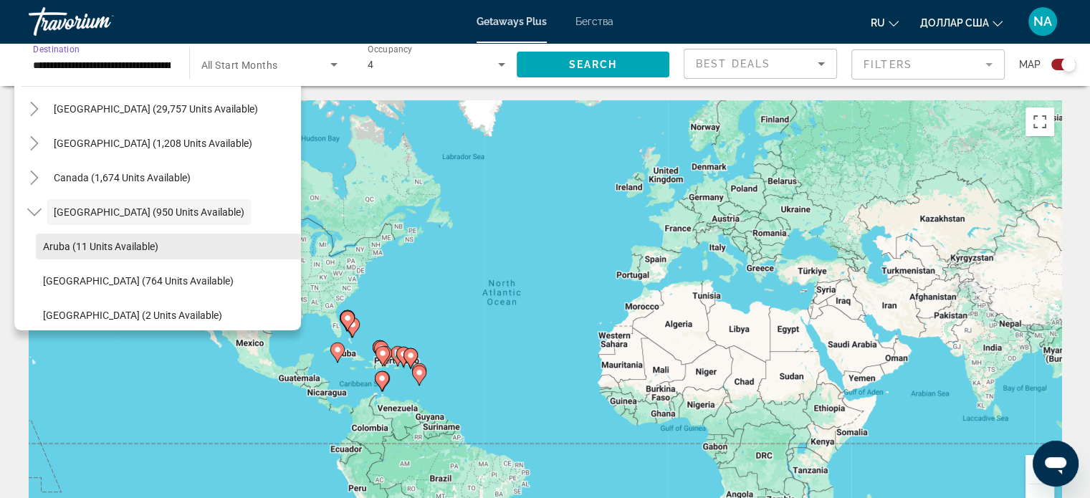
click at [163, 242] on span "Search widget" at bounding box center [168, 246] width 265 height 34
type input "**********"
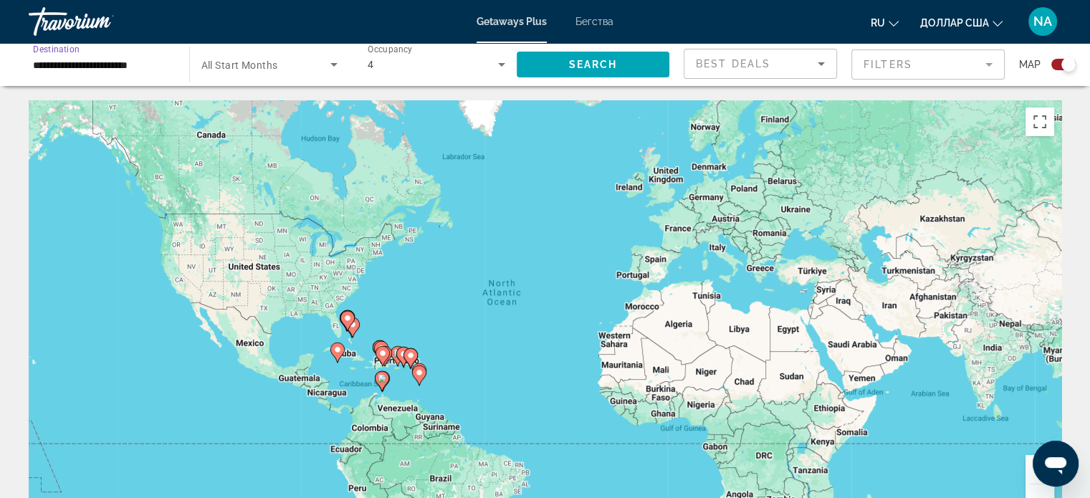
scroll to position [0, 0]
click at [559, 64] on span "Search widget" at bounding box center [592, 64] width 153 height 34
click at [380, 381] on image "Основное содержание" at bounding box center [382, 378] width 9 height 9
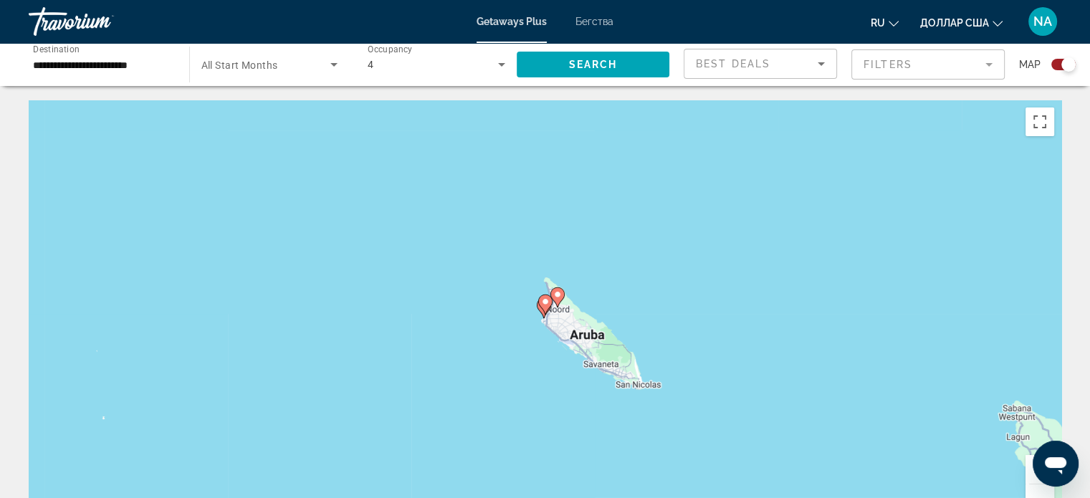
click at [490, 78] on div "4" at bounding box center [436, 64] width 138 height 40
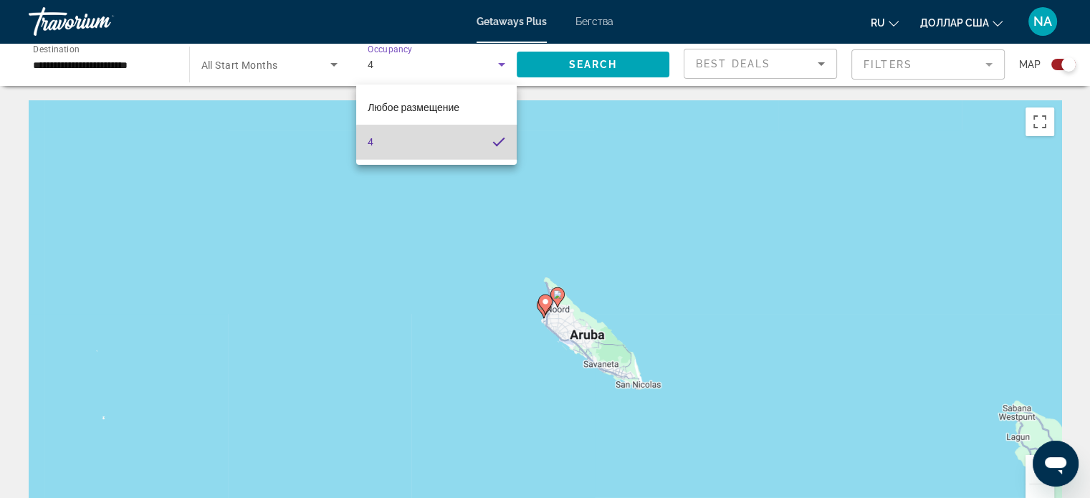
click at [495, 146] on mat-pseudo-checkbox at bounding box center [498, 141] width 13 height 13
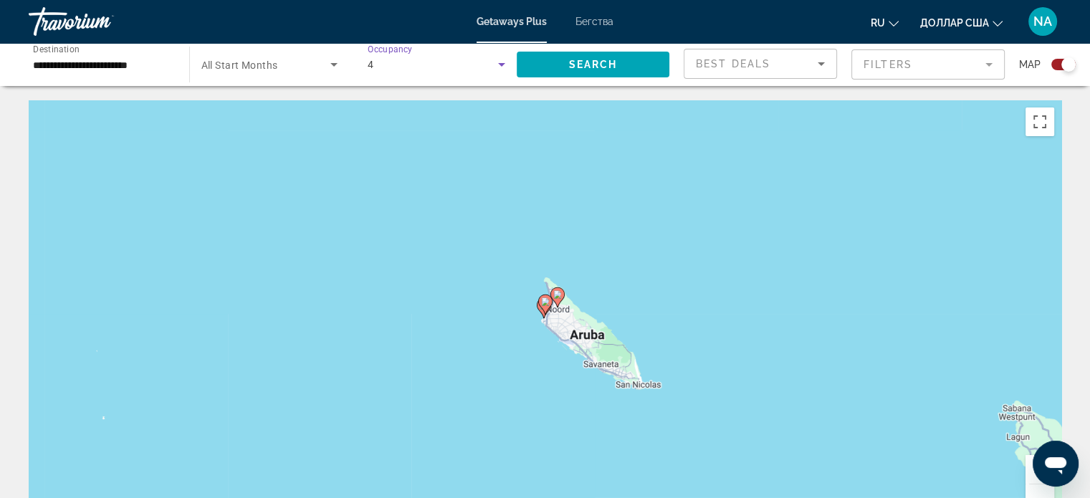
click at [501, 66] on icon "Search widget" at bounding box center [501, 64] width 17 height 17
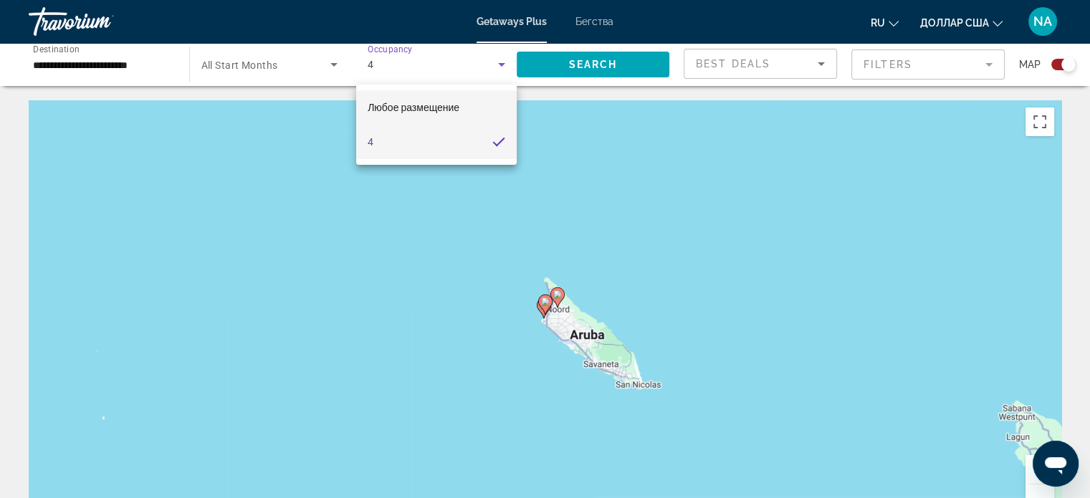
click at [484, 110] on mat-option "Любое размещение" at bounding box center [436, 107] width 160 height 34
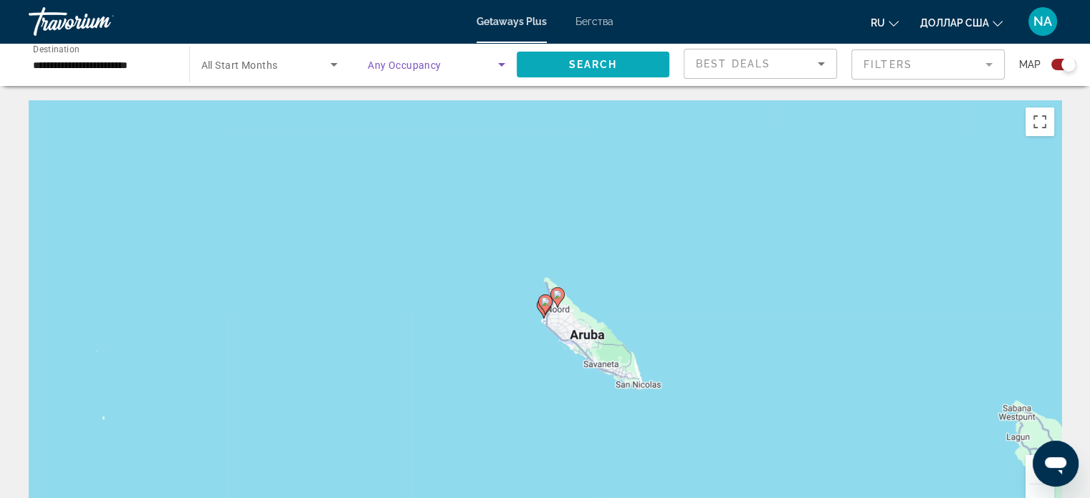
click at [611, 64] on span "Search" at bounding box center [592, 64] width 49 height 11
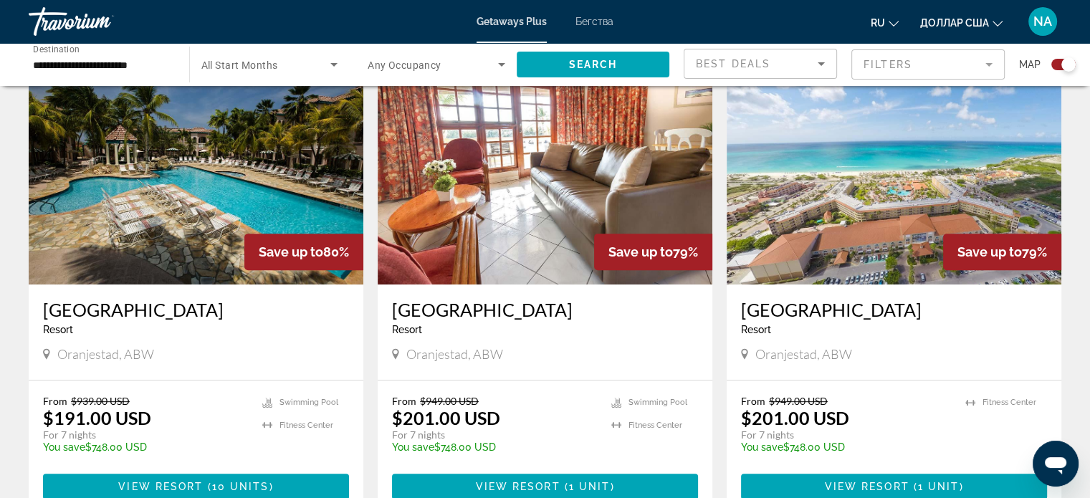
scroll to position [521, 0]
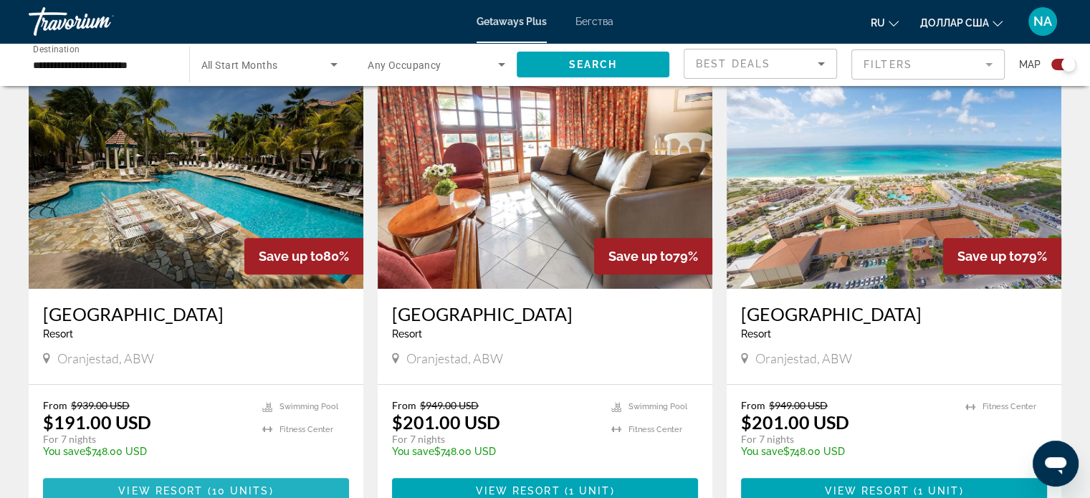
click at [195, 487] on span "View Resort" at bounding box center [160, 490] width 85 height 11
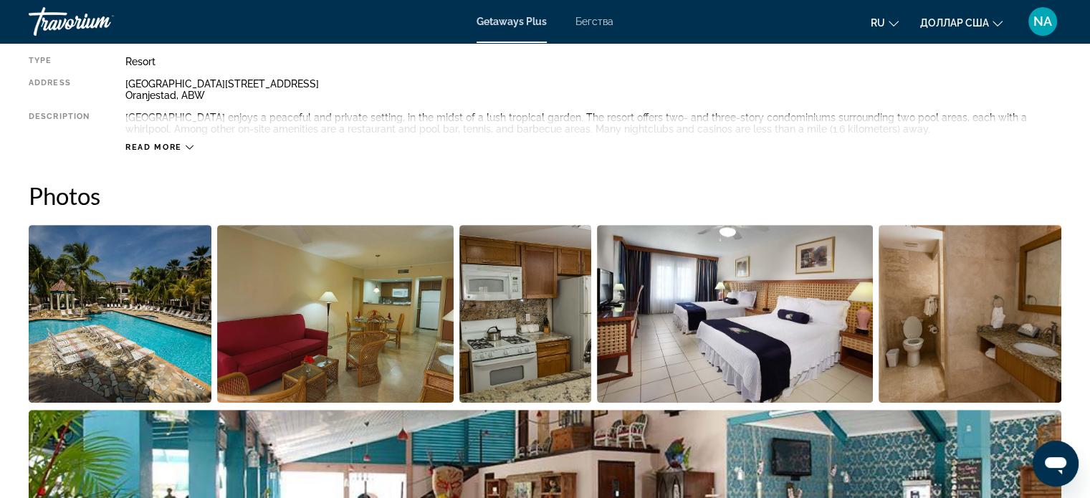
scroll to position [530, 0]
